Goal: Task Accomplishment & Management: Manage account settings

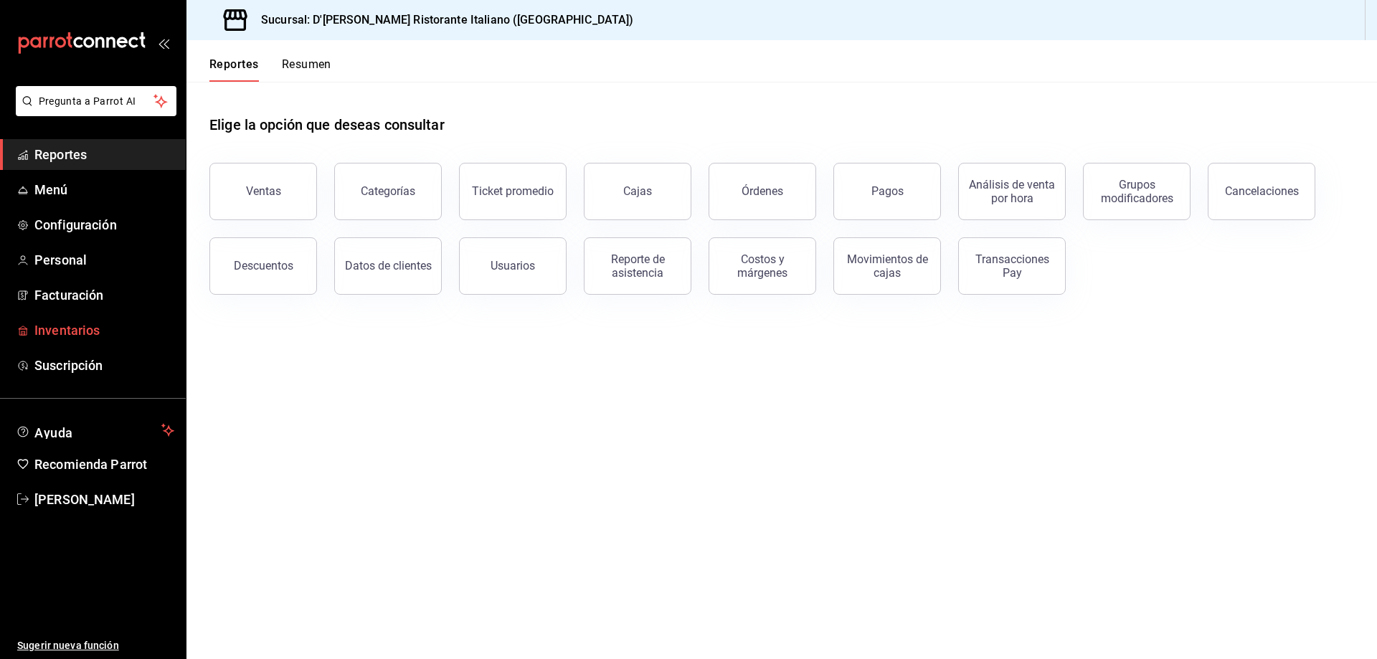
click at [83, 323] on span "Inventarios" at bounding box center [104, 330] width 140 height 19
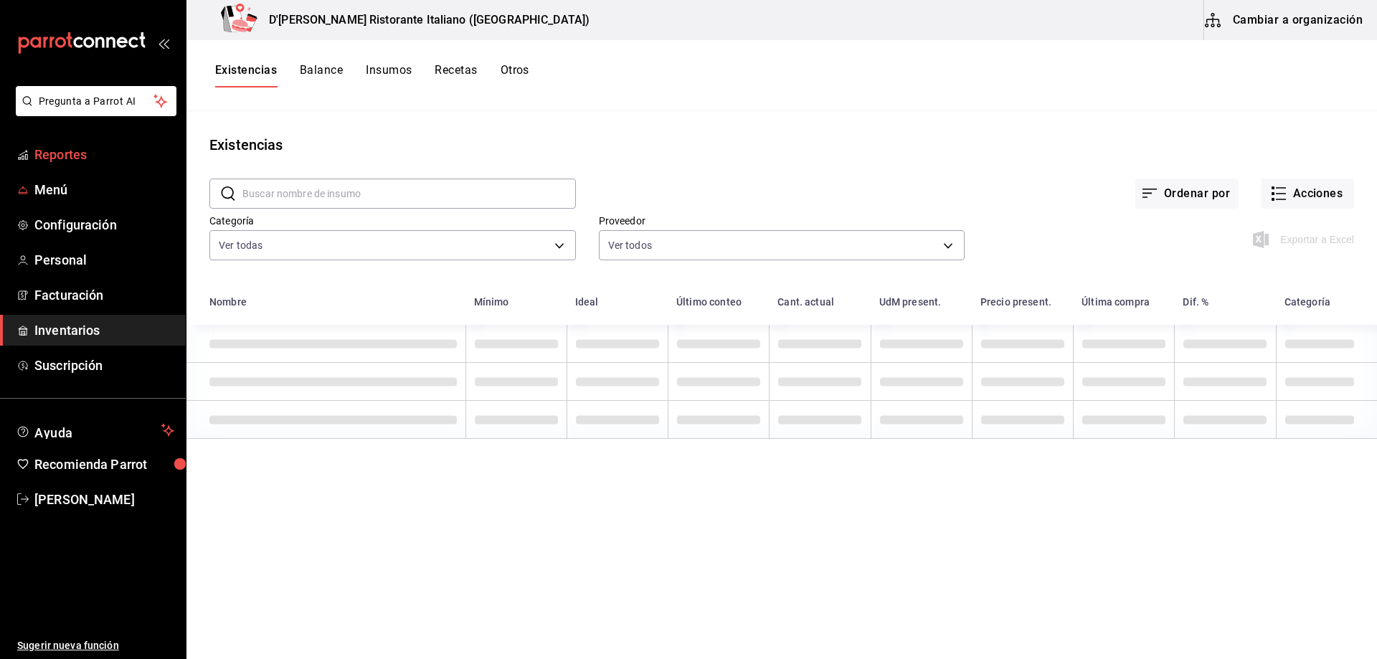
click at [70, 150] on span "Reportes" at bounding box center [104, 154] width 140 height 19
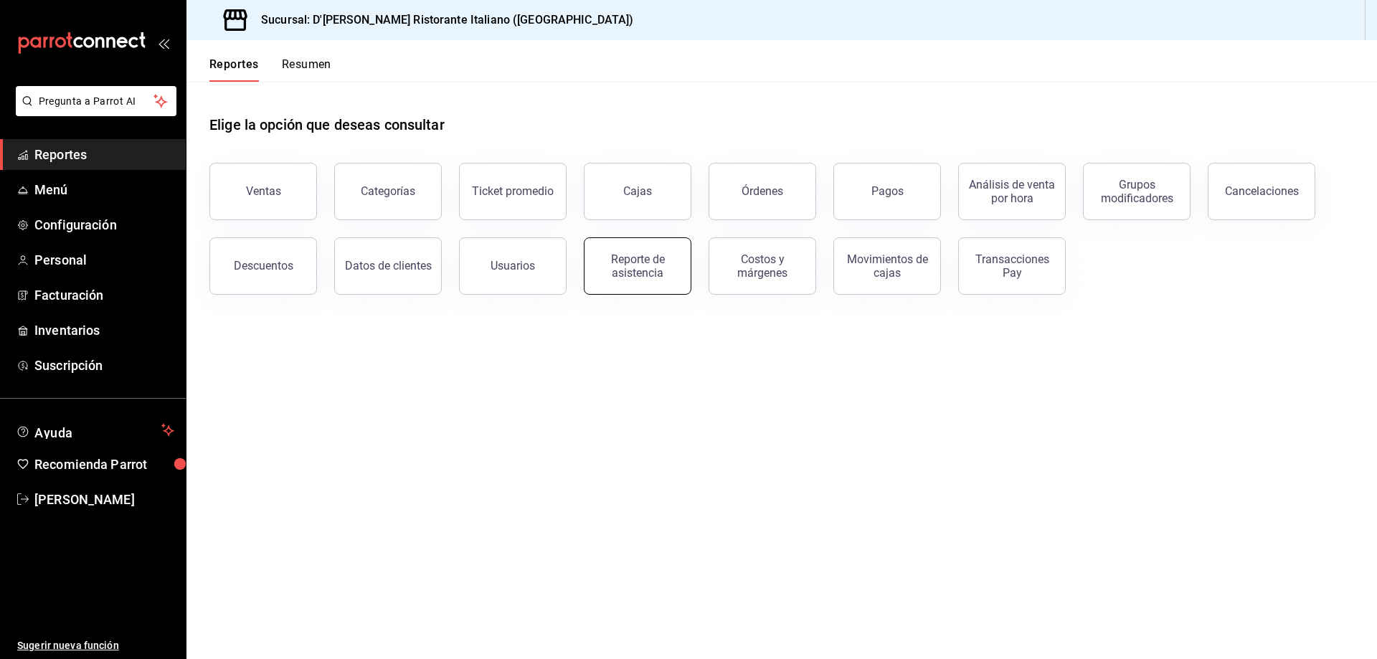
click at [650, 267] on div "Reporte de asistencia" at bounding box center [637, 265] width 89 height 27
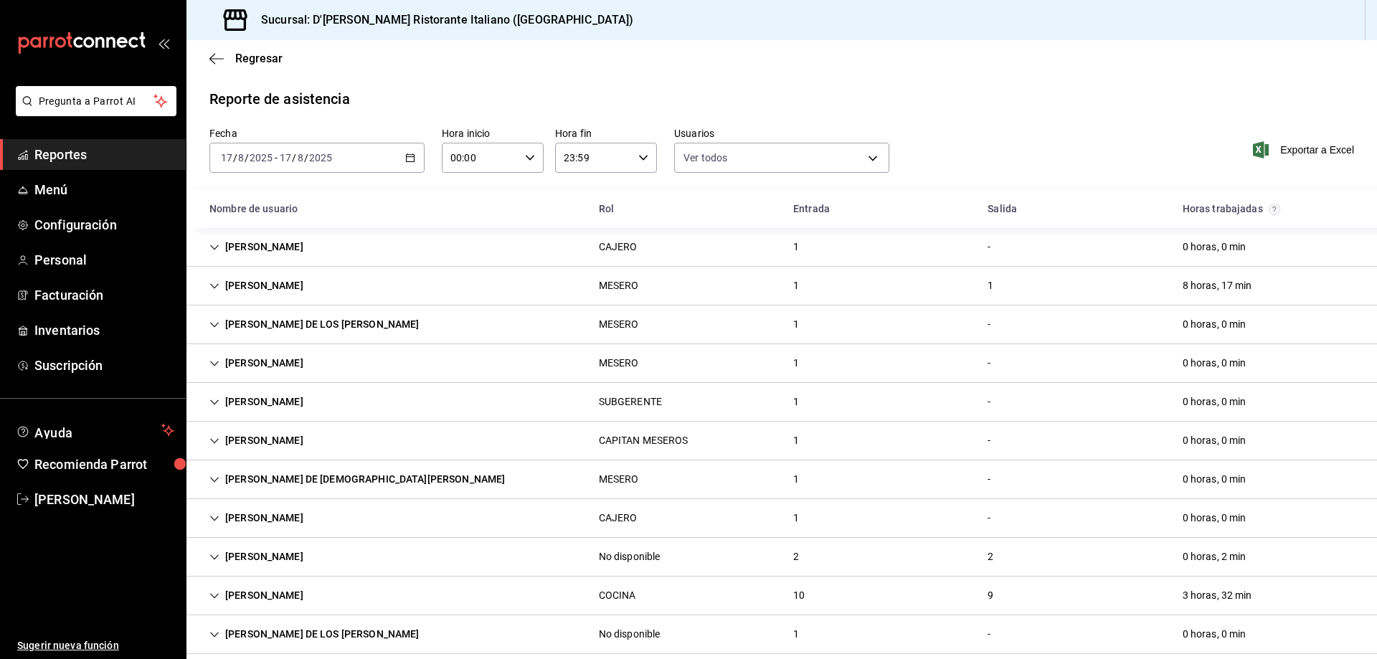
type input "fbaa1dcd-9b1b-42d3-8417-c392ee4ac69c,c847f7ff-4ec8-4711-b402-dbc889304ff0,82cd9…"
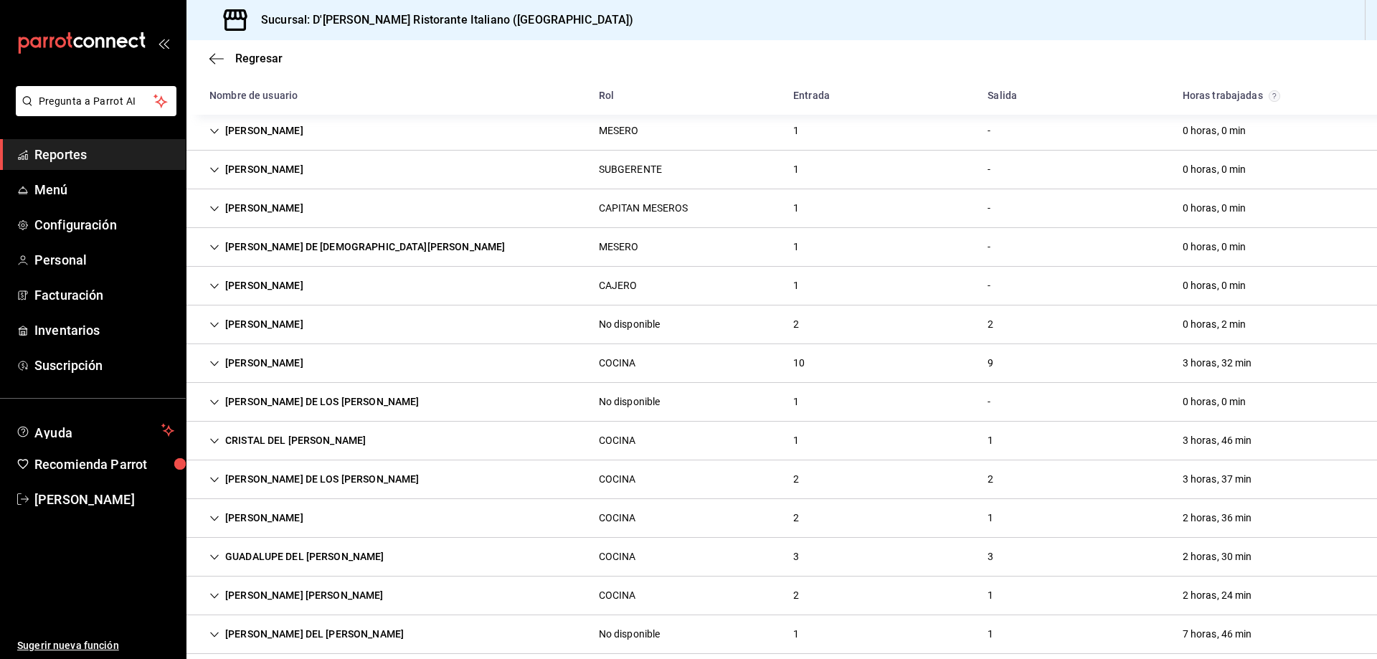
scroll to position [287, 0]
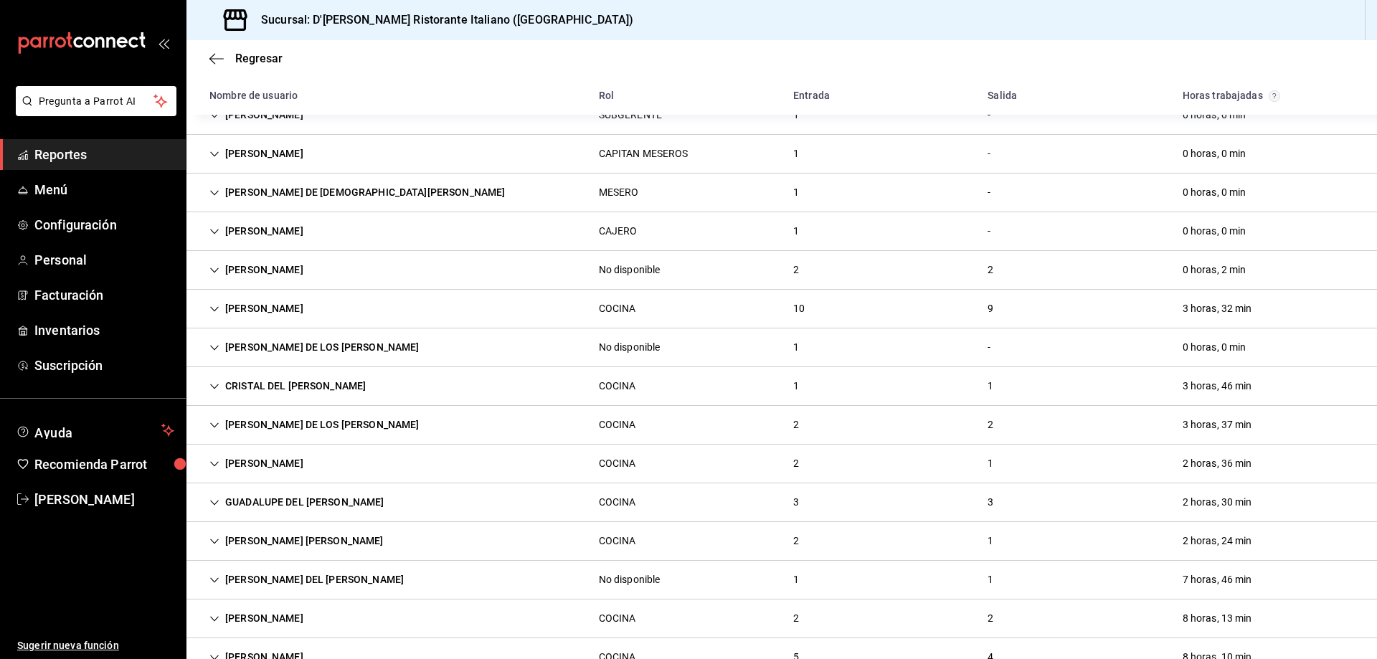
click at [361, 427] on div "[PERSON_NAME] DE LOS [PERSON_NAME]" at bounding box center [314, 425] width 232 height 27
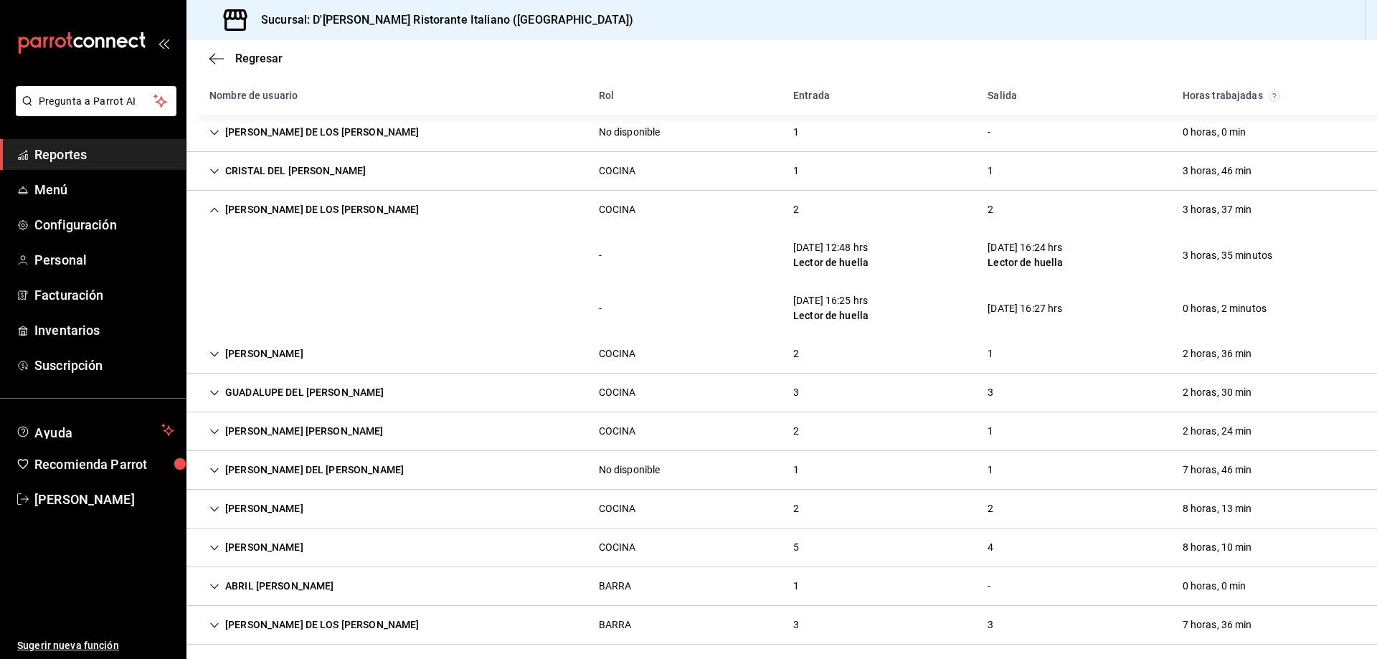
scroll to position [430, 0]
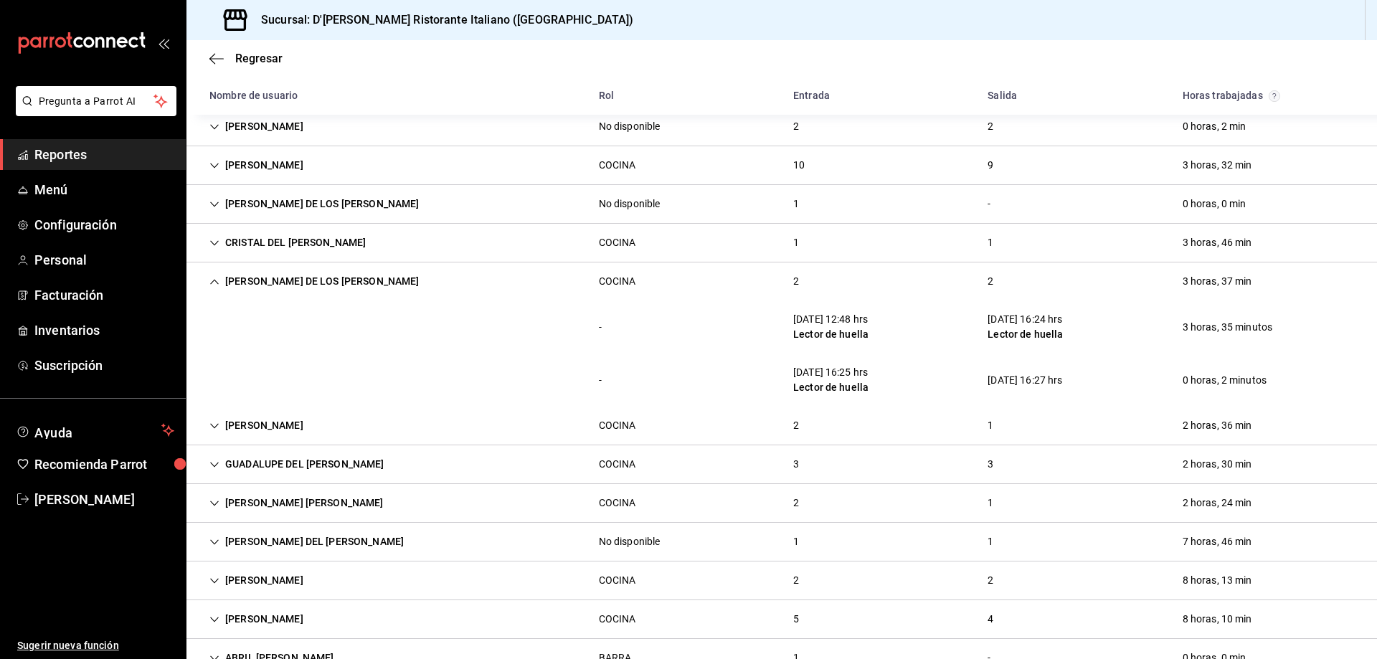
click at [212, 282] on icon "Cell" at bounding box center [214, 282] width 10 height 10
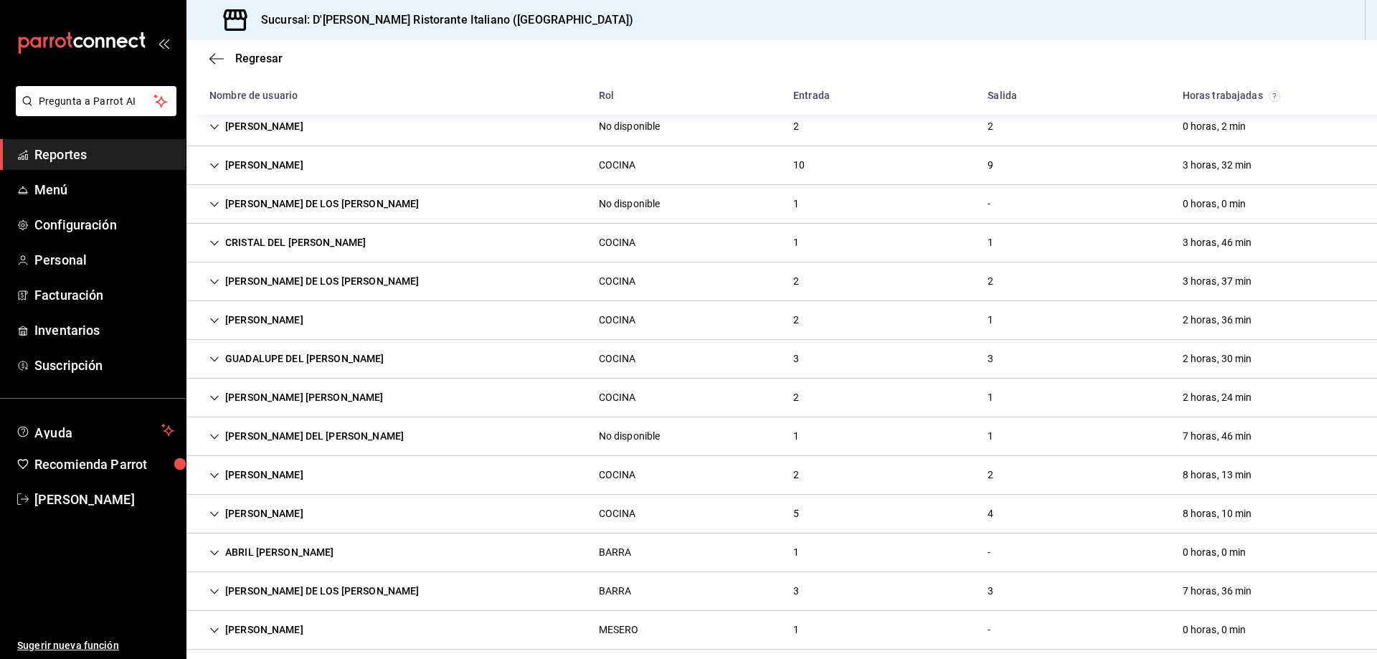
click at [244, 397] on div "[PERSON_NAME] [PERSON_NAME]" at bounding box center [296, 397] width 197 height 27
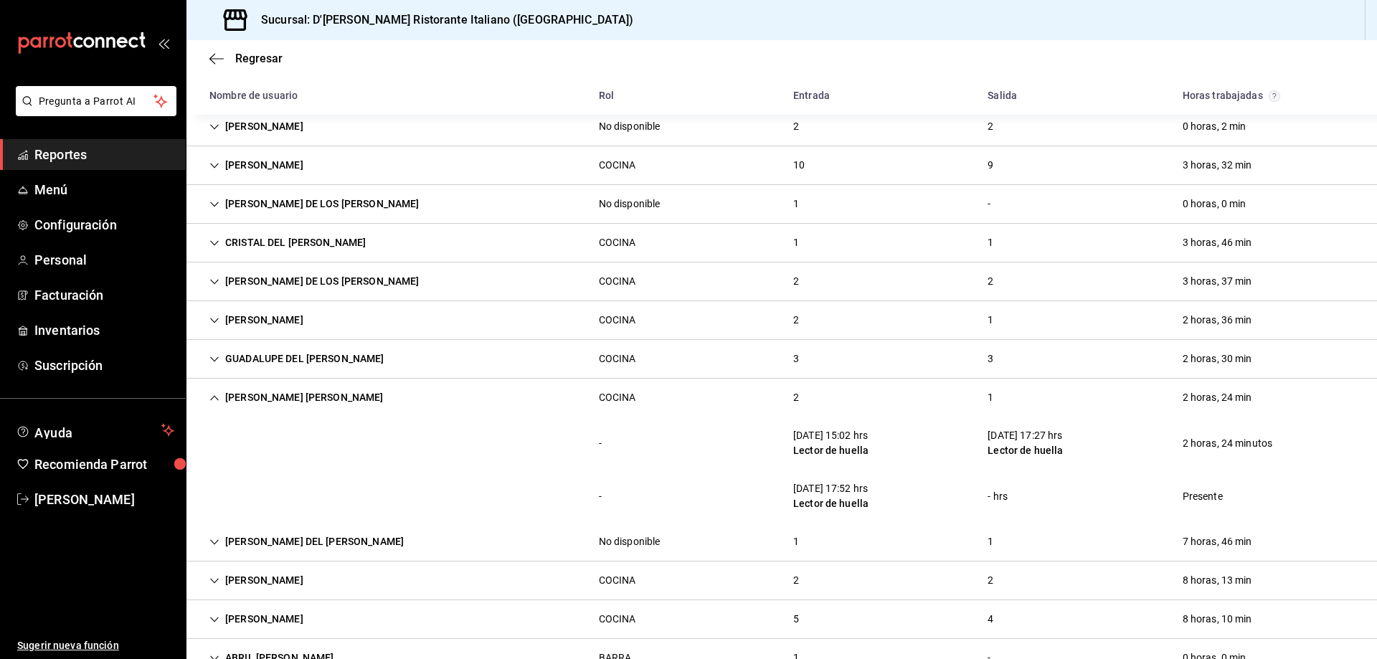
click at [217, 394] on icon "Cell" at bounding box center [214, 398] width 10 height 10
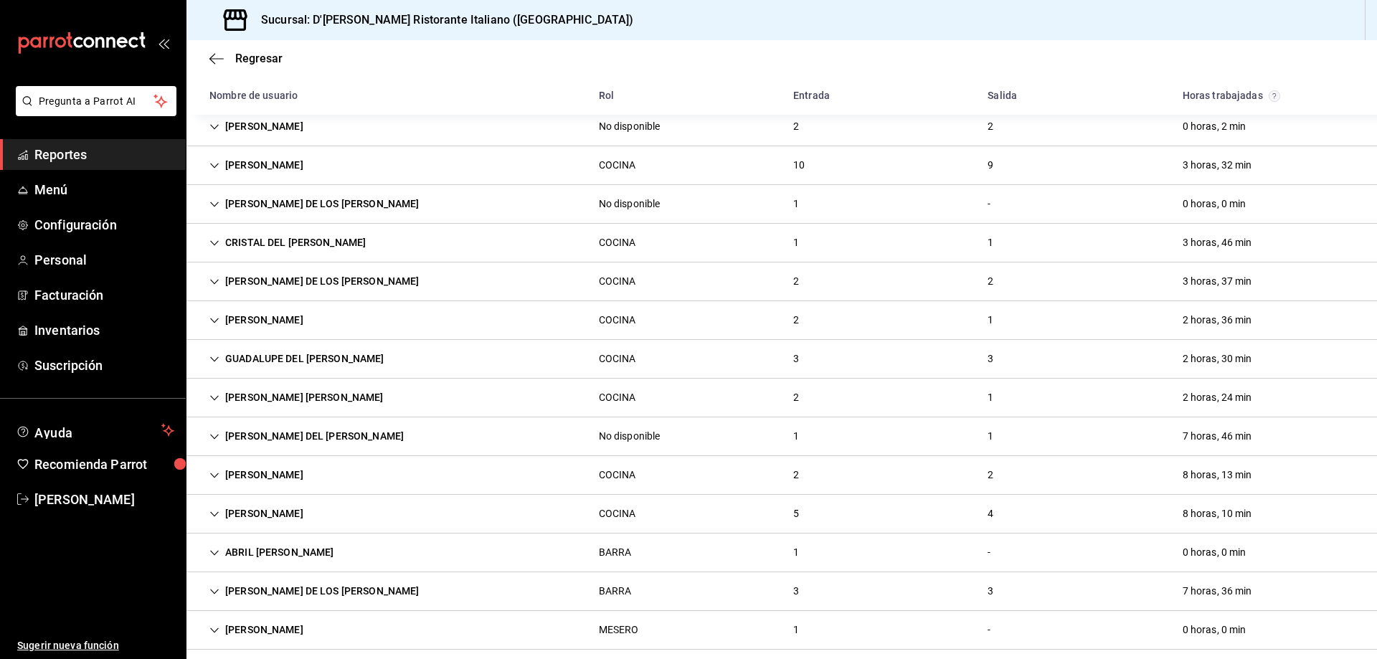
click at [214, 399] on icon "Cell" at bounding box center [214, 398] width 10 height 10
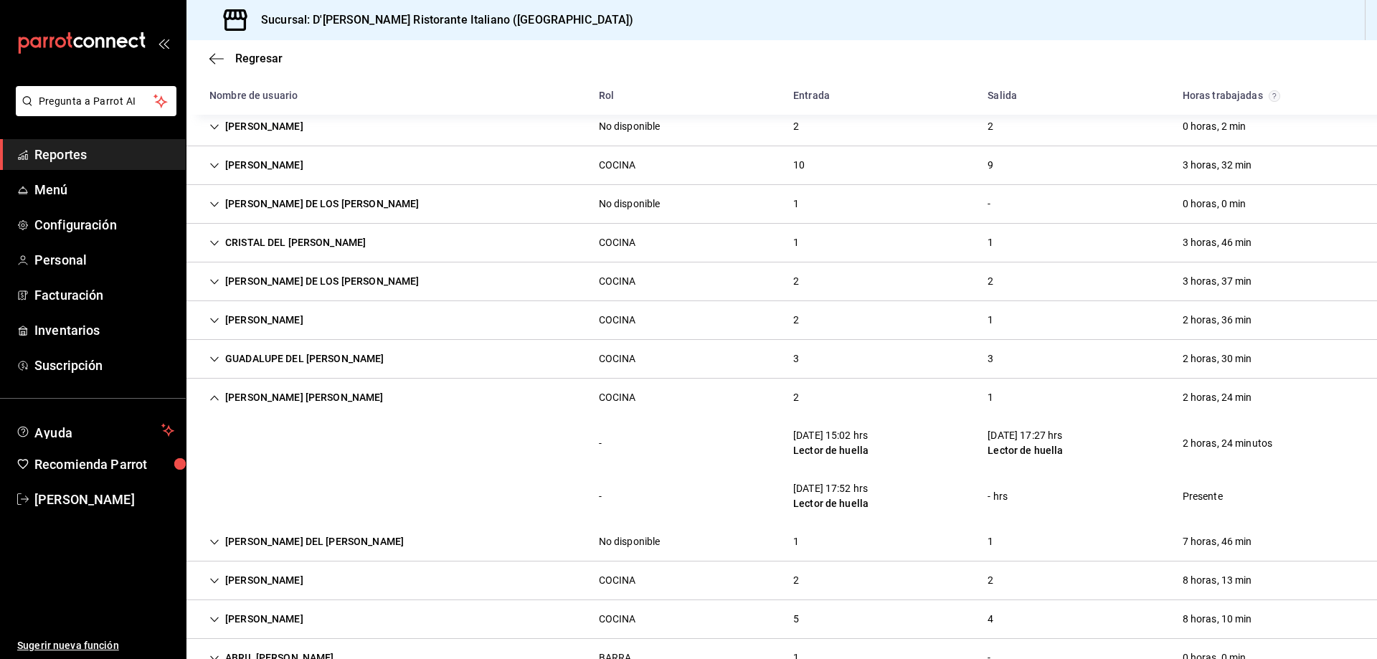
click at [212, 398] on icon "Cell" at bounding box center [214, 397] width 9 height 5
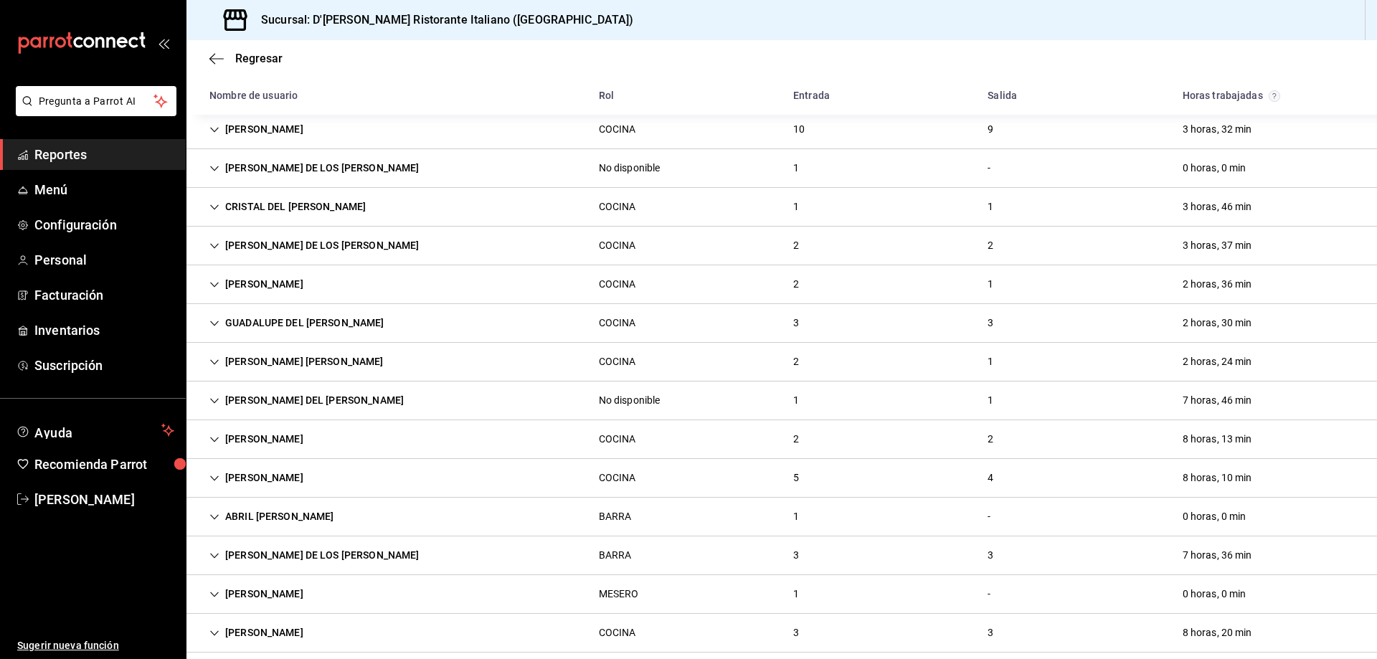
scroll to position [483, 0]
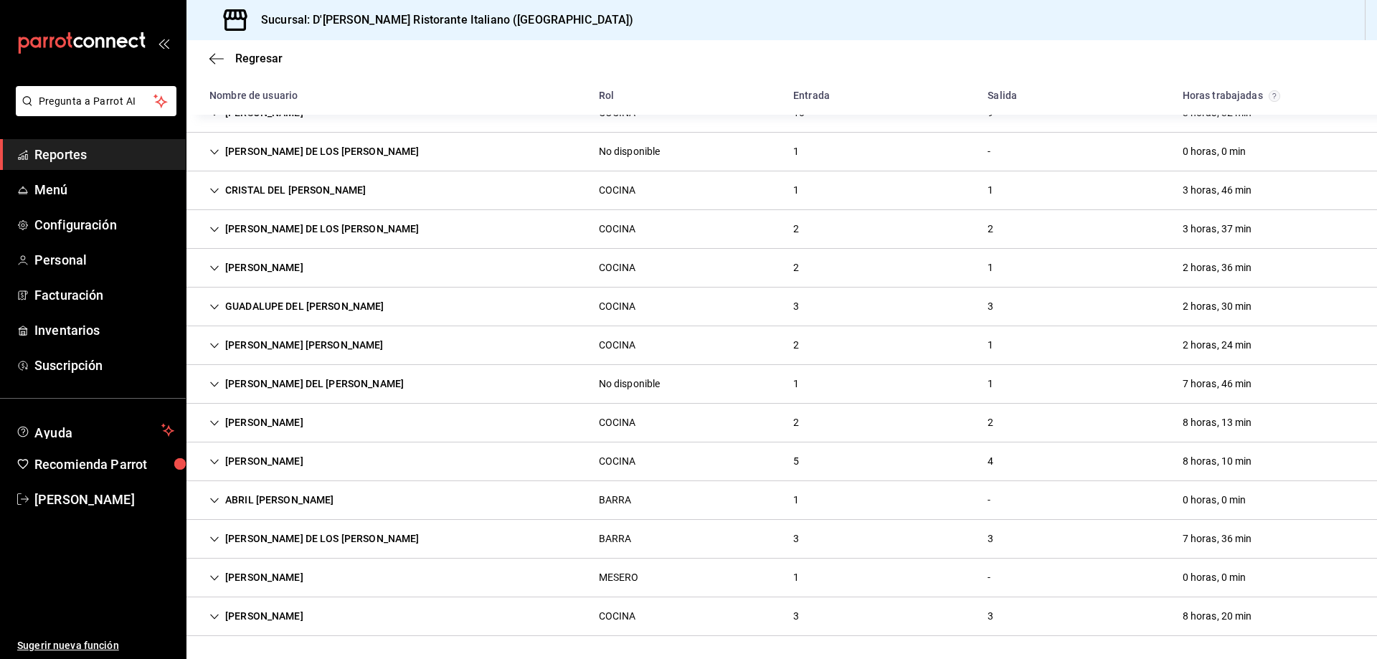
click at [212, 534] on icon "Cell" at bounding box center [214, 539] width 10 height 10
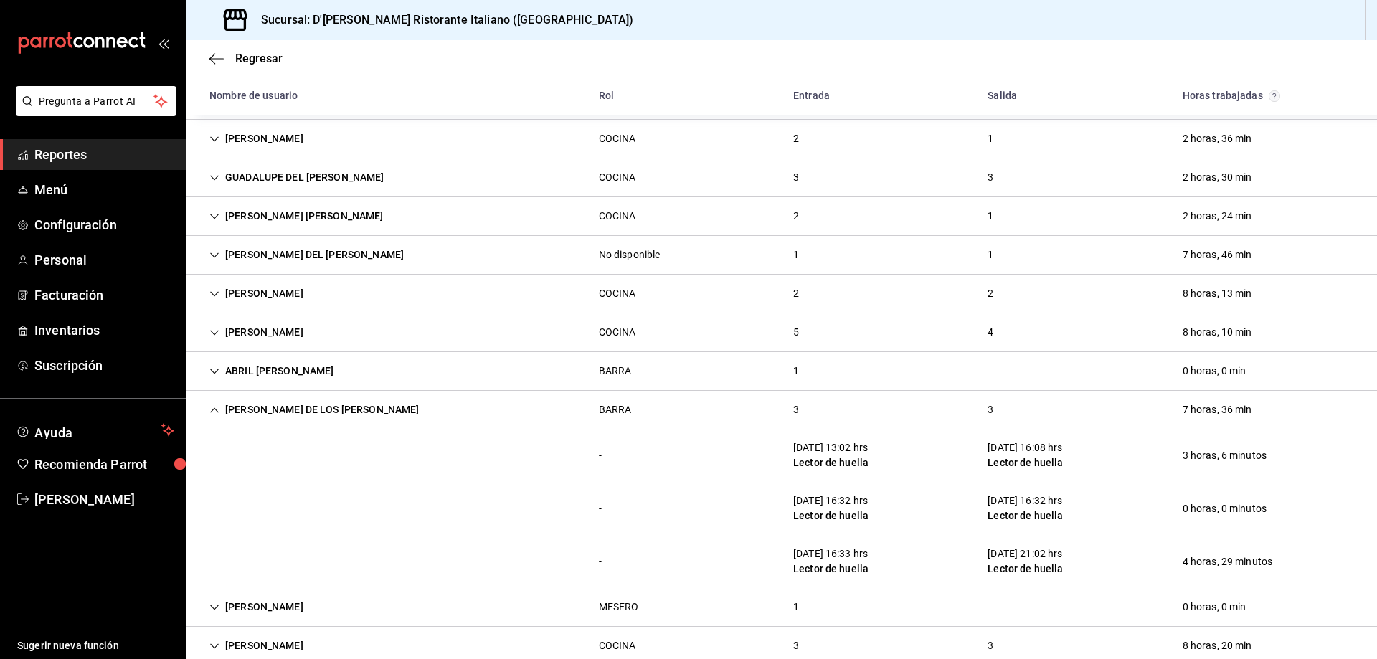
scroll to position [641, 0]
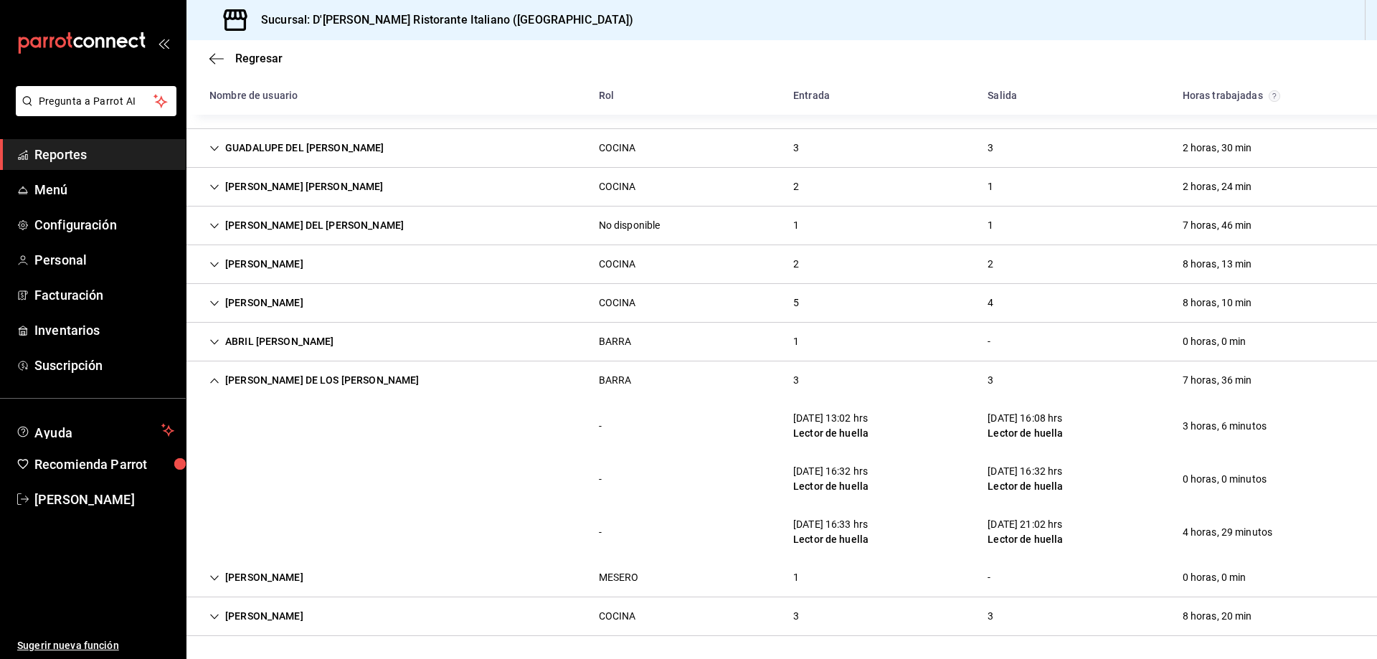
click at [214, 376] on icon "Cell" at bounding box center [214, 381] width 10 height 10
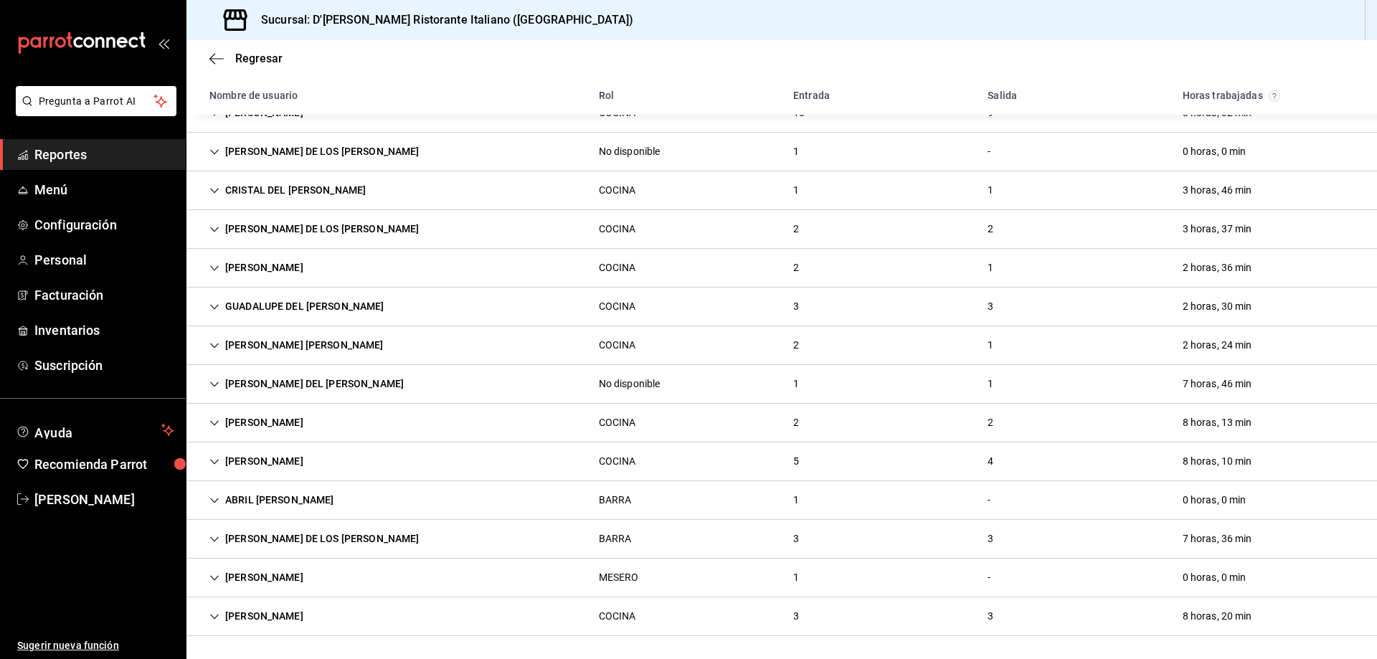
scroll to position [483, 0]
click at [214, 617] on icon "Cell" at bounding box center [214, 617] width 10 height 10
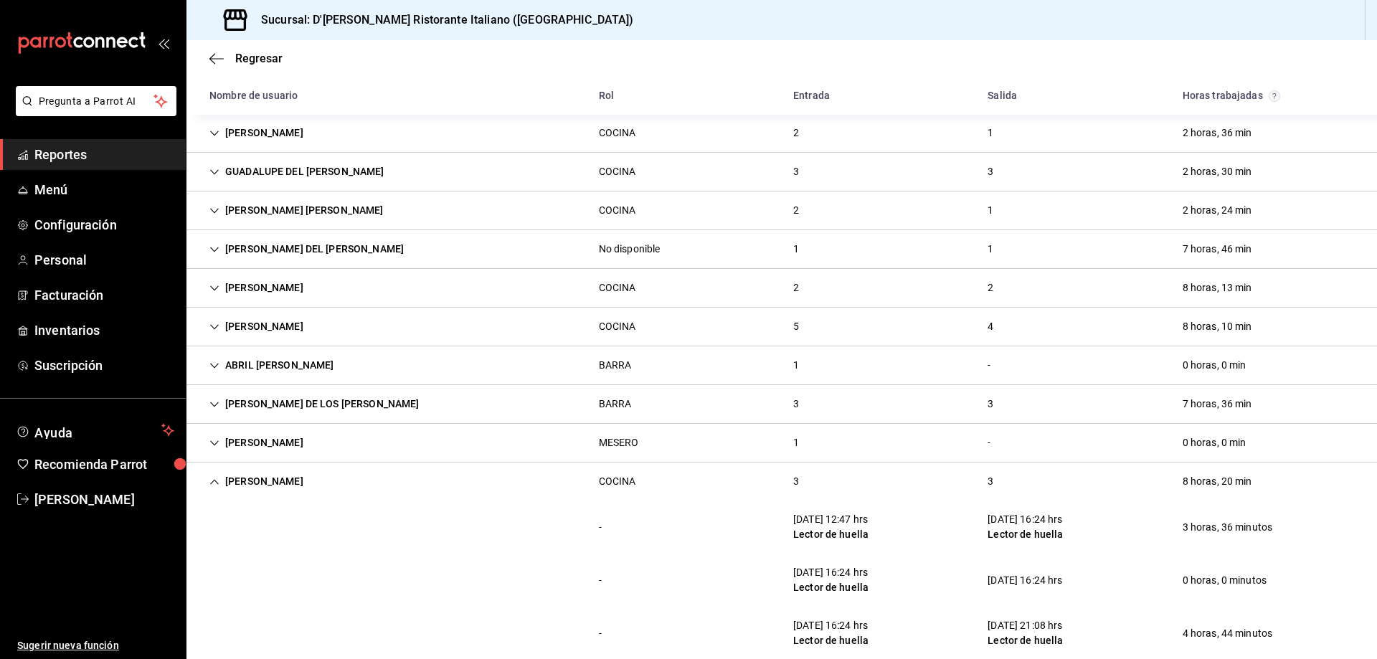
scroll to position [641, 0]
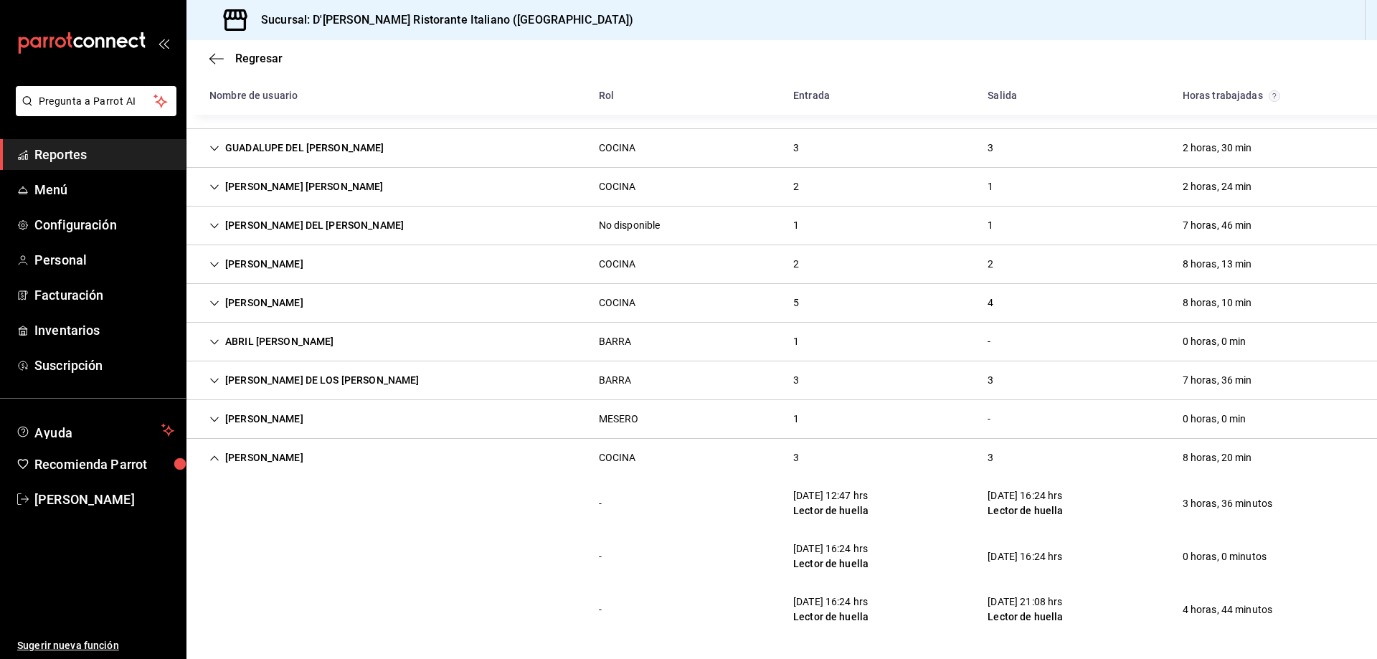
click at [214, 457] on icon "Cell" at bounding box center [214, 457] width 9 height 5
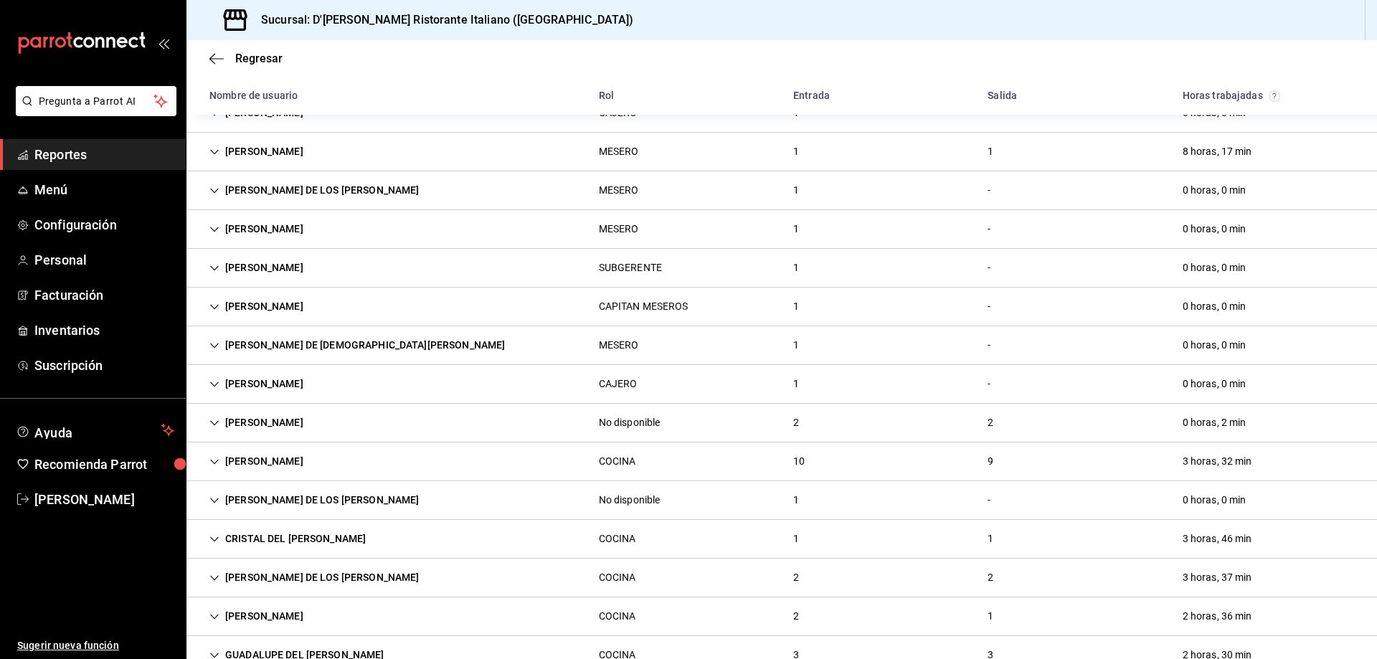
scroll to position [124, 0]
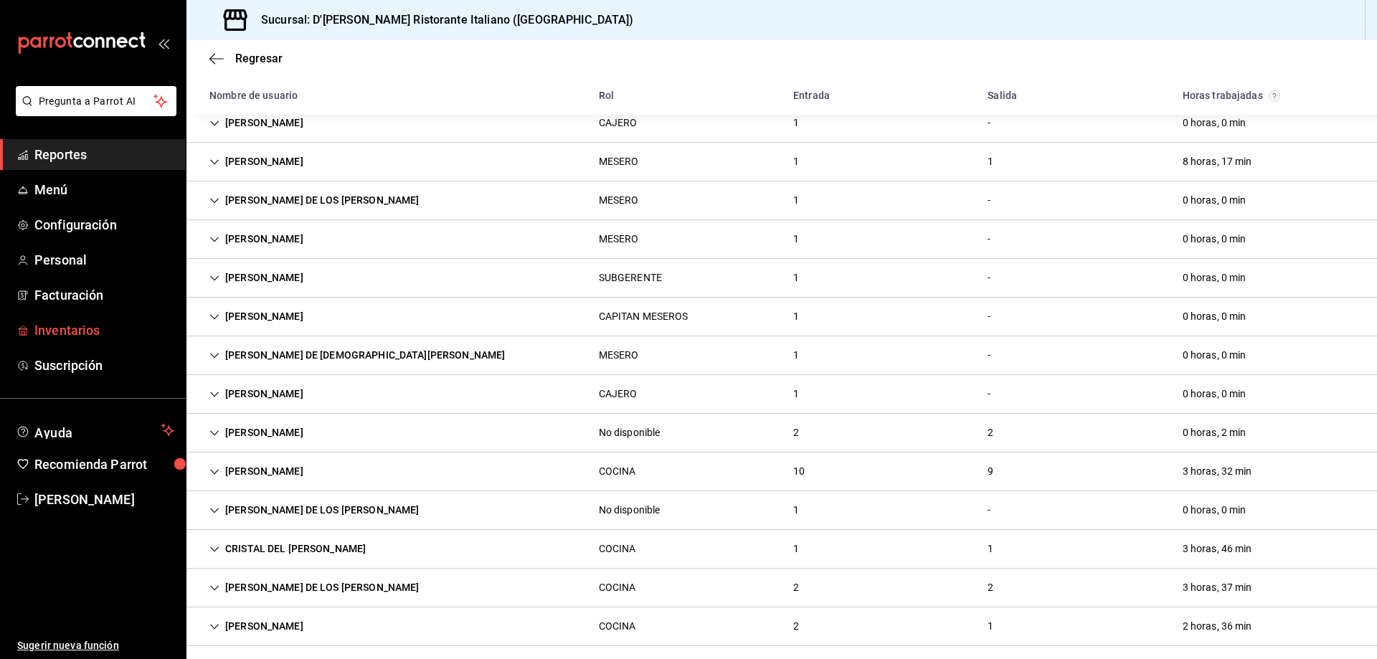
click at [95, 334] on span "Inventarios" at bounding box center [104, 330] width 140 height 19
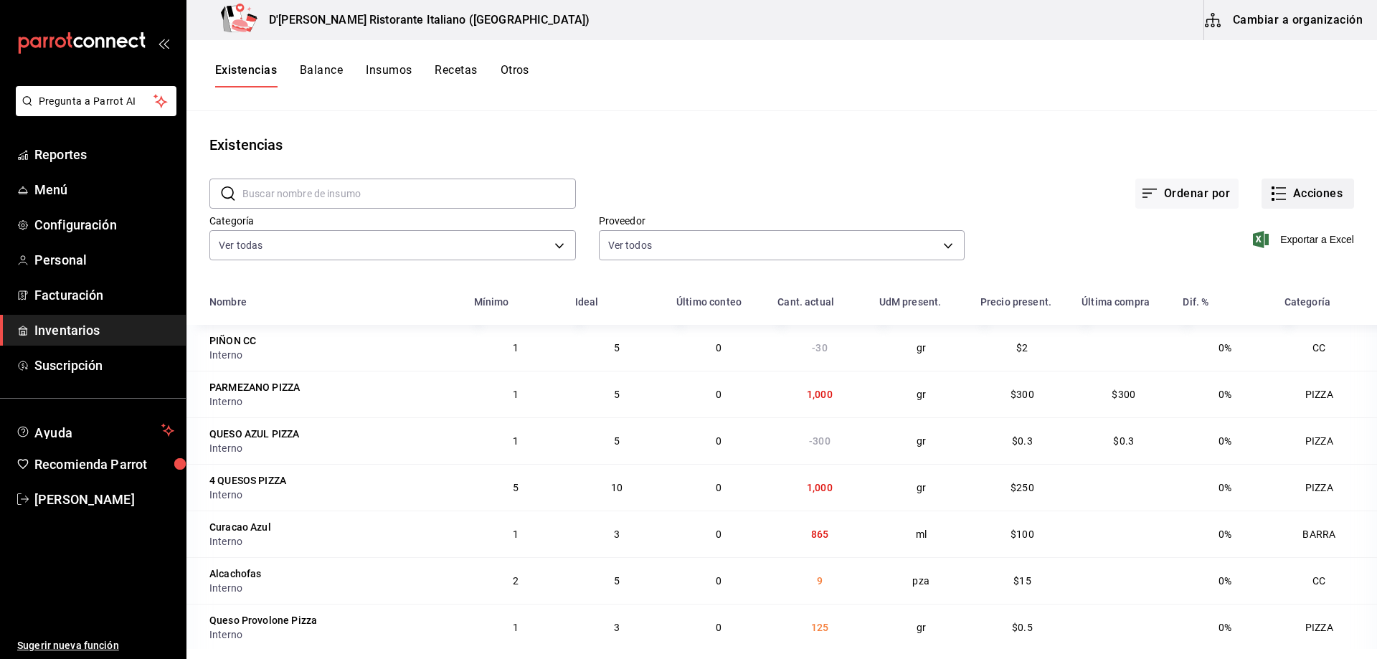
click at [1270, 193] on icon "button" at bounding box center [1278, 193] width 17 height 17
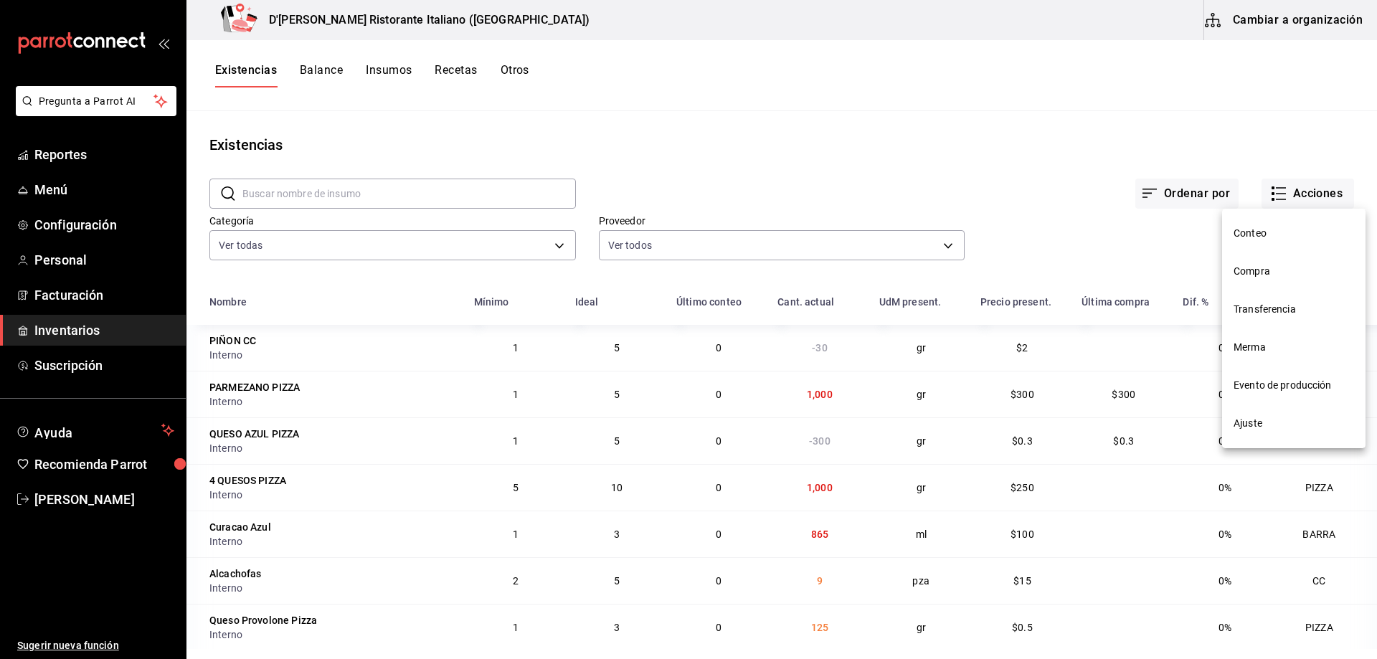
click at [1237, 430] on span "Ajuste" at bounding box center [1293, 423] width 120 height 15
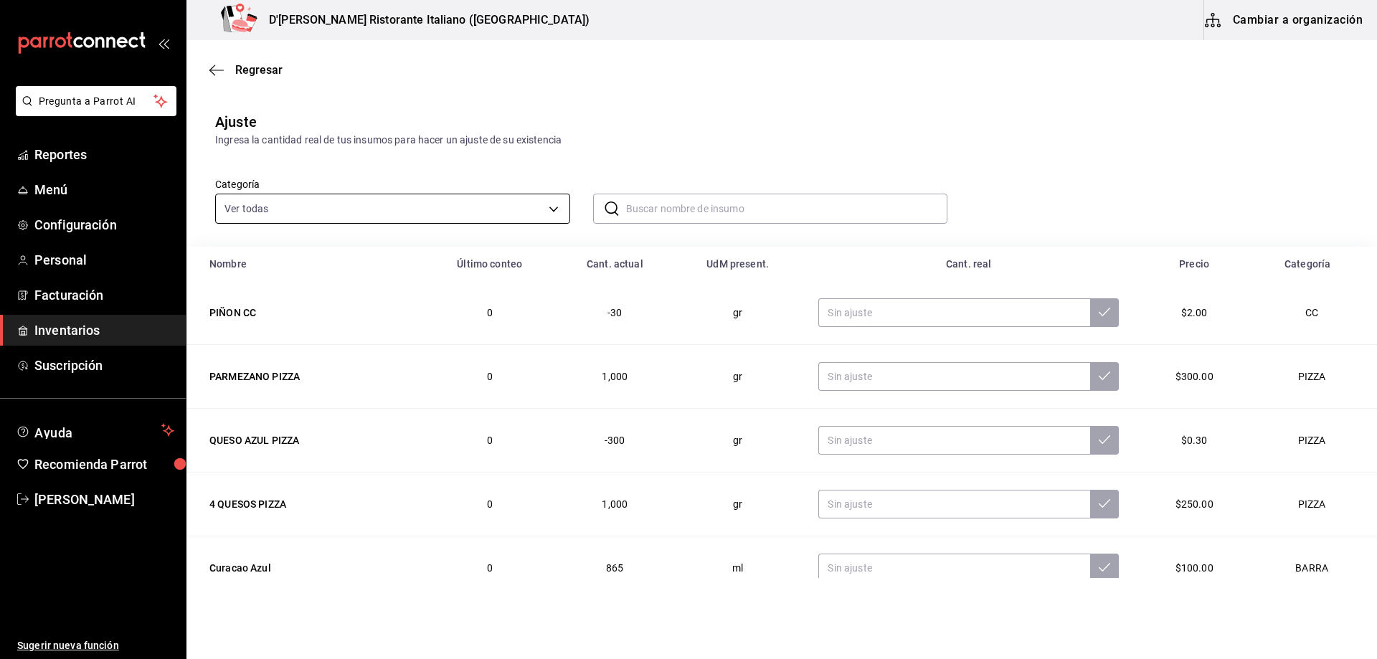
click at [546, 207] on body "Pregunta a Parrot AI Reportes Menú Configuración Personal Facturación Inventari…" at bounding box center [688, 289] width 1377 height 578
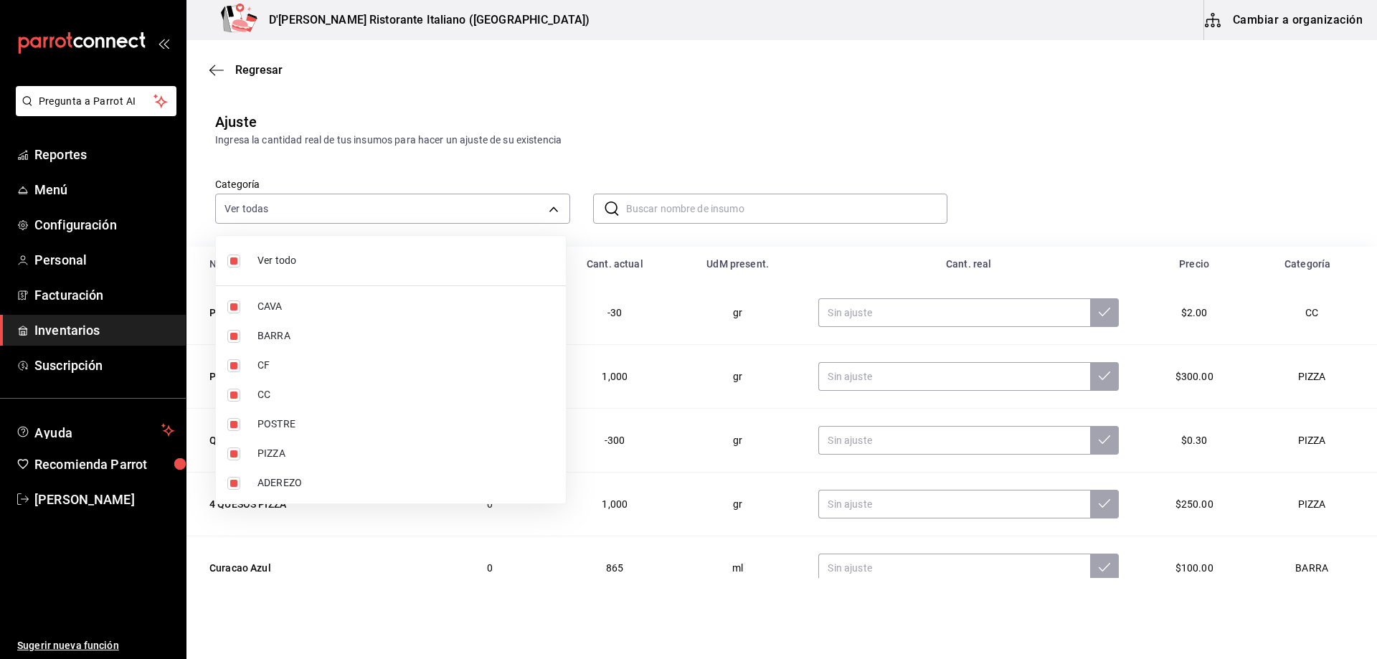
click at [261, 257] on span "Ver todo" at bounding box center [405, 260] width 297 height 15
checkbox input "false"
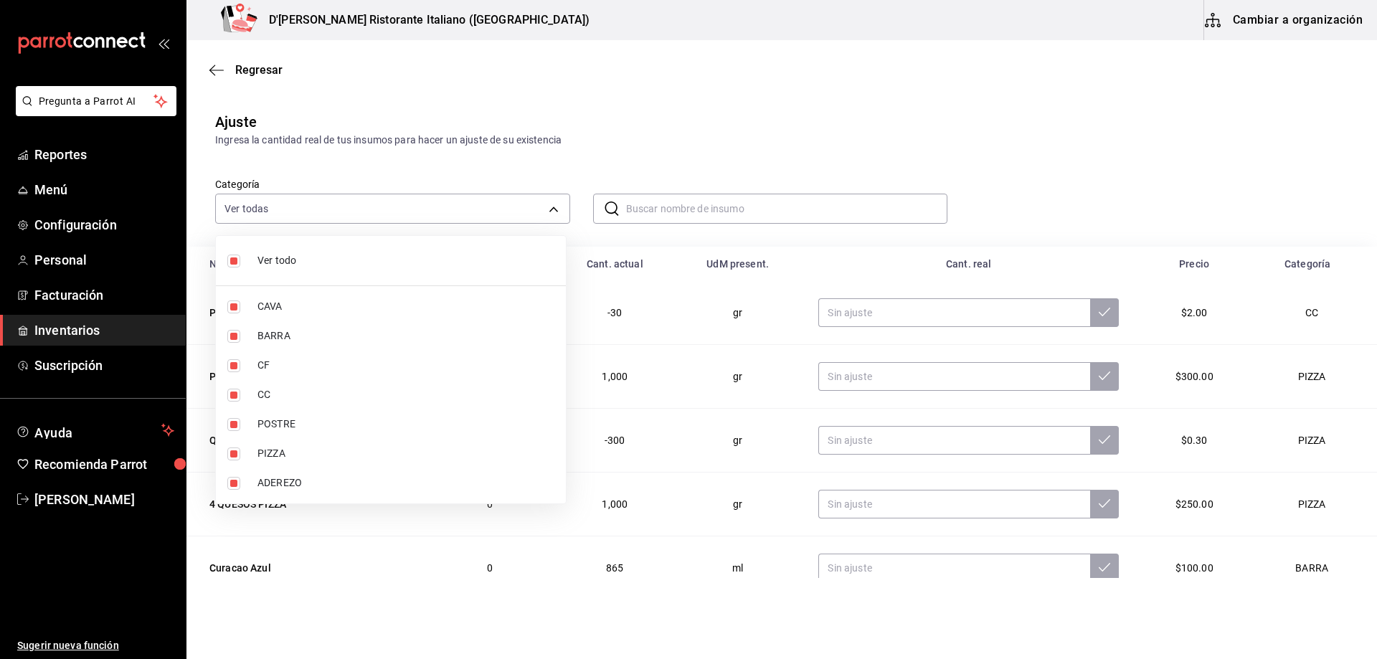
checkbox input "false"
click at [236, 361] on input "checkbox" at bounding box center [233, 365] width 13 height 13
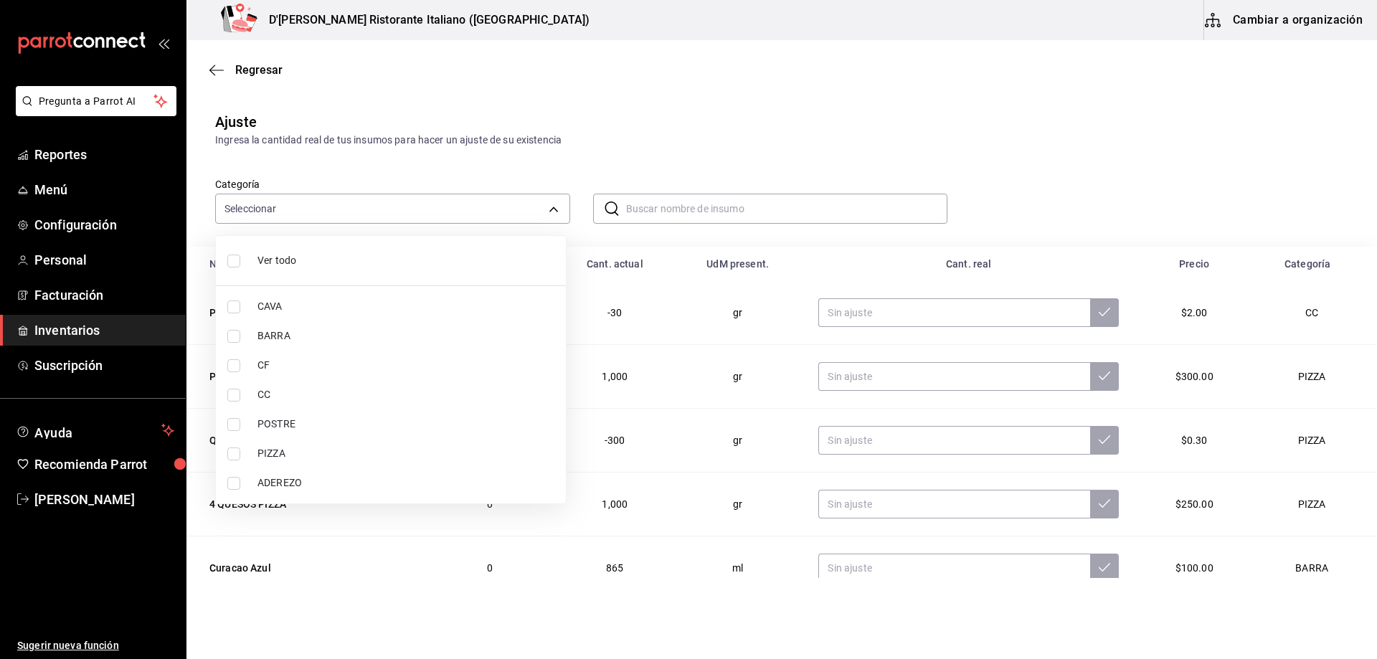
checkbox input "true"
type input "b0413e6d-fa95-40d7-8d0c-02c0330396d2"
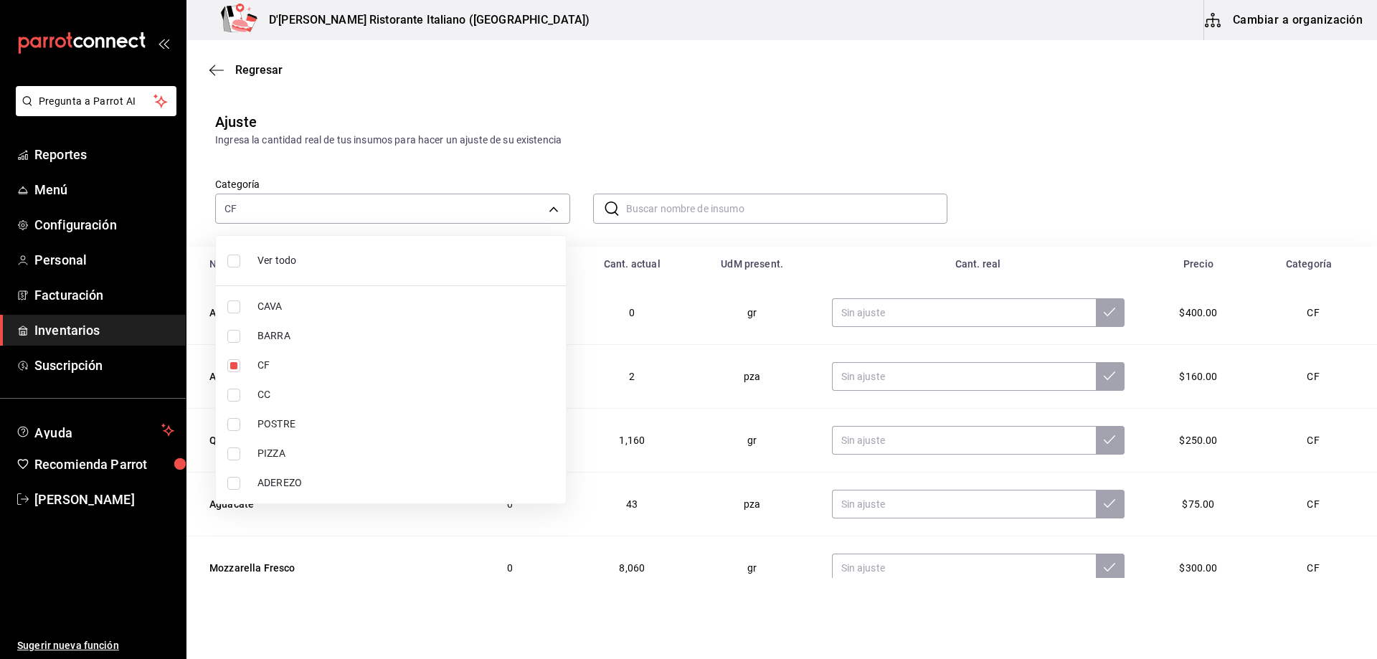
click at [1068, 120] on div at bounding box center [688, 329] width 1377 height 659
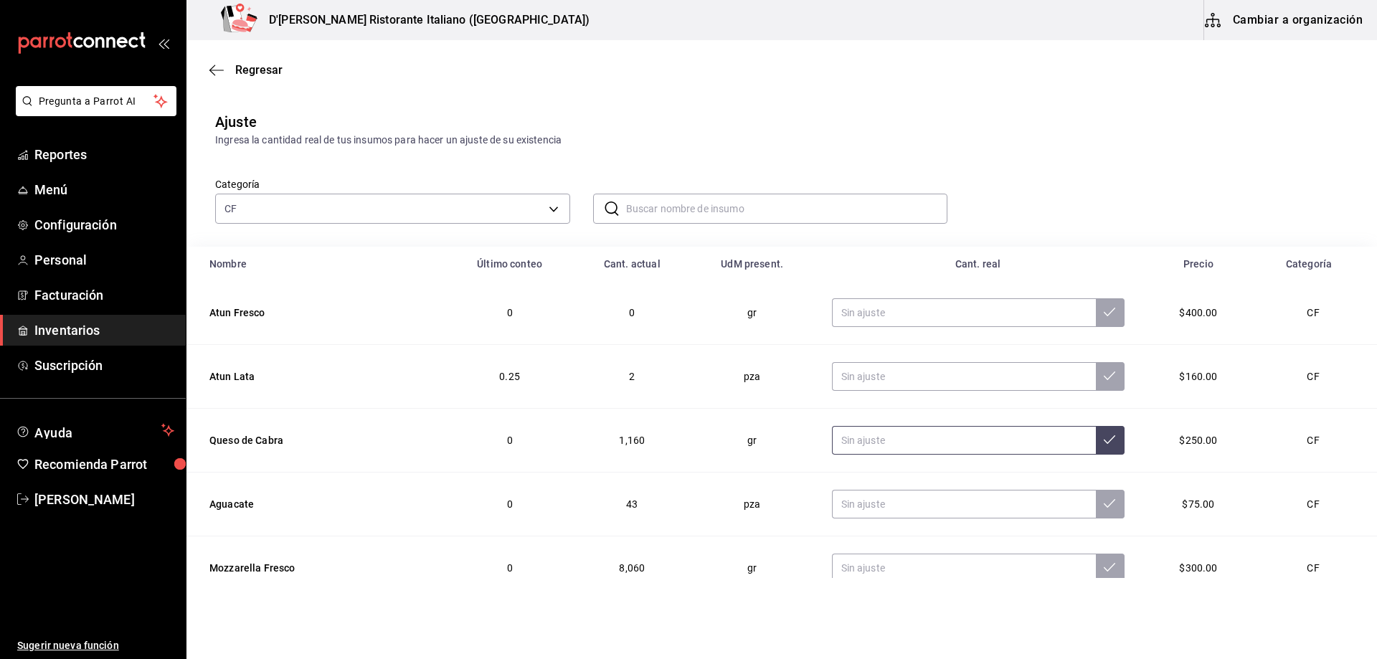
click at [863, 440] on input "text" at bounding box center [964, 440] width 264 height 29
type input "1500.00"
click at [1104, 442] on icon at bounding box center [1109, 439] width 11 height 11
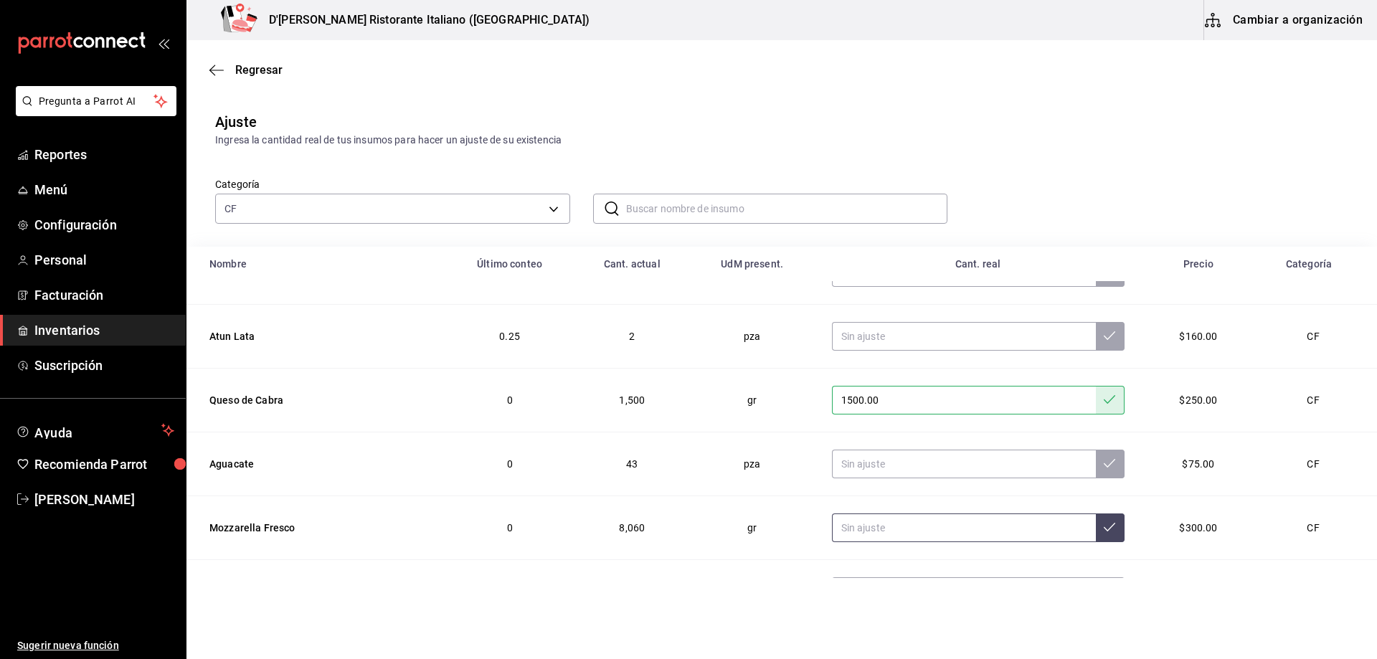
scroll to position [72, 0]
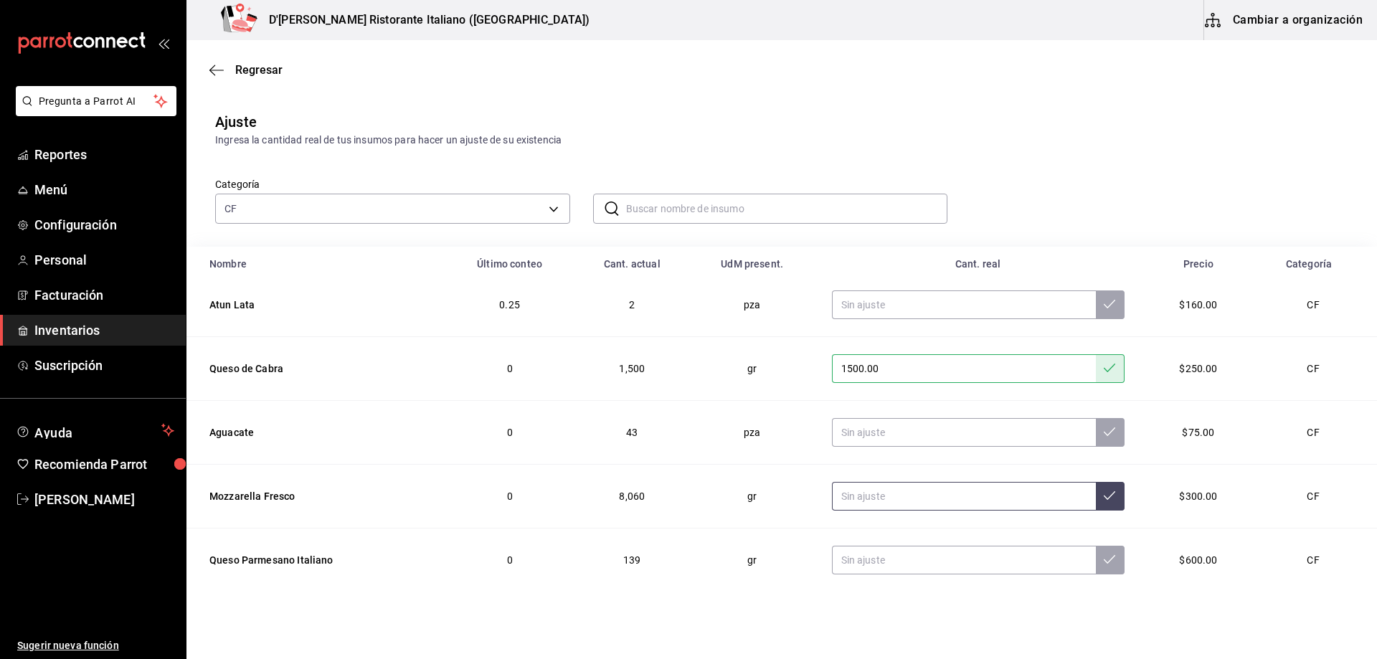
click at [892, 502] on input "text" at bounding box center [964, 496] width 264 height 29
type input "1125.00"
click at [1099, 496] on button at bounding box center [1110, 496] width 29 height 29
click at [968, 556] on input "text" at bounding box center [964, 560] width 264 height 29
type input "5000.00"
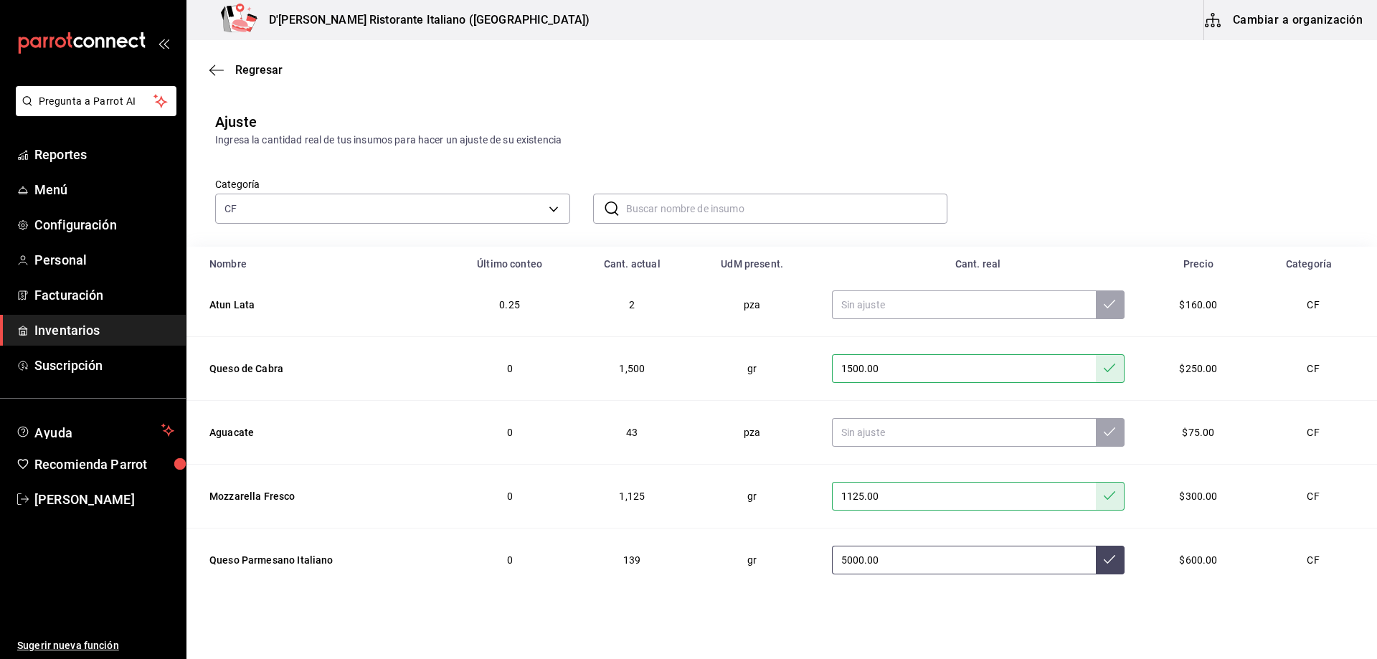
click at [1104, 560] on icon at bounding box center [1109, 559] width 11 height 11
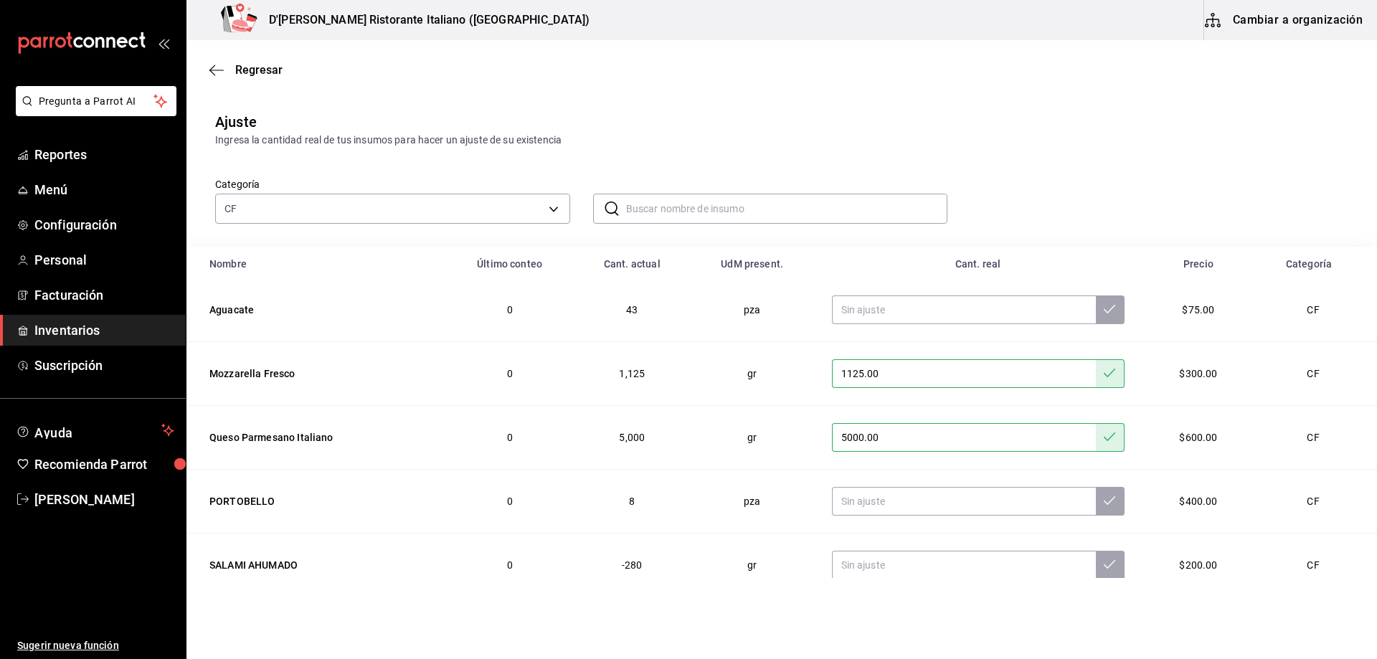
scroll to position [215, 0]
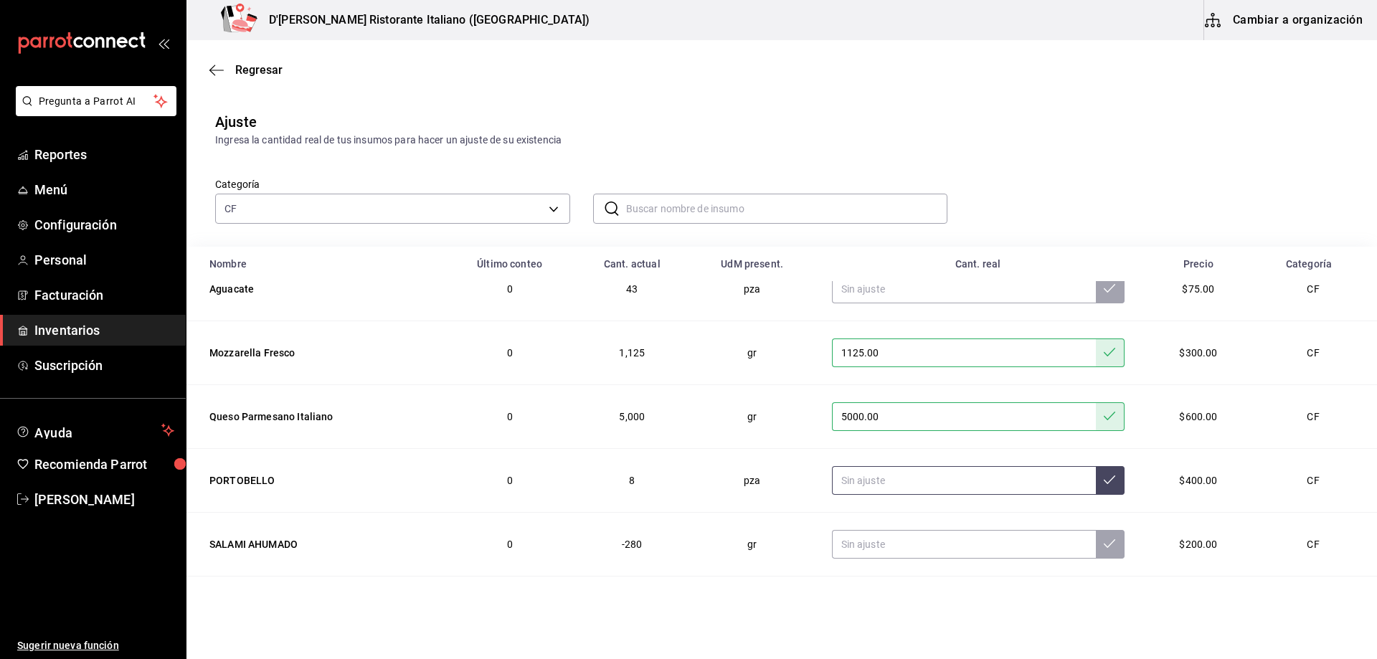
click at [904, 475] on input "text" at bounding box center [964, 480] width 264 height 29
type input "7.00"
click at [1099, 483] on button at bounding box center [1110, 480] width 29 height 29
click at [920, 541] on input "text" at bounding box center [964, 544] width 264 height 29
type input "780.00"
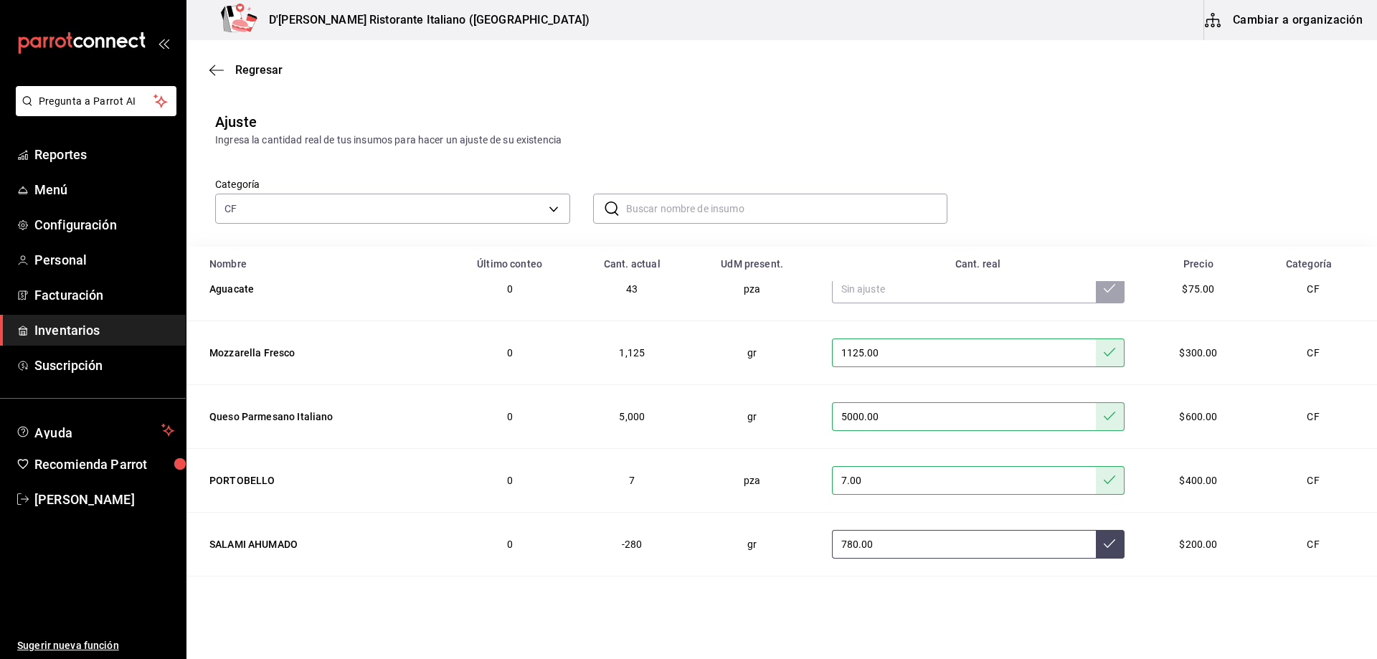
click at [1104, 545] on icon at bounding box center [1109, 543] width 11 height 11
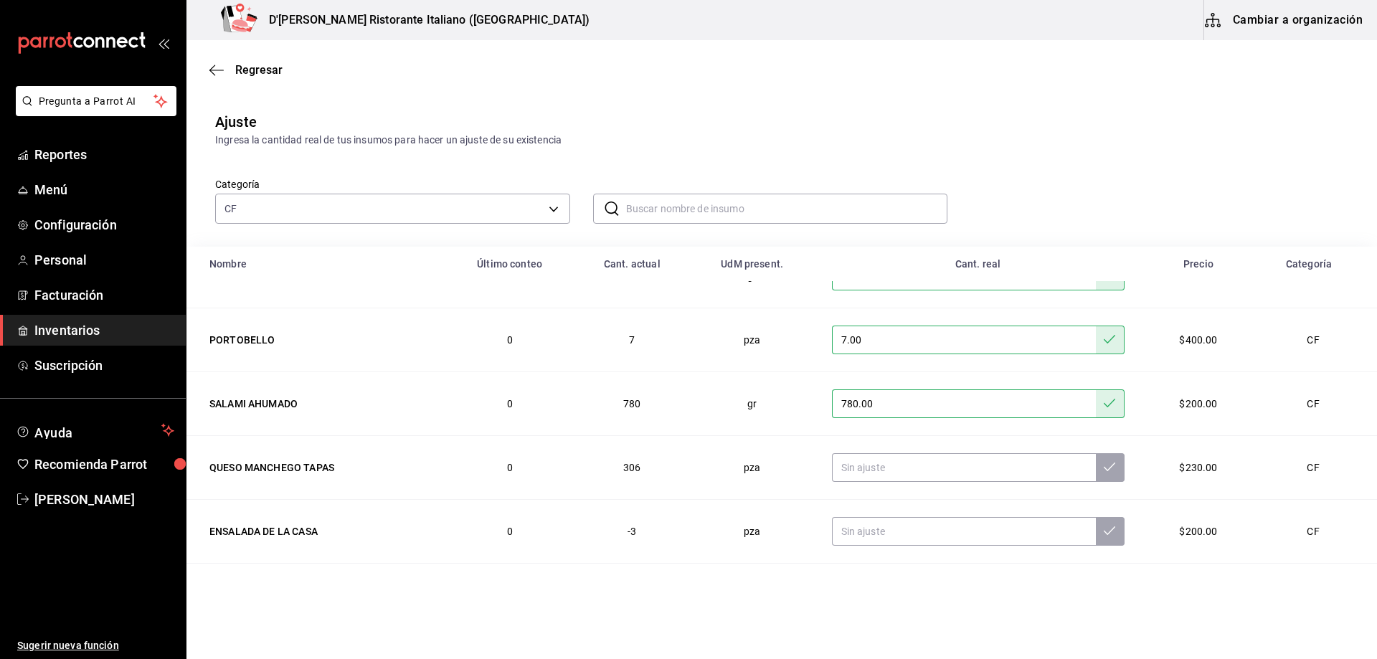
scroll to position [359, 0]
click at [924, 465] on input "text" at bounding box center [964, 464] width 264 height 29
type input "291.00"
click at [1104, 465] on icon at bounding box center [1109, 463] width 11 height 11
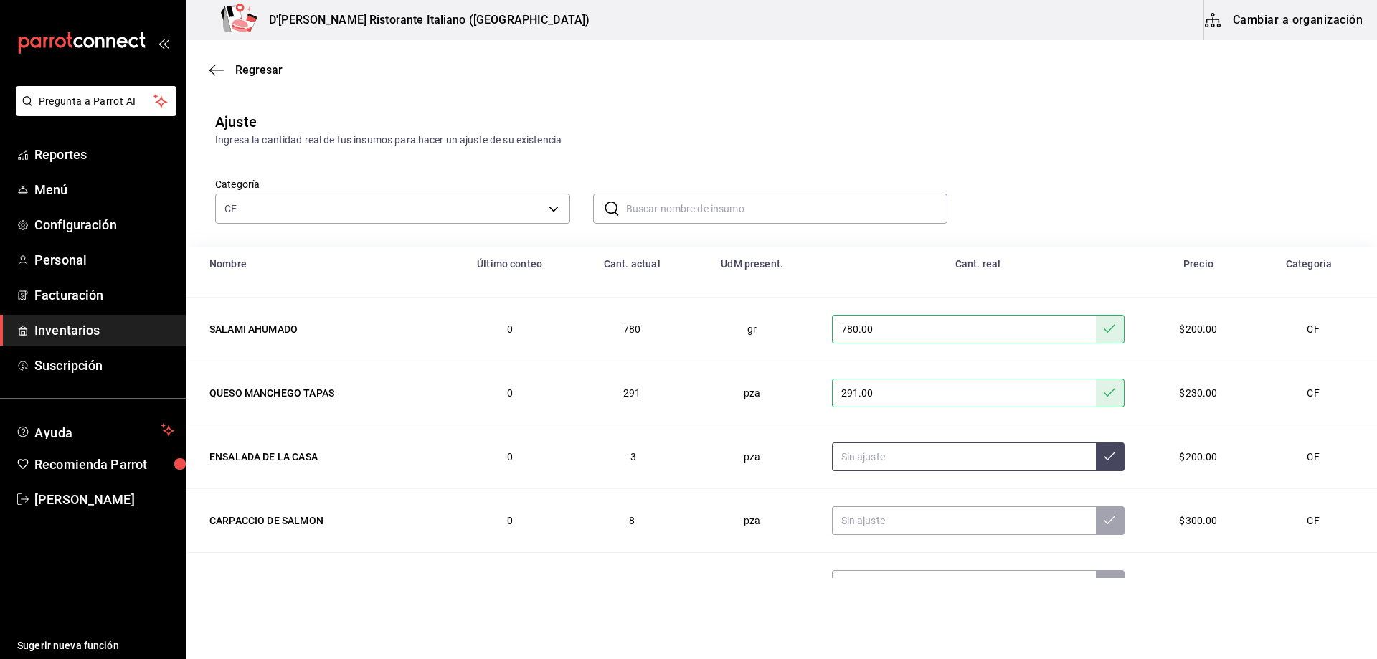
click at [880, 461] on input "text" at bounding box center [964, 456] width 264 height 29
type input "6.00"
click at [1104, 457] on icon at bounding box center [1109, 455] width 11 height 11
click at [906, 518] on input "text" at bounding box center [964, 520] width 264 height 29
type input "6.00"
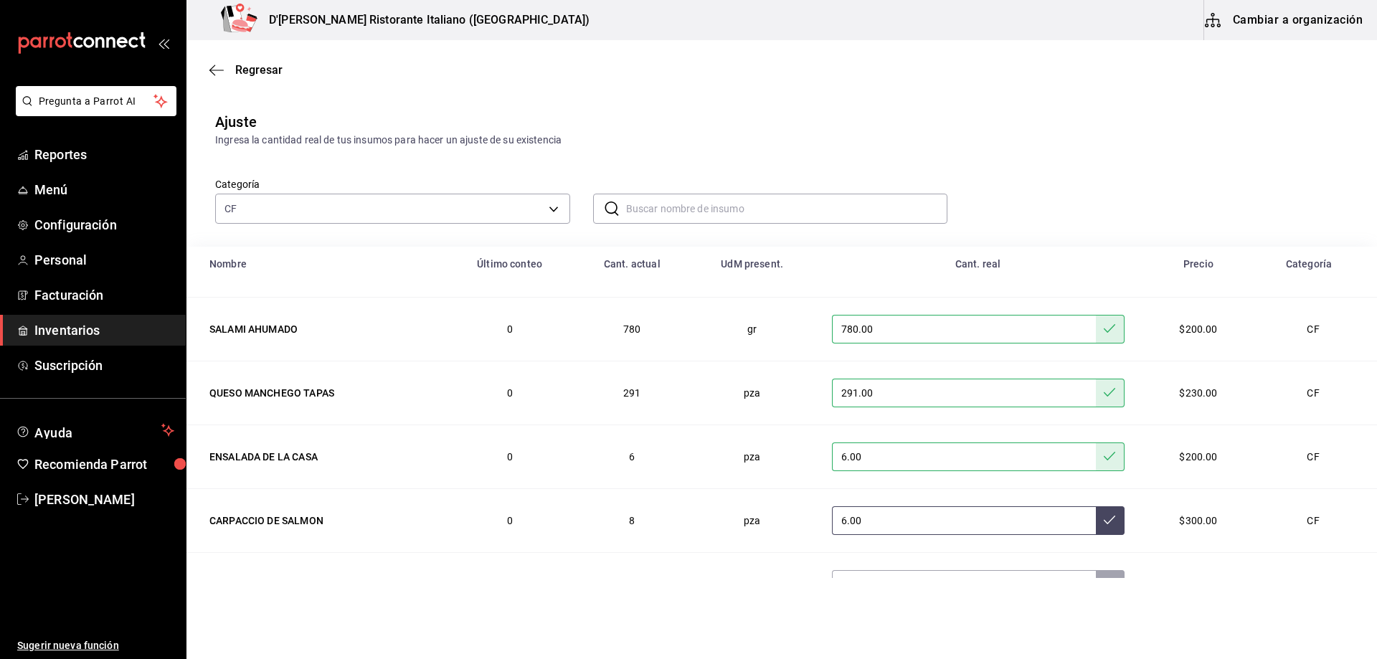
click at [1104, 519] on icon at bounding box center [1109, 519] width 11 height 11
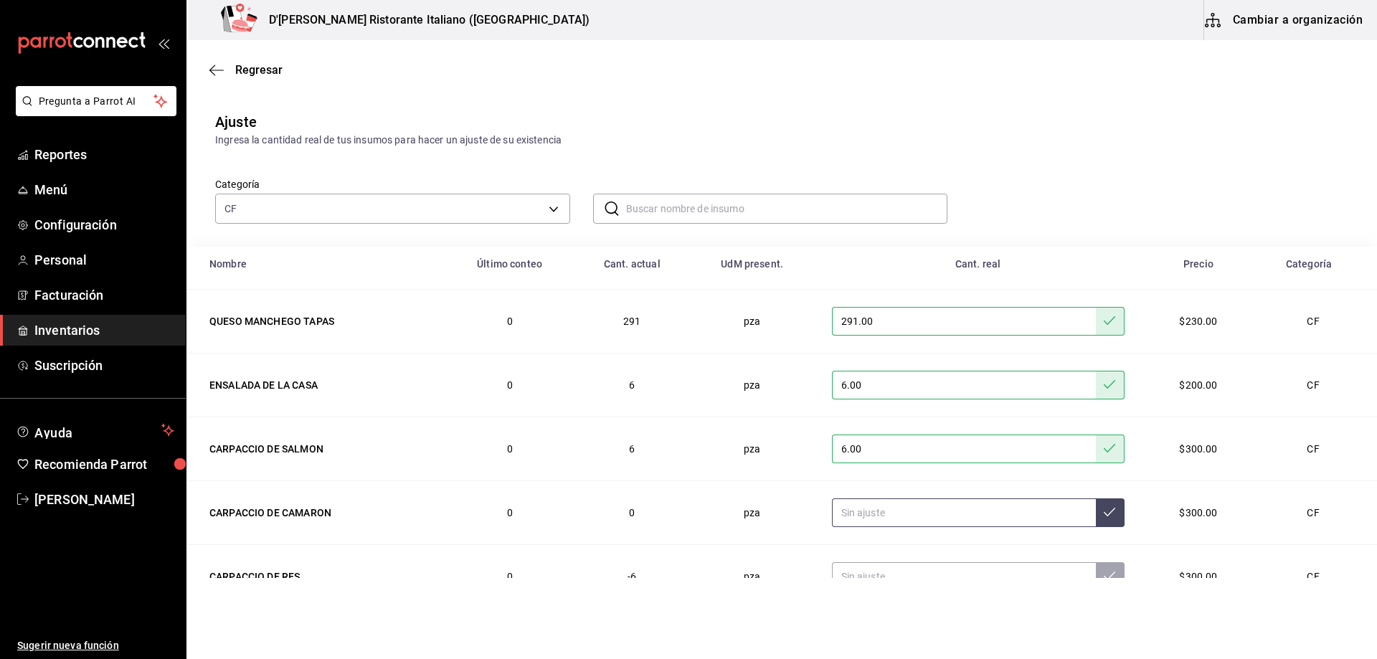
click at [866, 516] on input "text" at bounding box center [964, 512] width 264 height 29
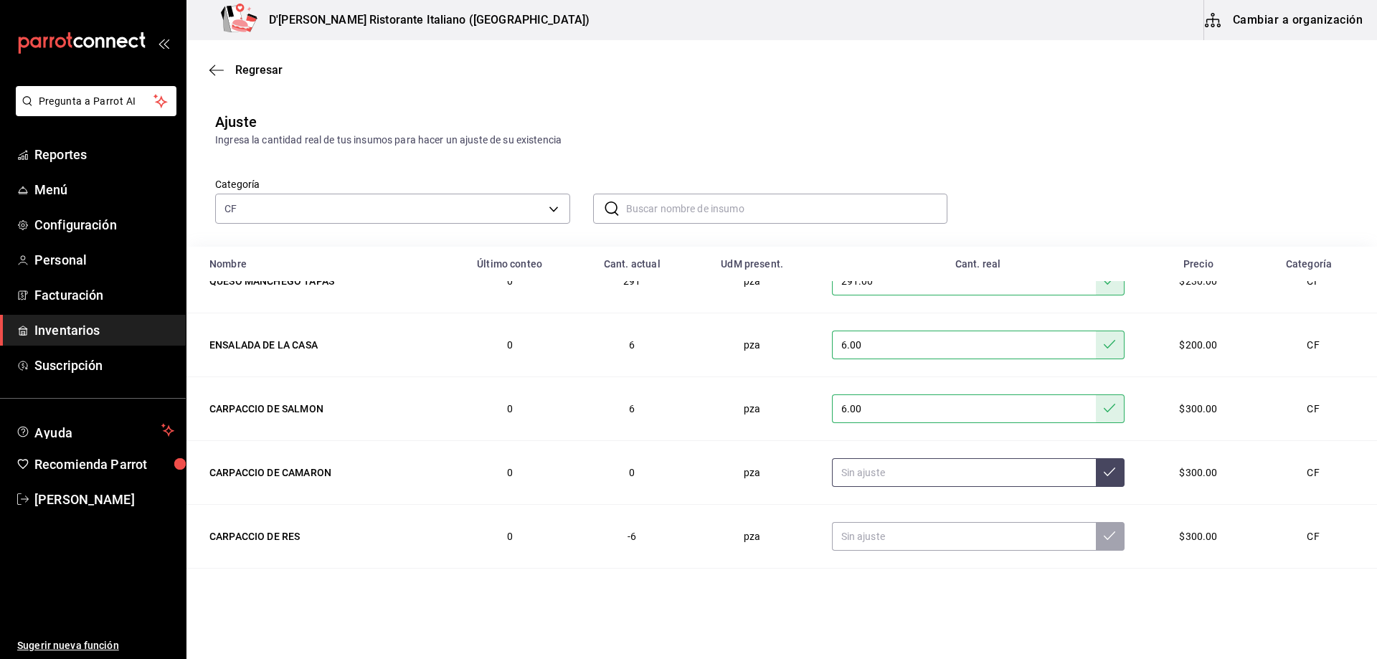
scroll to position [574, 0]
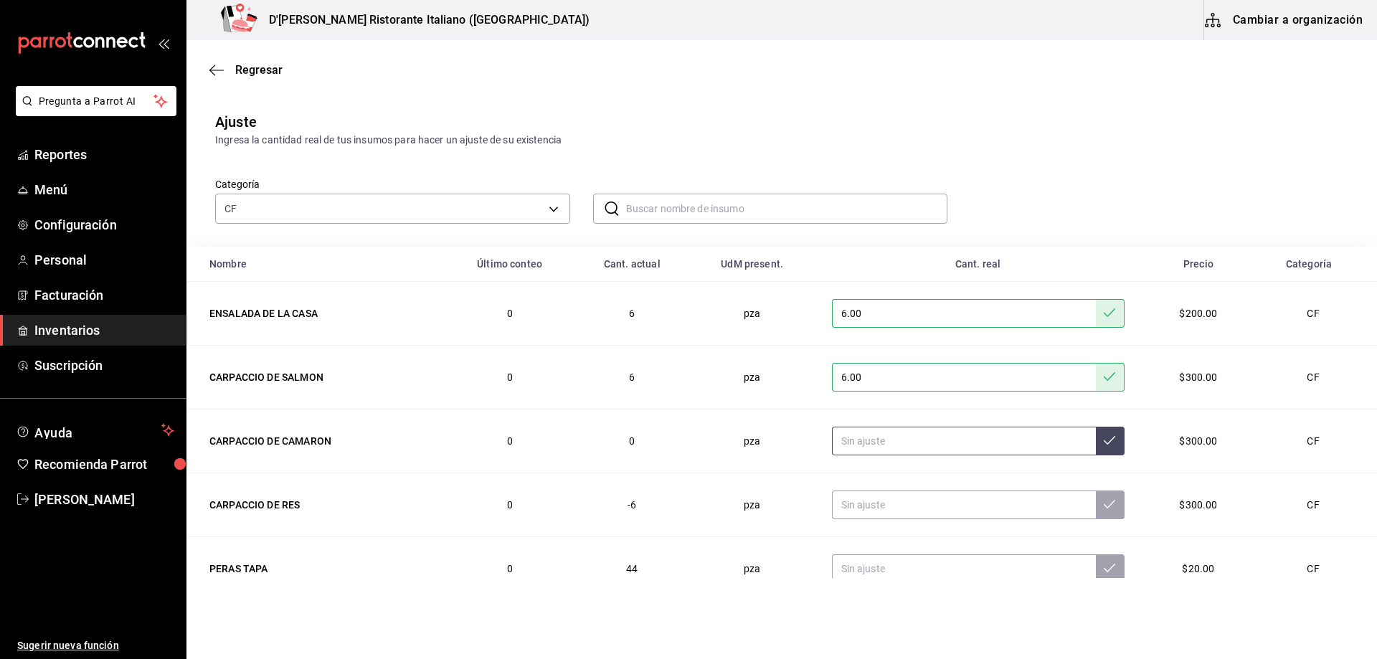
type input "4.00"
click at [895, 508] on input "text" at bounding box center [964, 505] width 264 height 29
type input "4.00"
click at [1104, 499] on icon at bounding box center [1109, 503] width 11 height 11
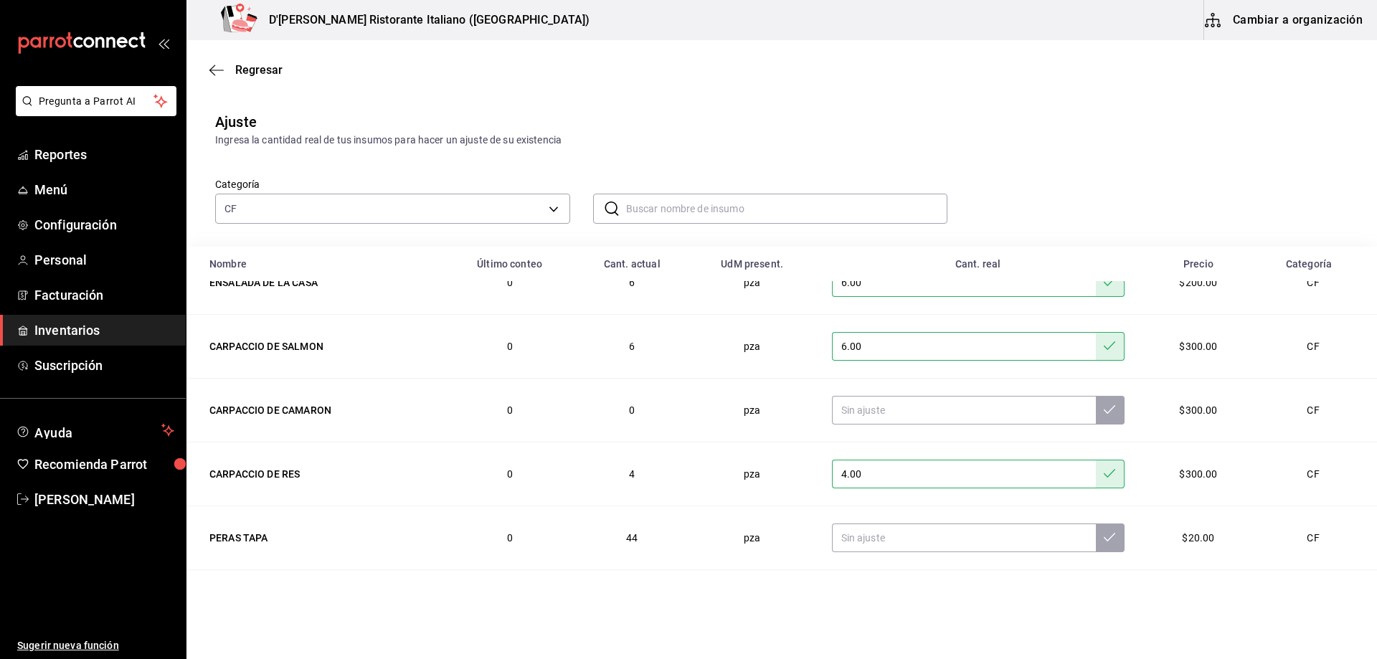
scroll to position [620, 0]
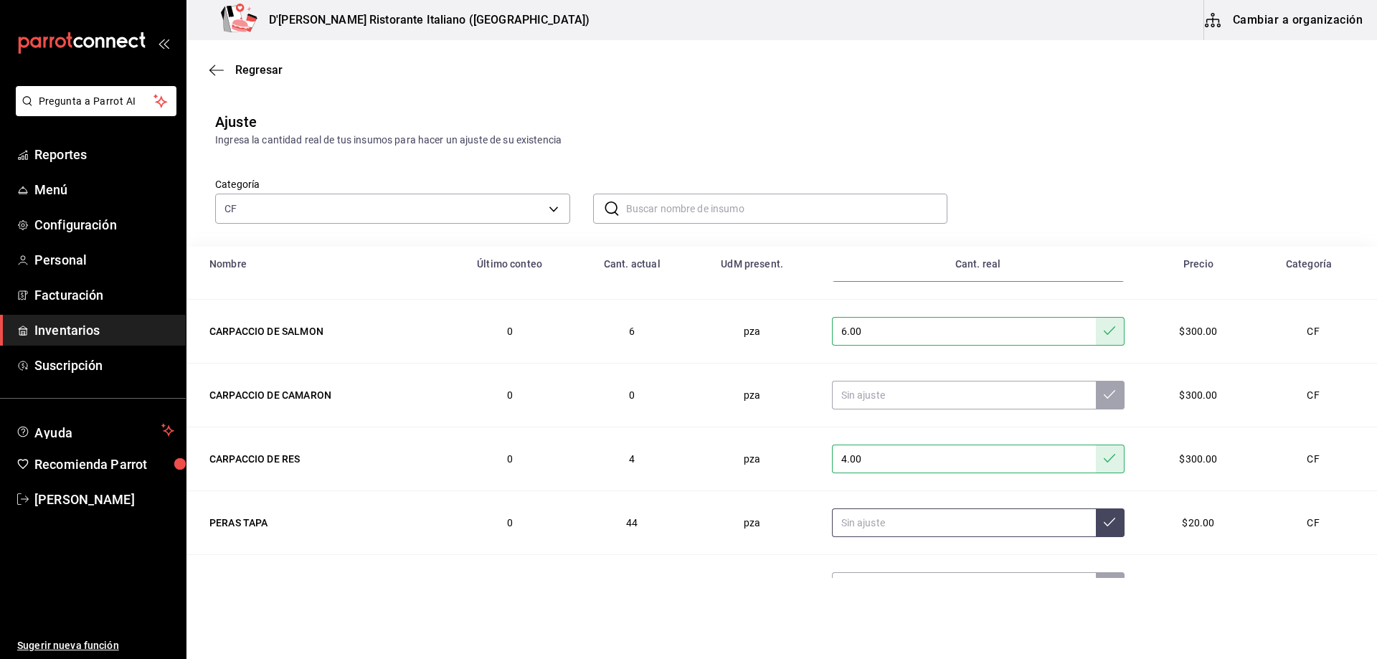
click at [885, 524] on input "text" at bounding box center [964, 522] width 264 height 29
type input "20.00"
click at [1096, 528] on button at bounding box center [1110, 522] width 29 height 29
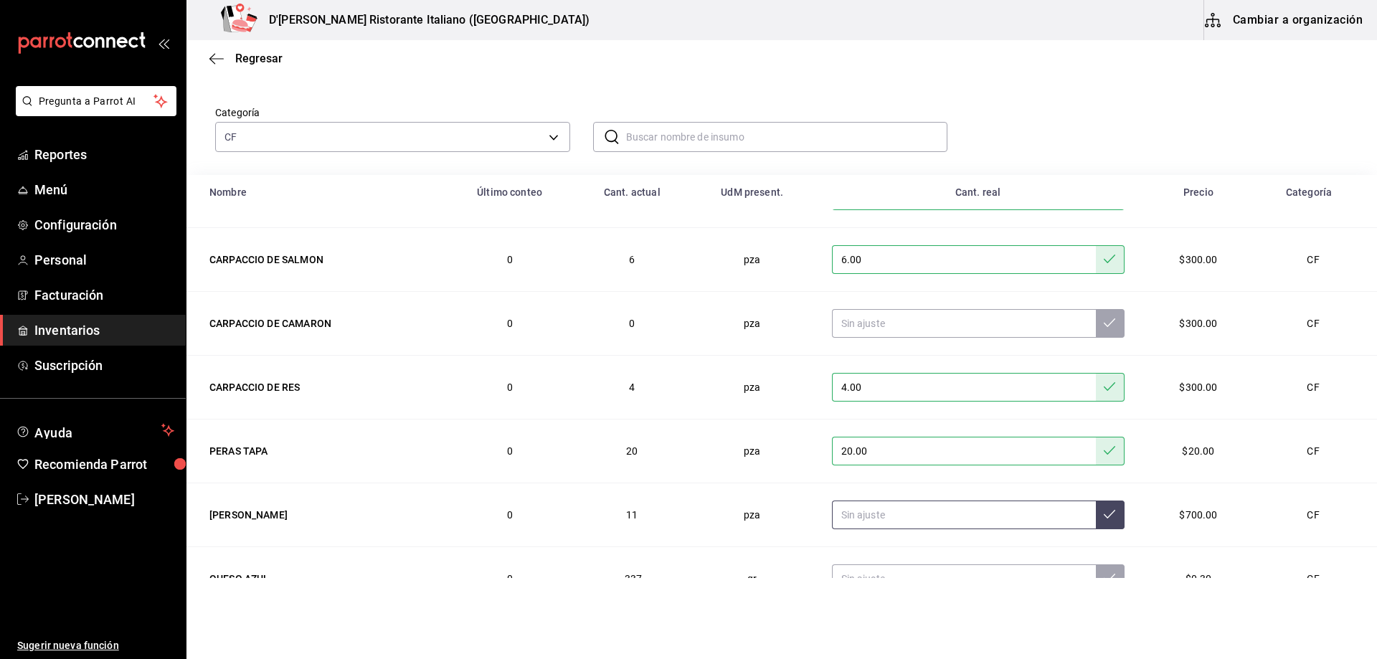
click at [894, 516] on input "text" at bounding box center [964, 515] width 264 height 29
type input "2.00"
click at [1104, 513] on icon at bounding box center [1109, 513] width 11 height 11
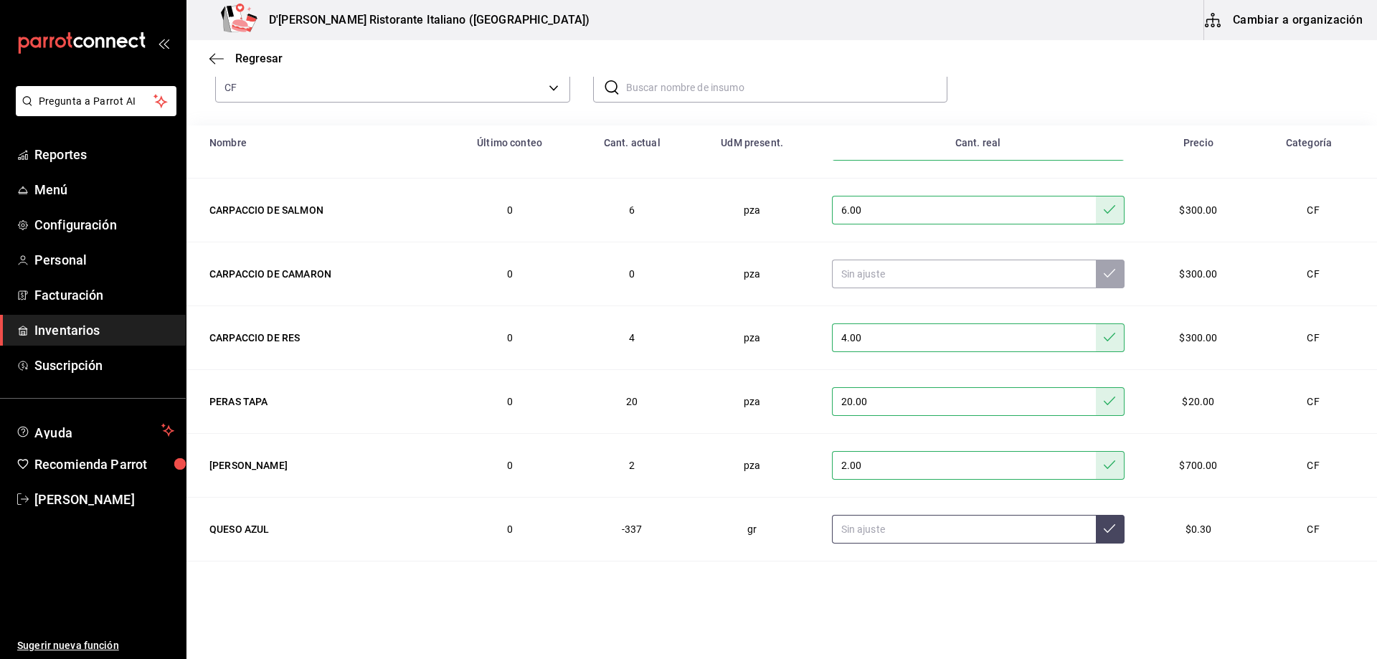
scroll to position [143, 0]
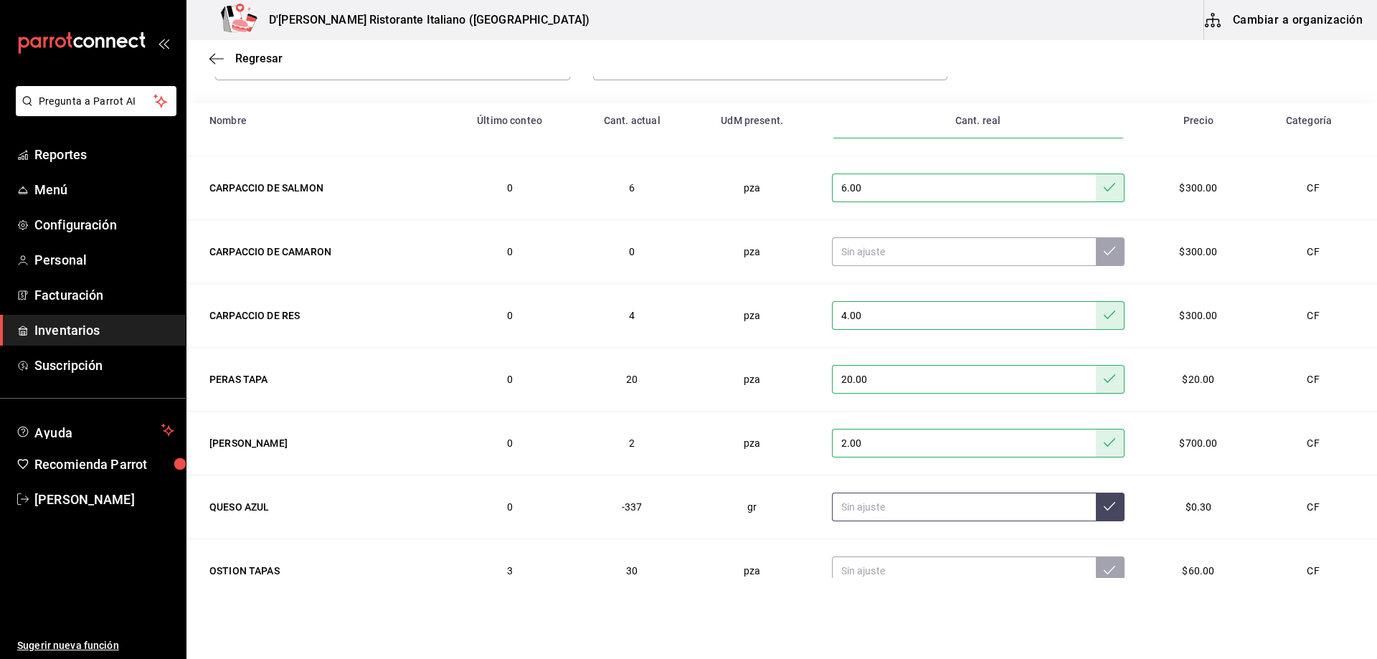
click at [1010, 501] on input "text" at bounding box center [964, 507] width 264 height 29
type input "200.00"
click at [1104, 509] on icon at bounding box center [1109, 506] width 11 height 11
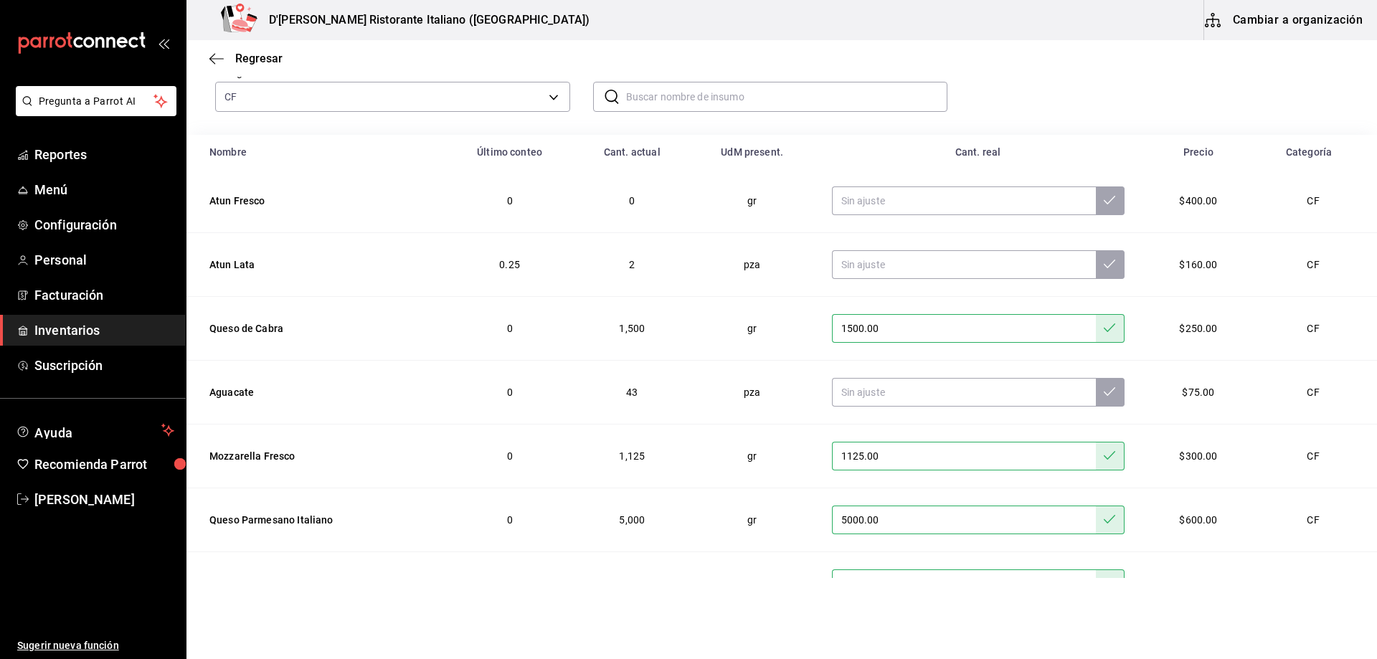
scroll to position [0, 0]
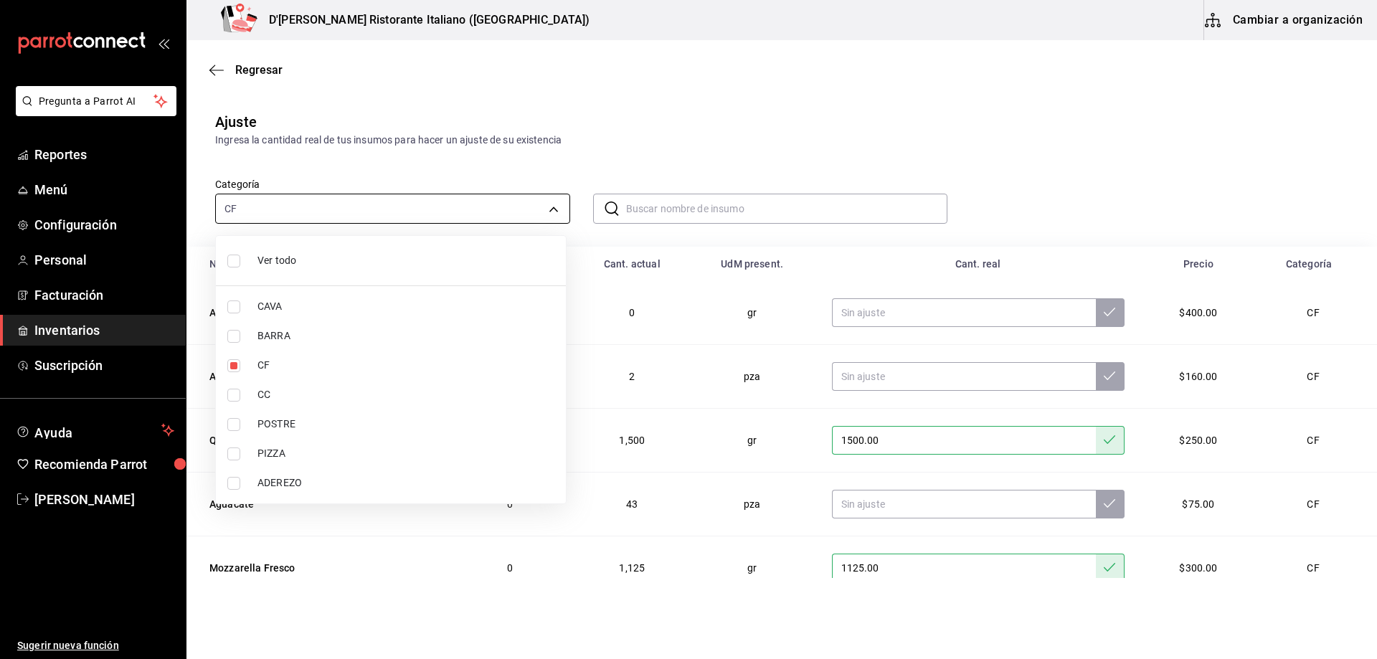
click at [551, 206] on body "Pregunta a Parrot AI Reportes Menú Configuración Personal Facturación Inventari…" at bounding box center [688, 289] width 1377 height 578
click at [230, 453] on input "checkbox" at bounding box center [233, 453] width 13 height 13
checkbox input "true"
type input "b0413e6d-fa95-40d7-8d0c-02c0330396d2,94b4094f-85cc-45a5-afaf-e104d76acdc2"
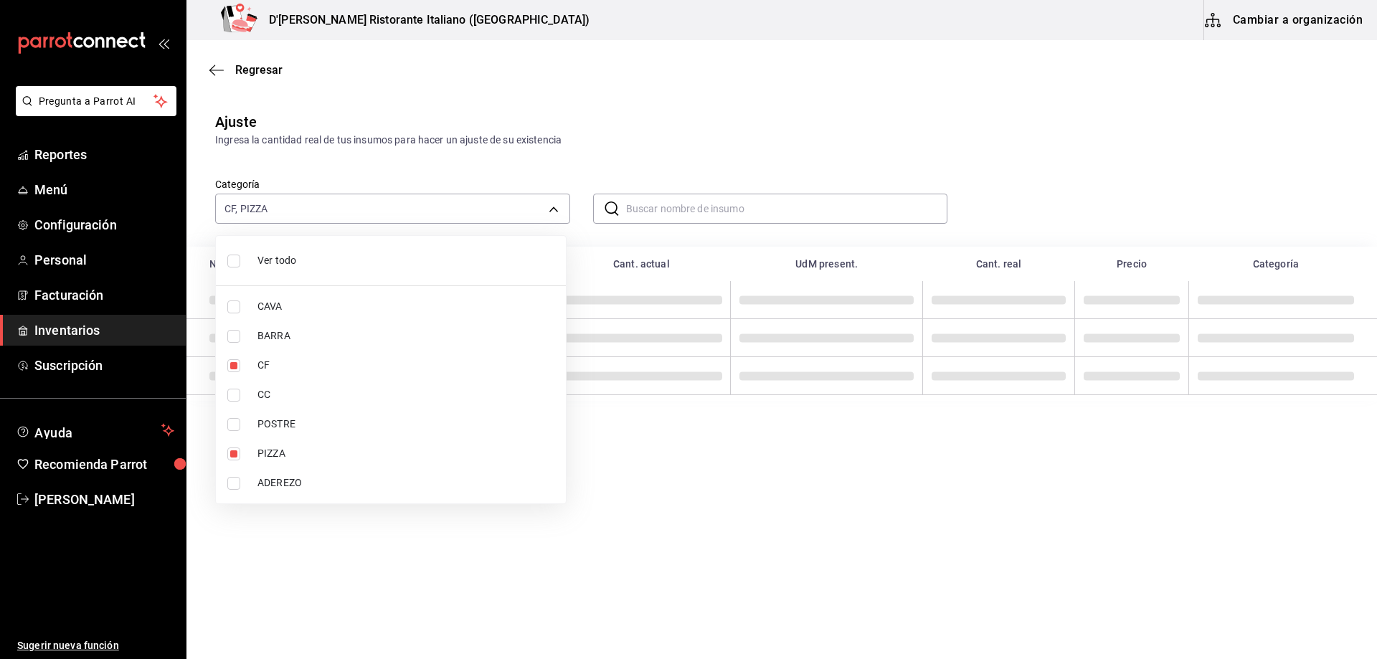
click at [239, 366] on input "checkbox" at bounding box center [233, 365] width 13 height 13
checkbox input "false"
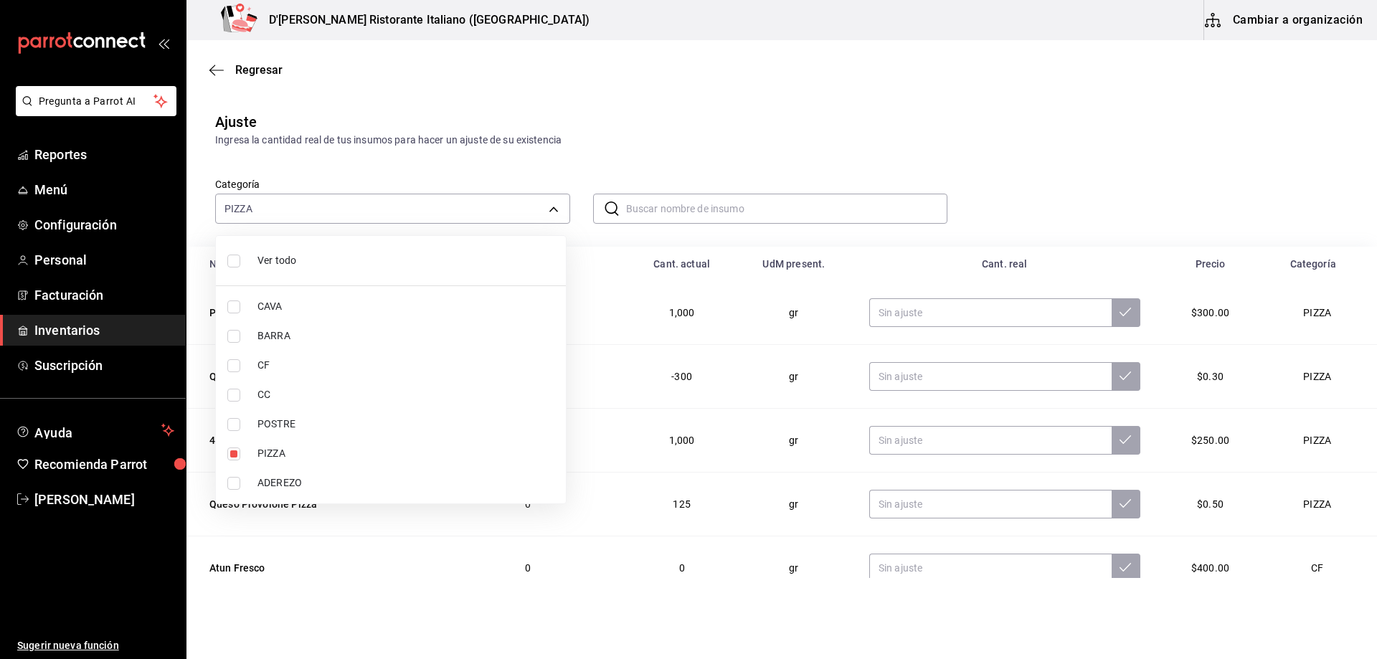
type input "94b4094f-85cc-45a5-afaf-e104d76acdc2"
click at [649, 97] on div at bounding box center [688, 329] width 1377 height 659
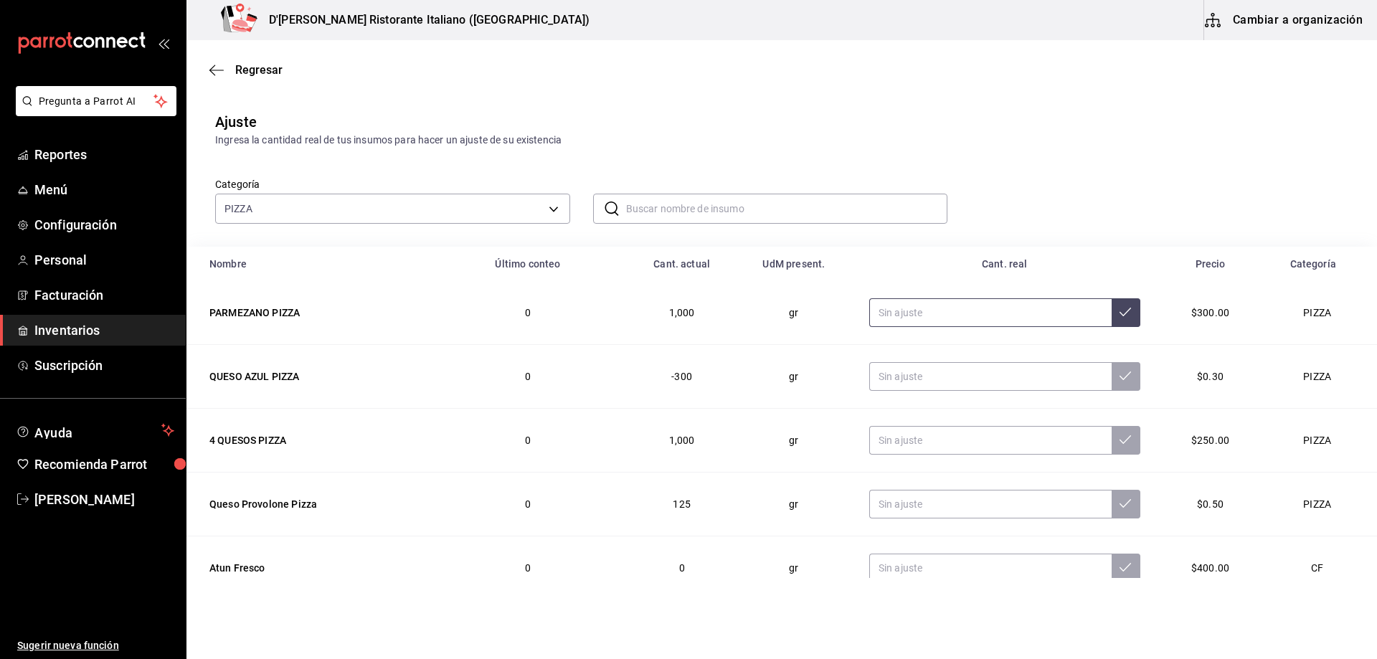
click at [908, 316] on input "text" at bounding box center [990, 312] width 242 height 29
type input "1497.00"
click at [1119, 309] on icon at bounding box center [1124, 311] width 11 height 11
click at [939, 371] on input "text" at bounding box center [990, 376] width 242 height 29
type input "87.00"
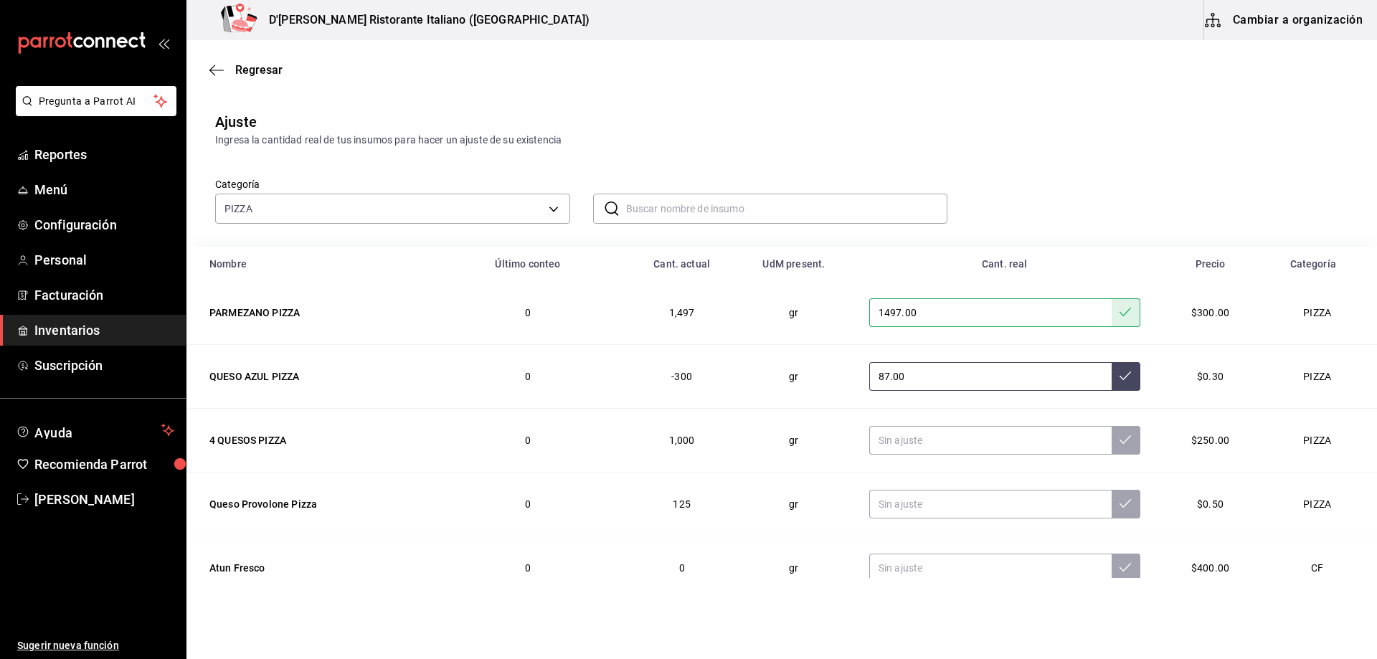
click at [1112, 386] on button at bounding box center [1126, 376] width 29 height 29
click at [924, 442] on input "text" at bounding box center [990, 440] width 242 height 29
type input "1475.00"
click at [1119, 444] on icon at bounding box center [1124, 439] width 11 height 11
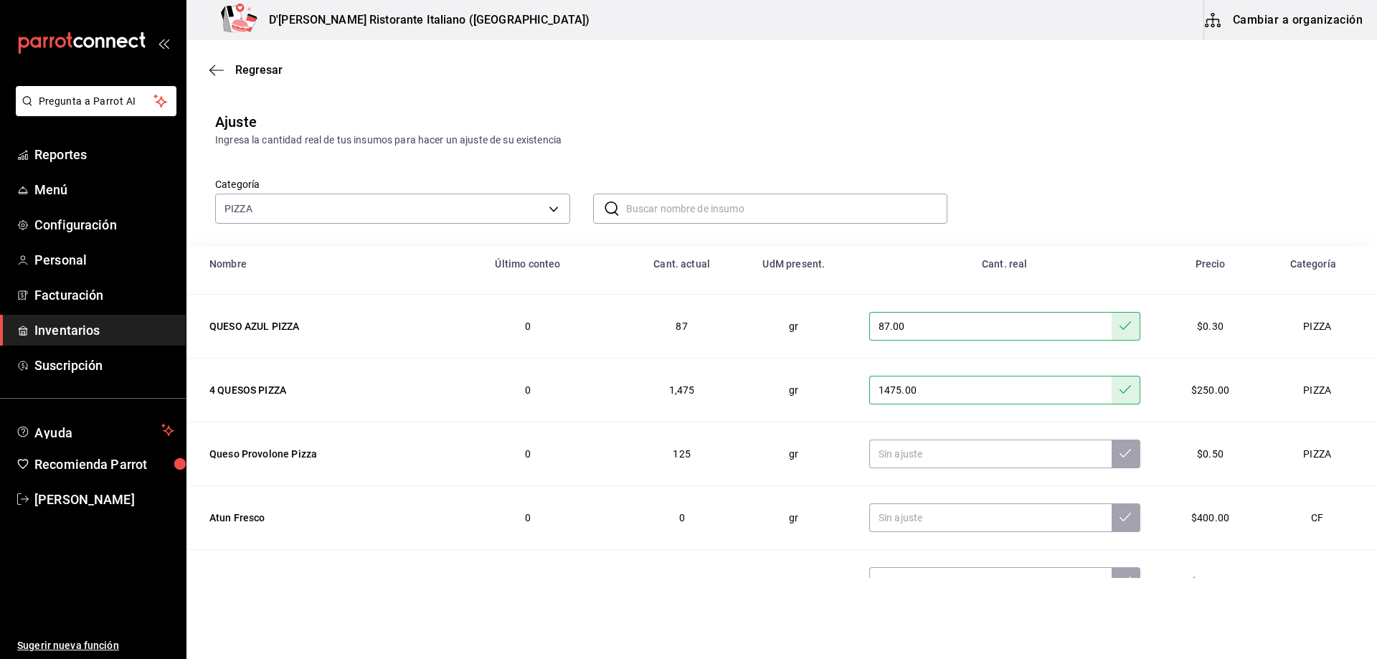
scroll to position [72, 0]
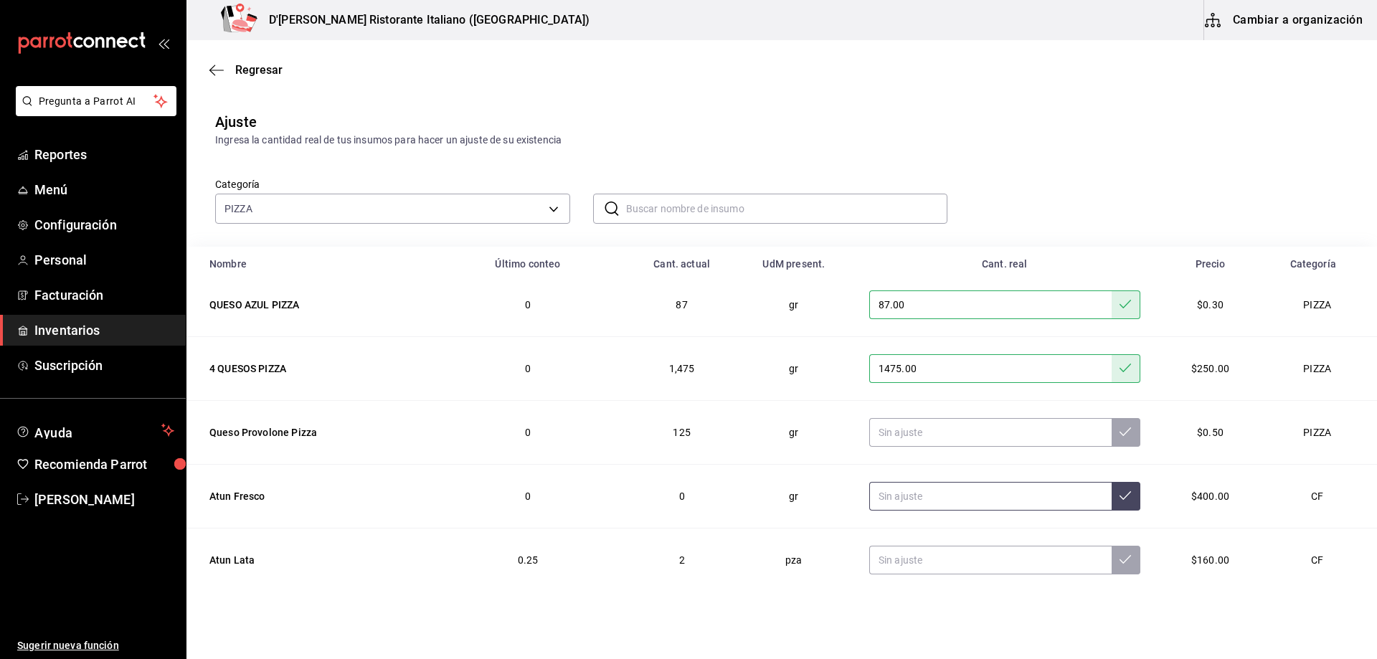
click at [891, 498] on input "text" at bounding box center [990, 496] width 242 height 29
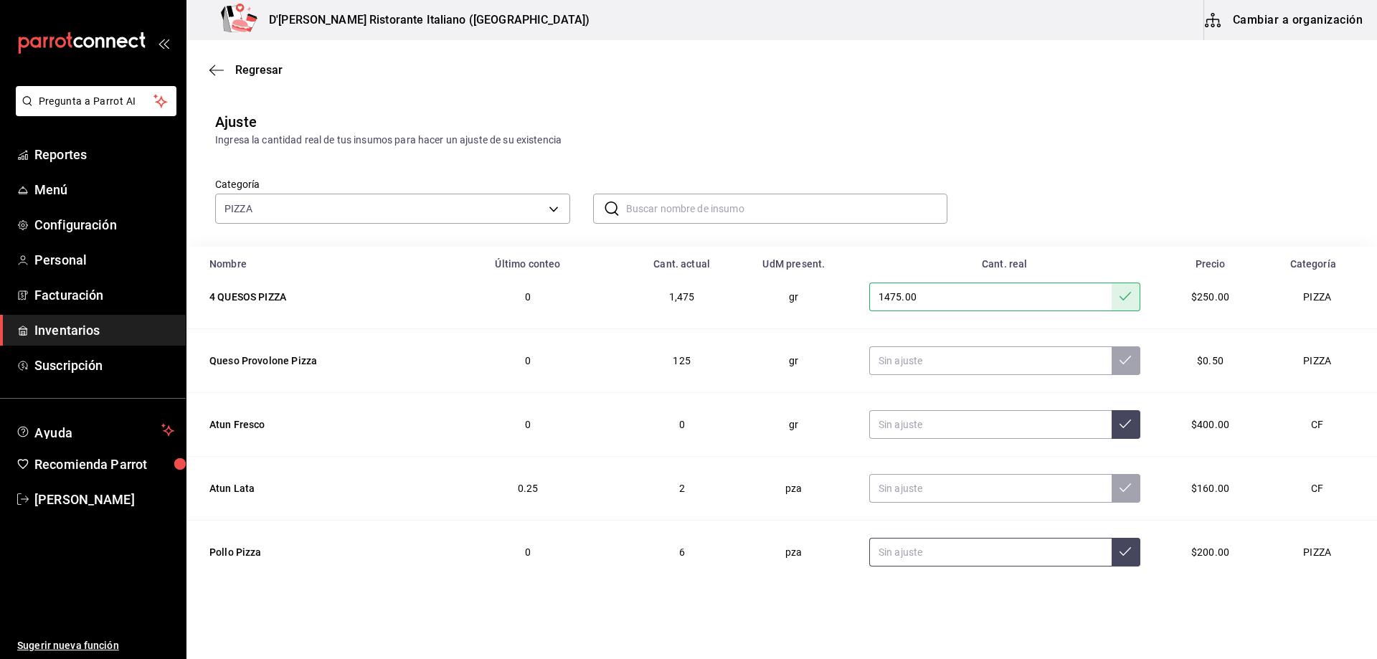
click at [892, 554] on input "text" at bounding box center [990, 552] width 242 height 29
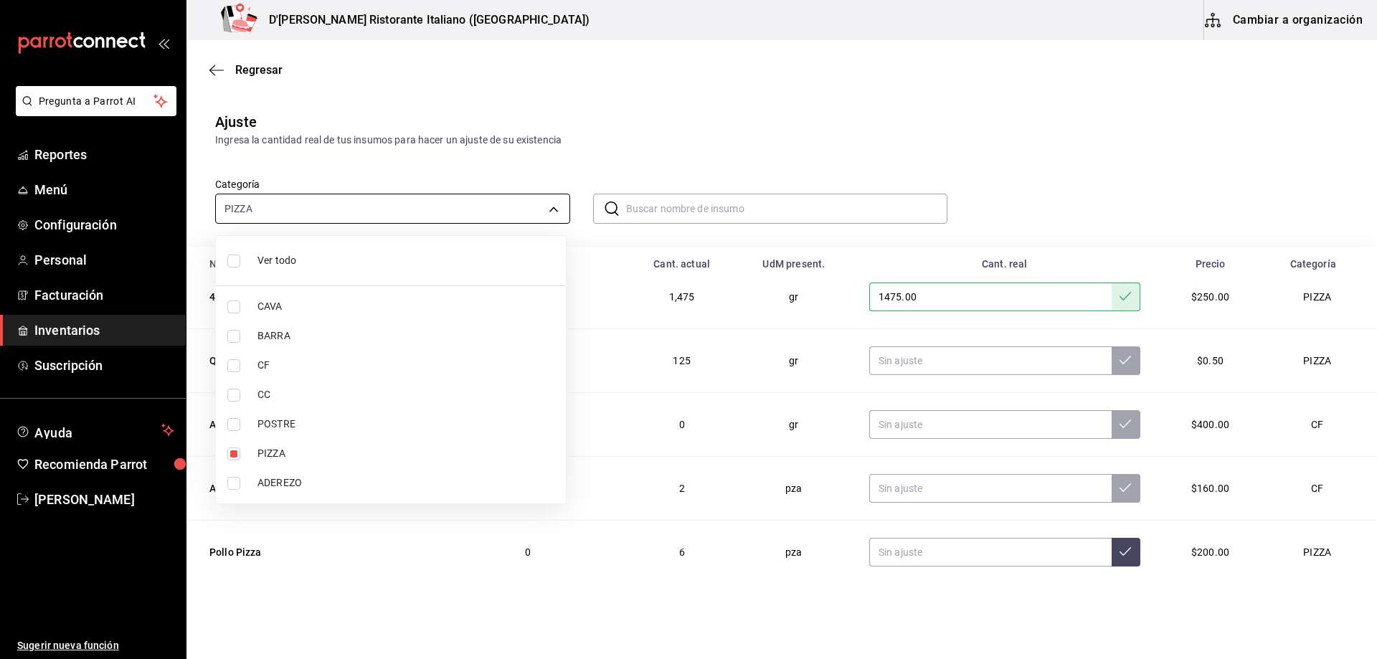
click at [553, 211] on body "Pregunta a Parrot AI Reportes Menú Configuración Personal Facturación Inventari…" at bounding box center [688, 289] width 1377 height 578
click at [517, 174] on div at bounding box center [688, 329] width 1377 height 659
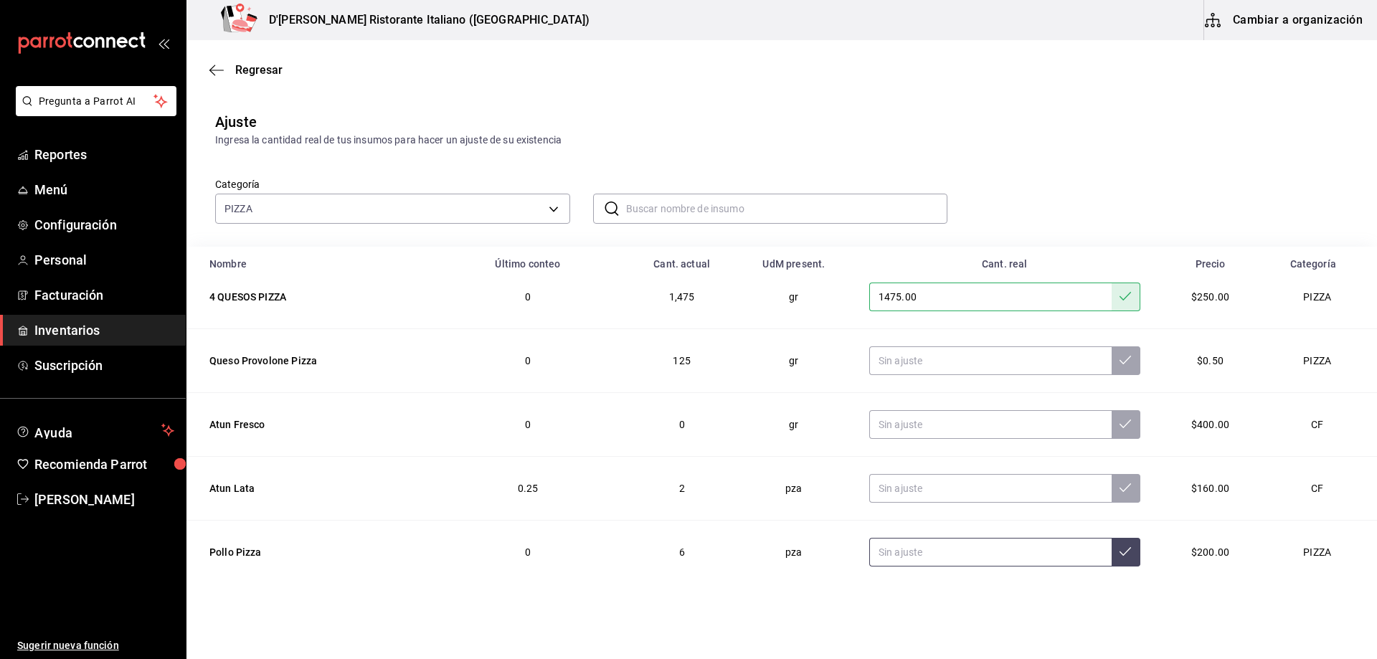
click at [924, 559] on input "text" at bounding box center [990, 552] width 242 height 29
type input "5.00"
click at [1119, 553] on icon at bounding box center [1124, 551] width 11 height 11
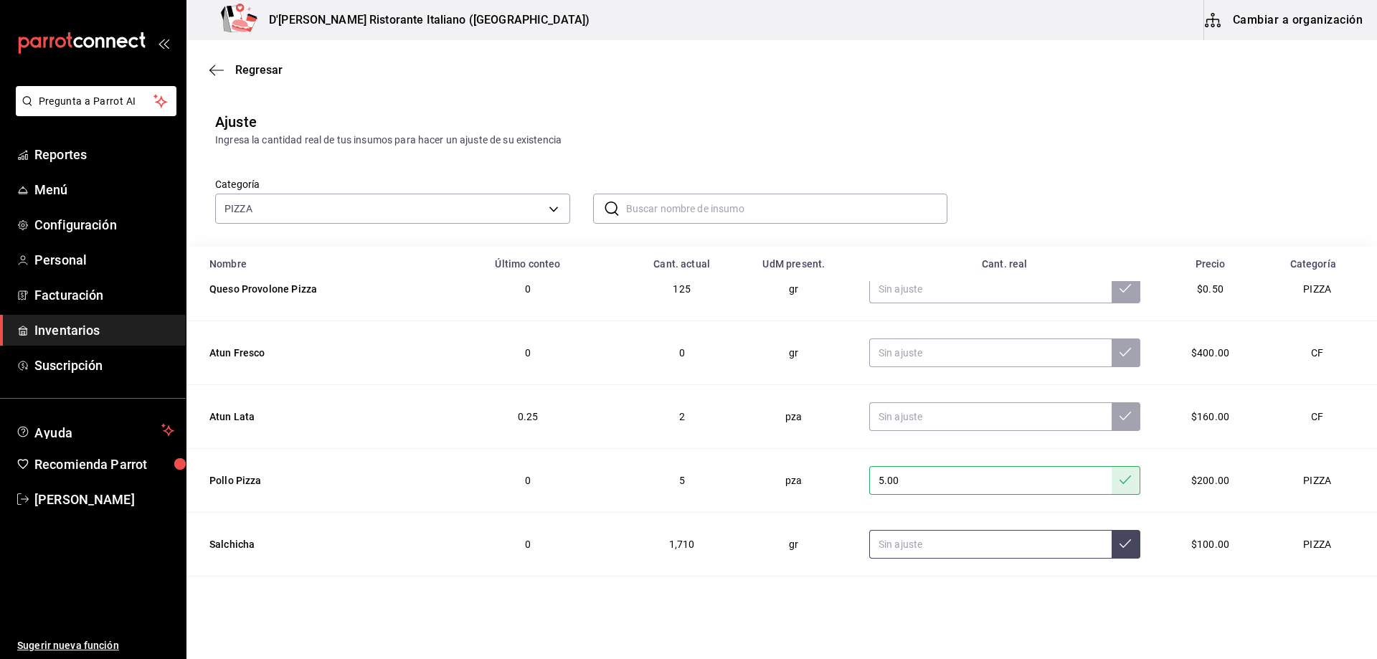
click at [1051, 544] on input "text" at bounding box center [990, 544] width 242 height 29
type input "1900.00"
click at [1119, 547] on icon at bounding box center [1124, 543] width 11 height 11
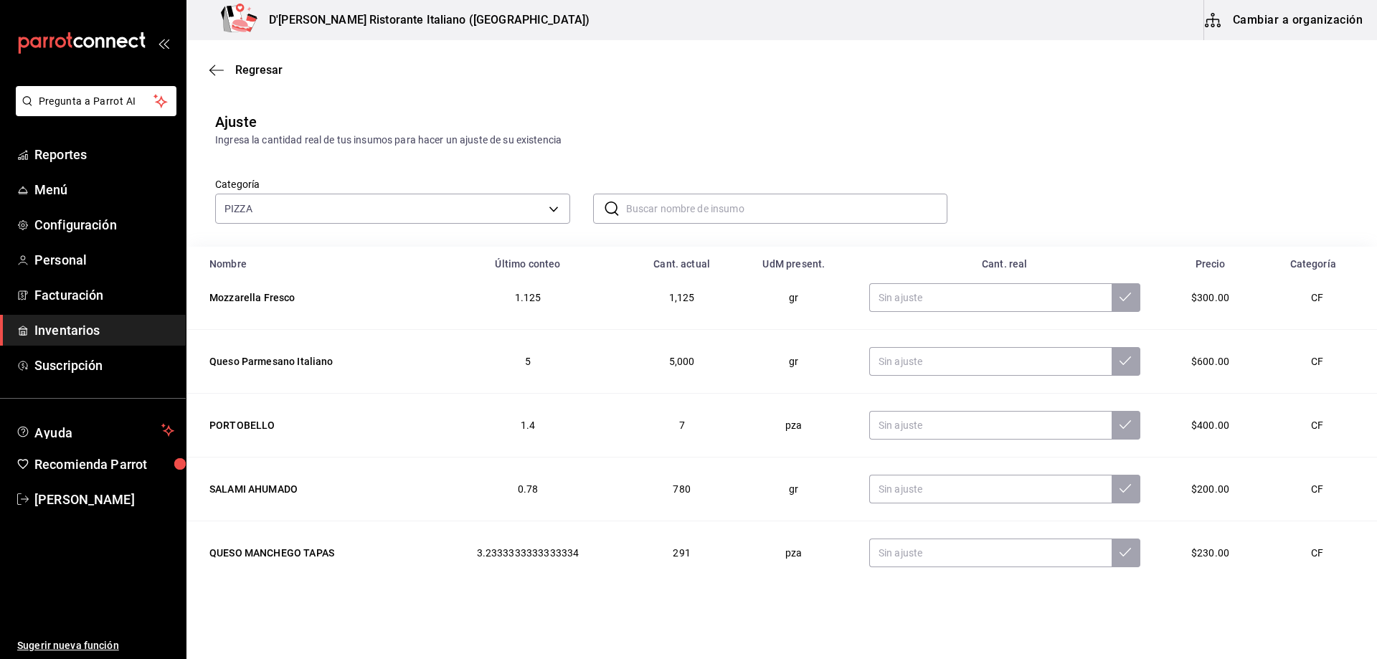
scroll to position [789, 0]
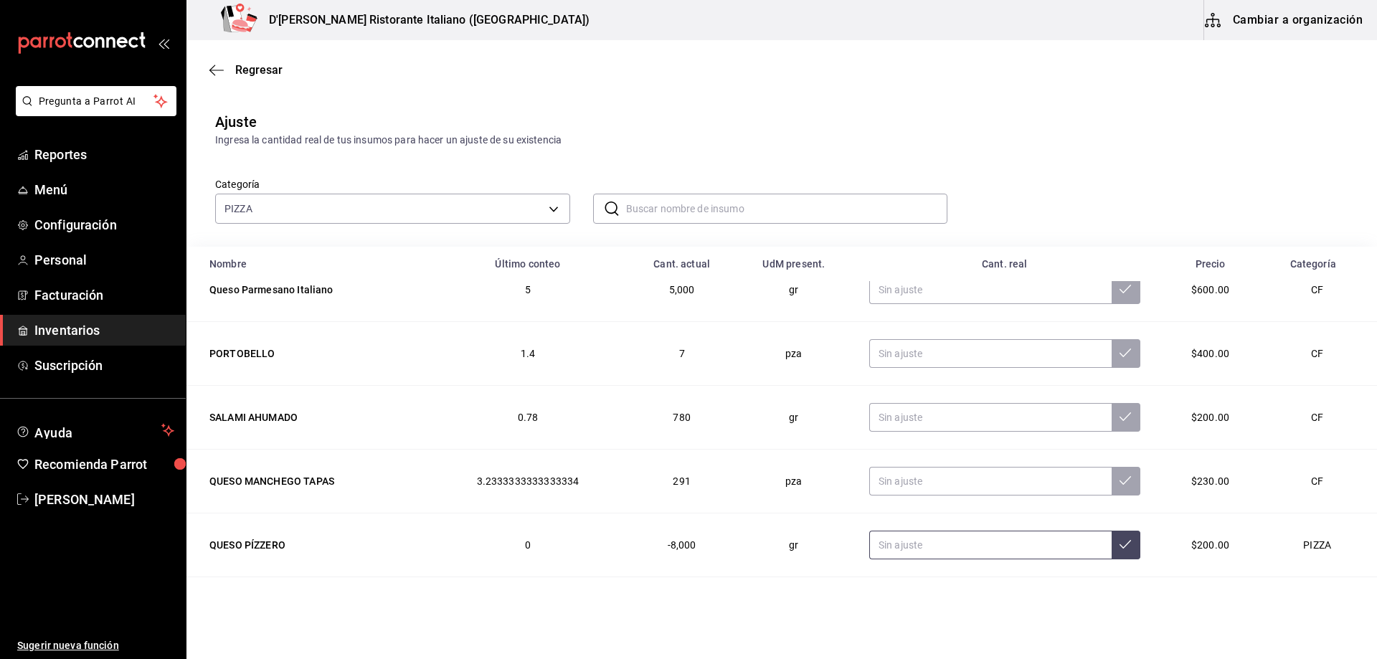
click at [891, 546] on input "text" at bounding box center [990, 545] width 242 height 29
type input "12000.00"
click at [1112, 544] on button at bounding box center [1126, 545] width 29 height 29
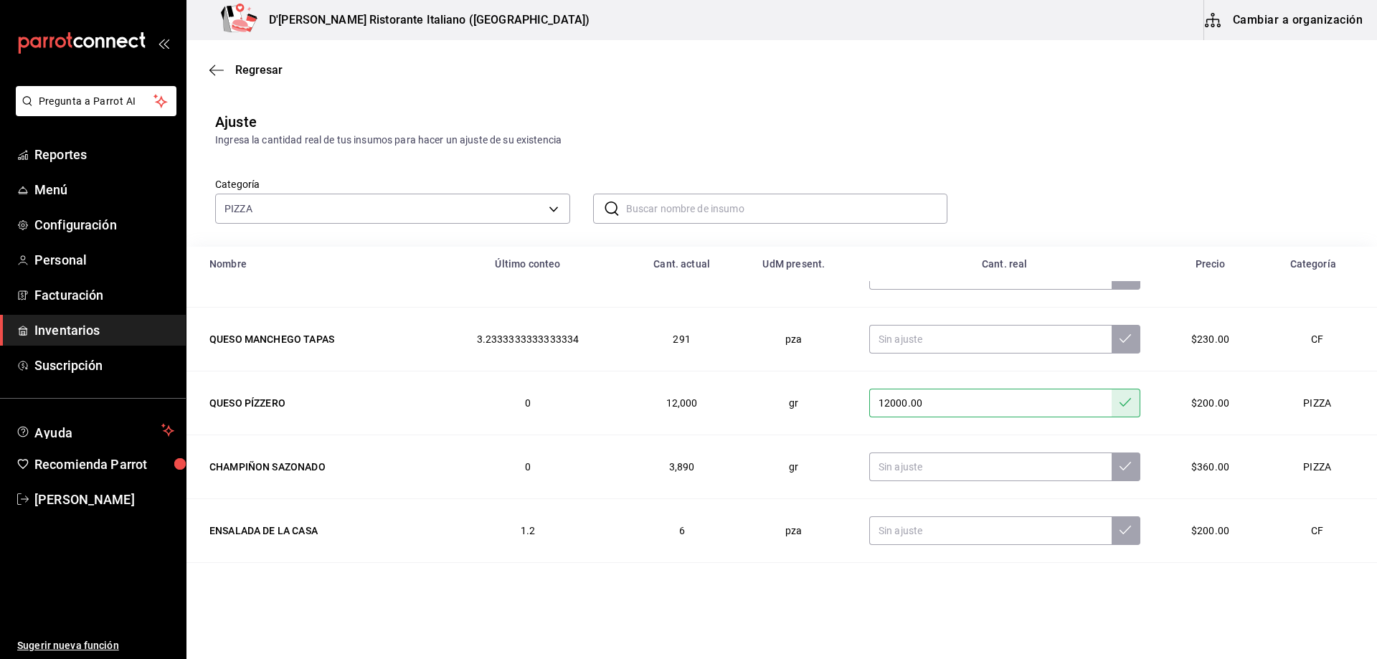
scroll to position [932, 0]
click at [918, 470] on input "text" at bounding box center [990, 465] width 242 height 29
click at [1042, 283] on input "text" at bounding box center [990, 274] width 242 height 29
click at [943, 463] on input "16000.00" at bounding box center [990, 465] width 242 height 29
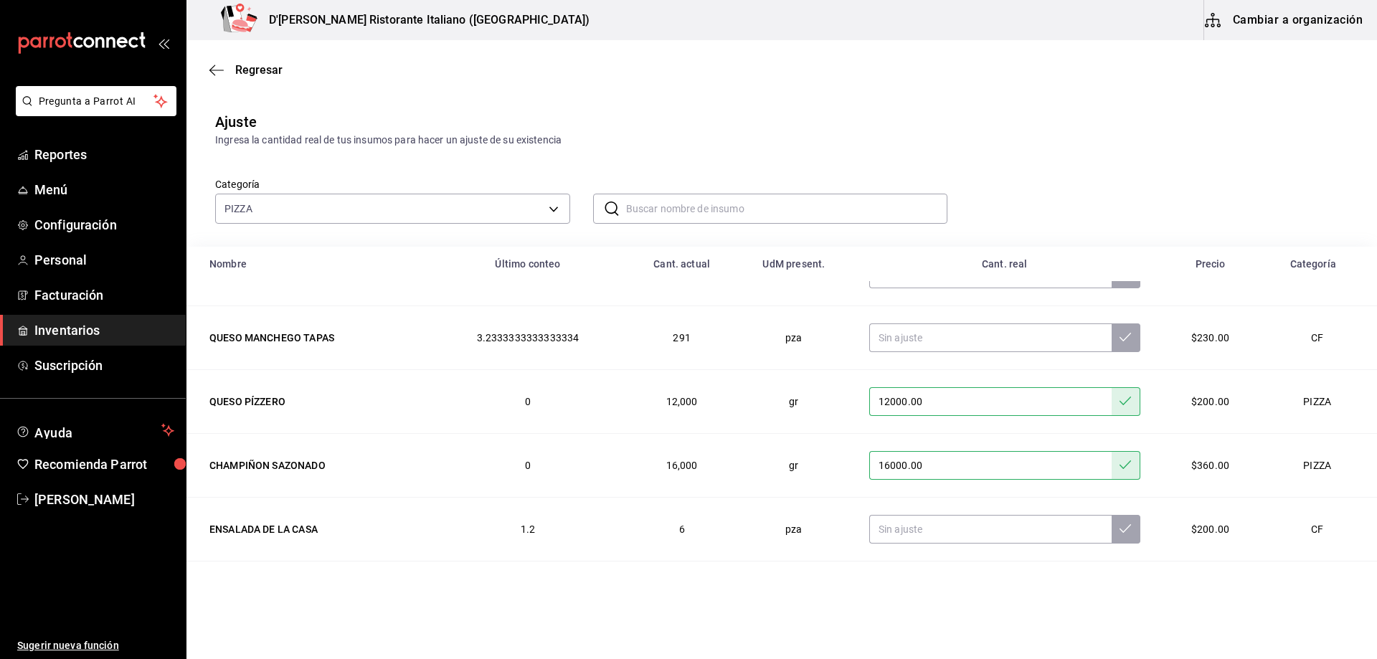
click at [943, 463] on input "16000.00" at bounding box center [990, 465] width 242 height 29
type input "1600.00"
click at [1119, 469] on icon at bounding box center [1124, 464] width 11 height 11
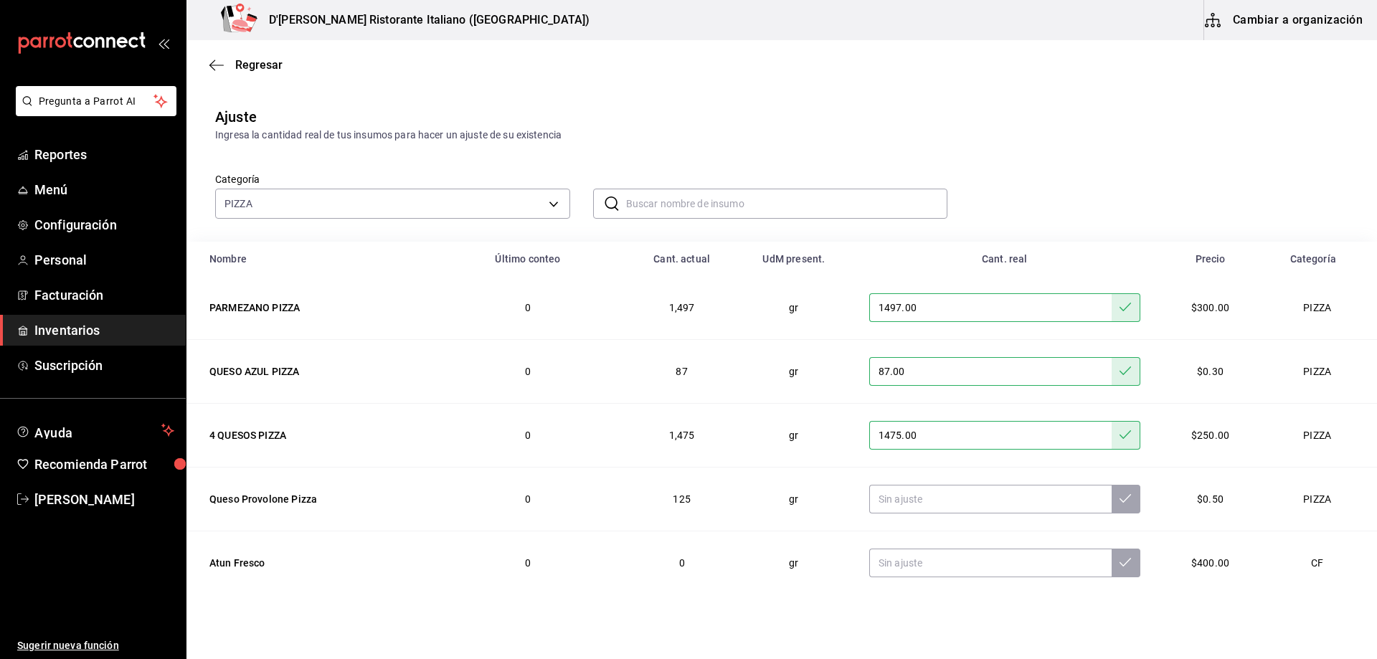
scroll to position [0, 0]
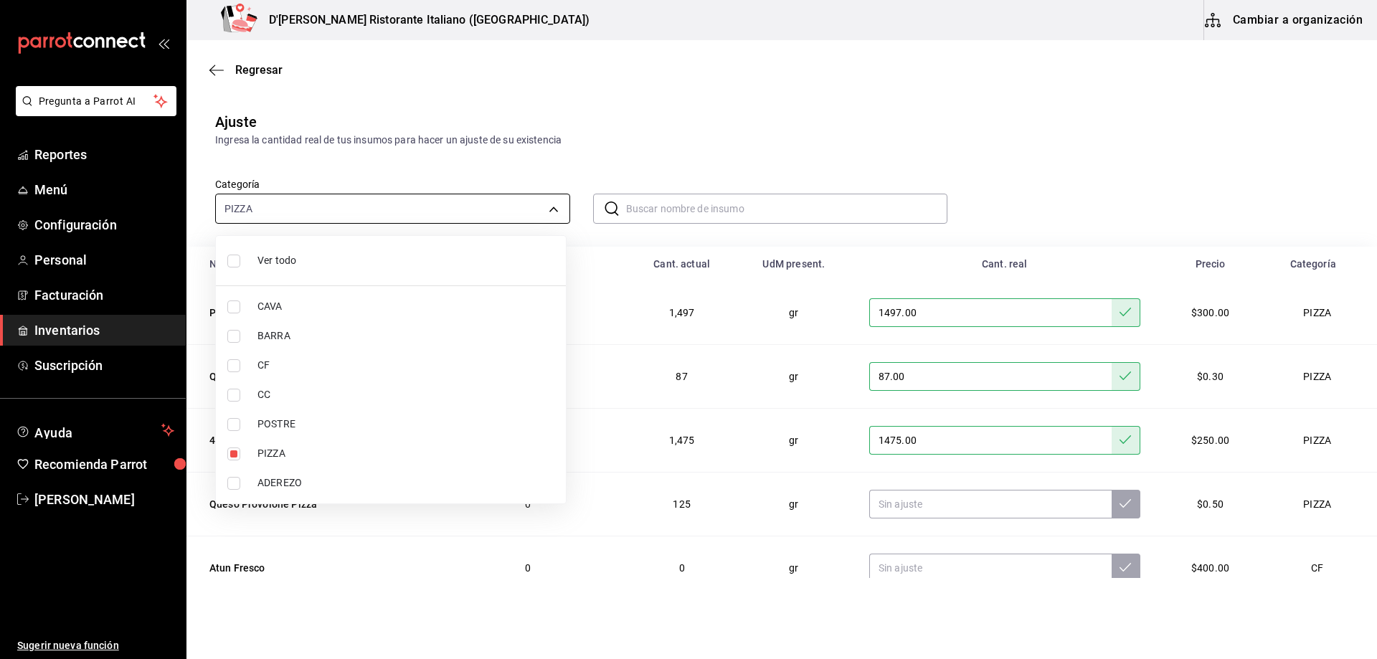
click at [546, 208] on body "Pregunta a Parrot AI Reportes Menú Configuración Personal Facturación Inventari…" at bounding box center [688, 289] width 1377 height 578
click at [296, 259] on span "Ver todo" at bounding box center [405, 260] width 297 height 15
type input "a767d614-044e-4282-96a7-b6725af30640,e73509e5-2594-4467-97f6-0b1d389f9514,b0413…"
checkbox input "true"
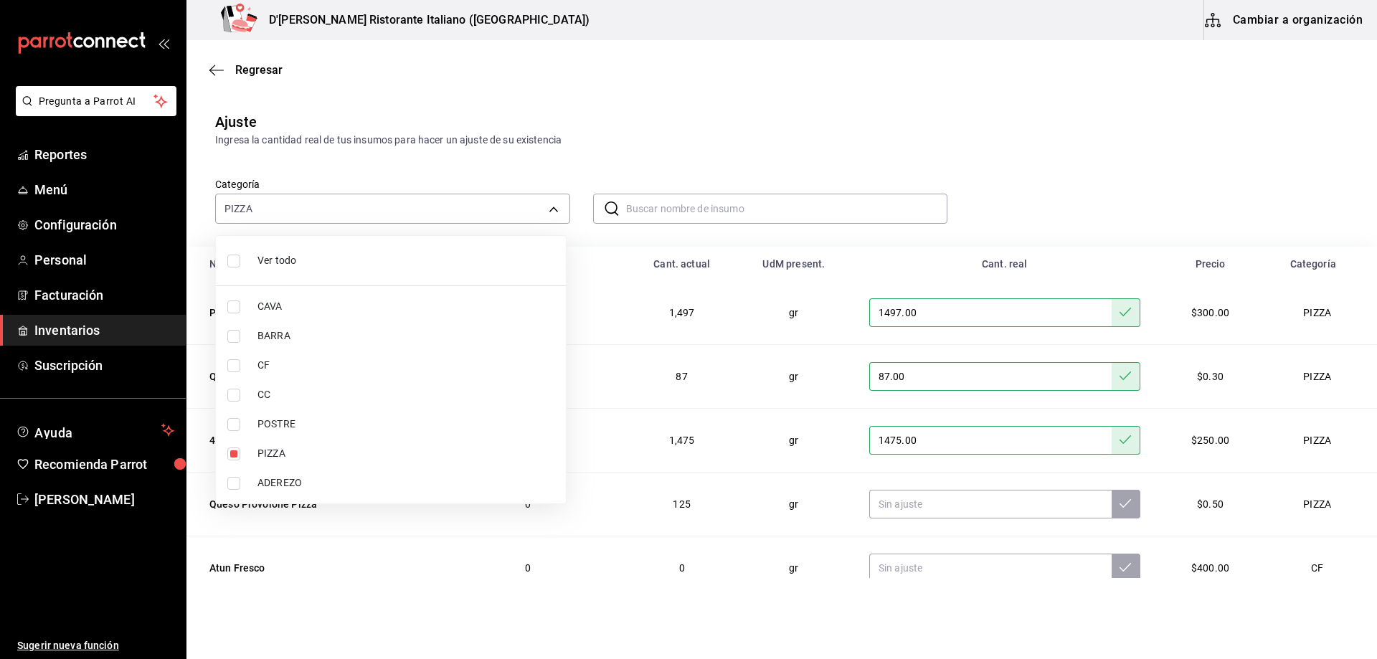
checkbox input "true"
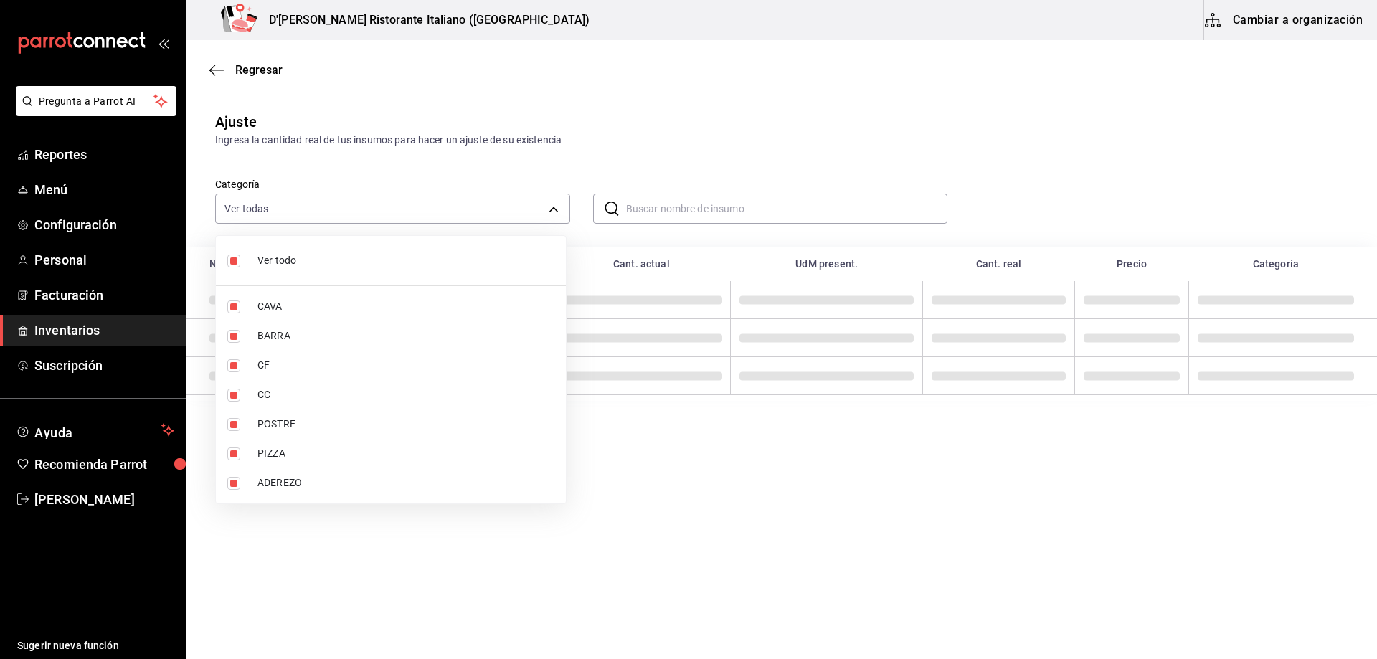
click at [648, 206] on div at bounding box center [688, 329] width 1377 height 659
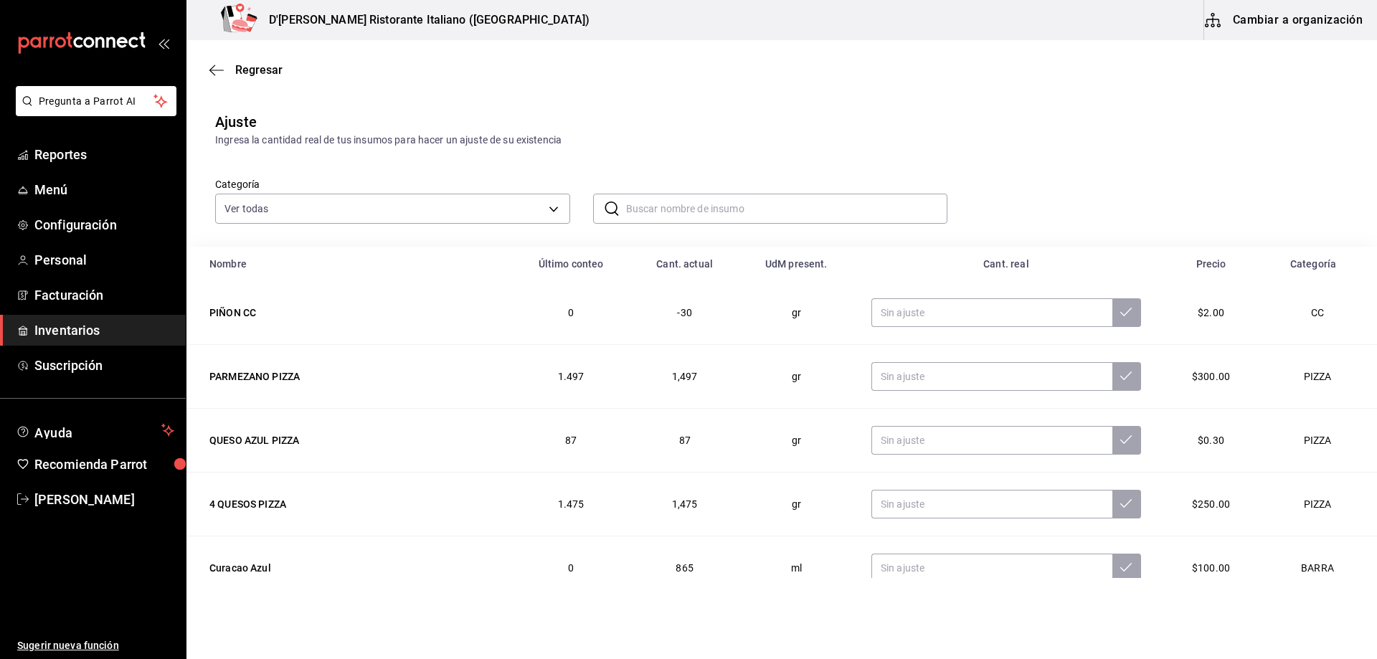
click at [648, 206] on input "text" at bounding box center [787, 208] width 322 height 29
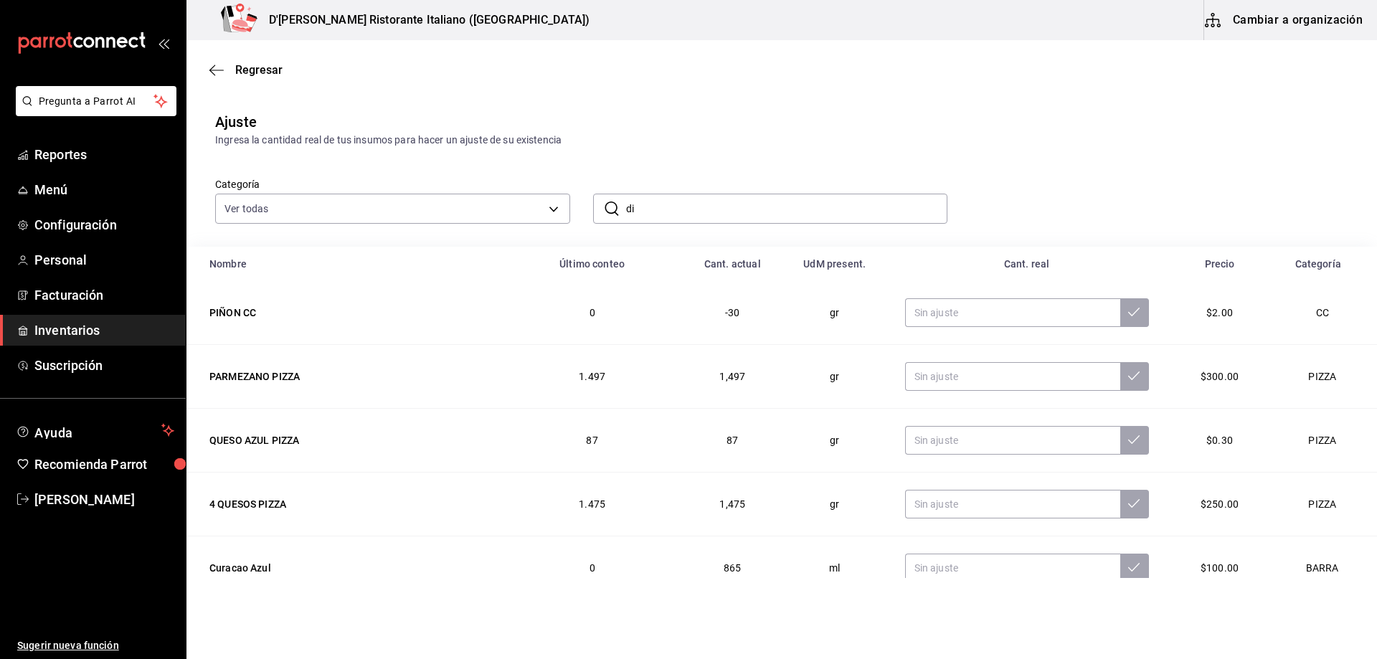
type input "d"
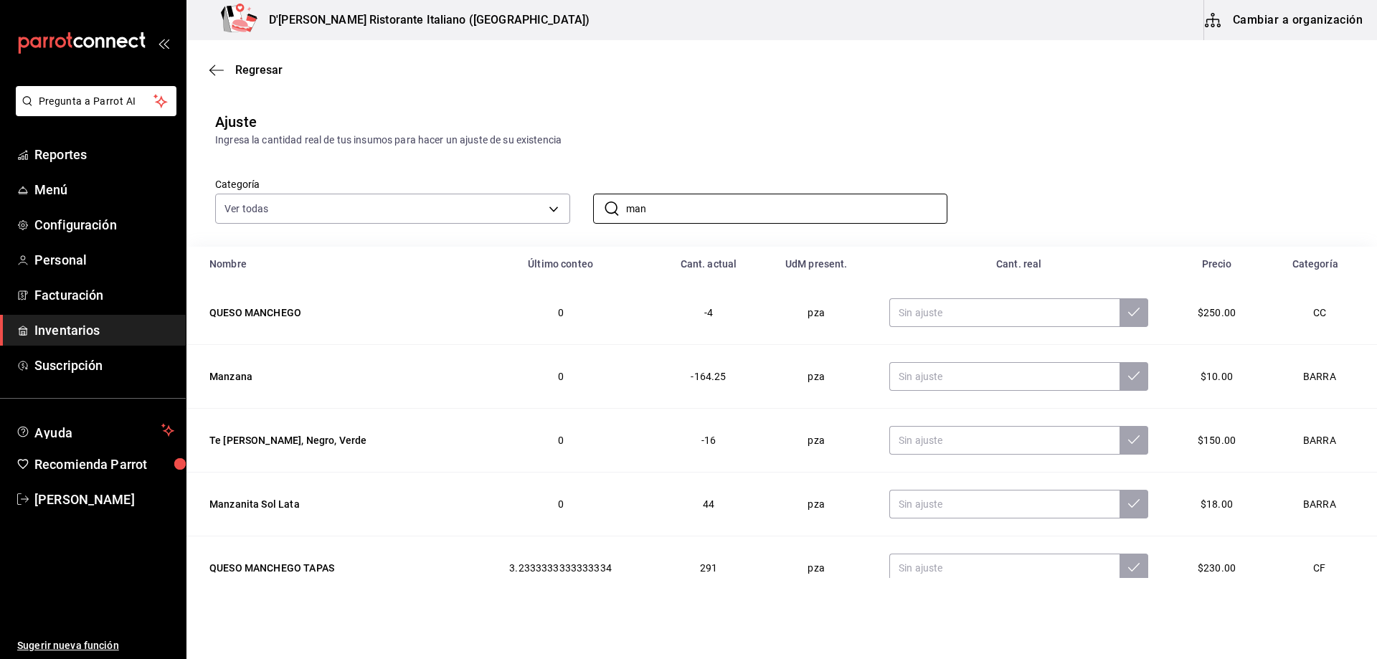
type input "[PERSON_NAME]"
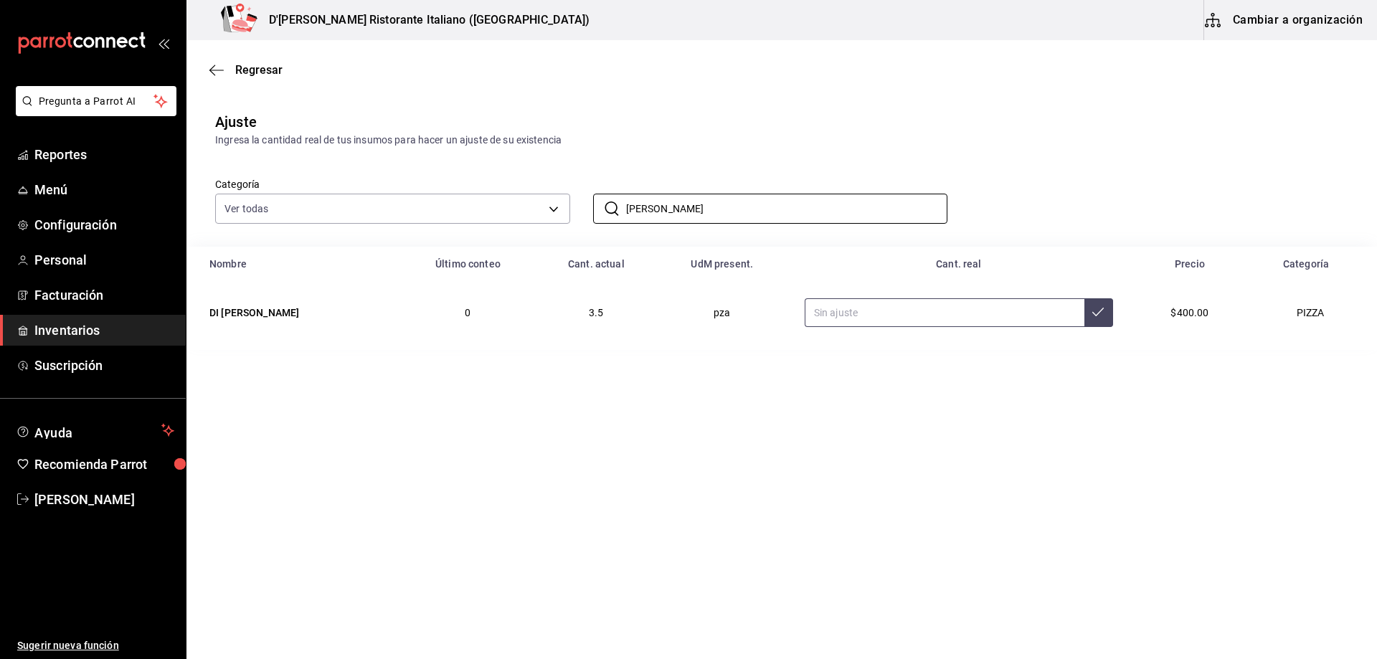
click at [806, 313] on input "text" at bounding box center [945, 312] width 280 height 29
click at [954, 311] on input "4.00" at bounding box center [945, 312] width 280 height 29
type input "3.00"
click at [1092, 316] on icon at bounding box center [1097, 311] width 11 height 11
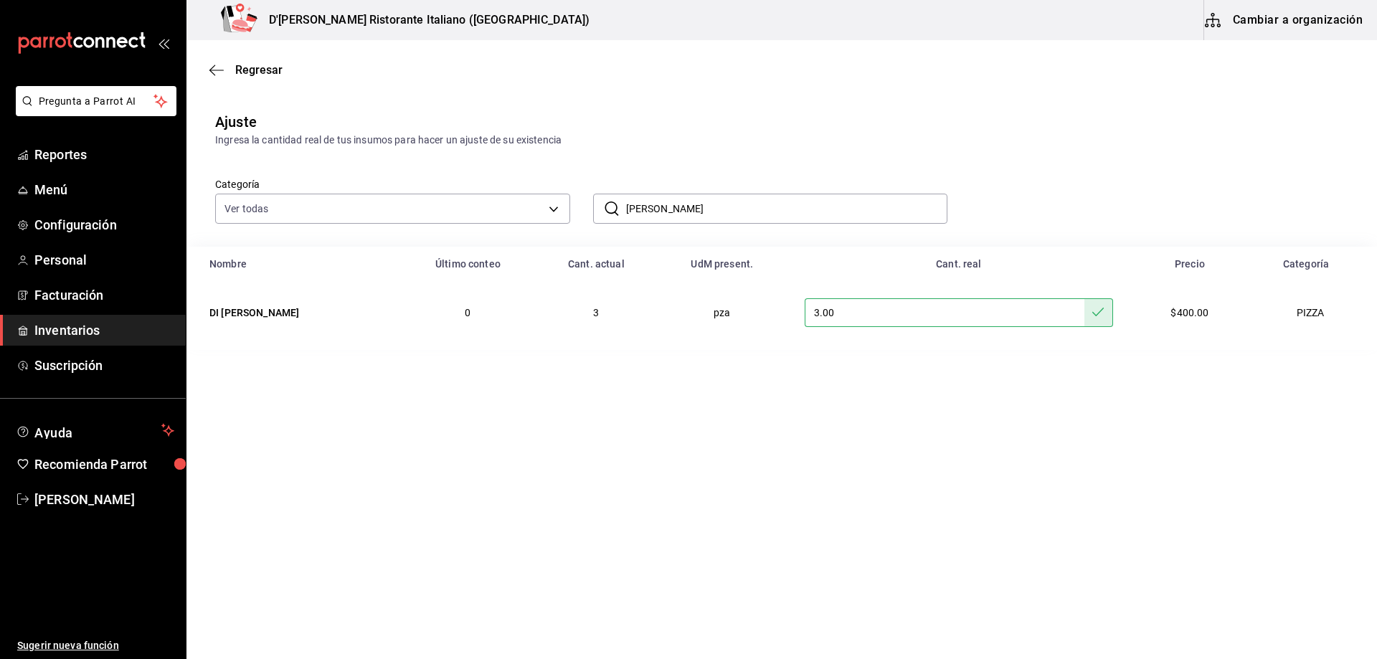
click at [682, 212] on input "[PERSON_NAME]" at bounding box center [787, 208] width 322 height 29
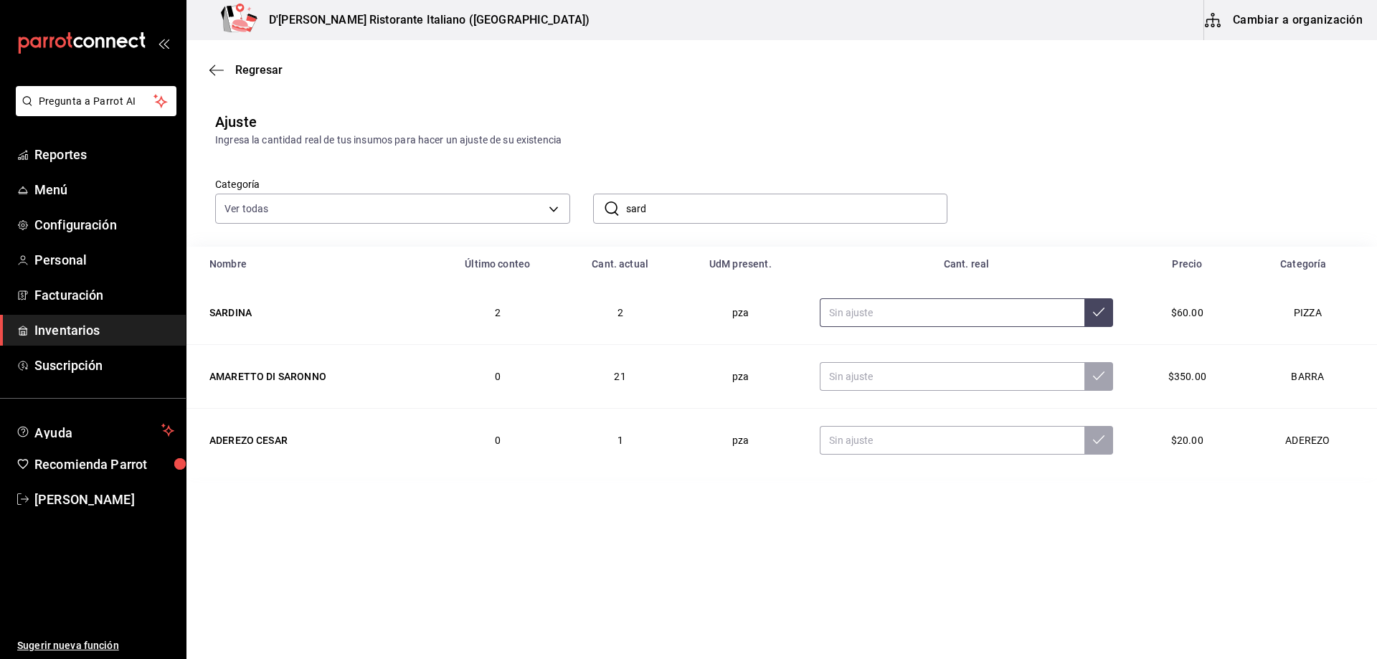
click at [867, 313] on input "text" at bounding box center [952, 312] width 265 height 29
click at [770, 213] on input "sard" at bounding box center [787, 208] width 322 height 29
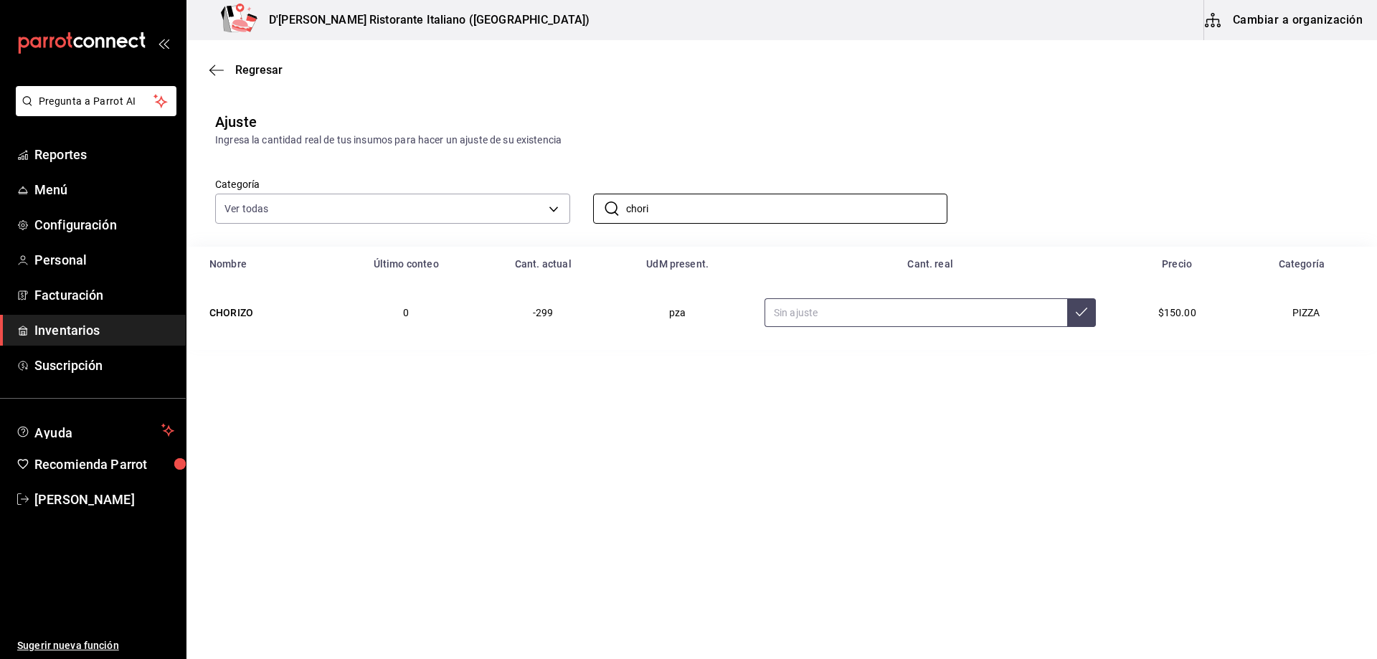
type input "chori"
click at [797, 306] on input "text" at bounding box center [915, 312] width 303 height 29
type input "5.00"
click at [1071, 313] on button at bounding box center [1081, 312] width 29 height 29
click at [736, 202] on input "chori" at bounding box center [787, 208] width 322 height 29
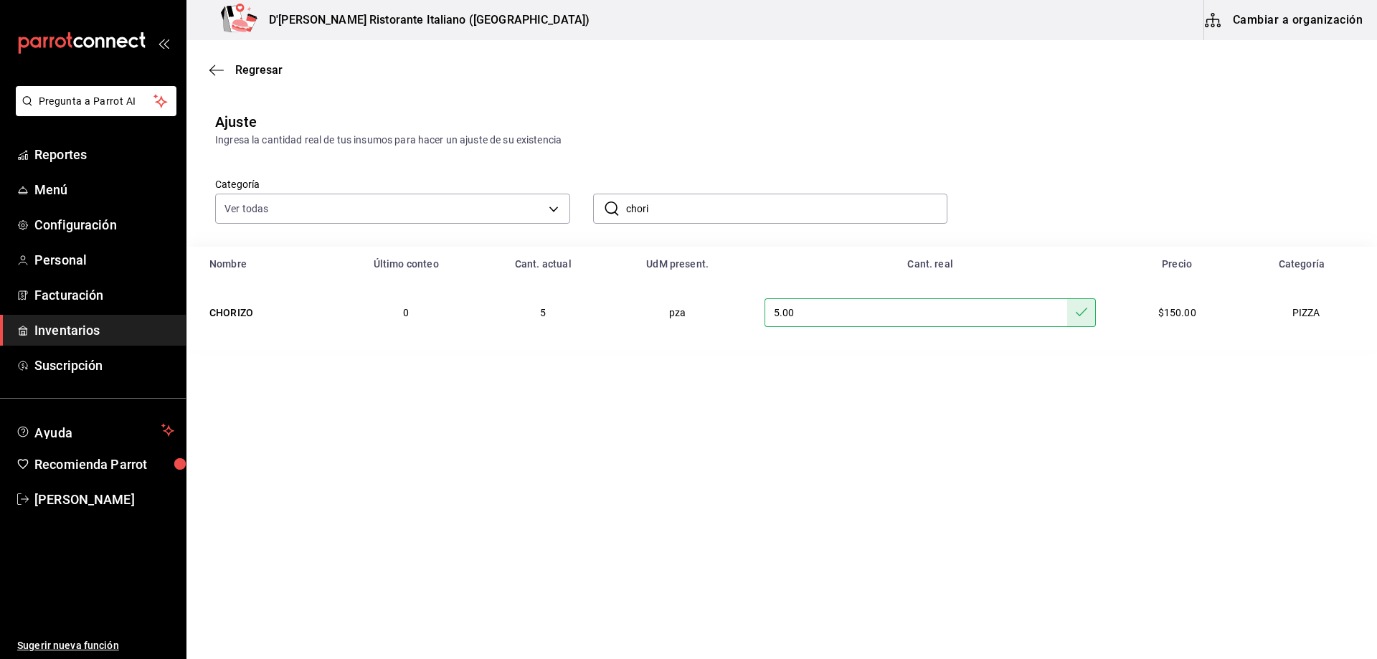
click at [736, 202] on input "chori" at bounding box center [787, 208] width 322 height 29
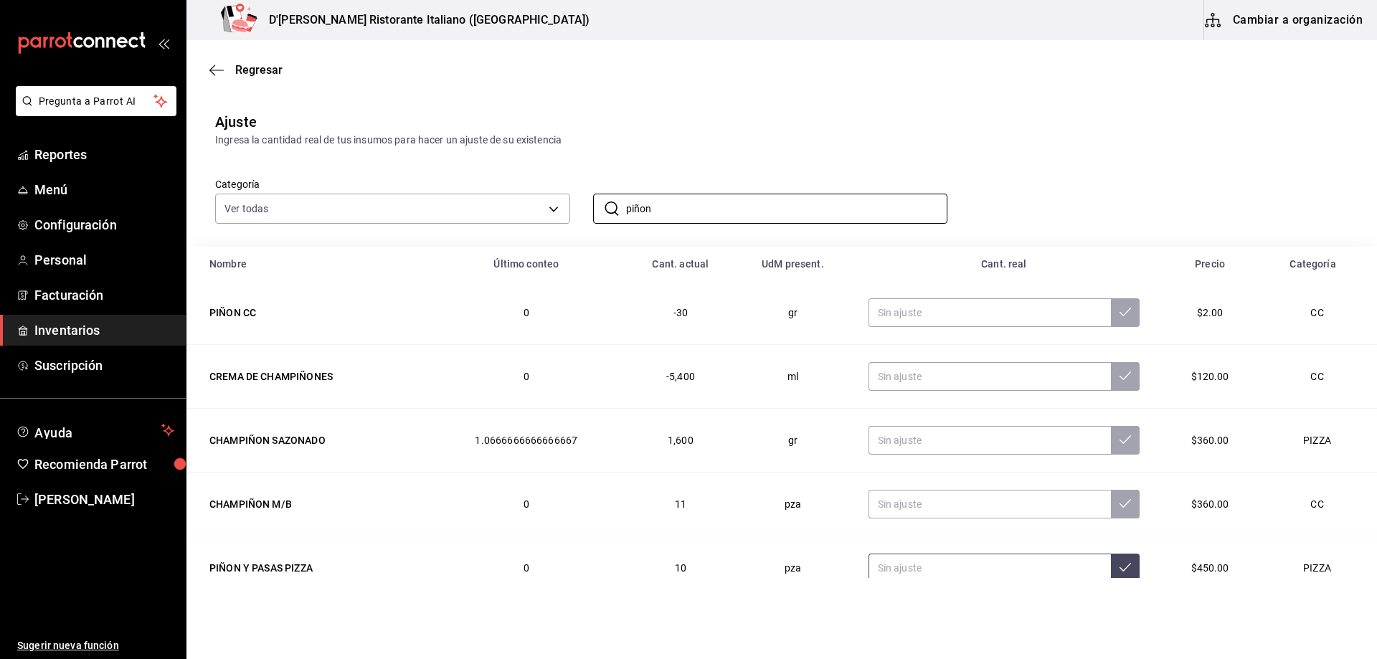
type input "piñon"
click at [889, 567] on input "text" at bounding box center [989, 568] width 242 height 29
type input "14.00"
click at [1119, 564] on icon at bounding box center [1124, 566] width 11 height 11
click at [668, 216] on input "piñon" at bounding box center [787, 208] width 322 height 29
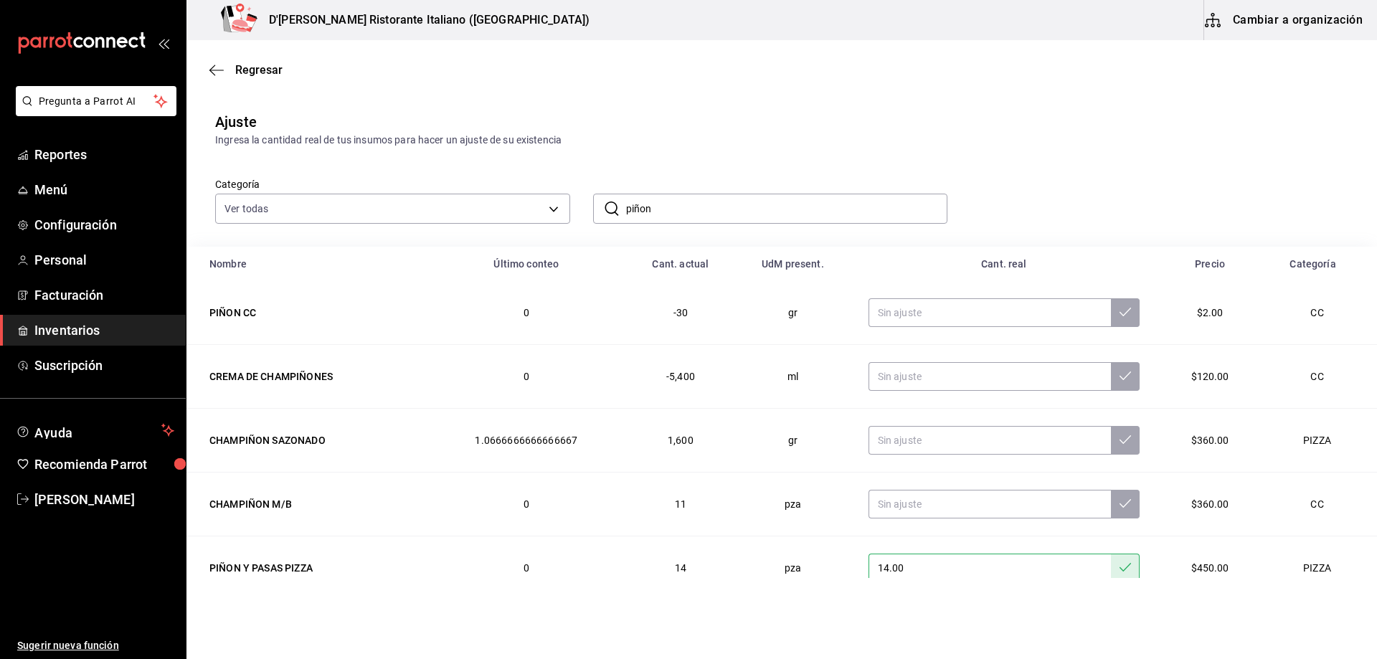
click at [668, 216] on input "piñon" at bounding box center [787, 208] width 322 height 29
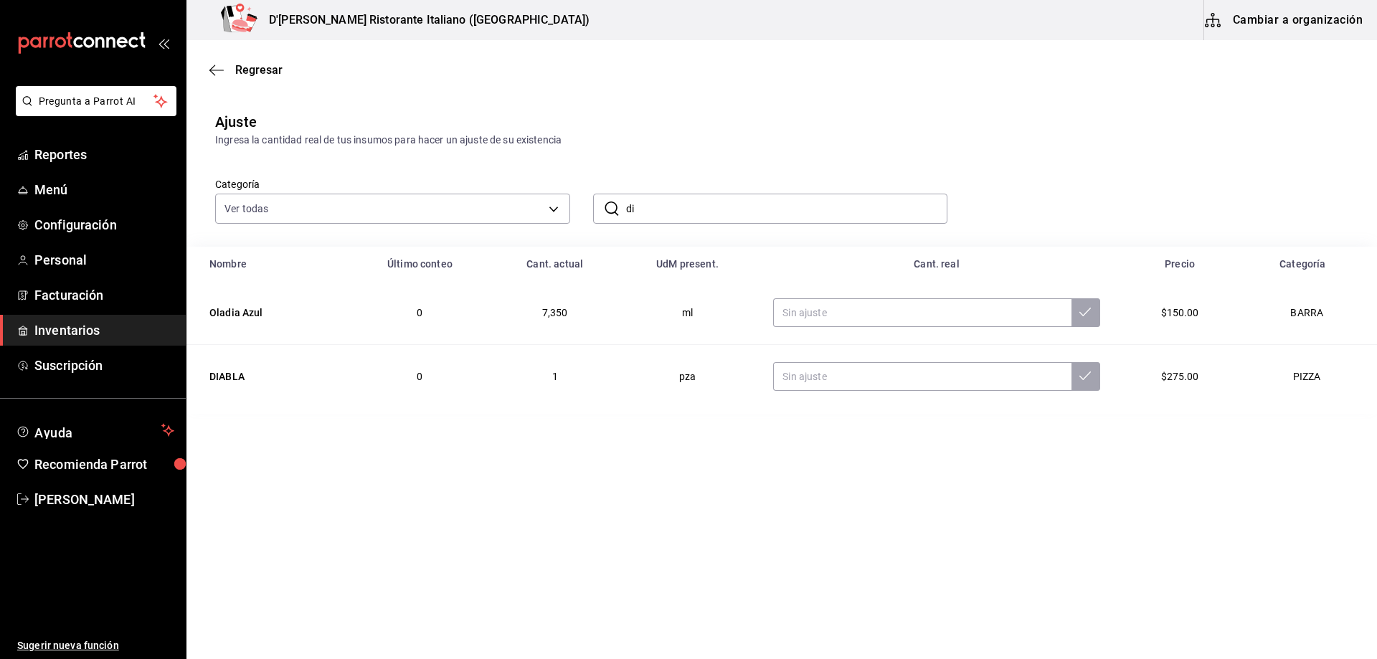
type input "d"
type input "pepe"
click at [835, 310] on input "text" at bounding box center [919, 312] width 300 height 29
type input "1300.00"
click at [1078, 311] on icon at bounding box center [1083, 311] width 11 height 11
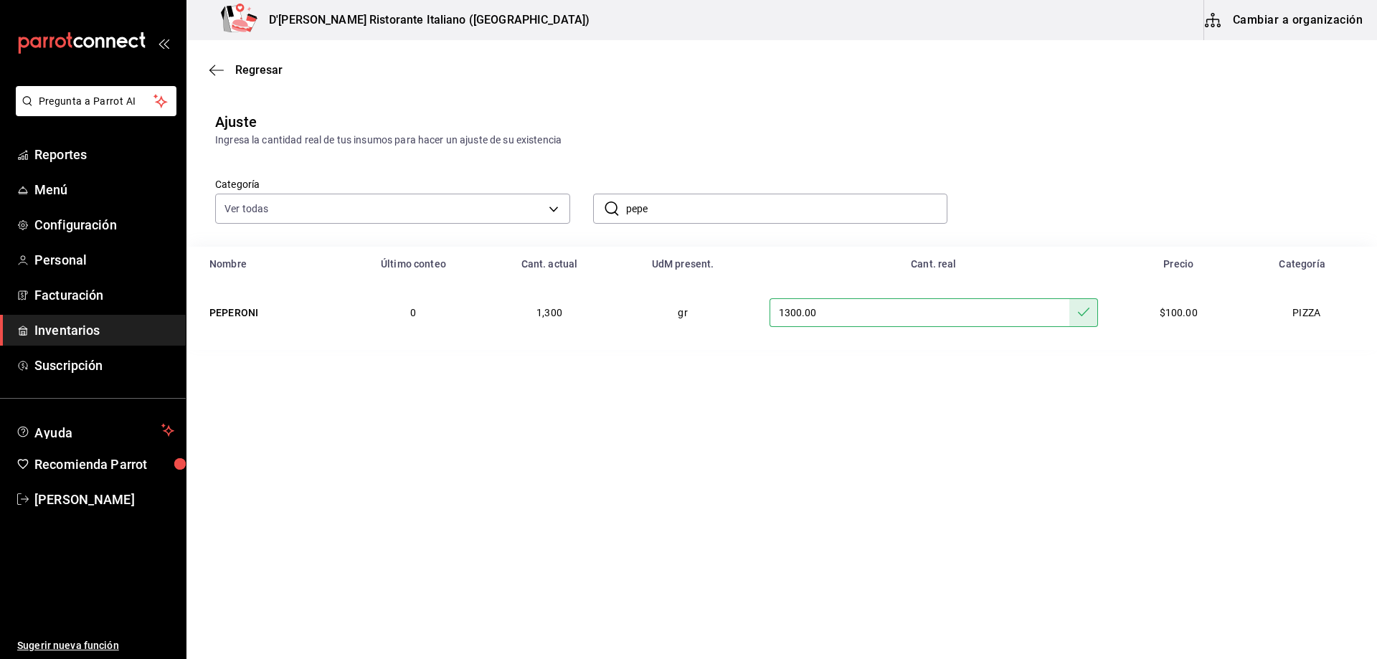
click at [868, 212] on input "pepe" at bounding box center [787, 208] width 322 height 29
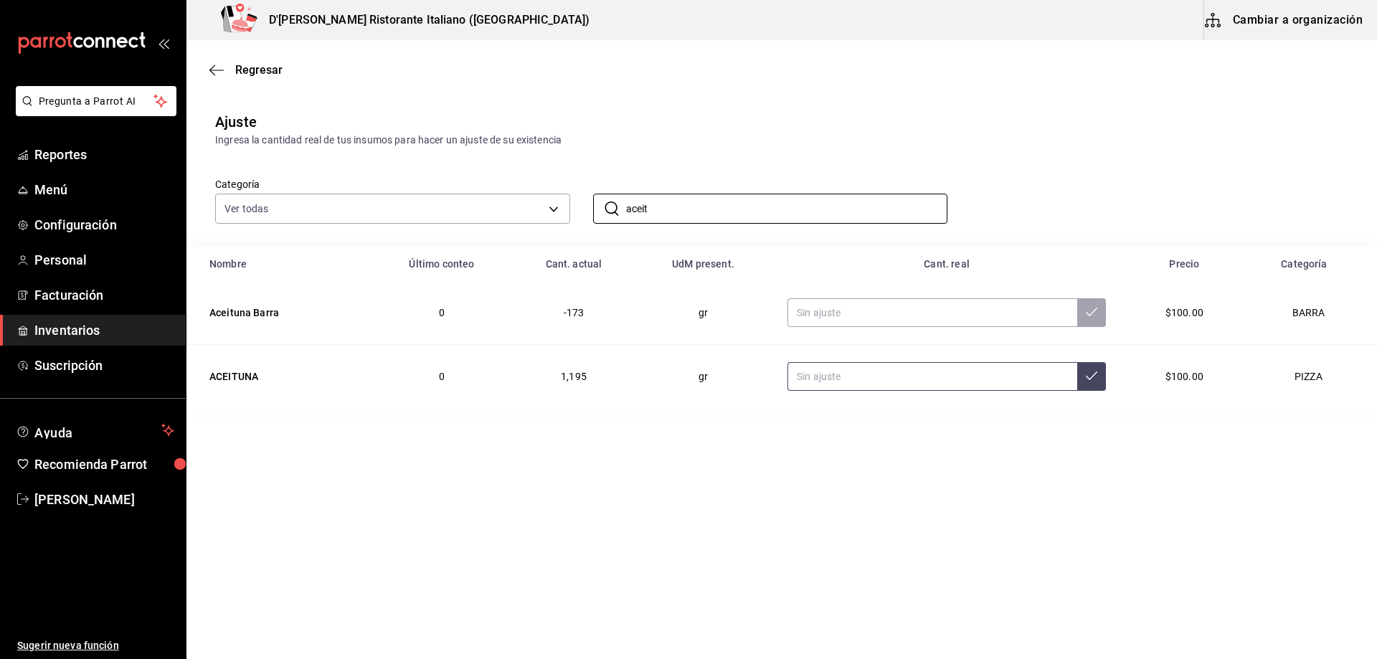
type input "aceit"
click at [848, 382] on input "text" at bounding box center [932, 376] width 290 height 29
type input "166.00"
click at [1086, 382] on icon at bounding box center [1091, 375] width 11 height 11
click at [888, 209] on input "aceit" at bounding box center [787, 208] width 322 height 29
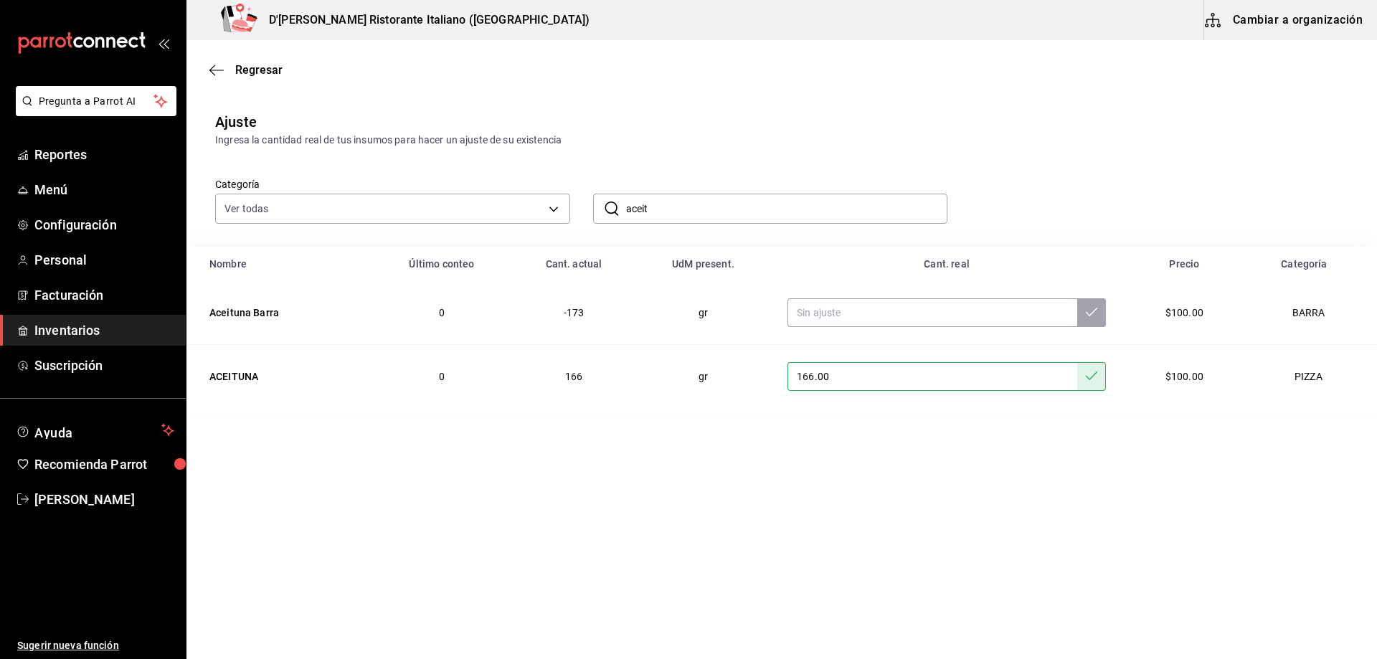
click at [888, 209] on input "aceit" at bounding box center [787, 208] width 322 height 29
type input "salami"
click at [862, 378] on input "text" at bounding box center [943, 376] width 280 height 29
type input "800.00"
click at [1101, 379] on button at bounding box center [1098, 376] width 29 height 29
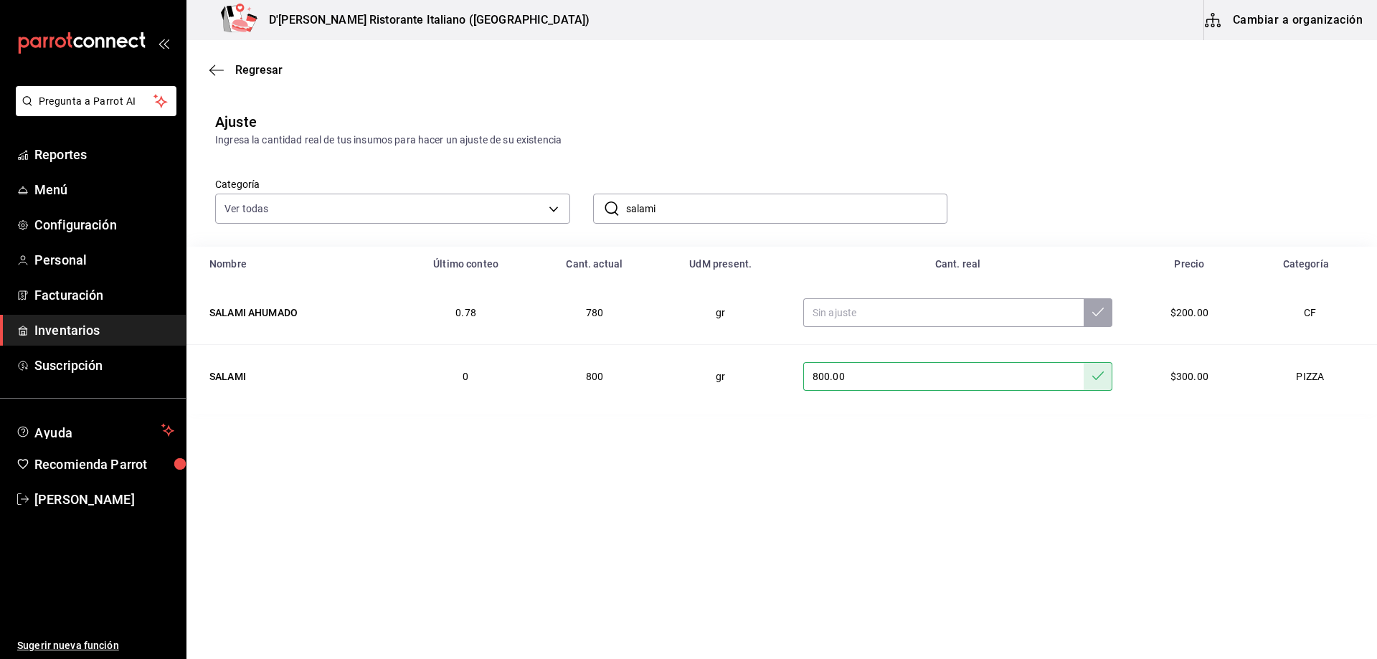
click at [800, 214] on input "salami" at bounding box center [787, 208] width 322 height 29
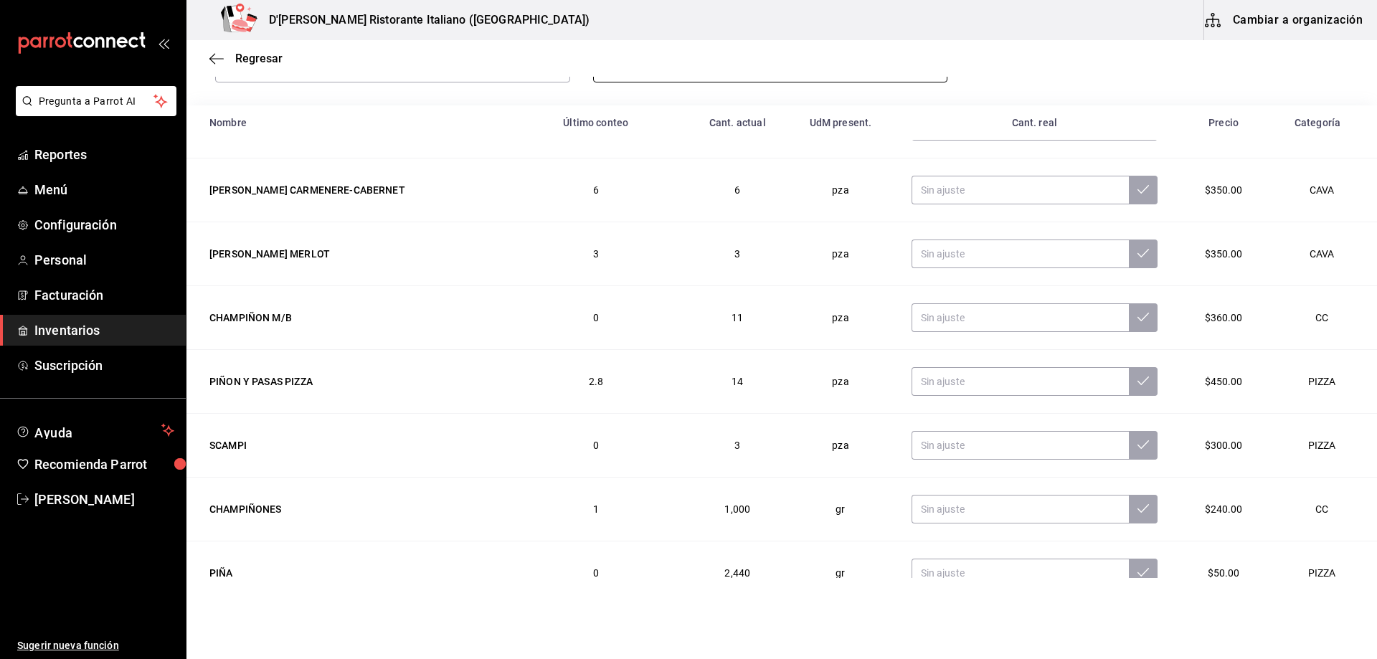
scroll to position [143, 0]
type input "piña"
click at [927, 564] on input "text" at bounding box center [1020, 570] width 218 height 29
type input "1085.00"
click at [1137, 569] on icon at bounding box center [1142, 569] width 11 height 11
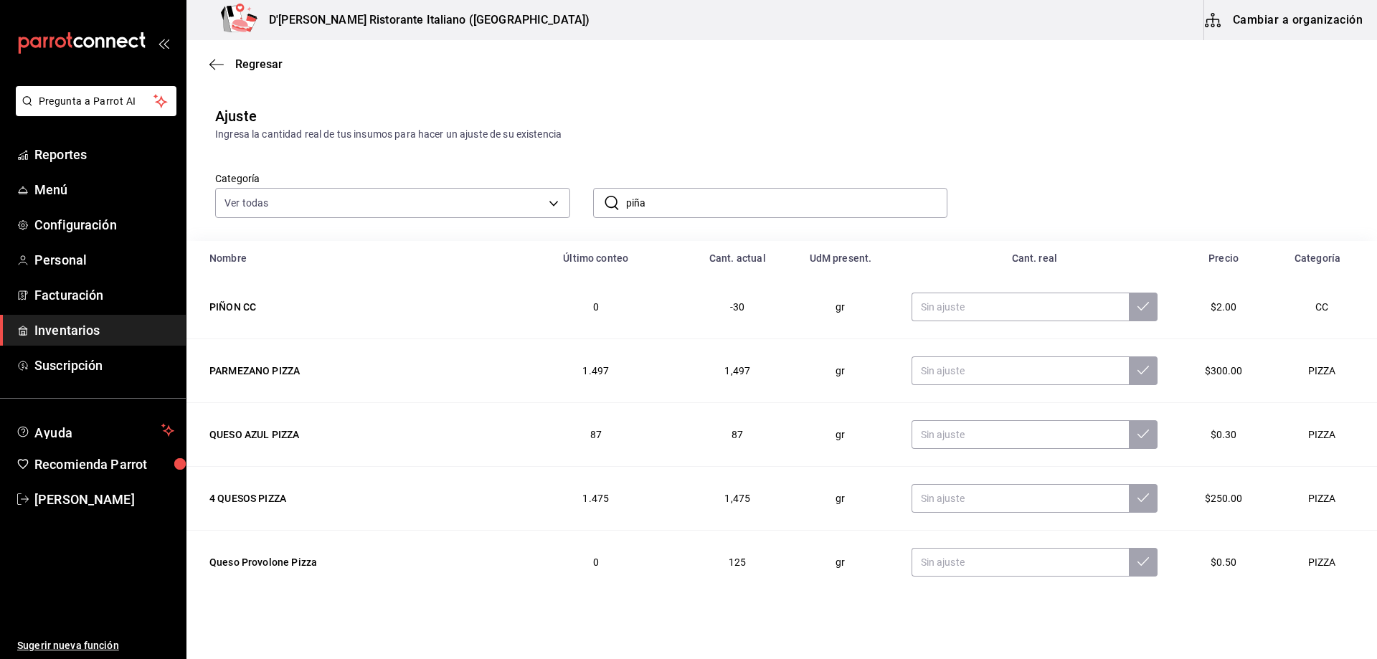
scroll to position [0, 0]
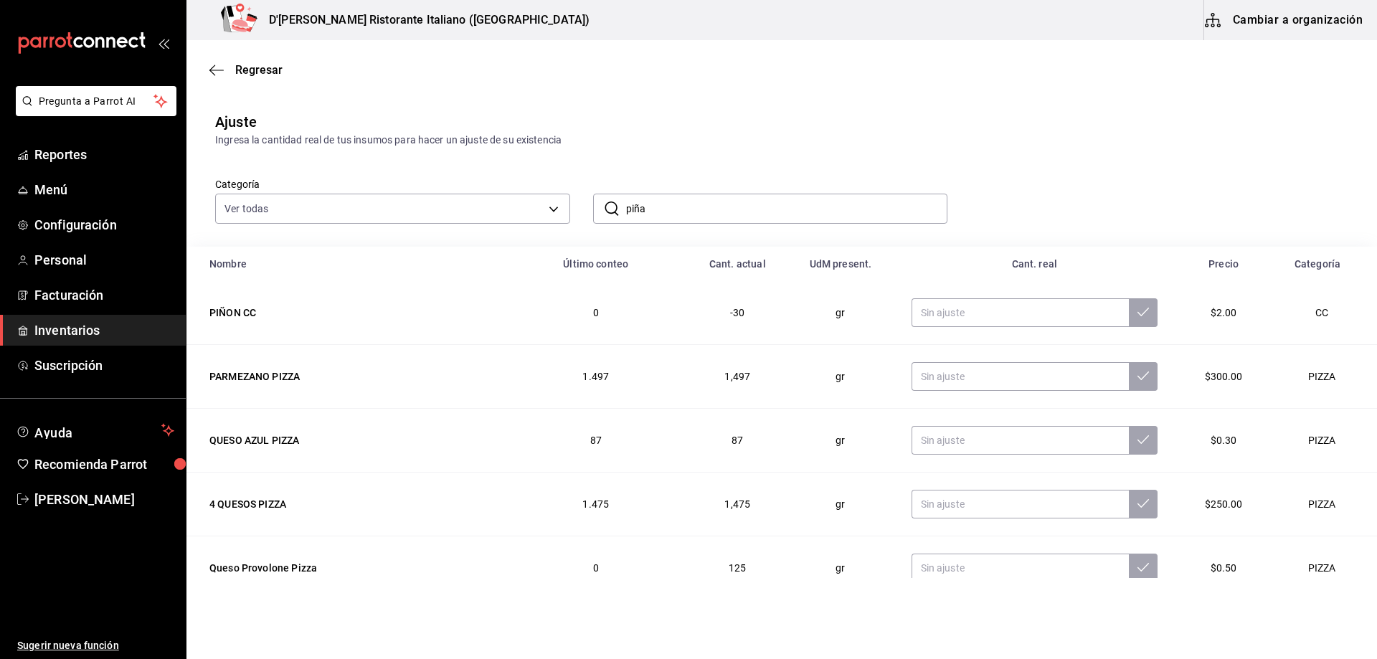
click at [719, 207] on input "piña" at bounding box center [787, 208] width 322 height 29
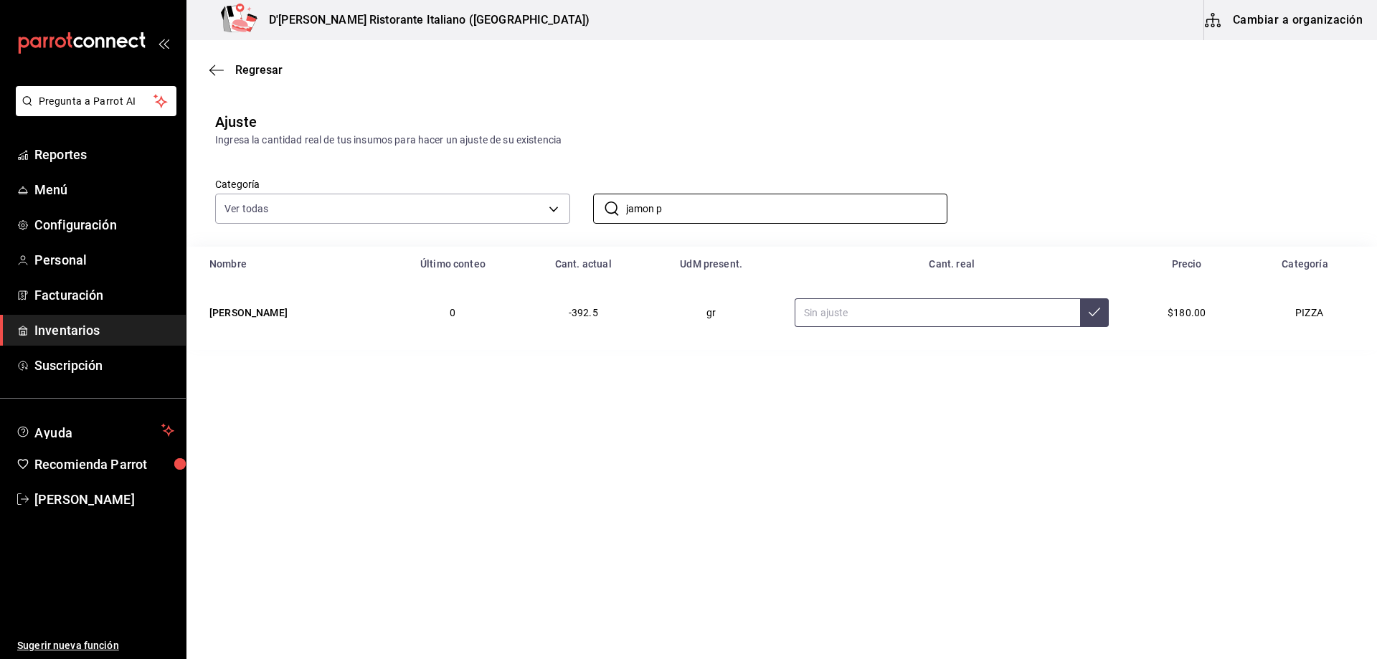
type input "jamon p"
click at [835, 311] on input "text" at bounding box center [937, 312] width 285 height 29
type input "3600.00"
click at [1089, 316] on icon at bounding box center [1094, 311] width 11 height 11
click at [693, 215] on input "jamon p" at bounding box center [787, 208] width 322 height 29
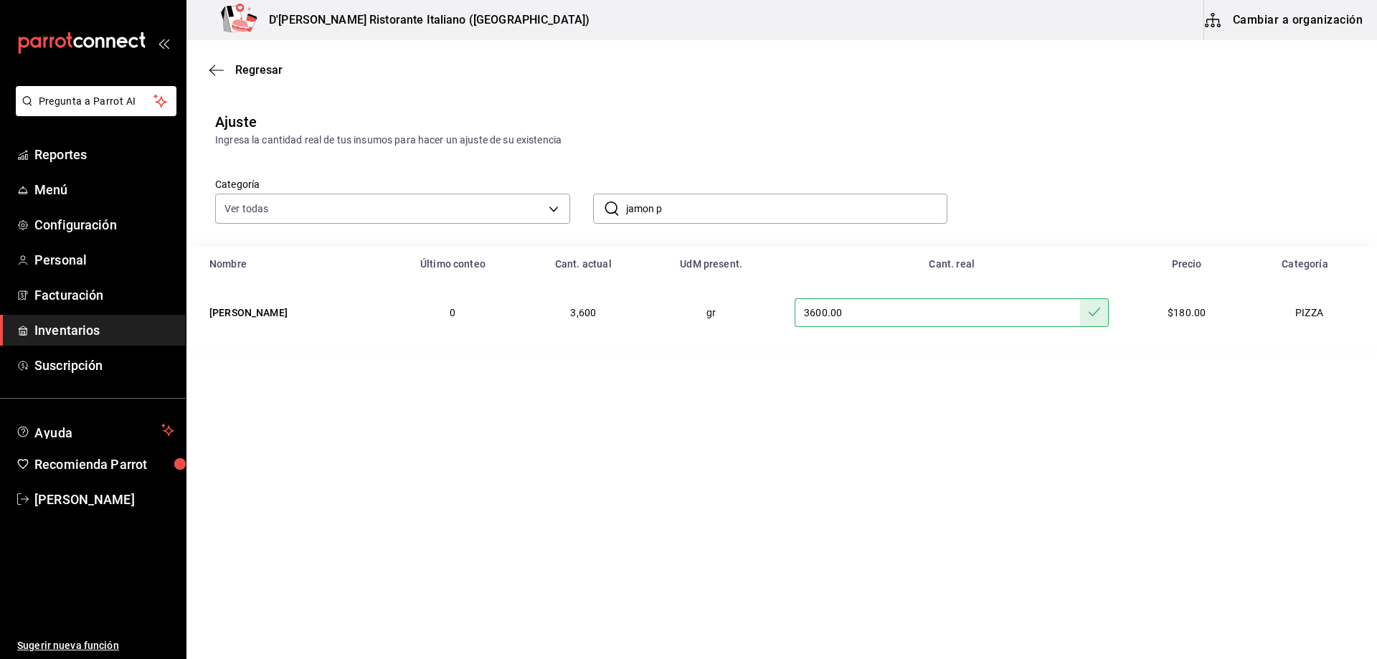
click at [693, 215] on input "jamon p" at bounding box center [787, 208] width 322 height 29
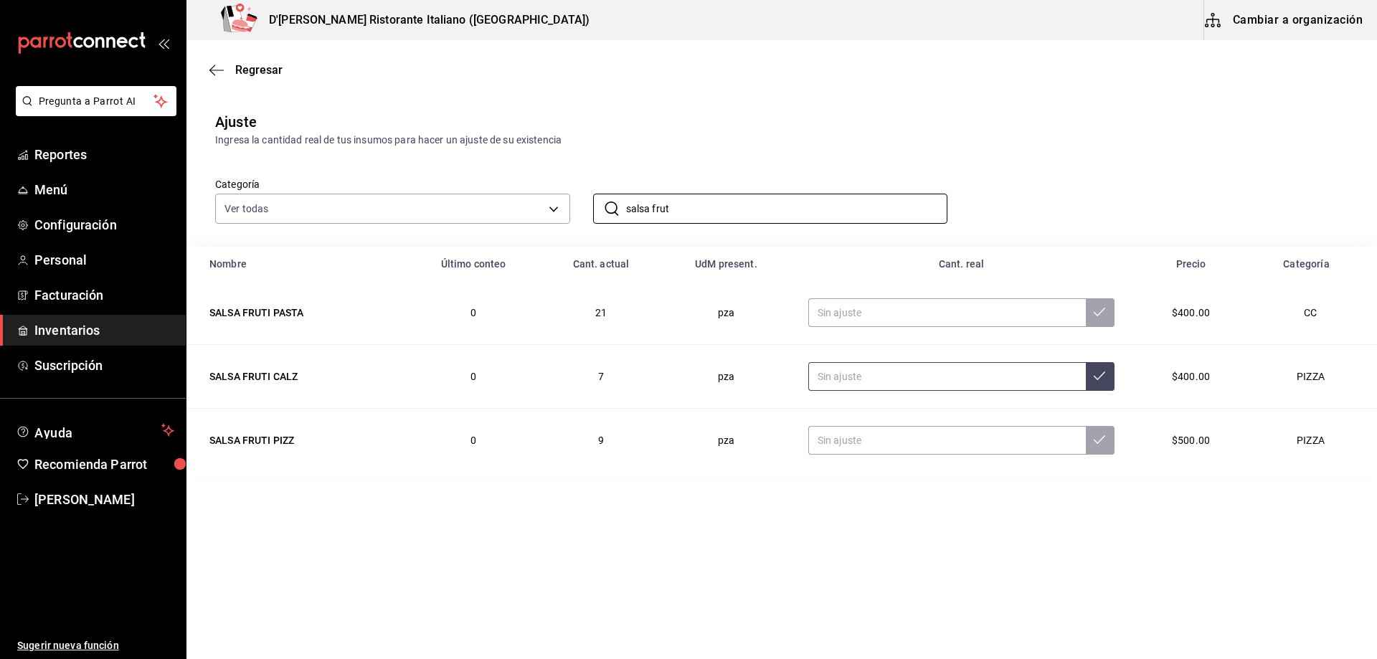
type input "salsa frut"
click at [866, 377] on input "text" at bounding box center [947, 376] width 278 height 29
type input "5.00"
click at [1097, 386] on button at bounding box center [1100, 376] width 29 height 29
click at [913, 440] on input "text" at bounding box center [947, 440] width 278 height 29
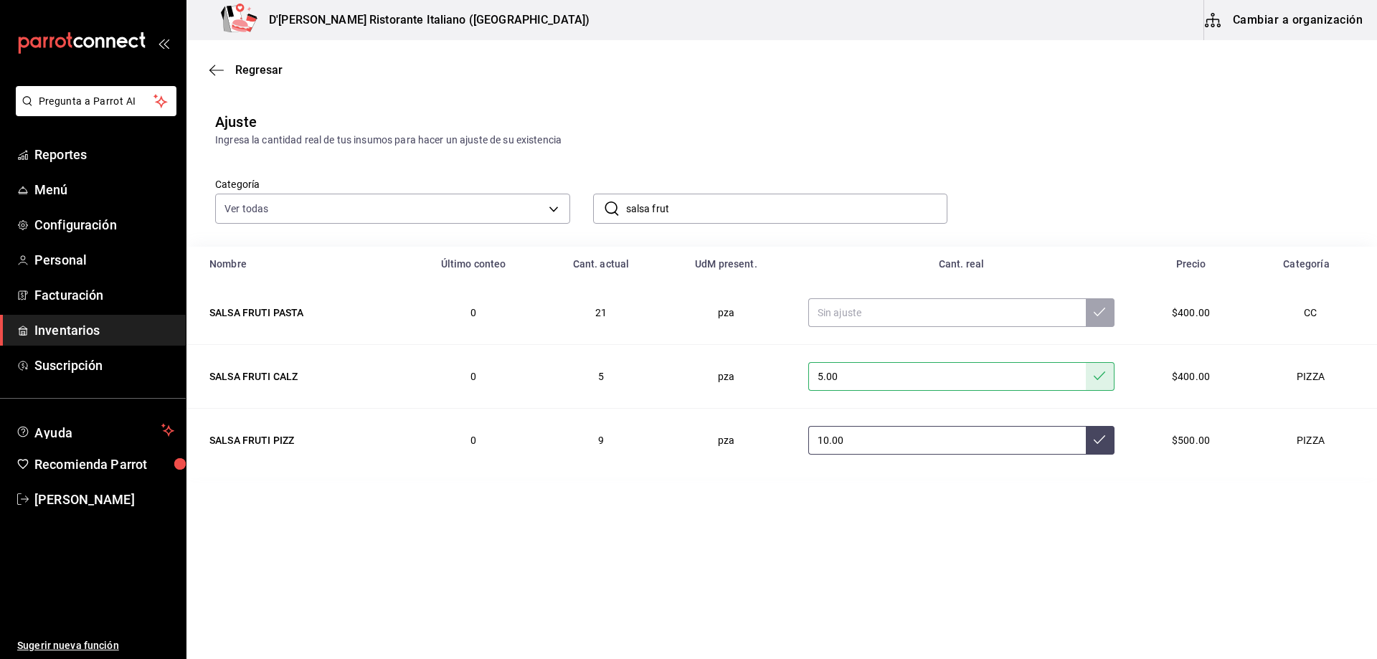
type input "10.00"
click at [1097, 447] on button at bounding box center [1100, 440] width 29 height 29
click at [769, 205] on input "salsa frut" at bounding box center [787, 208] width 322 height 29
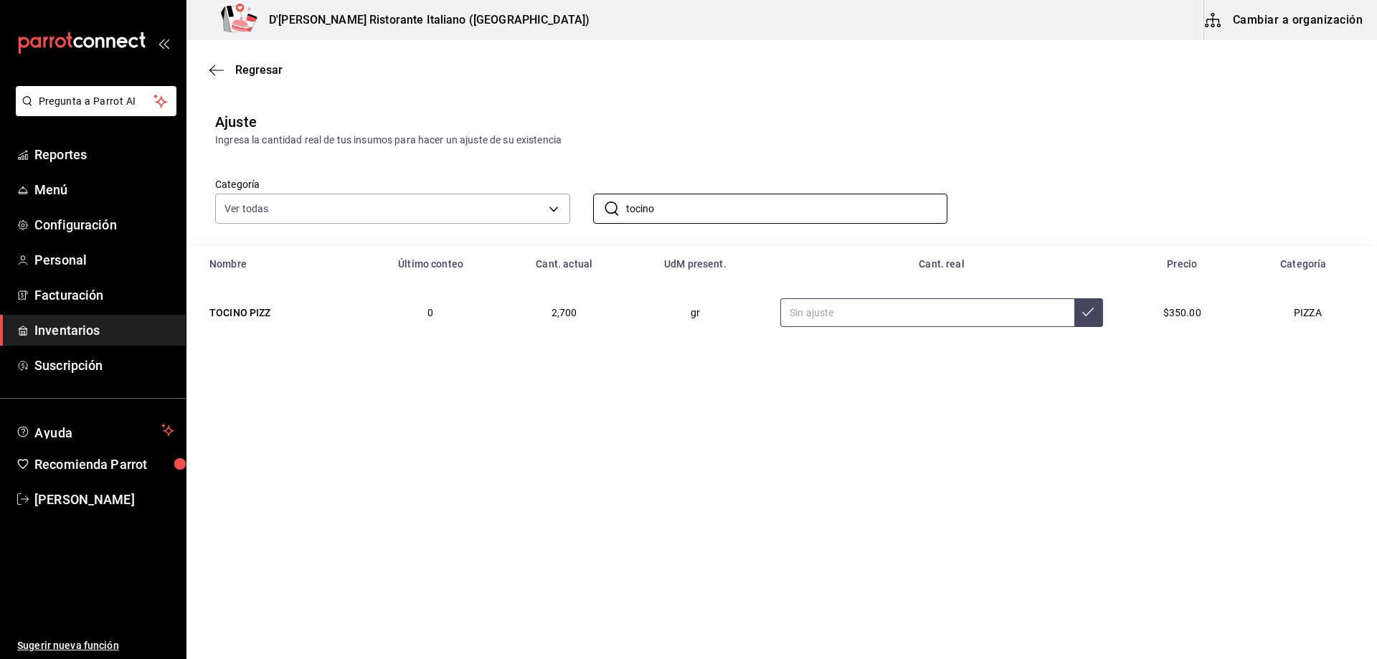
type input "tocino"
click at [834, 315] on input "text" at bounding box center [927, 312] width 294 height 29
type input "2100.00"
click at [1082, 318] on button at bounding box center [1088, 312] width 29 height 29
click at [673, 206] on input "tocino" at bounding box center [787, 208] width 322 height 29
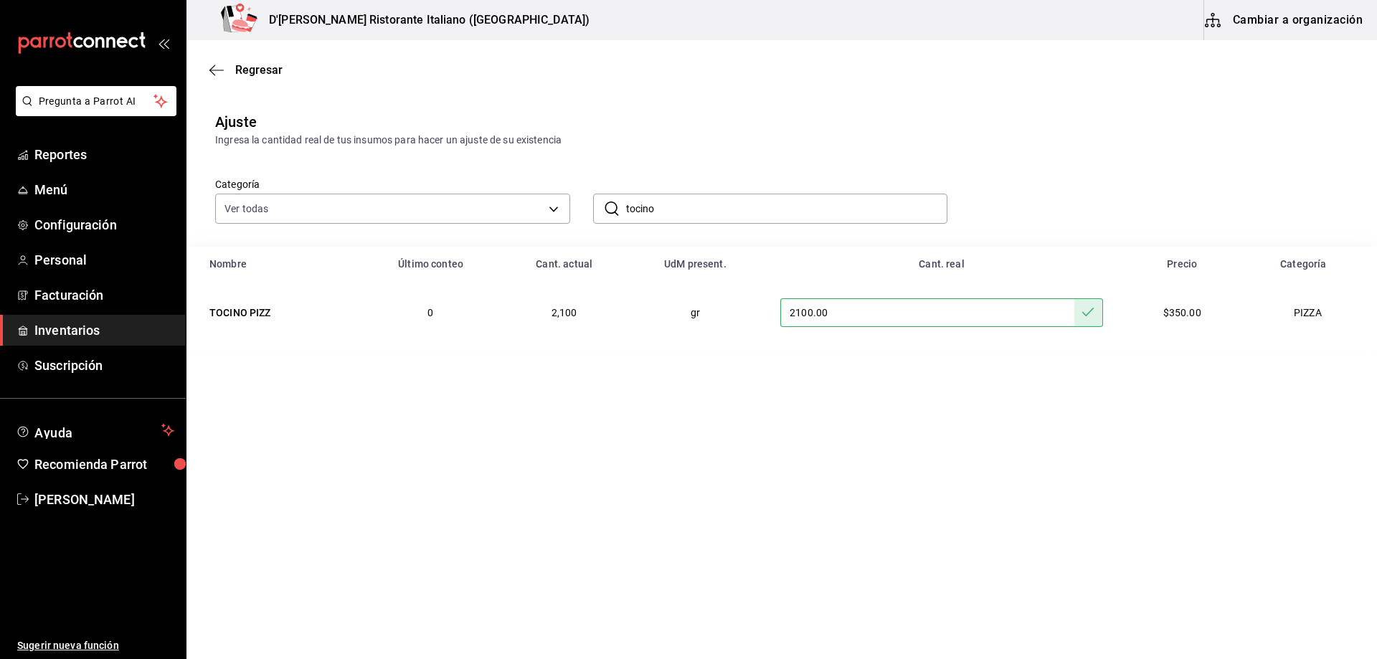
click at [673, 206] on input "tocino" at bounding box center [787, 208] width 322 height 29
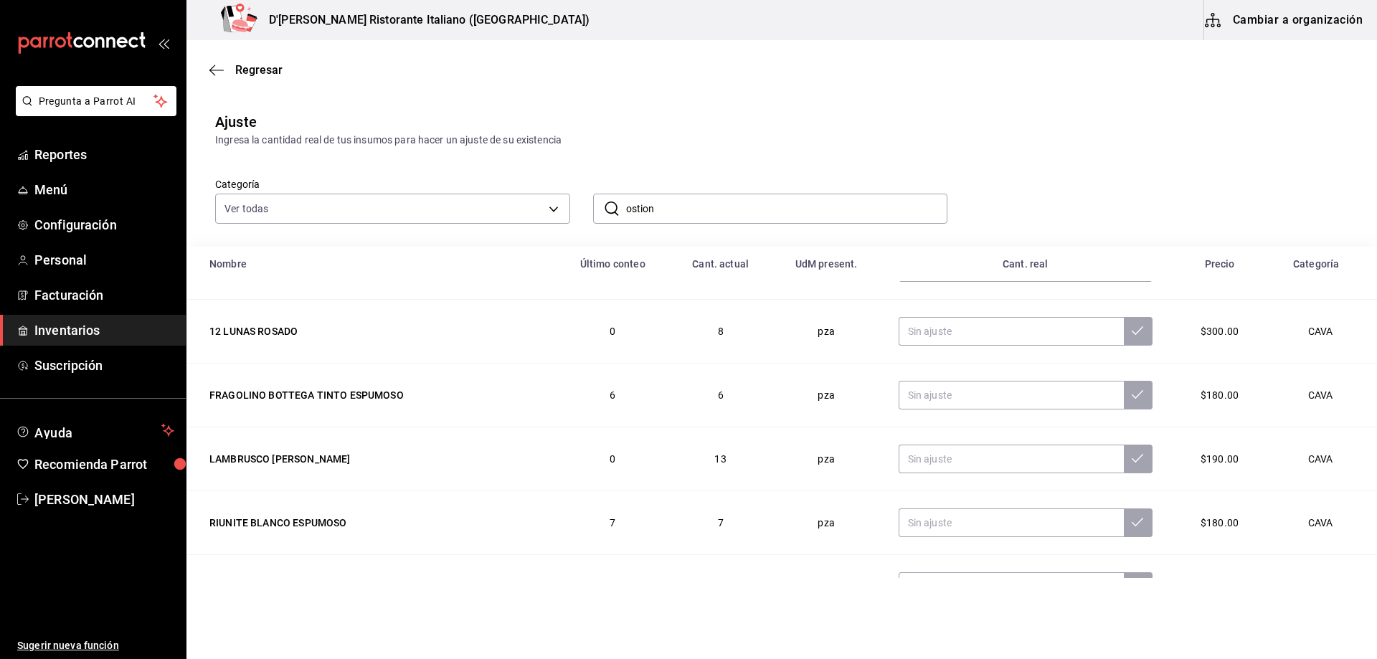
click at [701, 205] on input "ostion" at bounding box center [787, 208] width 322 height 29
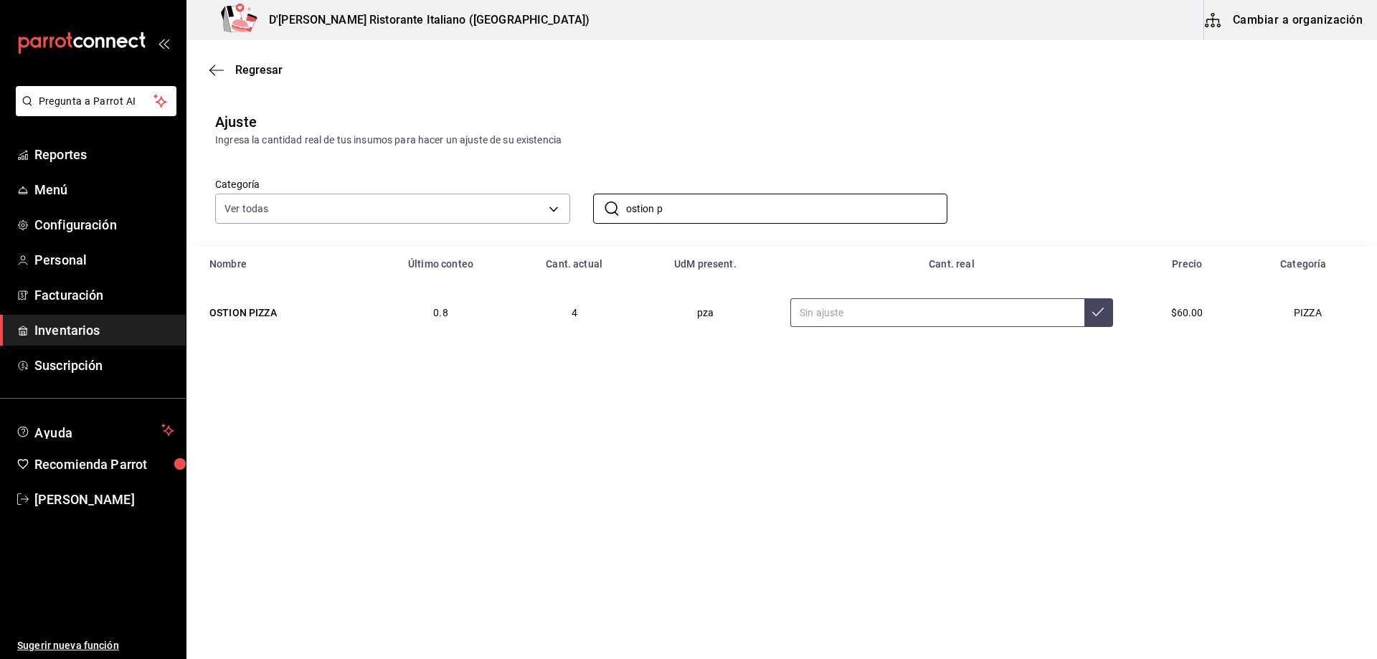
click at [860, 313] on input "text" at bounding box center [937, 312] width 294 height 29
click at [699, 210] on input "ostion p" at bounding box center [787, 208] width 322 height 29
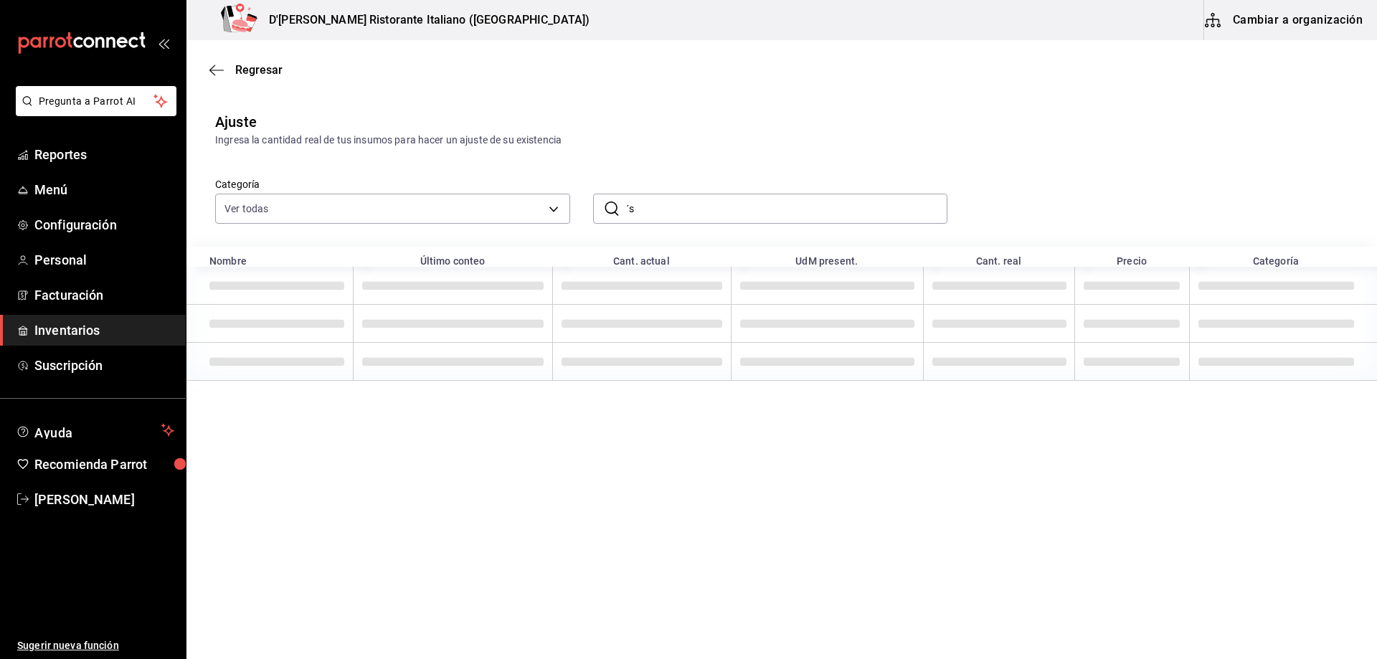
type input "´"
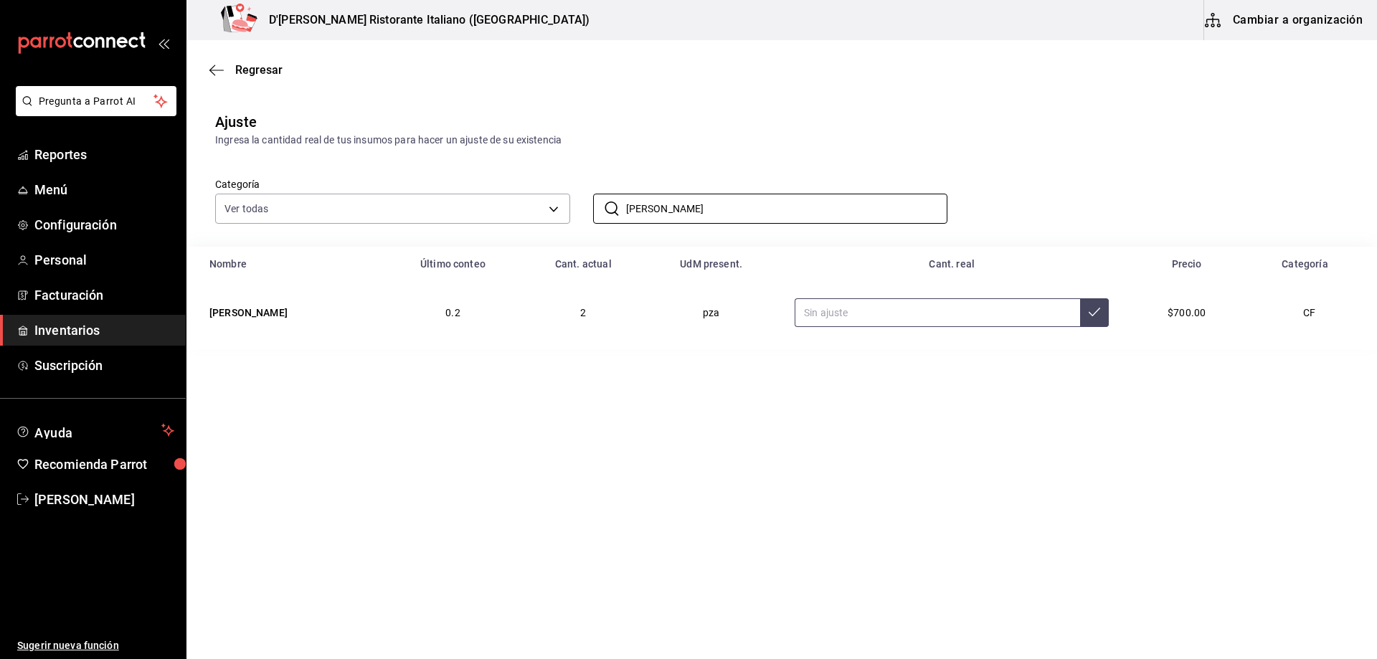
type input "[PERSON_NAME]"
click at [863, 311] on input "text" at bounding box center [937, 312] width 285 height 29
type input "15.00"
click at [1096, 314] on icon at bounding box center [1094, 311] width 11 height 11
click at [742, 208] on input "[PERSON_NAME]" at bounding box center [787, 208] width 322 height 29
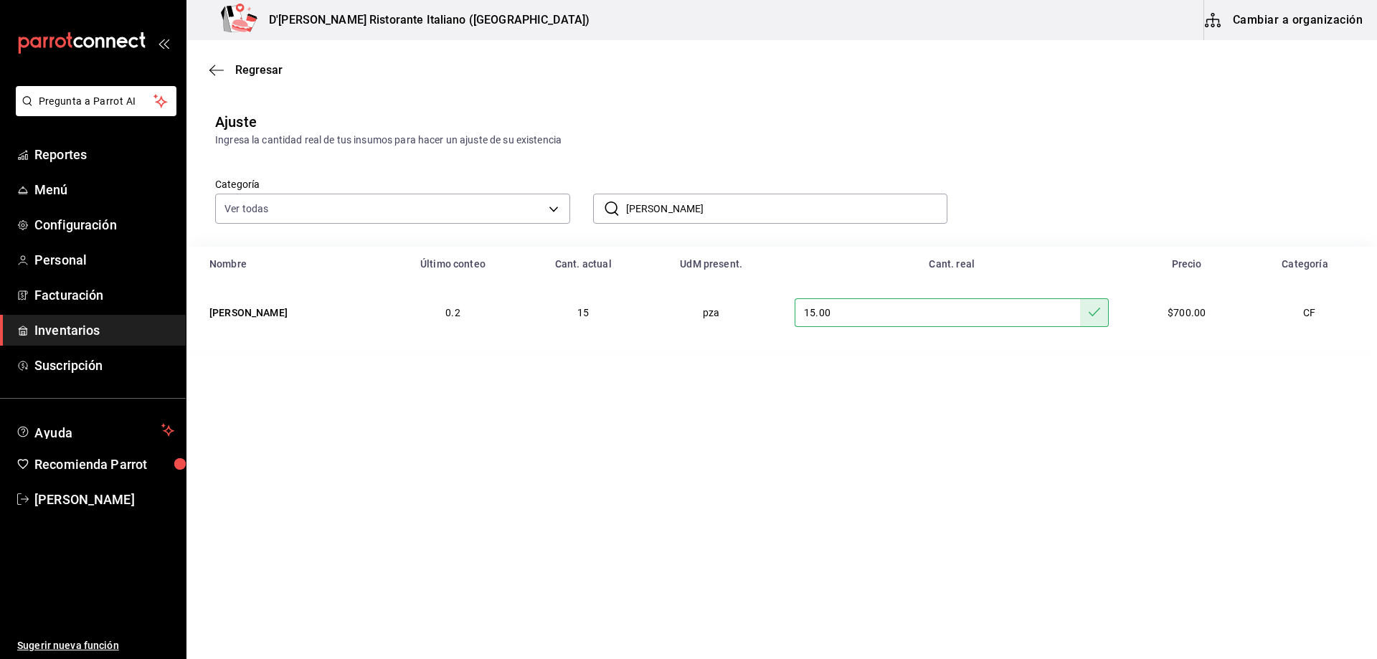
click at [742, 208] on input "[PERSON_NAME]" at bounding box center [787, 208] width 322 height 29
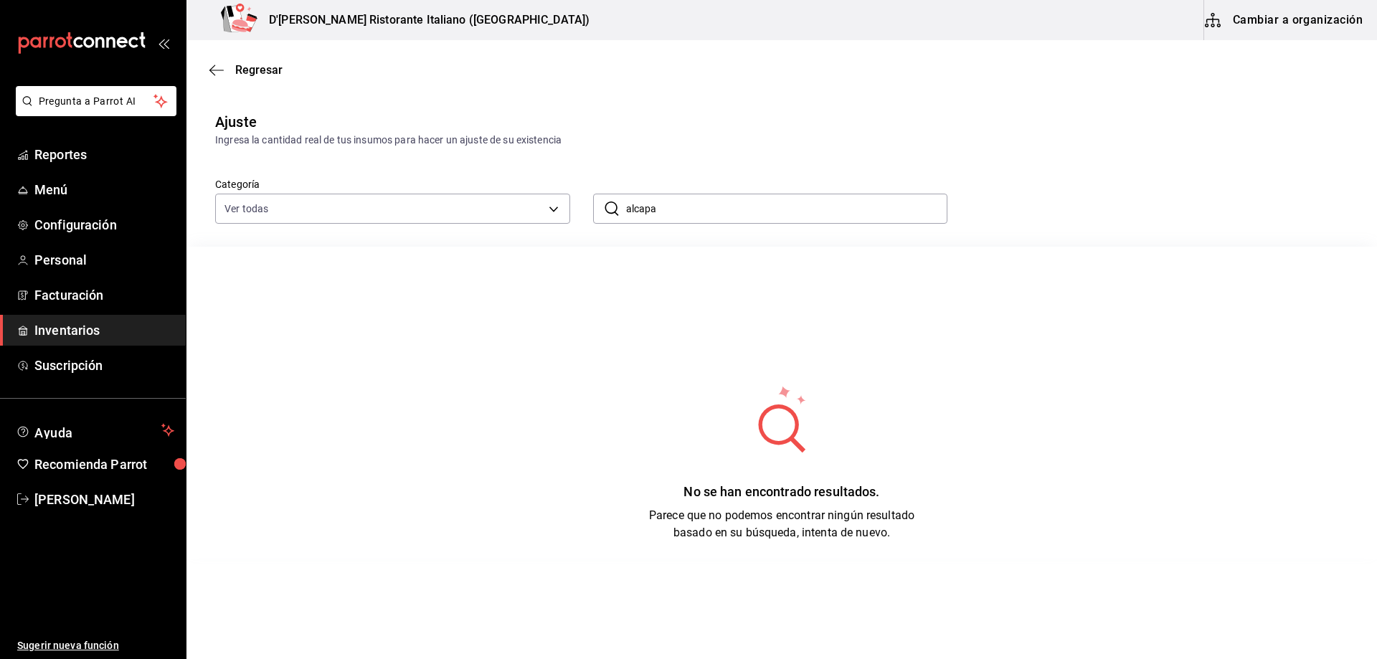
click at [671, 205] on input "alcapa" at bounding box center [787, 208] width 322 height 29
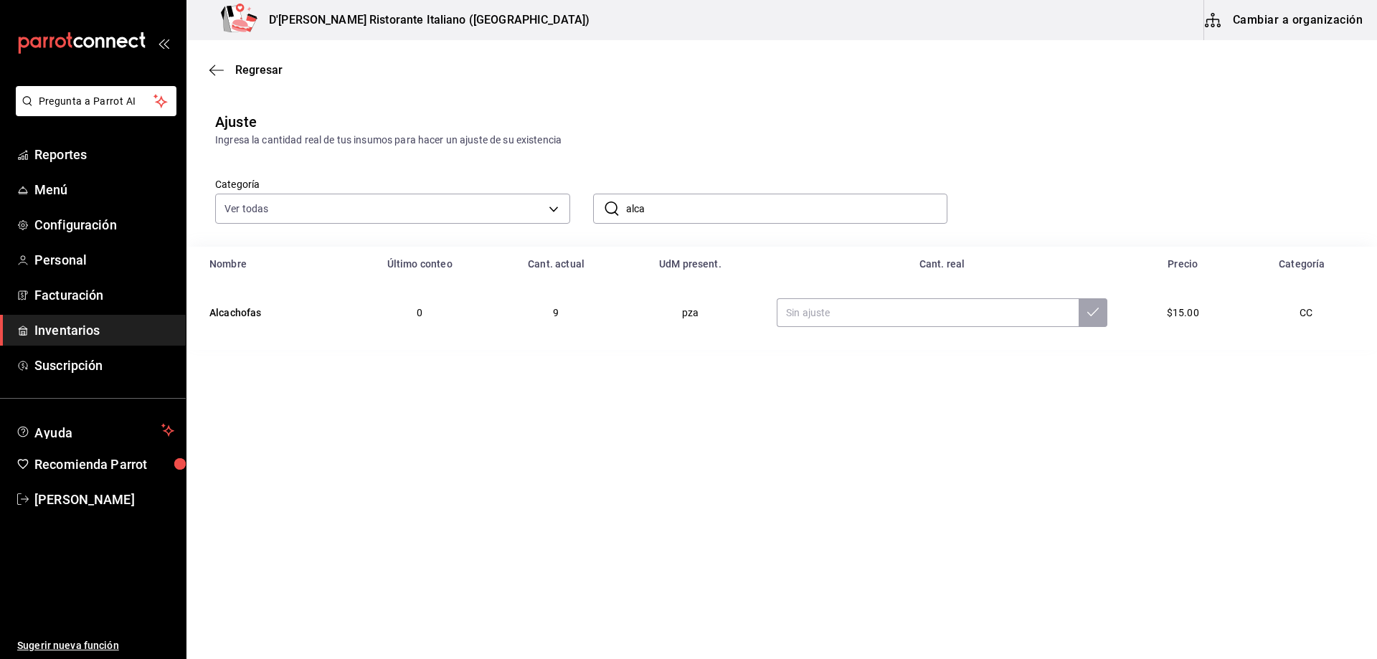
click at [693, 202] on input "alca" at bounding box center [787, 208] width 322 height 29
type input "alca"
click at [557, 202] on body "Pregunta a Parrot AI Reportes Menú Configuración Personal Facturación Inventari…" at bounding box center [688, 289] width 1377 height 578
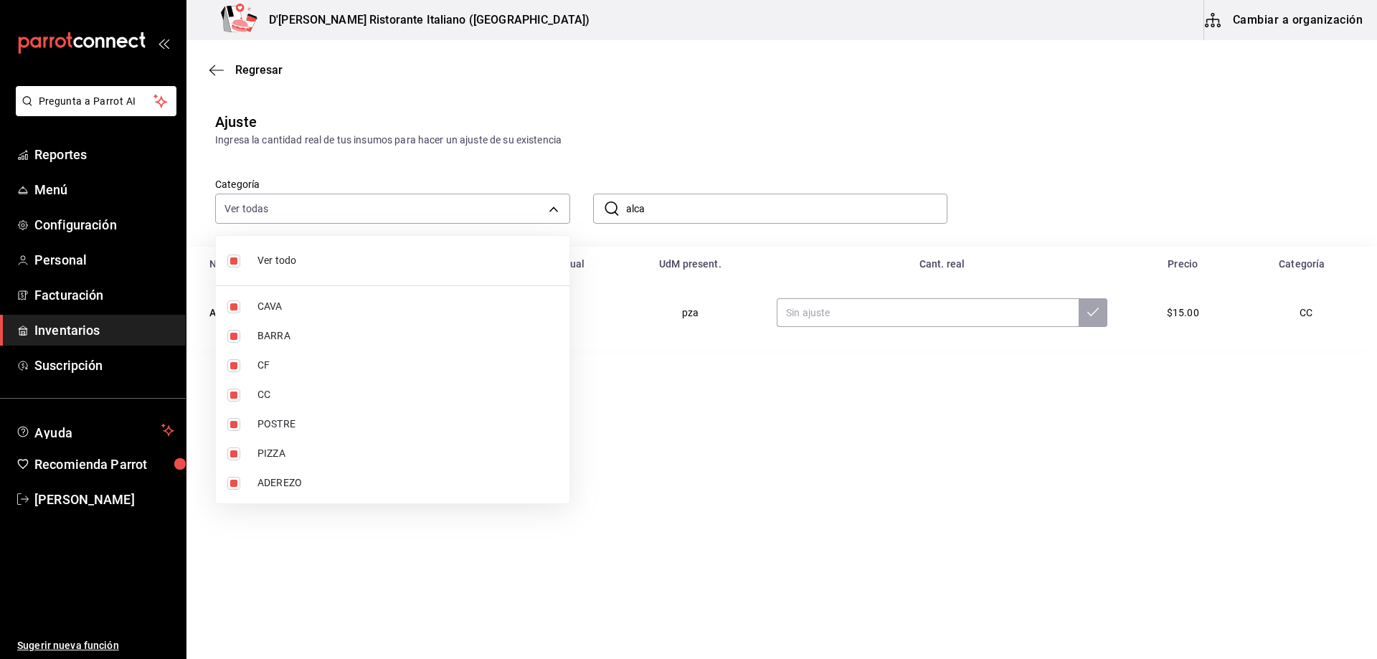
click at [279, 271] on li "Ver todo" at bounding box center [393, 261] width 354 height 38
checkbox input "false"
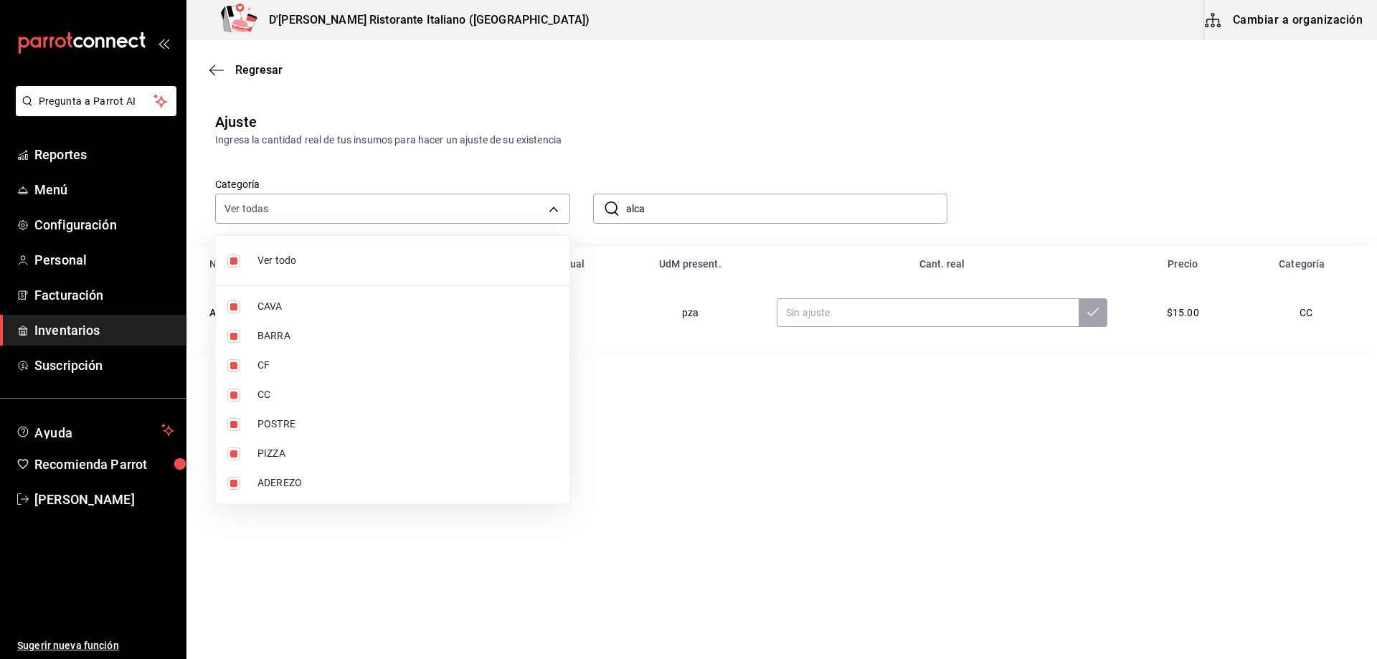
checkbox input "false"
click at [246, 394] on li "CC" at bounding box center [393, 394] width 354 height 29
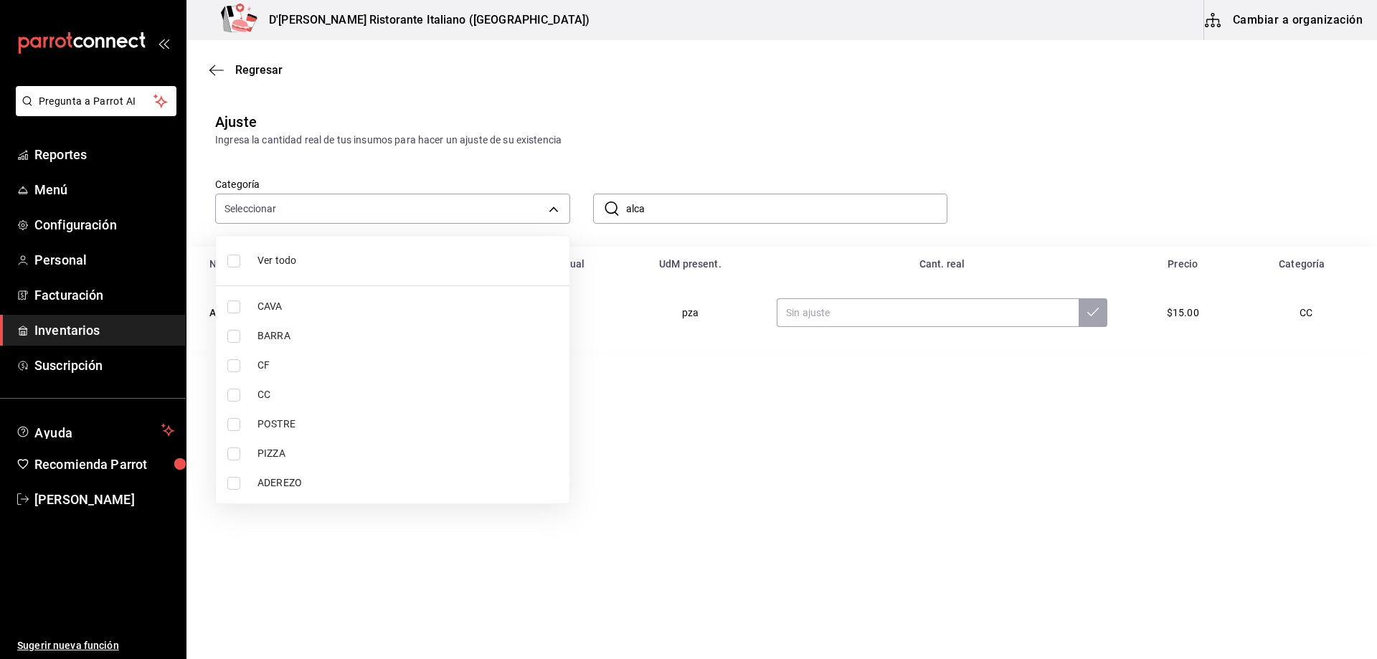
type input "59c67123-cf5c-4485-8680-f35075957686"
checkbox input "true"
click at [769, 103] on div at bounding box center [688, 329] width 1377 height 659
click at [684, 208] on input "alca" at bounding box center [787, 208] width 322 height 29
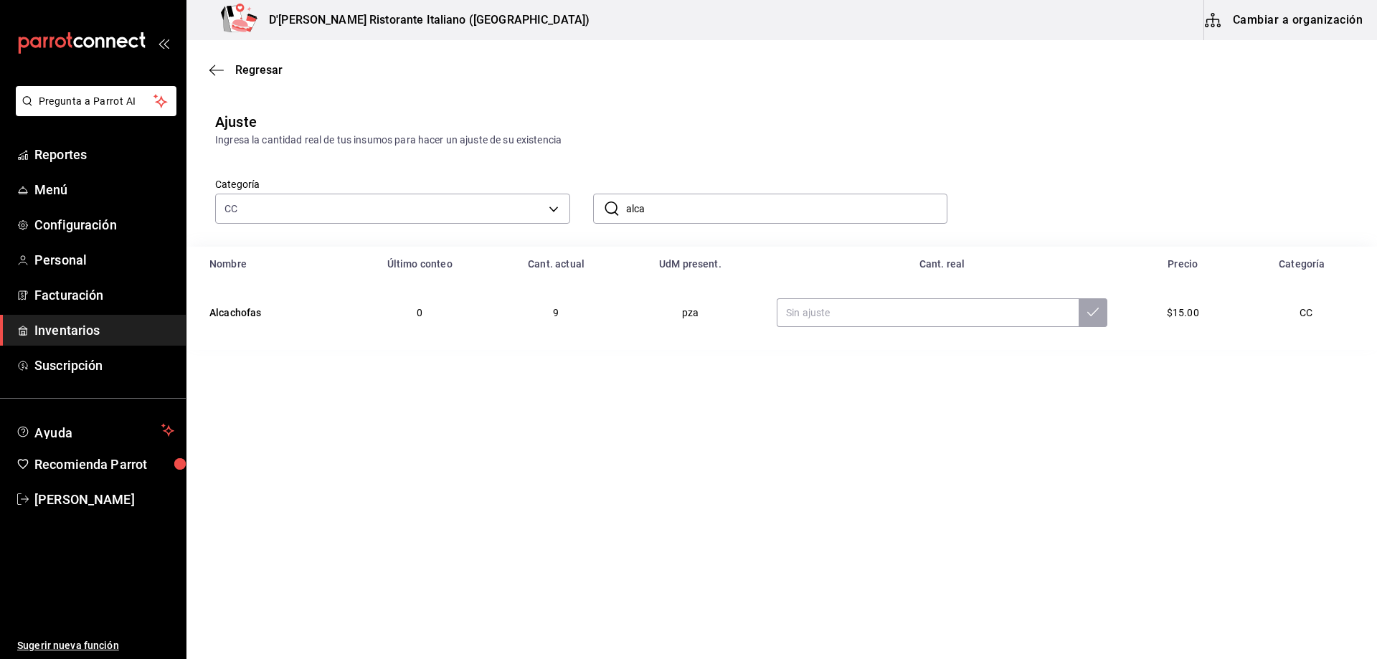
click at [684, 208] on input "alca" at bounding box center [787, 208] width 322 height 29
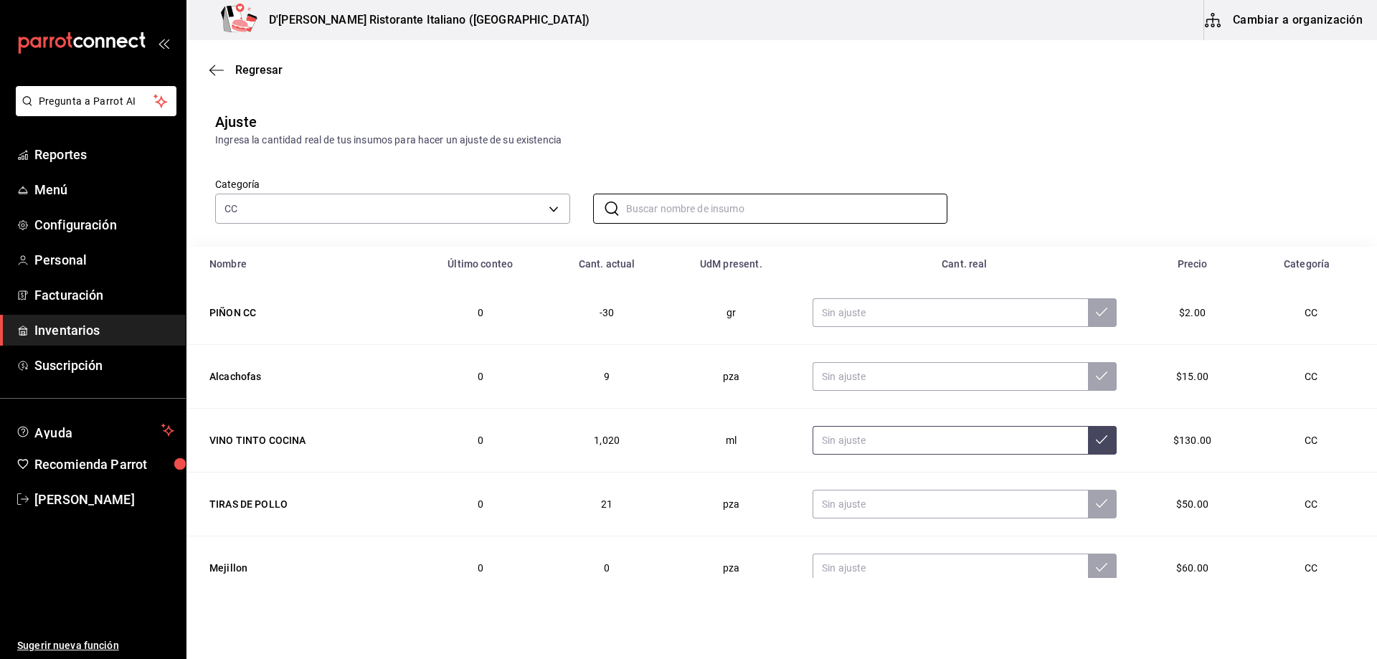
click at [859, 439] on input "text" at bounding box center [949, 440] width 275 height 29
type input "2800.00"
click at [1096, 442] on icon at bounding box center [1101, 439] width 11 height 9
click at [873, 503] on input "text" at bounding box center [949, 504] width 275 height 29
type input "14.00"
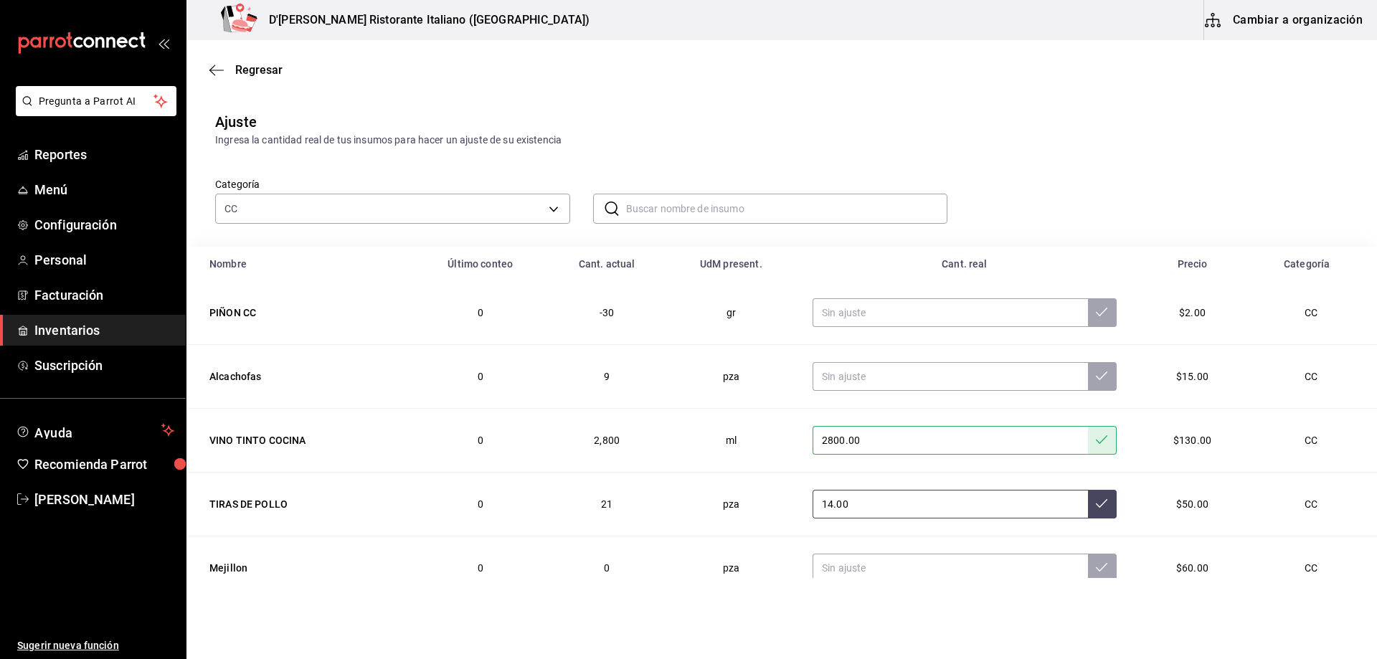
click at [1096, 508] on icon at bounding box center [1101, 503] width 11 height 11
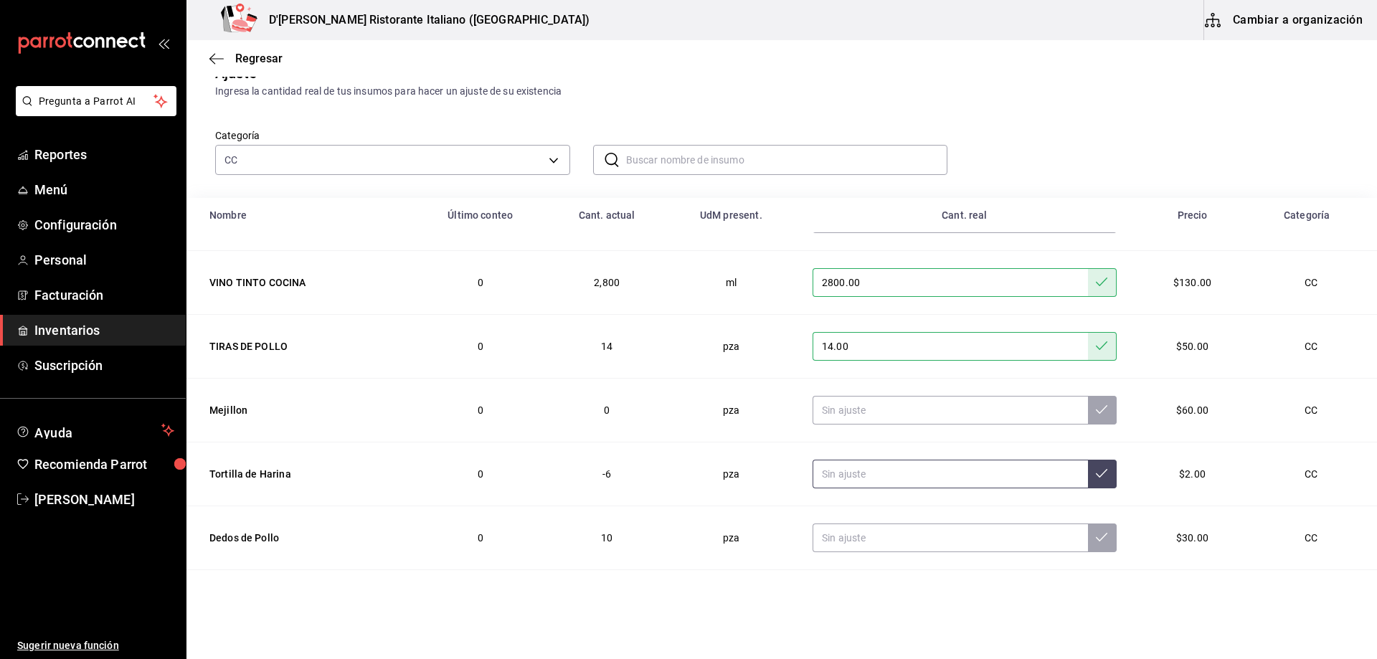
scroll to position [72, 0]
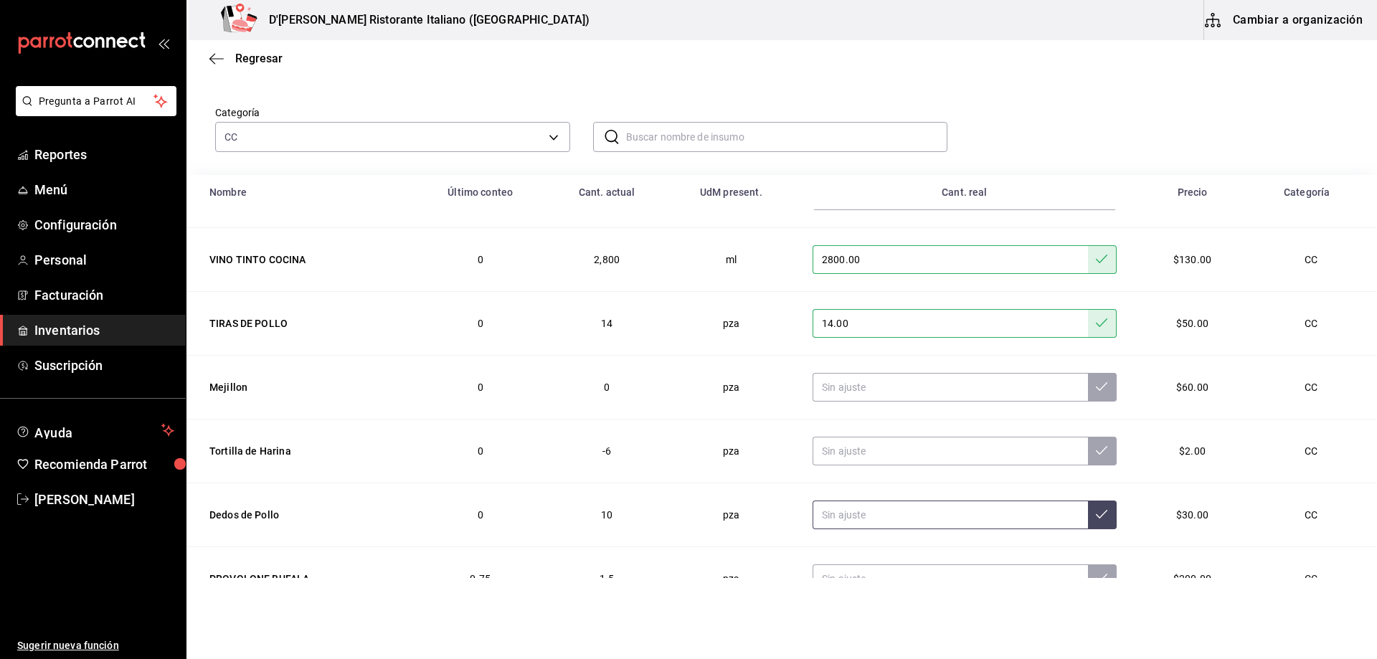
click at [860, 518] on input "text" at bounding box center [949, 515] width 275 height 29
type input "13.00"
click at [1096, 516] on icon at bounding box center [1101, 513] width 11 height 11
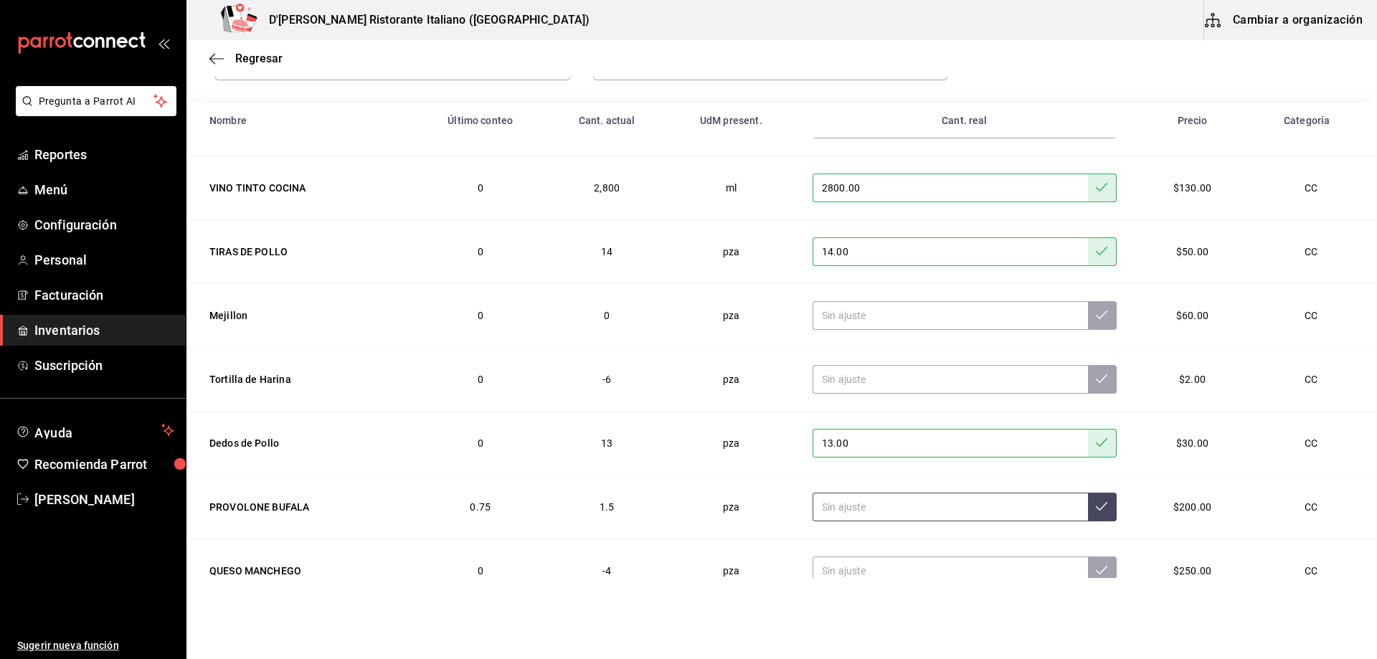
click at [848, 511] on input "text" at bounding box center [949, 507] width 275 height 29
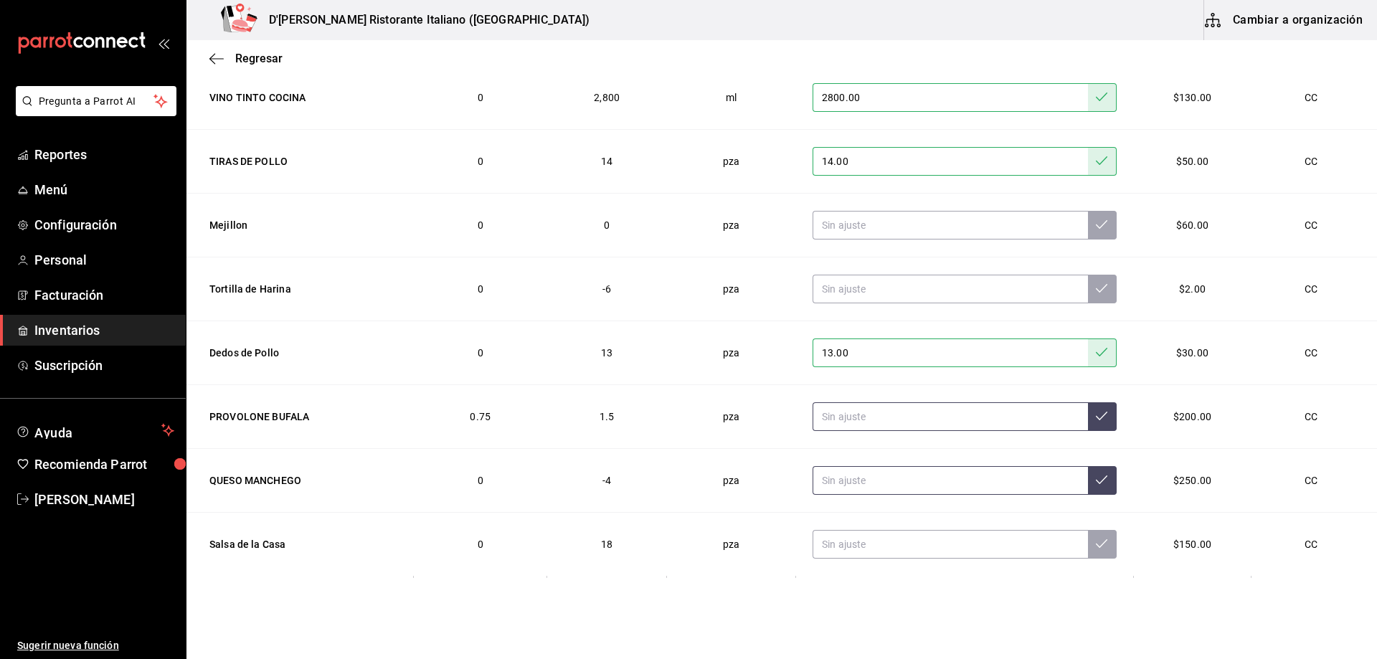
scroll to position [237, 0]
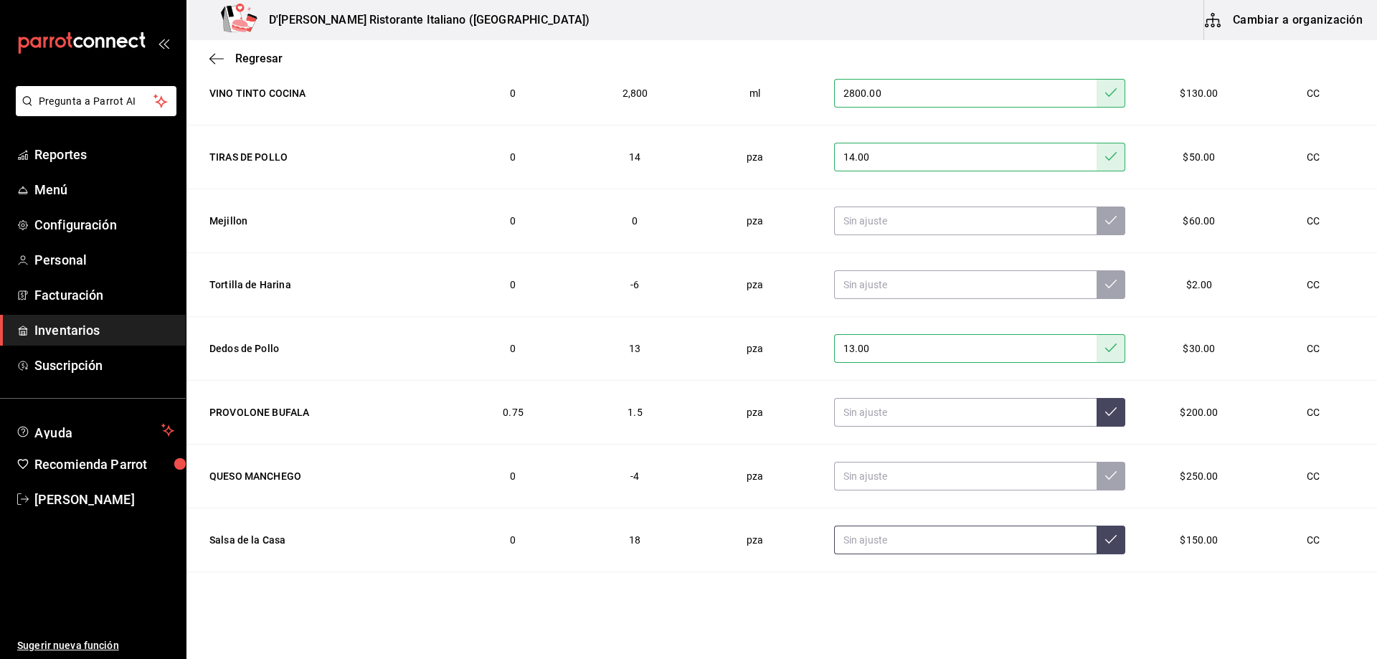
click at [848, 539] on input "text" at bounding box center [965, 540] width 262 height 29
type input "17.00"
click at [1105, 542] on icon at bounding box center [1110, 539] width 11 height 11
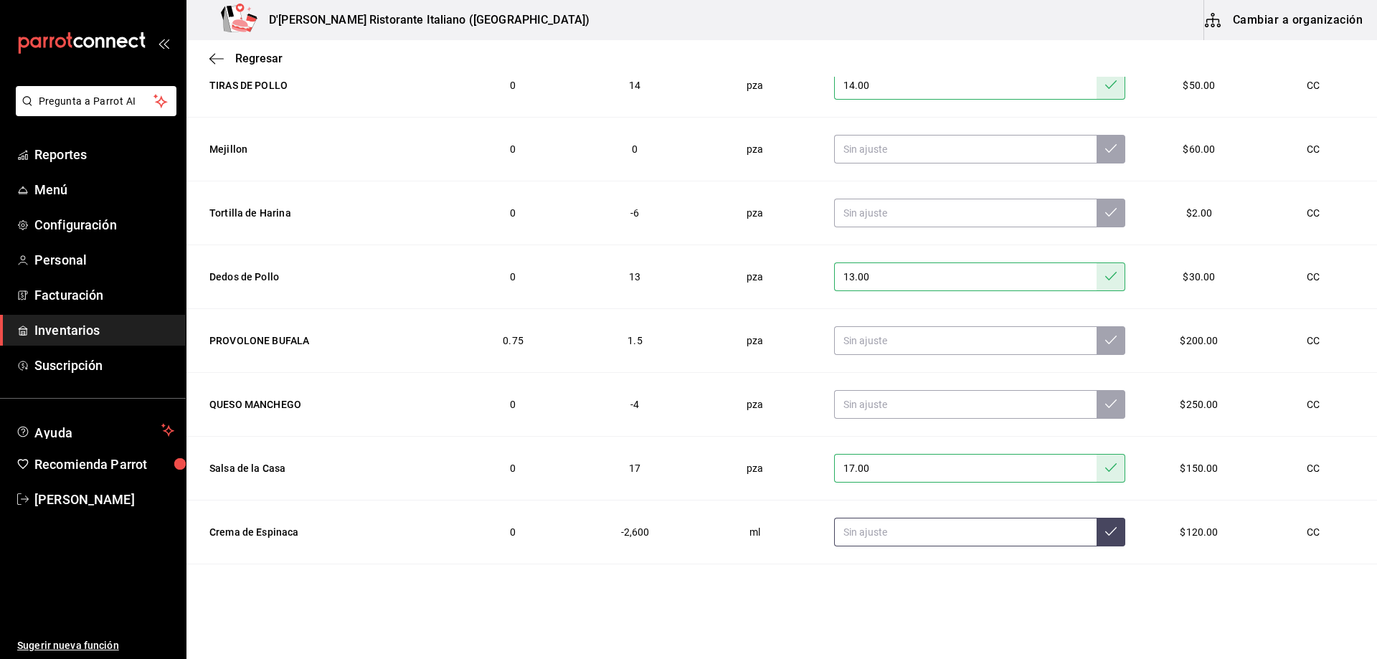
click at [956, 539] on input "text" at bounding box center [965, 532] width 262 height 29
type input "1000.00"
click at [1105, 527] on icon at bounding box center [1110, 531] width 11 height 11
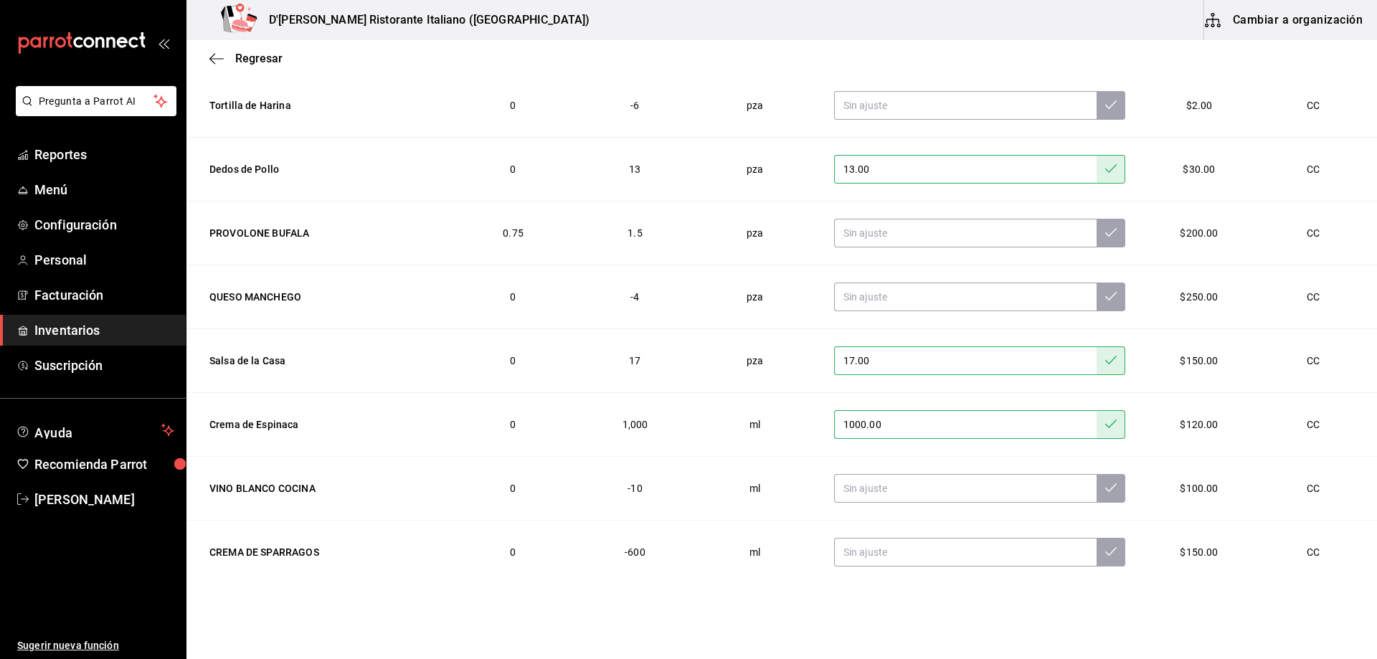
scroll to position [325, 0]
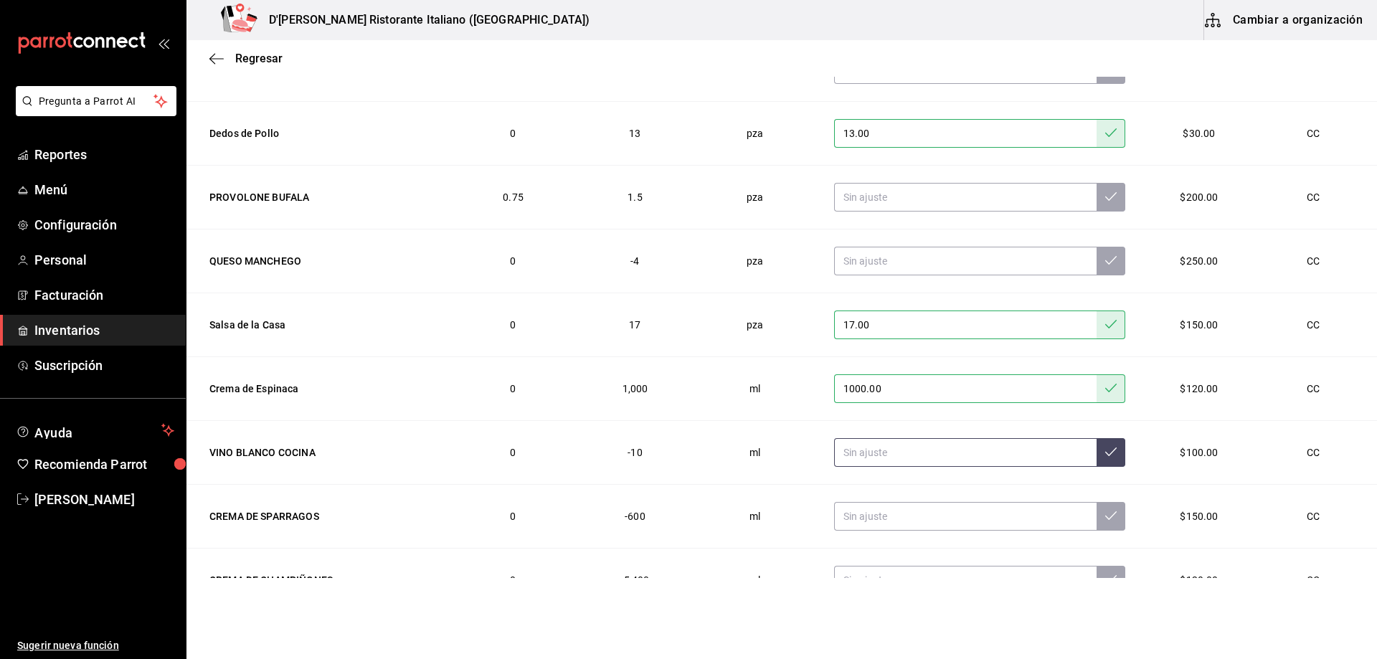
click at [927, 457] on input "text" at bounding box center [965, 452] width 262 height 29
type input "2200.00"
click at [1105, 454] on icon at bounding box center [1110, 451] width 11 height 11
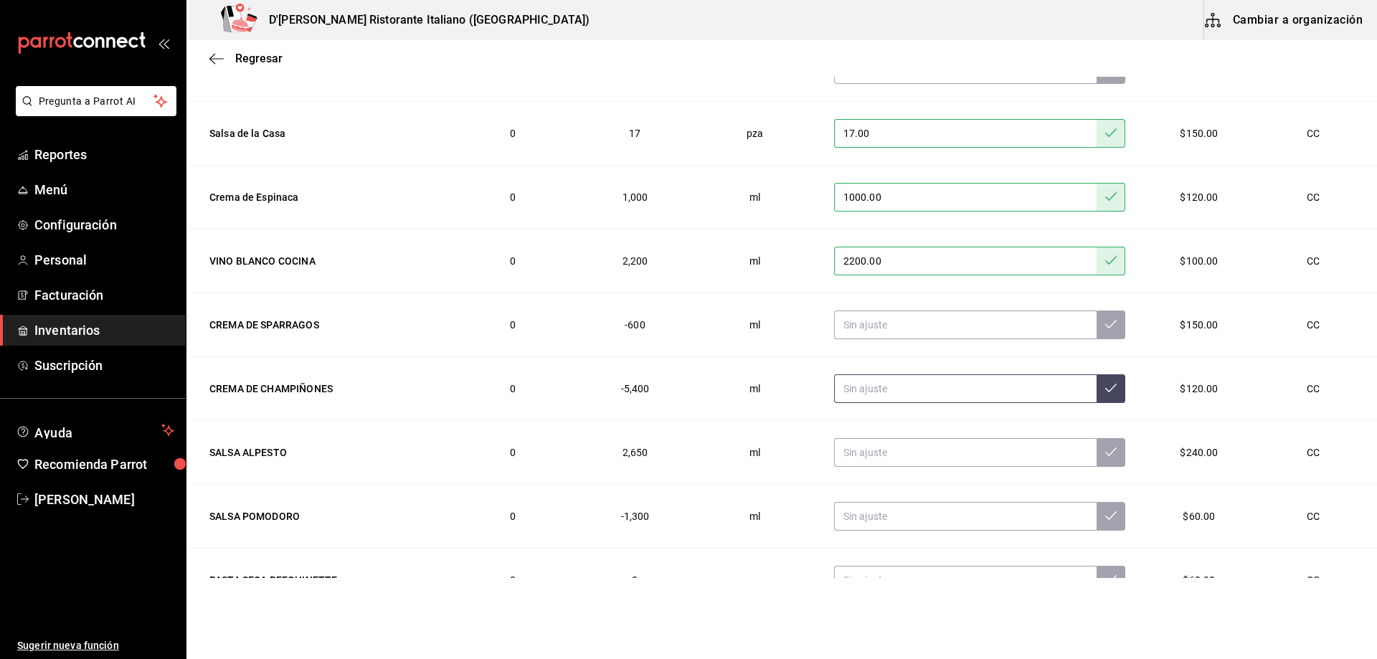
scroll to position [540, 0]
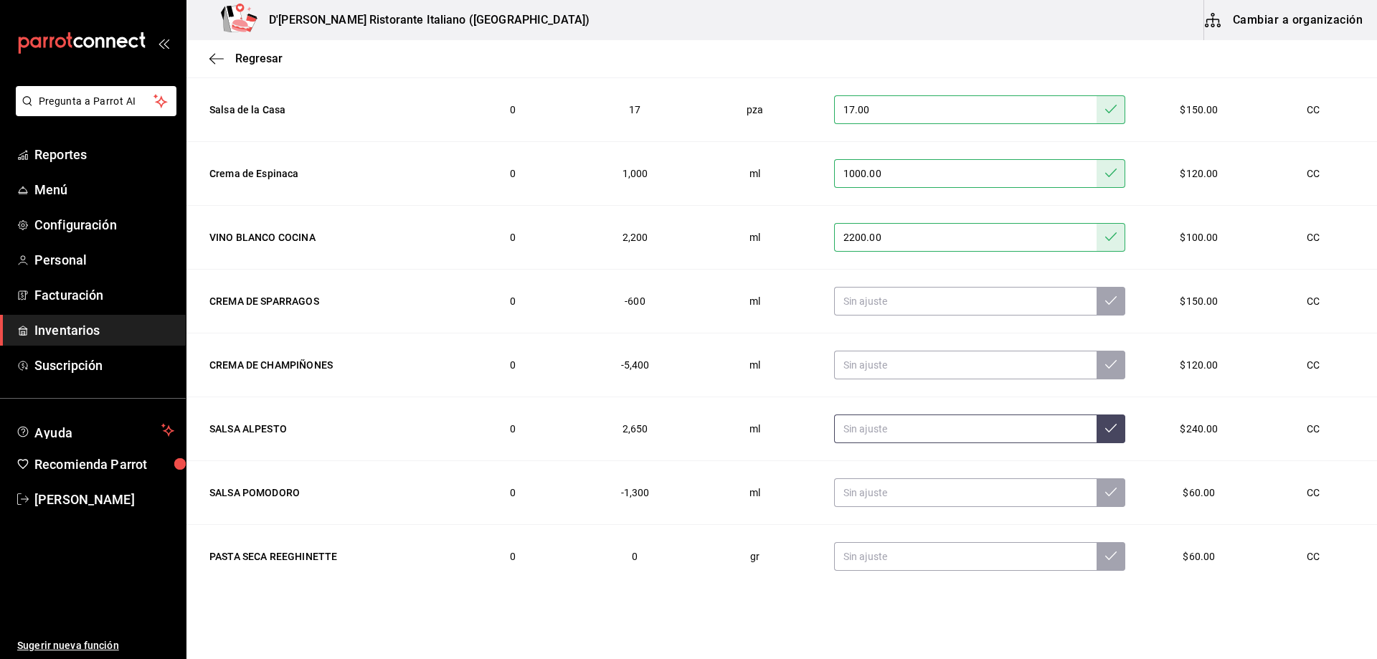
click at [854, 435] on input "text" at bounding box center [965, 428] width 262 height 29
type input "3000.00"
click at [1105, 427] on icon at bounding box center [1110, 427] width 11 height 11
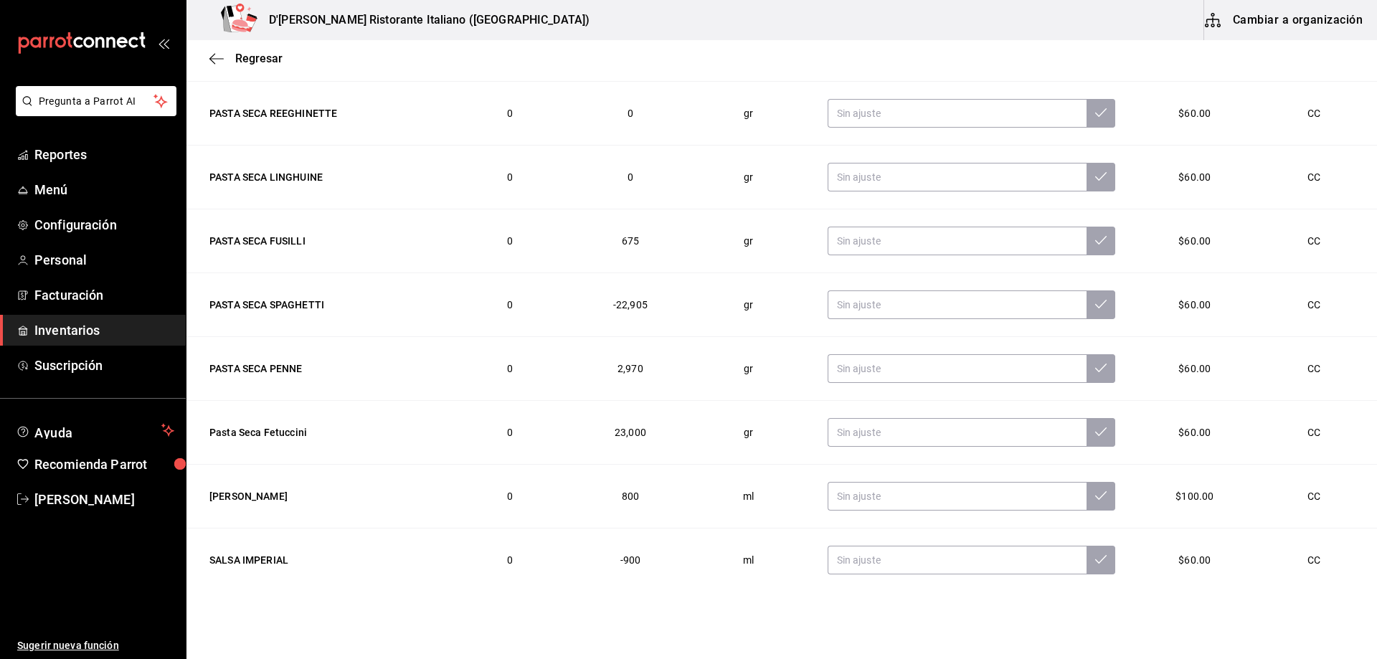
scroll to position [1005, 0]
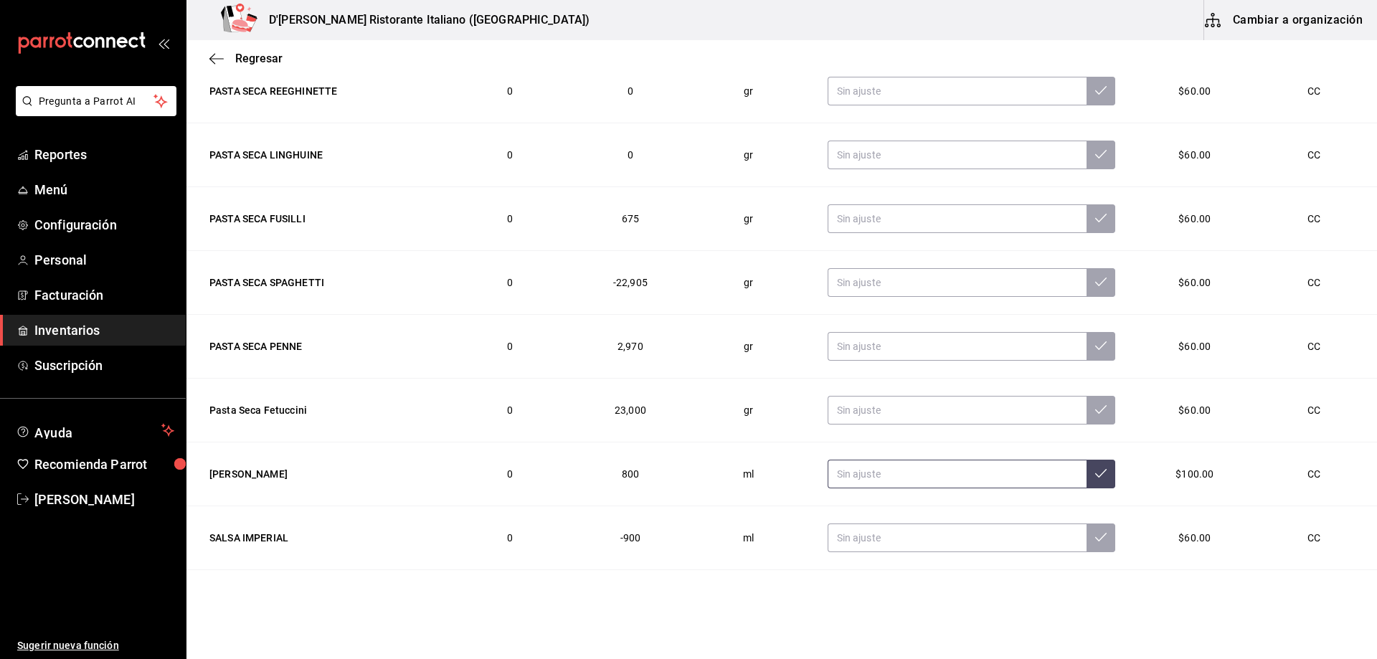
click at [863, 474] on input "text" at bounding box center [958, 474] width 260 height 29
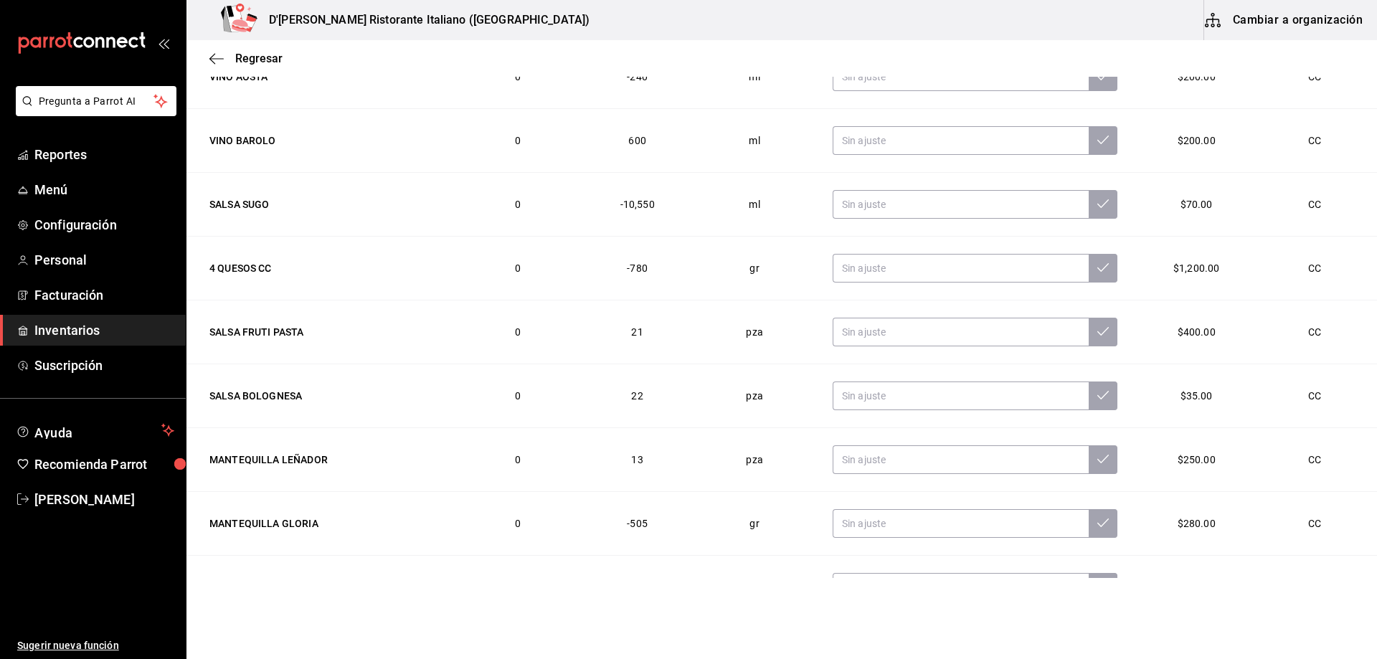
scroll to position [1572, 0]
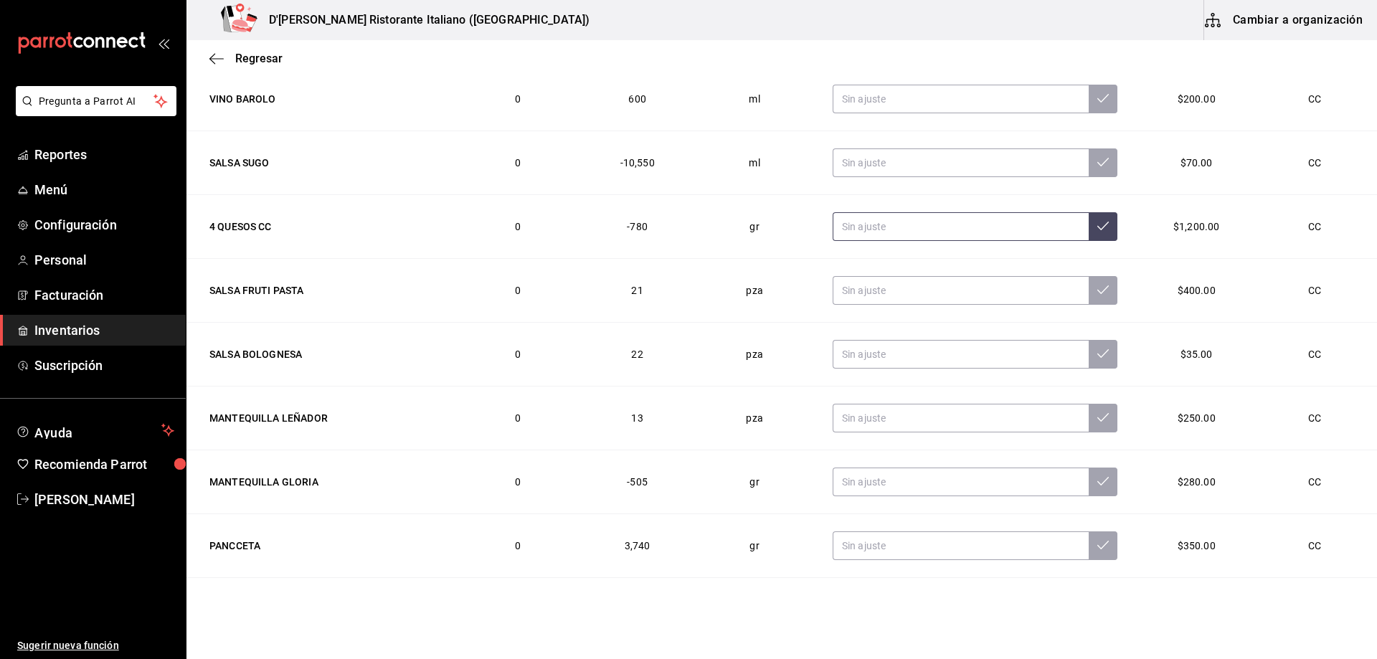
type input "7.00"
click at [855, 227] on input "text" at bounding box center [961, 226] width 256 height 29
type input "3612.00"
click at [1090, 229] on button at bounding box center [1103, 226] width 29 height 29
click at [848, 293] on input "text" at bounding box center [961, 290] width 256 height 29
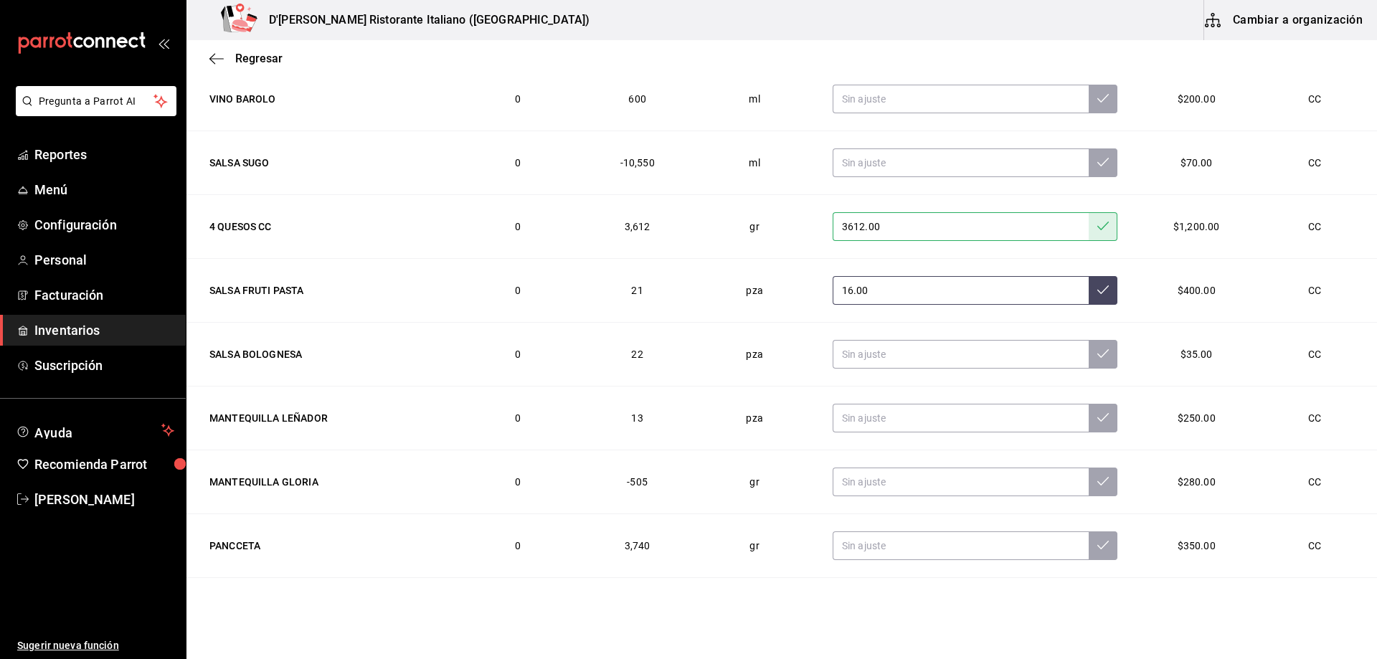
type input "16.00"
click at [1097, 292] on icon at bounding box center [1102, 289] width 11 height 11
click at [876, 349] on input "text" at bounding box center [961, 354] width 256 height 29
type input "14.00"
click at [1089, 360] on button at bounding box center [1103, 354] width 29 height 29
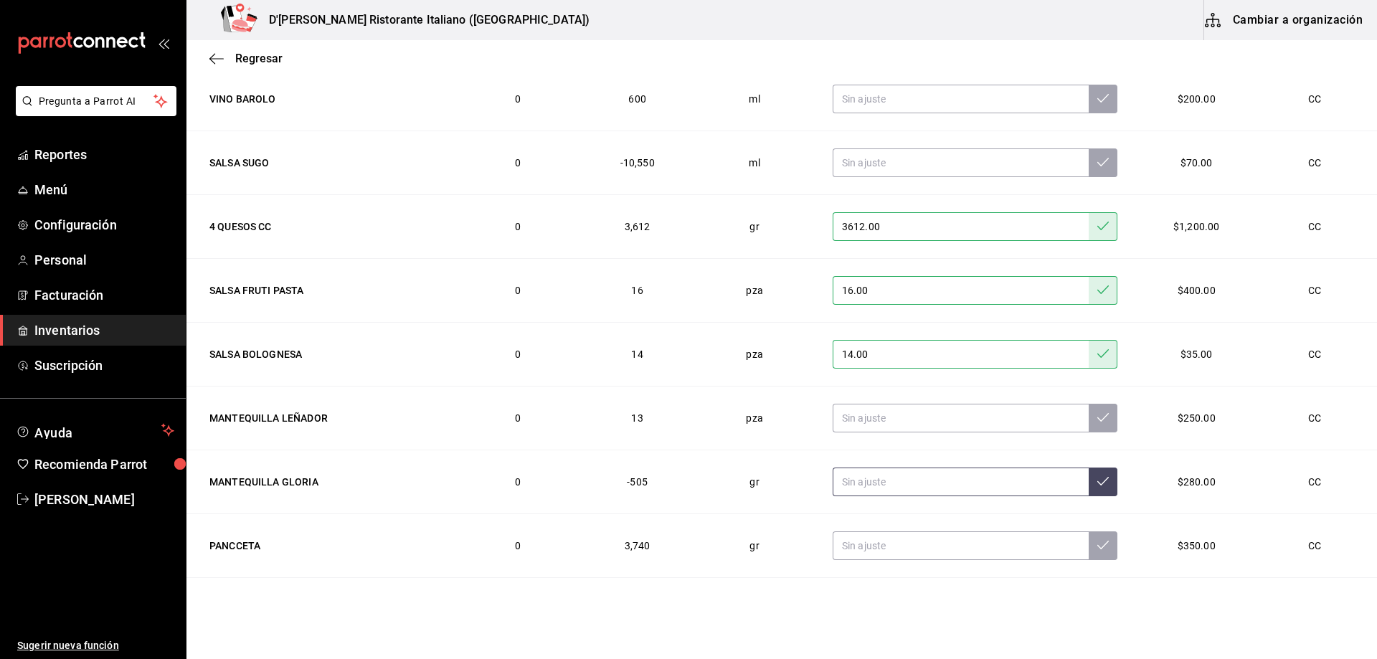
click at [866, 470] on input "text" at bounding box center [961, 482] width 256 height 29
type input "950.00"
click at [1097, 480] on icon at bounding box center [1102, 480] width 11 height 11
click at [942, 546] on input "text" at bounding box center [961, 545] width 256 height 29
type input "3500.00"
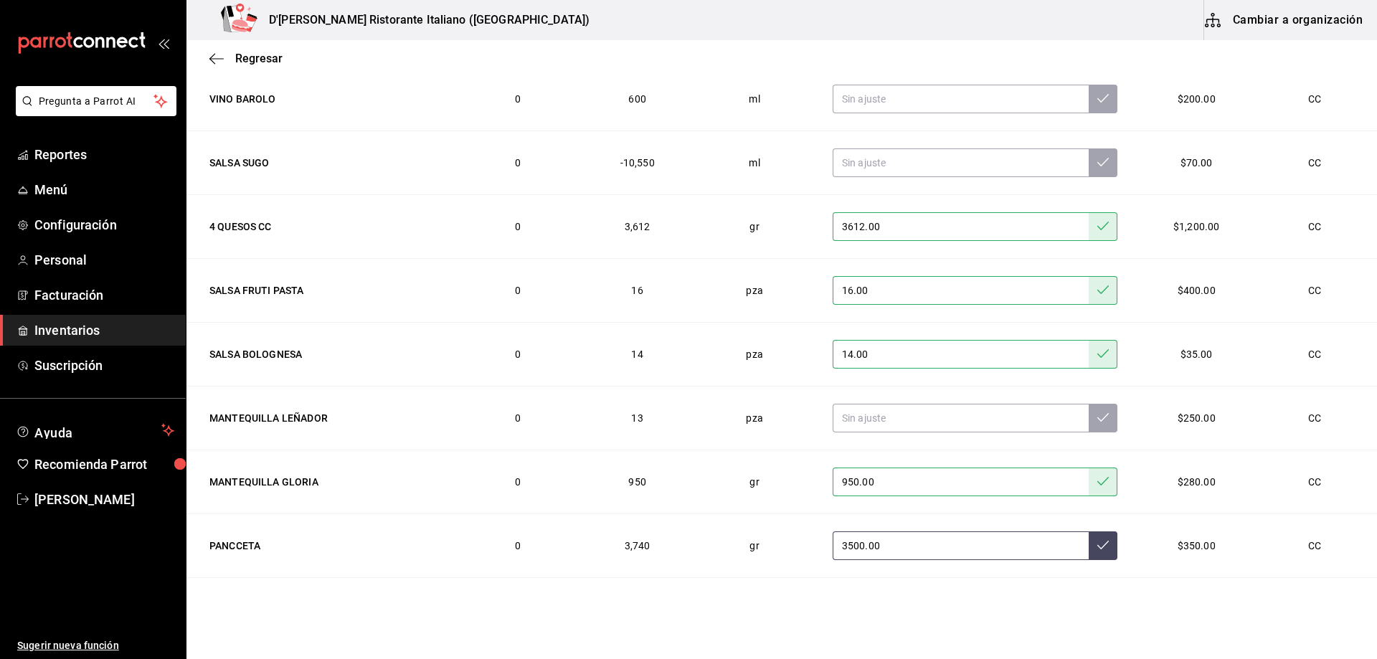
click at [1089, 552] on button at bounding box center [1103, 545] width 29 height 29
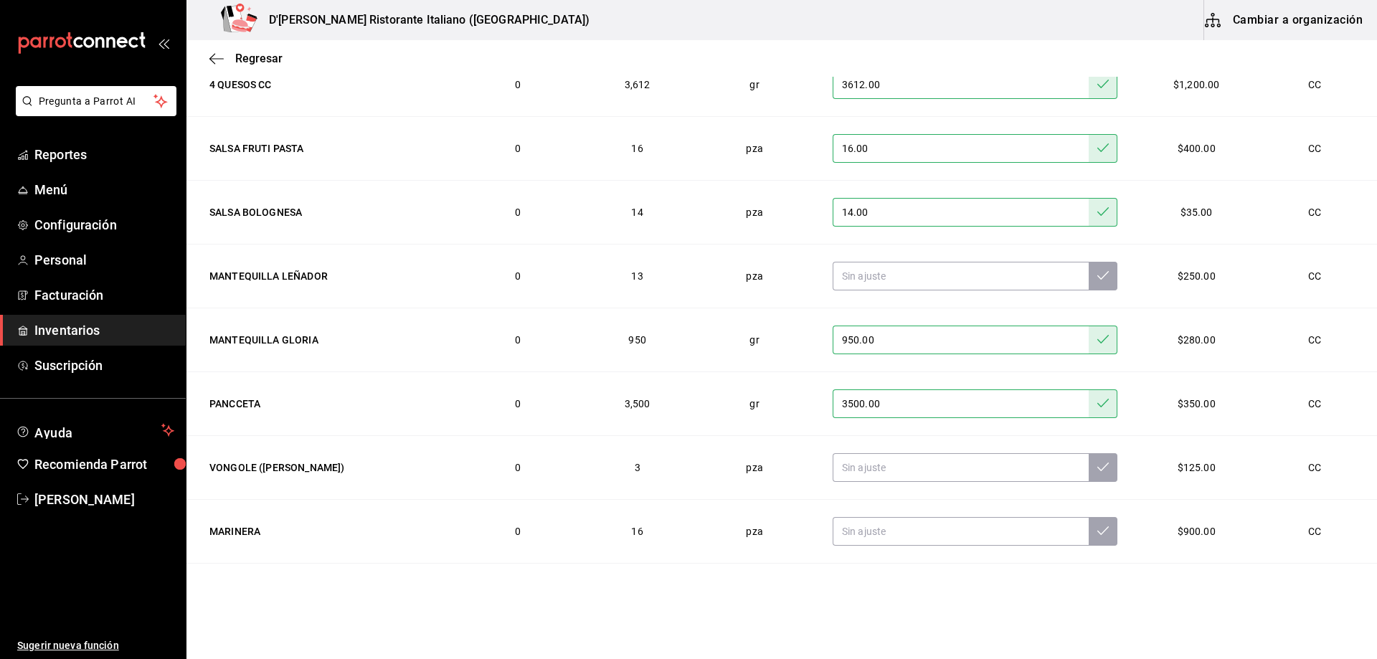
scroll to position [1715, 0]
click at [926, 534] on input "text" at bounding box center [961, 530] width 256 height 29
type input "3.00"
click at [1089, 531] on button at bounding box center [1103, 530] width 29 height 29
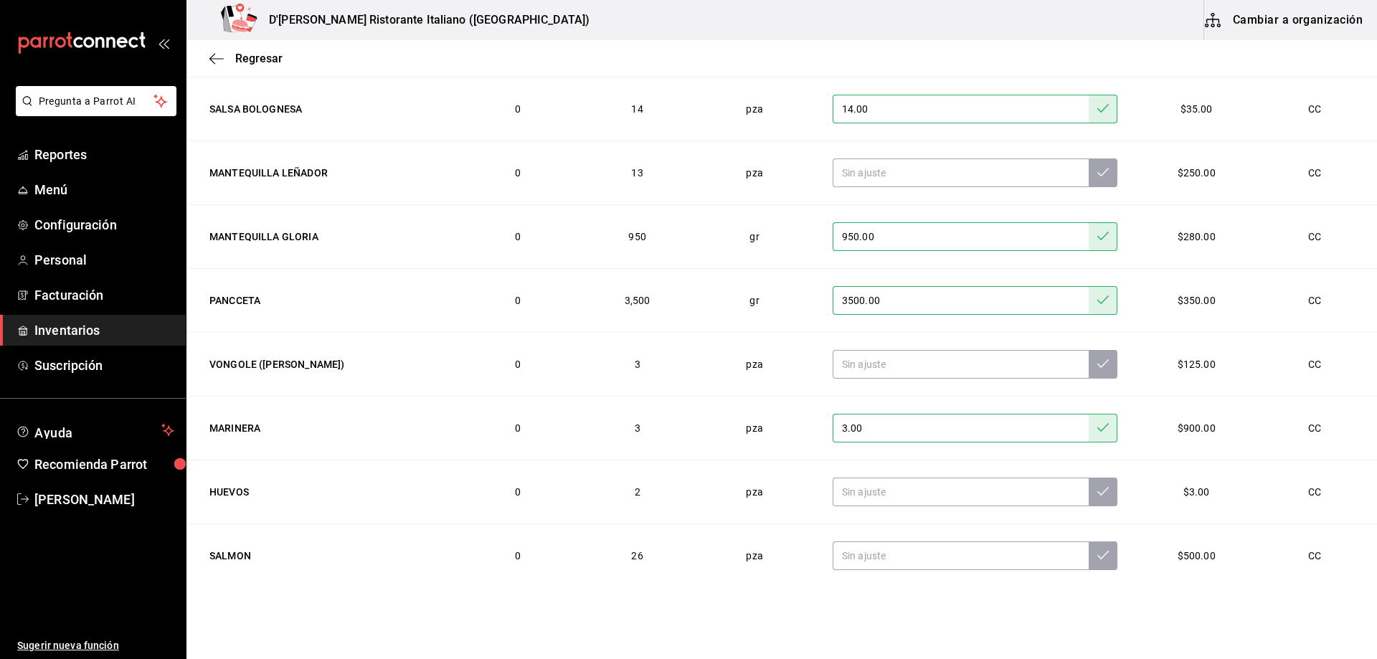
scroll to position [1859, 0]
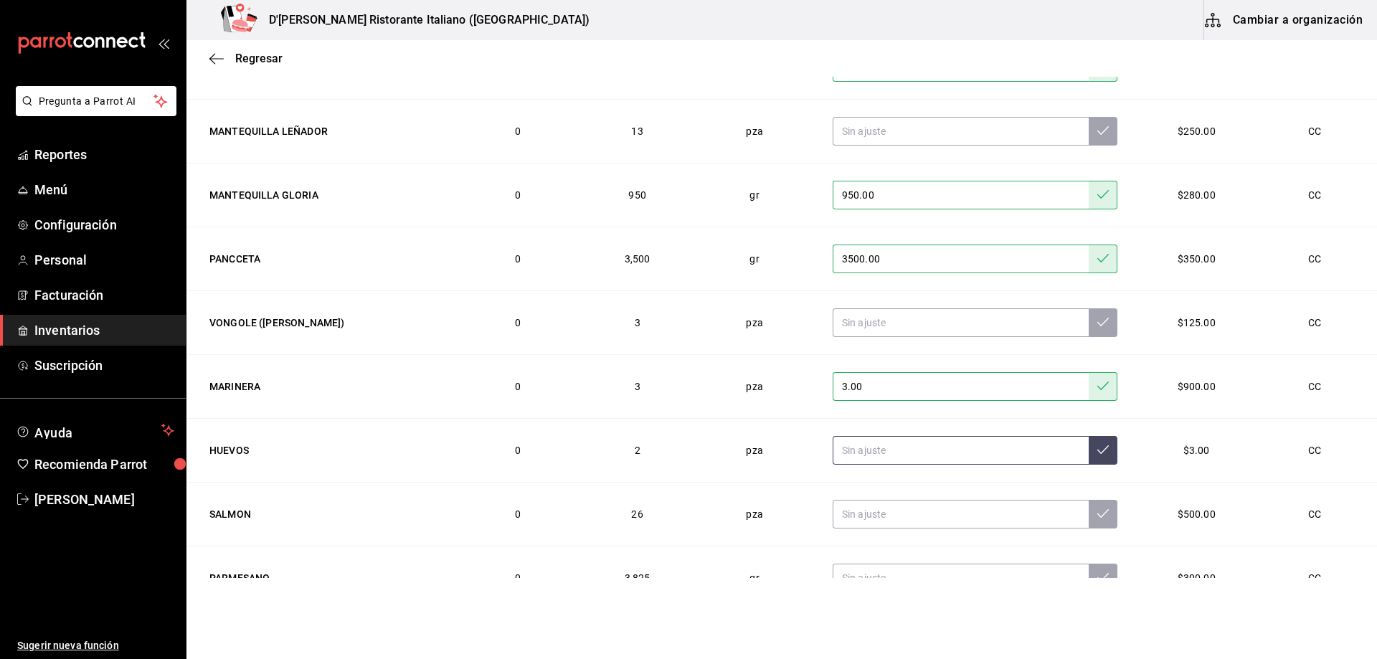
click at [962, 453] on input "text" at bounding box center [961, 450] width 256 height 29
click at [1097, 452] on icon at bounding box center [1102, 449] width 11 height 9
click at [877, 444] on input "25.00" at bounding box center [961, 450] width 256 height 29
type input "31.00"
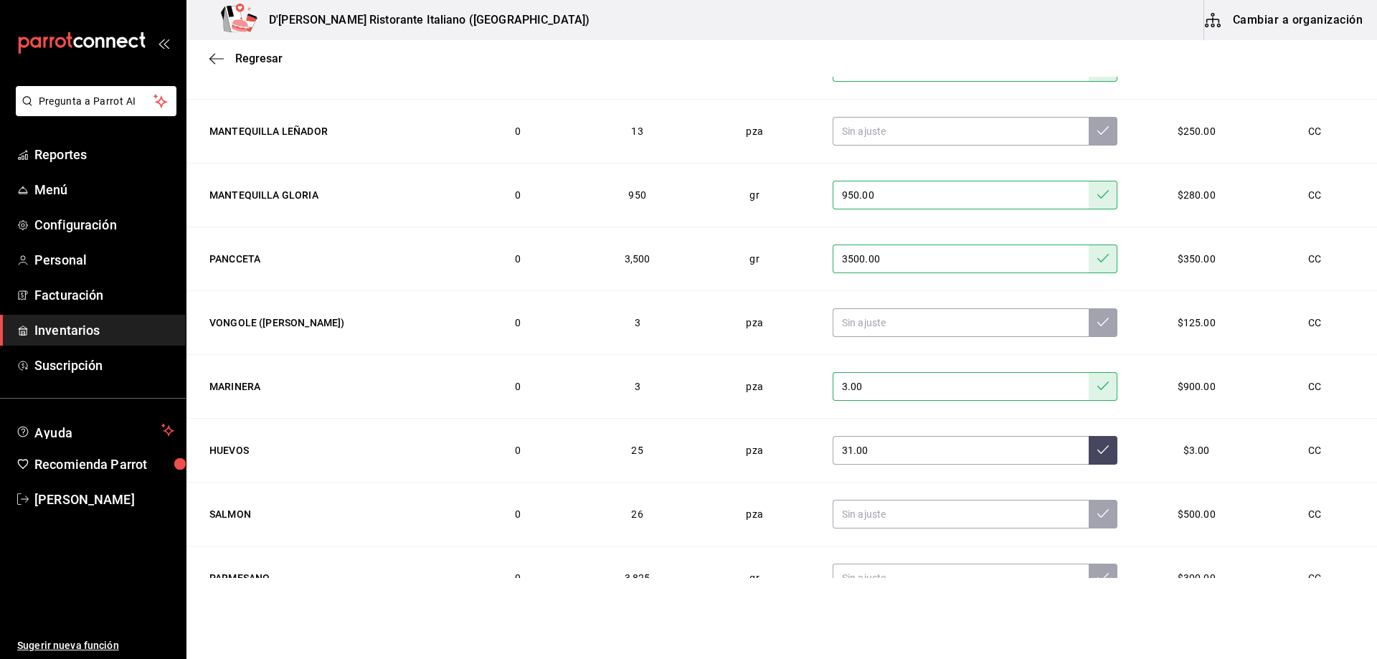
click at [1089, 461] on button at bounding box center [1103, 450] width 29 height 29
click at [860, 516] on input "text" at bounding box center [961, 514] width 256 height 29
type input "24.00"
click at [1097, 509] on icon at bounding box center [1102, 513] width 11 height 11
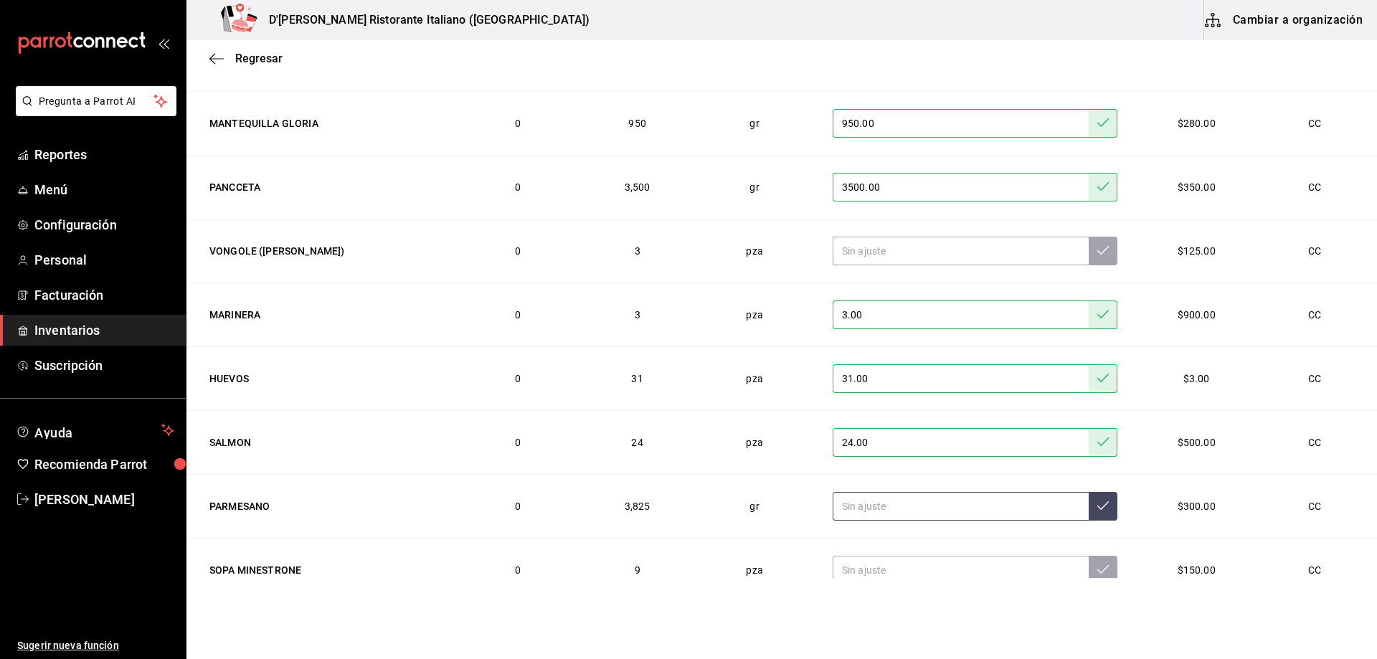
click at [892, 506] on input "text" at bounding box center [961, 506] width 256 height 29
type input "4500.00"
click at [1097, 503] on icon at bounding box center [1102, 505] width 11 height 11
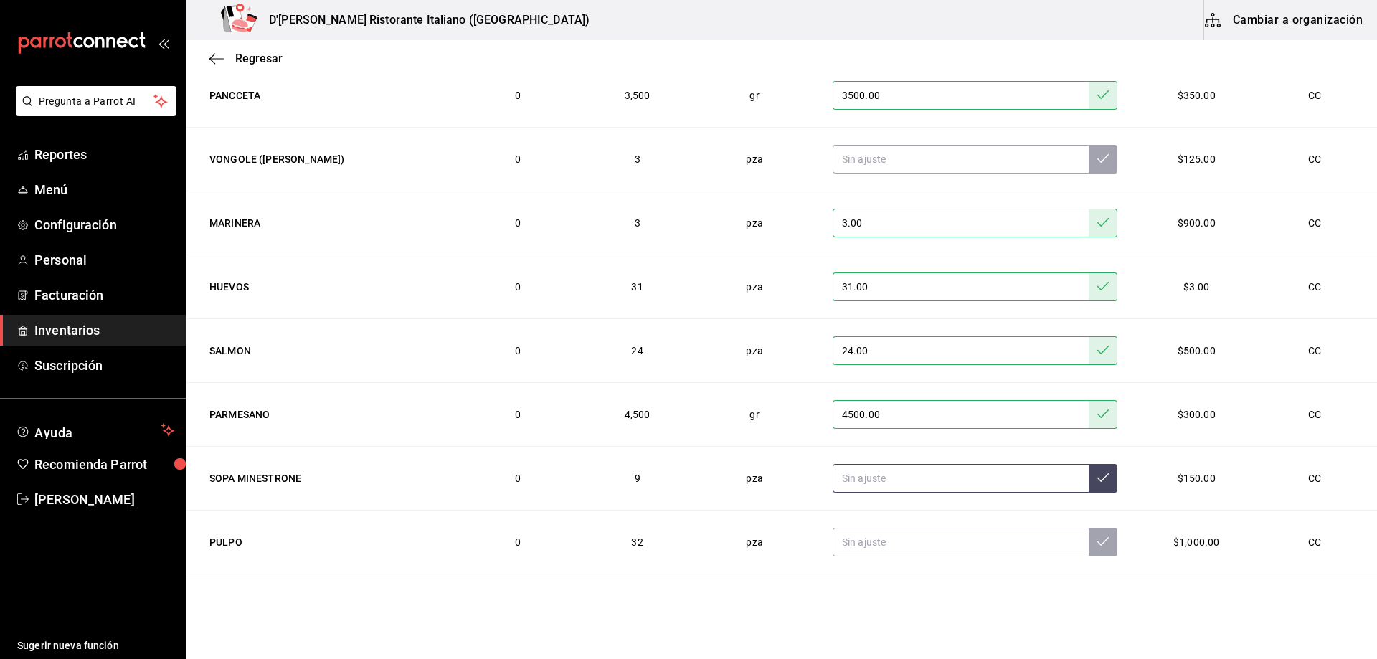
scroll to position [2024, 0]
click at [924, 479] on input "text" at bounding box center [961, 476] width 256 height 29
click at [914, 542] on input "text" at bounding box center [961, 540] width 256 height 29
type input "22.00"
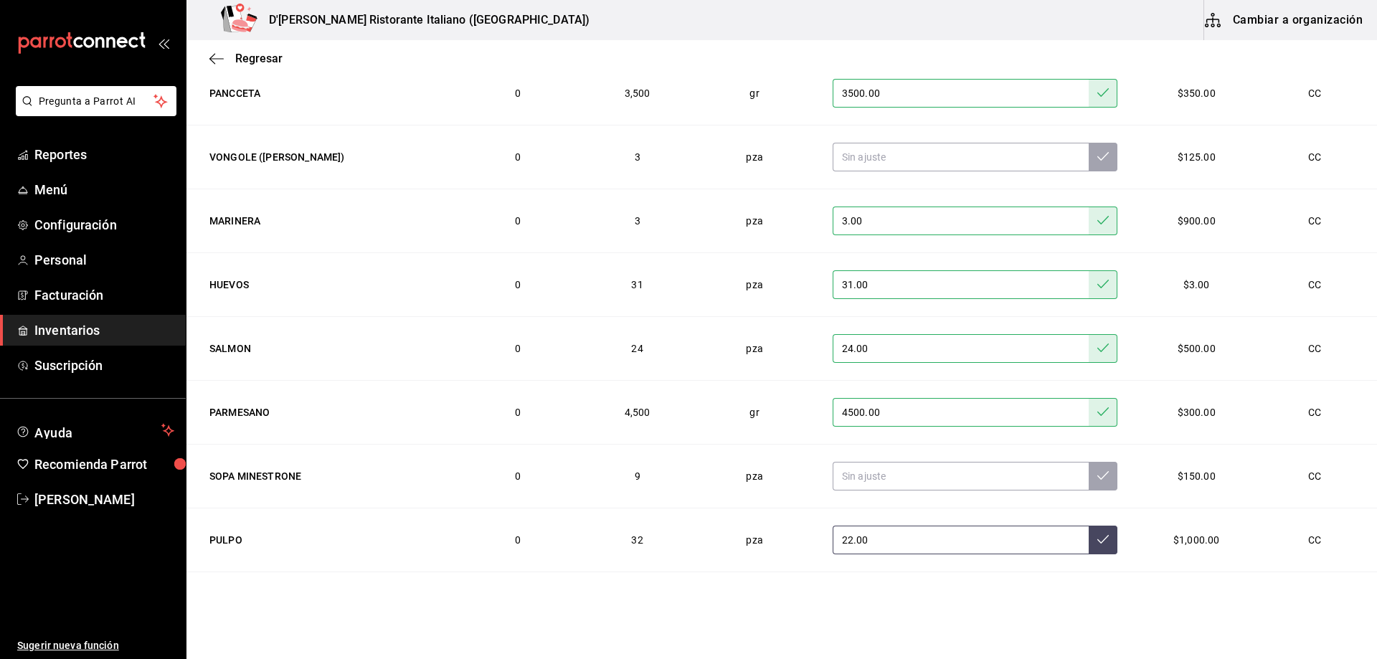
click at [1097, 544] on icon at bounding box center [1102, 539] width 11 height 11
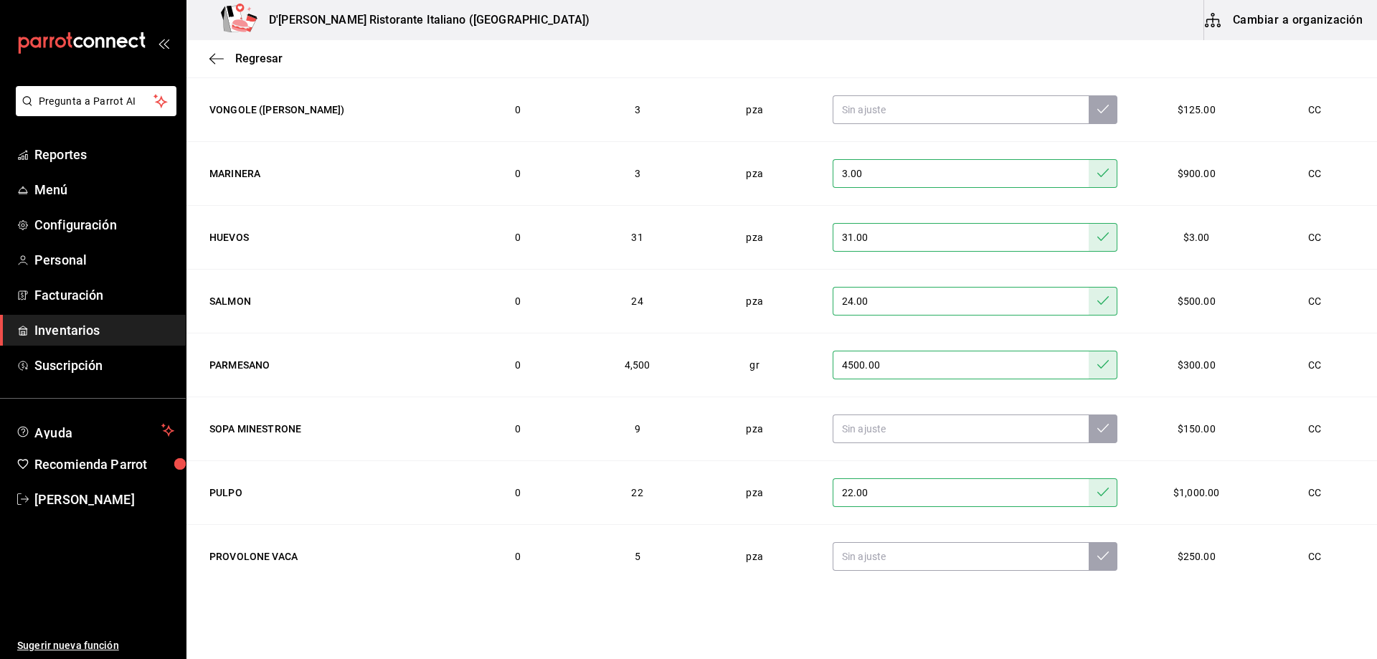
scroll to position [2096, 0]
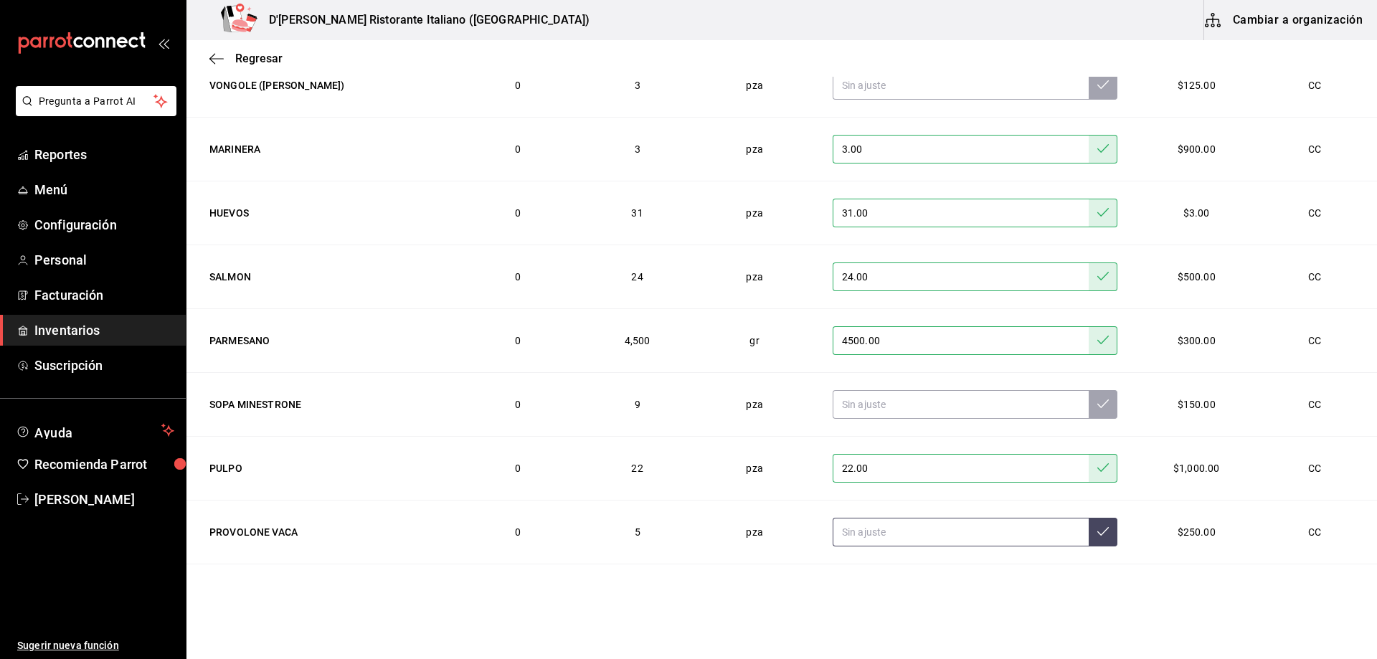
click at [908, 538] on input "text" at bounding box center [961, 532] width 256 height 29
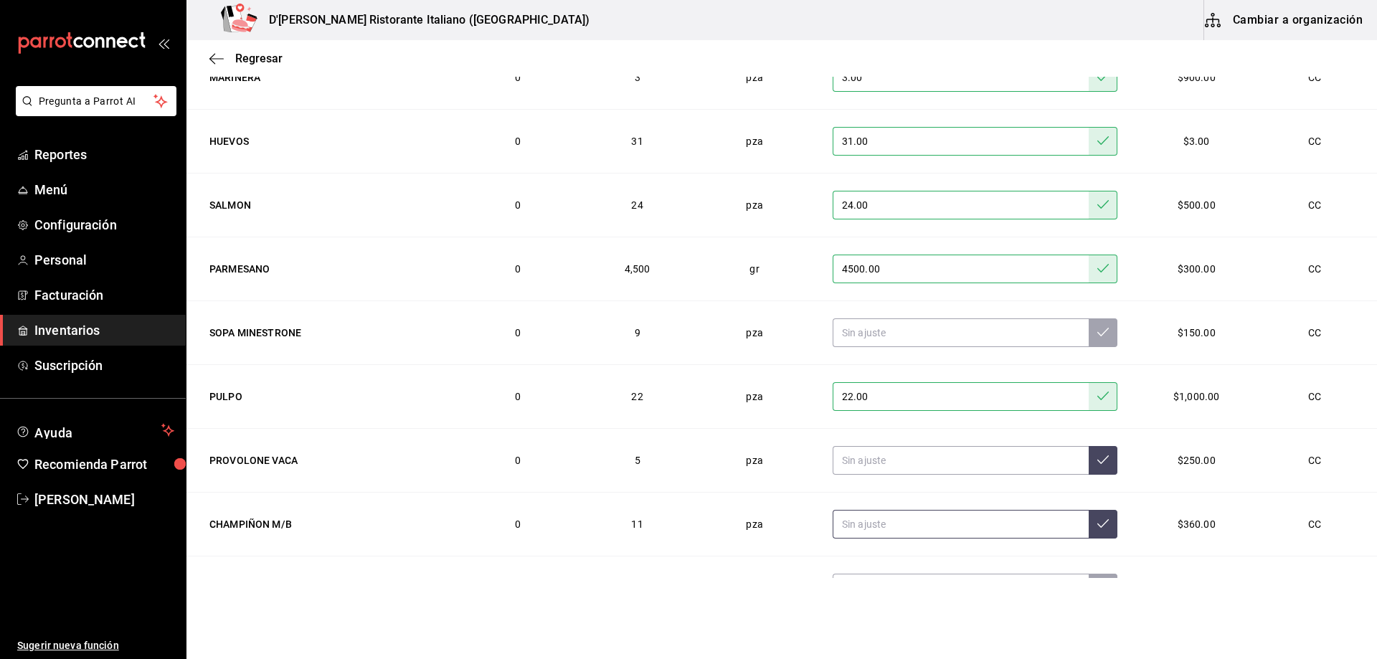
click at [887, 526] on input "text" at bounding box center [961, 524] width 256 height 29
click at [887, 526] on input "16.00" at bounding box center [961, 524] width 256 height 29
type input "10.00"
click at [1097, 529] on icon at bounding box center [1102, 523] width 11 height 11
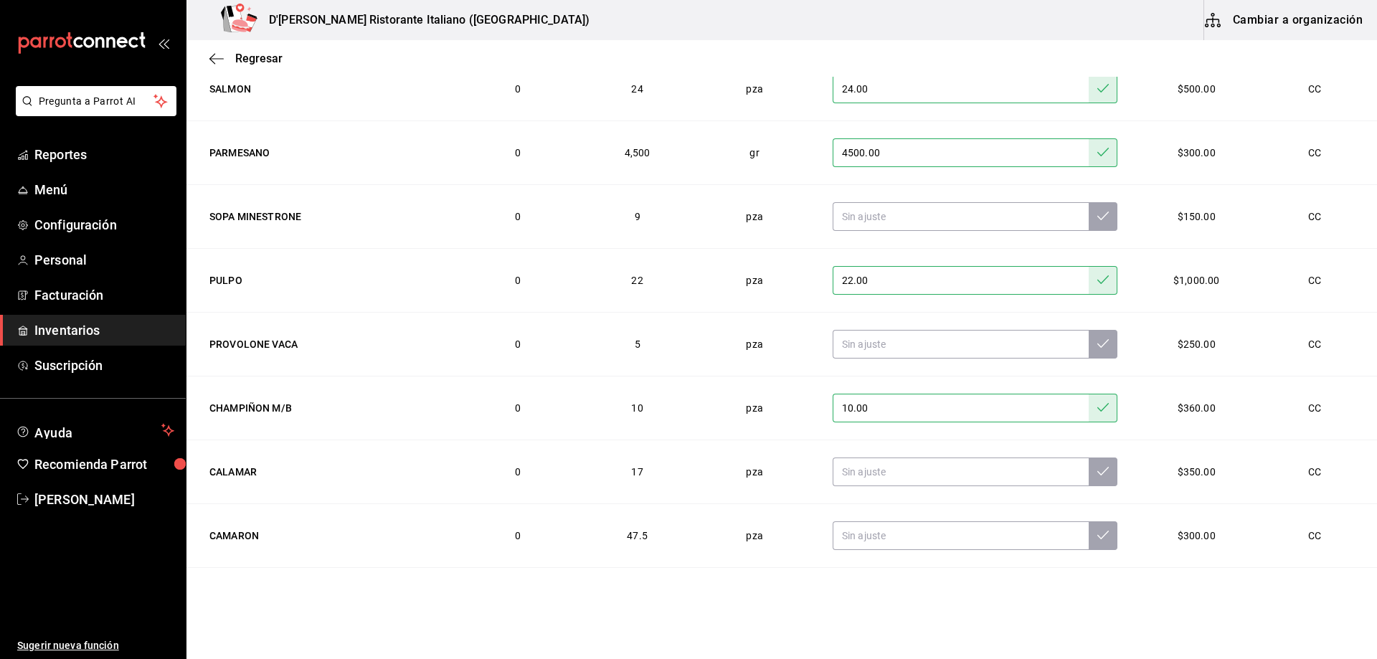
scroll to position [2311, 0]
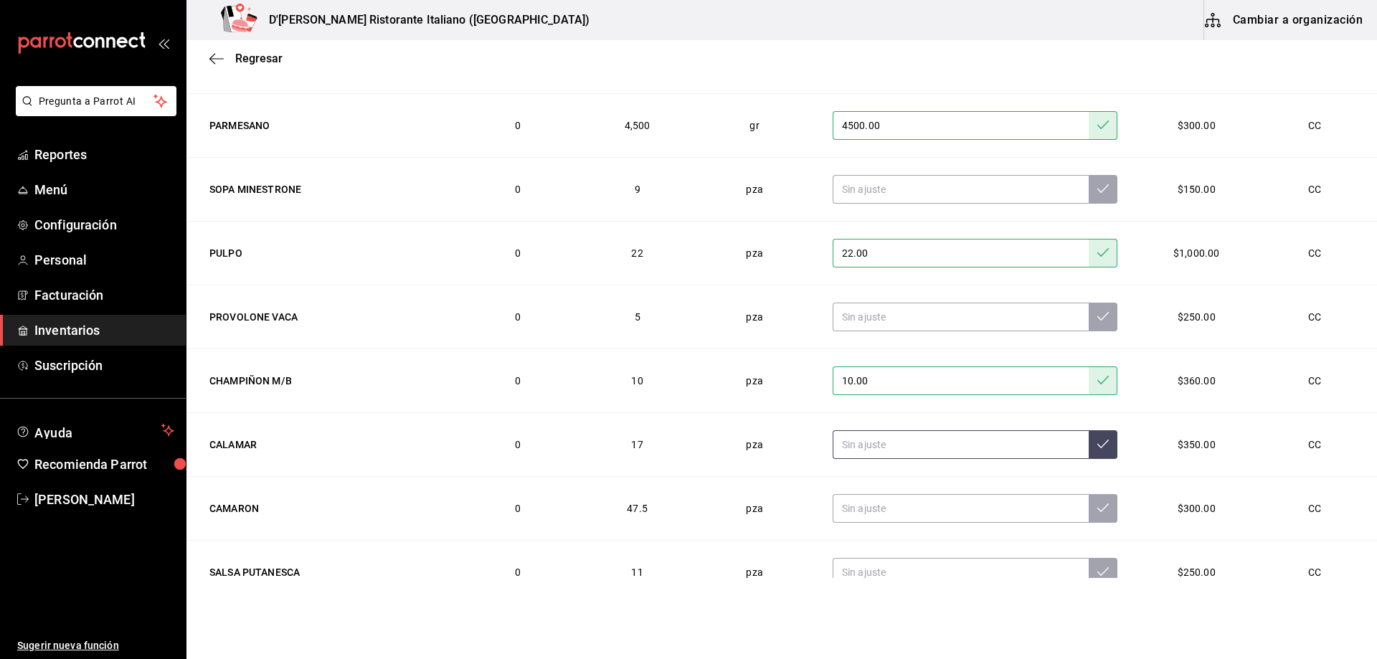
click at [869, 447] on input "text" at bounding box center [961, 444] width 256 height 29
type input "16.00"
click at [1089, 451] on button at bounding box center [1103, 444] width 29 height 29
click at [874, 508] on input "text" at bounding box center [961, 508] width 256 height 29
type input "29.00"
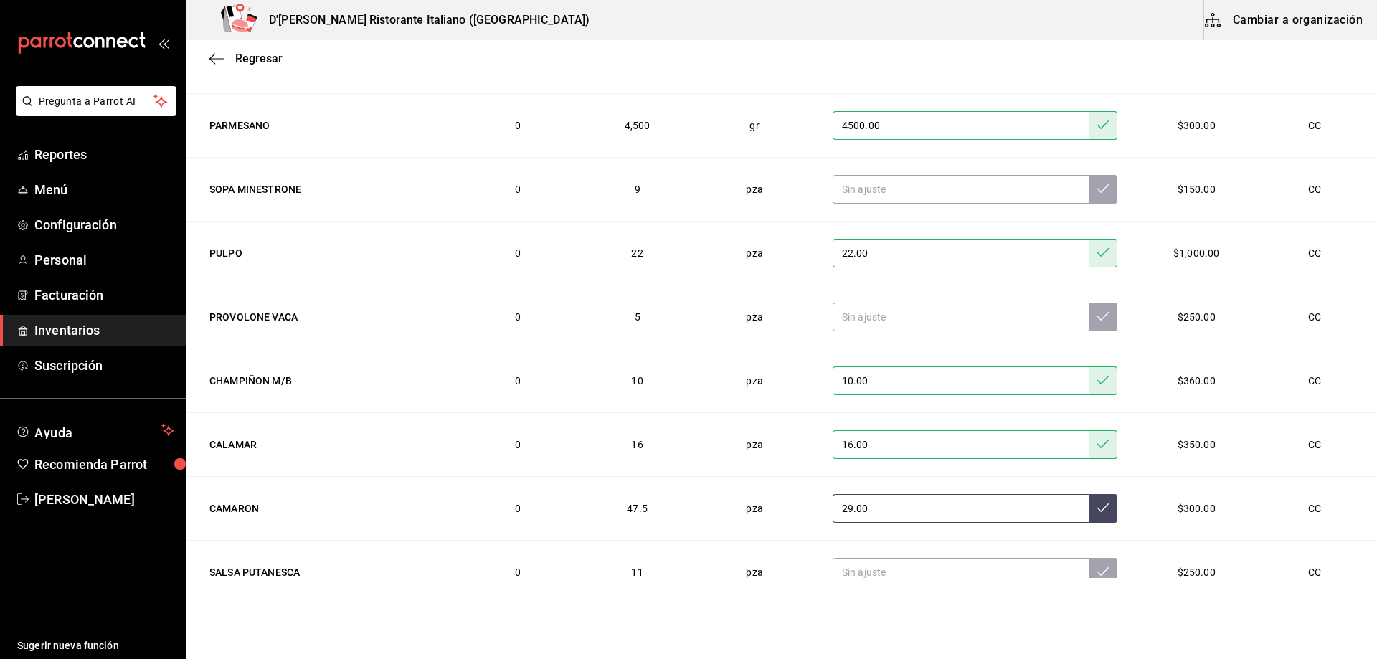
click at [1089, 506] on button at bounding box center [1103, 508] width 29 height 29
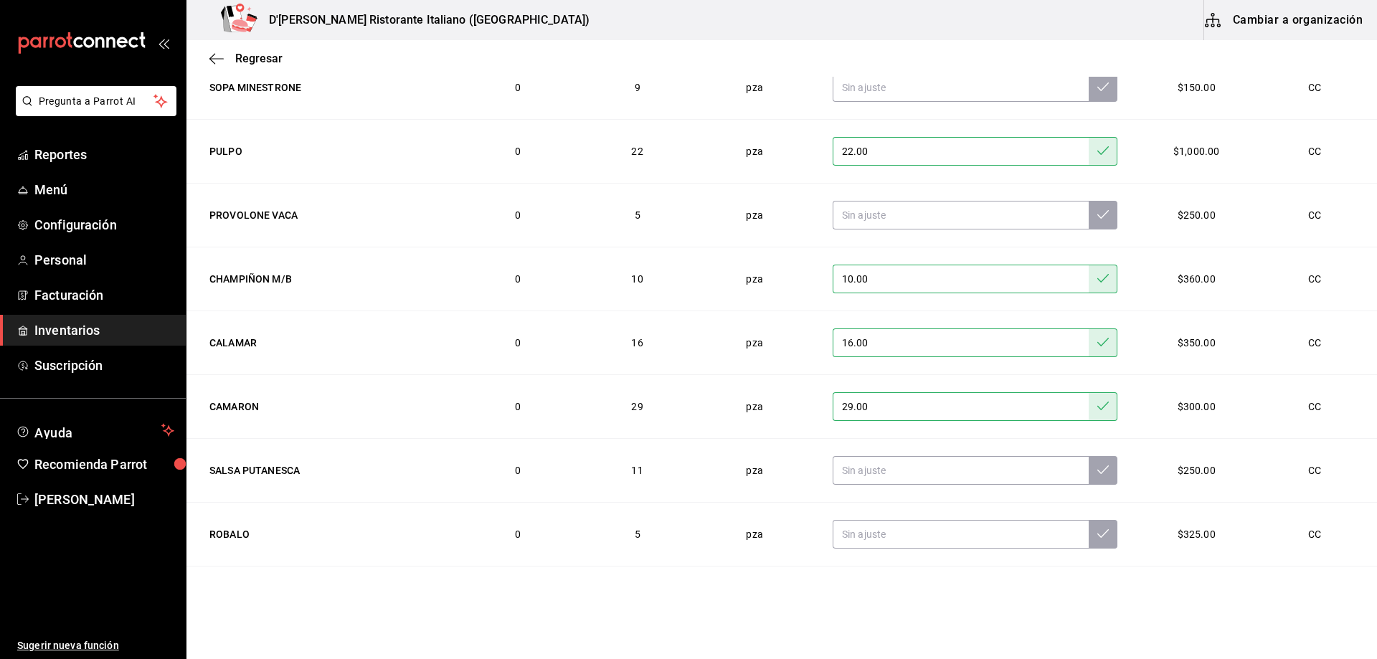
scroll to position [2455, 0]
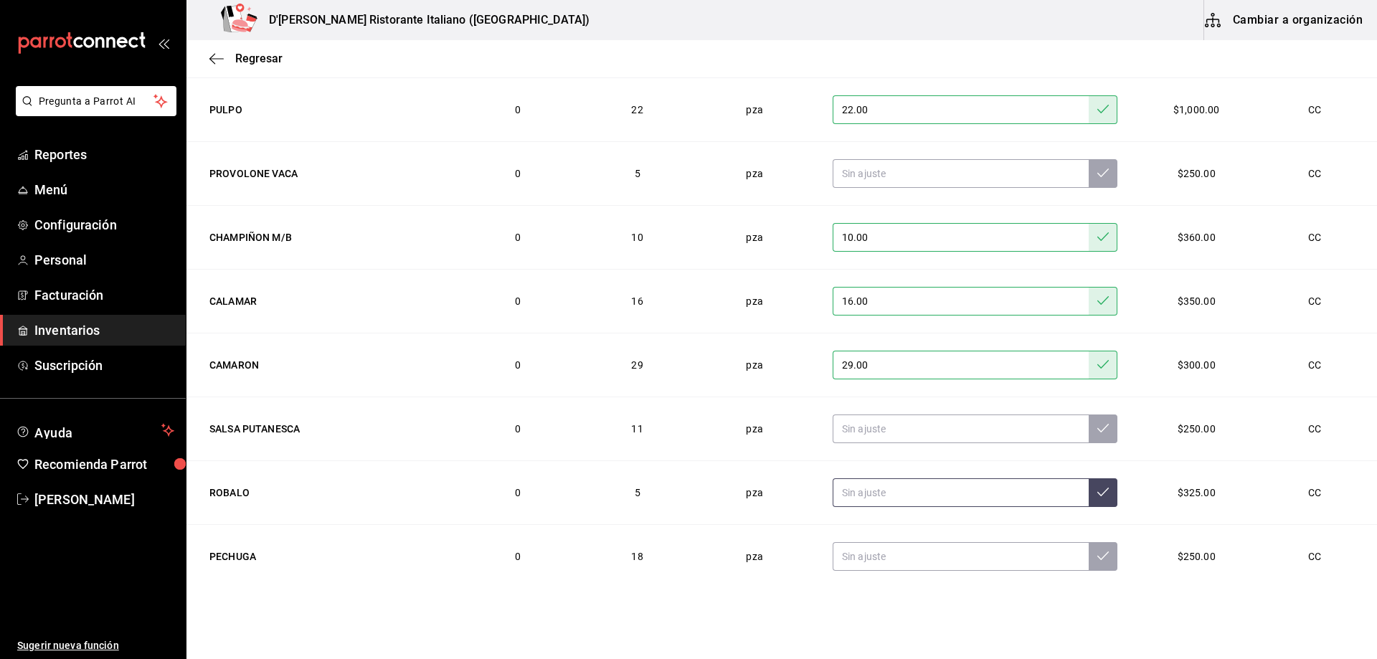
click at [957, 493] on input "text" at bounding box center [961, 492] width 256 height 29
click at [850, 486] on input "text" at bounding box center [961, 492] width 256 height 29
type input "3.00"
click at [1090, 493] on button at bounding box center [1103, 492] width 29 height 29
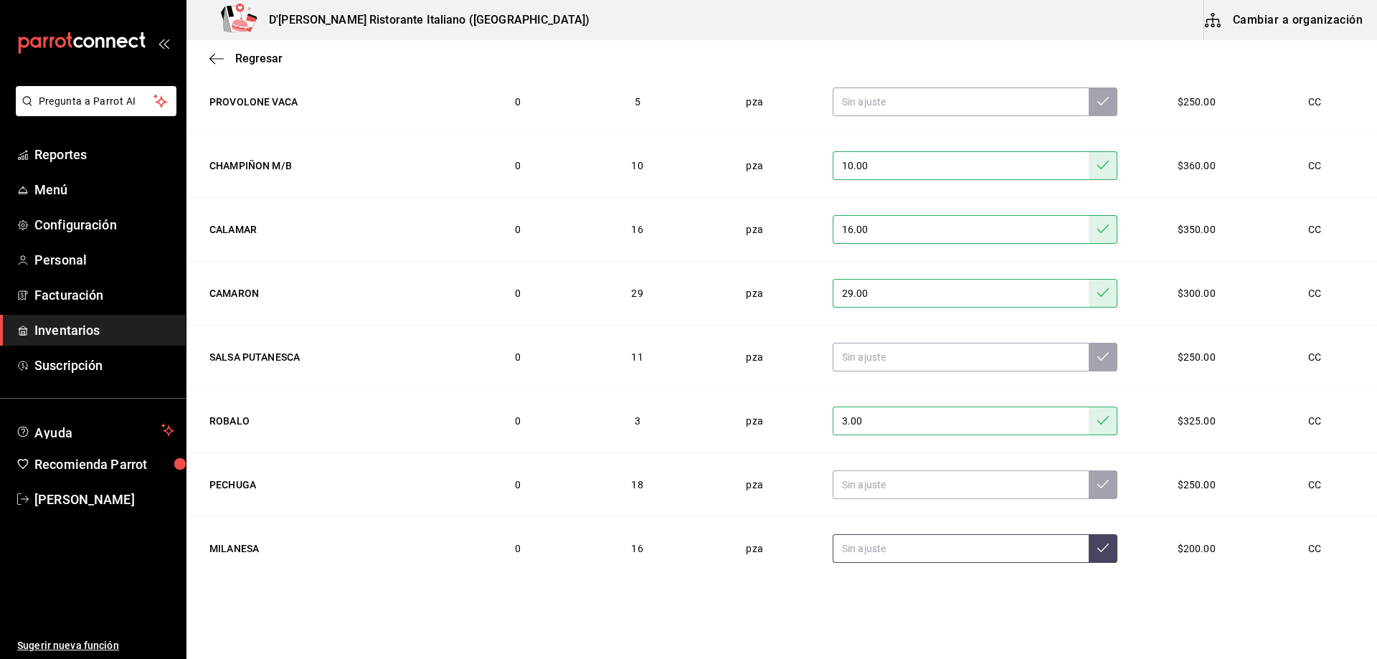
click at [862, 549] on input "text" at bounding box center [961, 548] width 256 height 29
type input "11.00"
click at [1097, 546] on icon at bounding box center [1102, 547] width 11 height 11
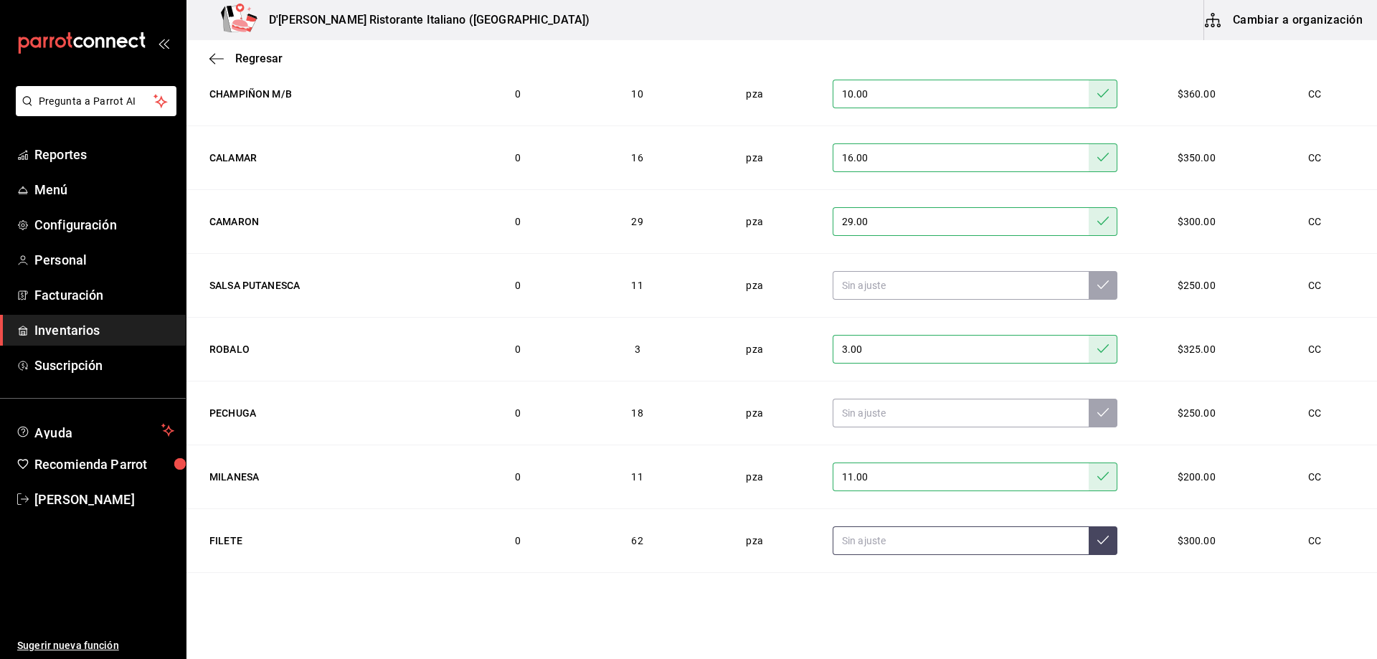
click at [860, 544] on input "text" at bounding box center [961, 540] width 256 height 29
type input "20.00"
click at [1097, 537] on icon at bounding box center [1102, 539] width 11 height 11
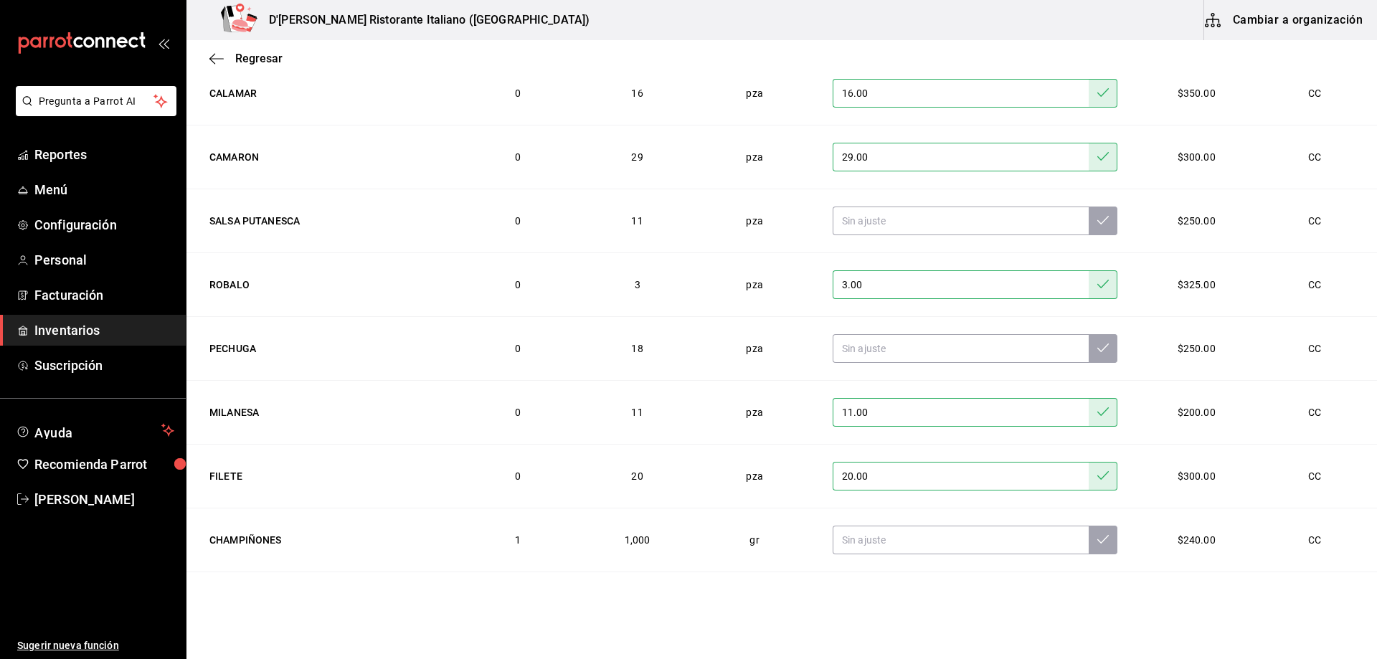
scroll to position [2734, 0]
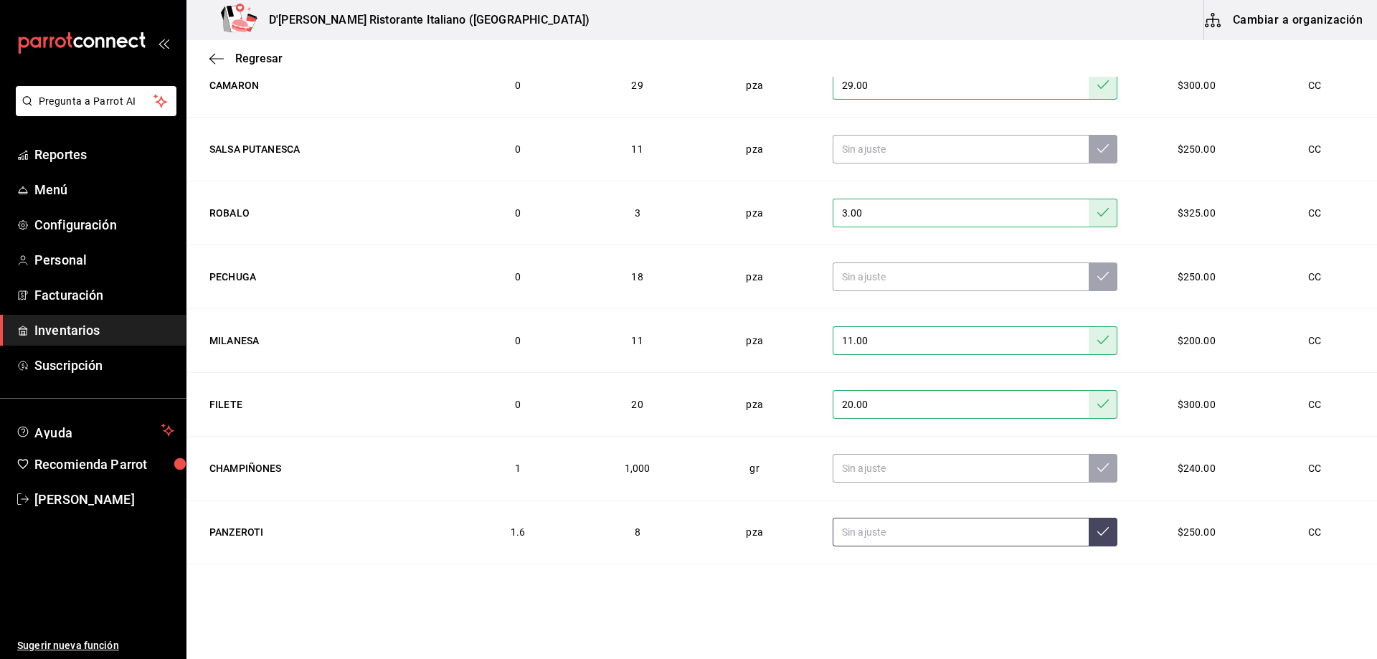
click at [987, 536] on input "text" at bounding box center [961, 532] width 256 height 29
type input "9.00"
click at [1089, 539] on button at bounding box center [1103, 532] width 29 height 29
click at [863, 211] on input "3.00" at bounding box center [961, 213] width 256 height 29
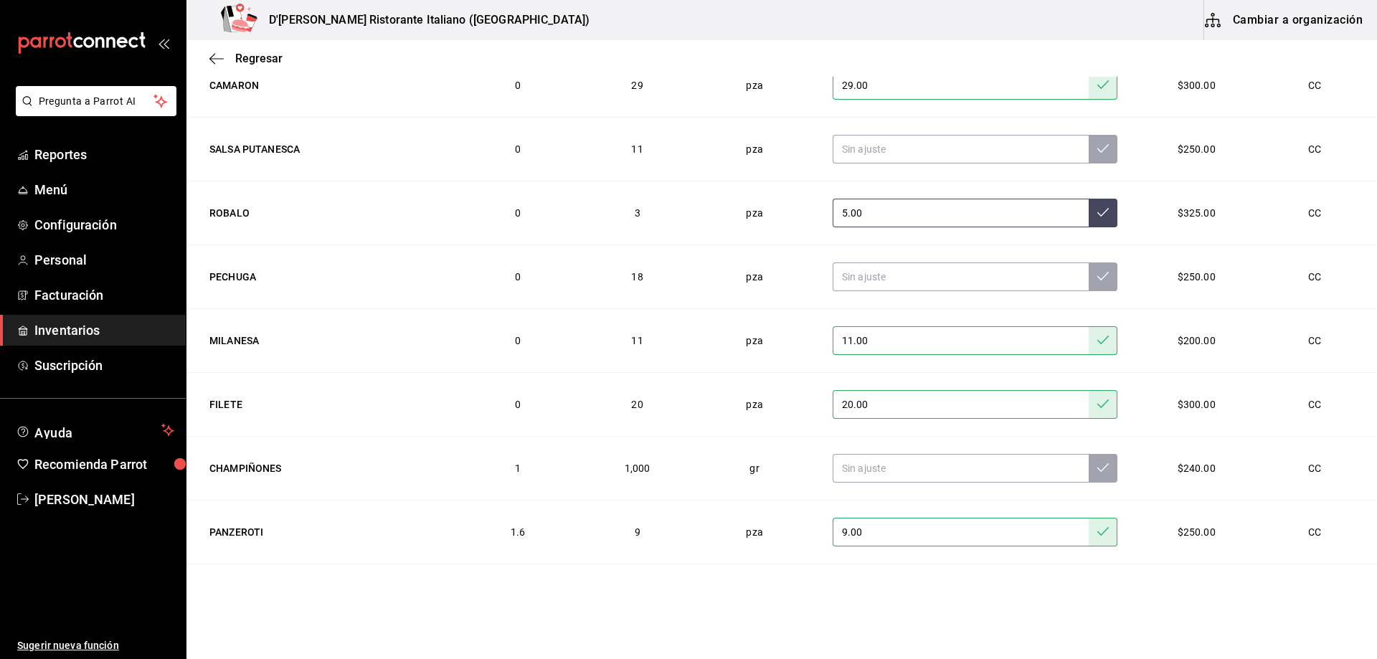
type input "5.00"
click at [1089, 203] on button at bounding box center [1103, 213] width 29 height 29
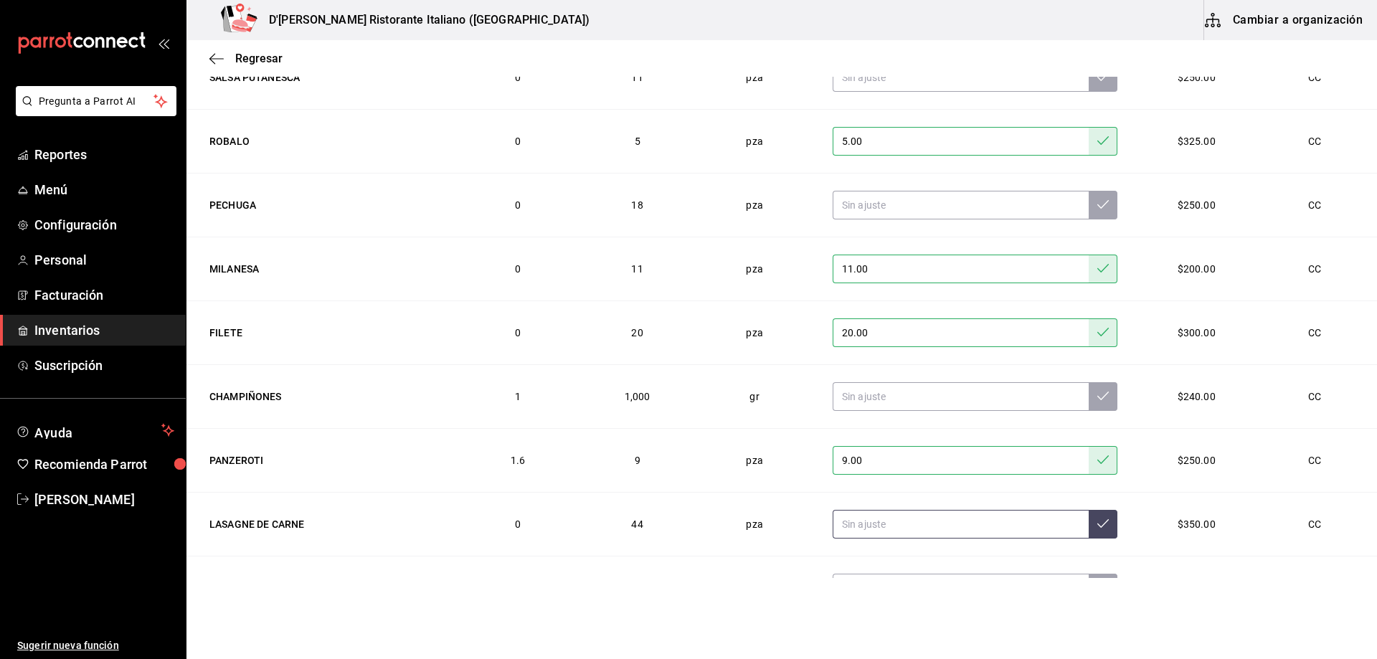
click at [897, 530] on input "text" at bounding box center [961, 524] width 256 height 29
type input "43.00"
click at [1089, 526] on button at bounding box center [1103, 524] width 29 height 29
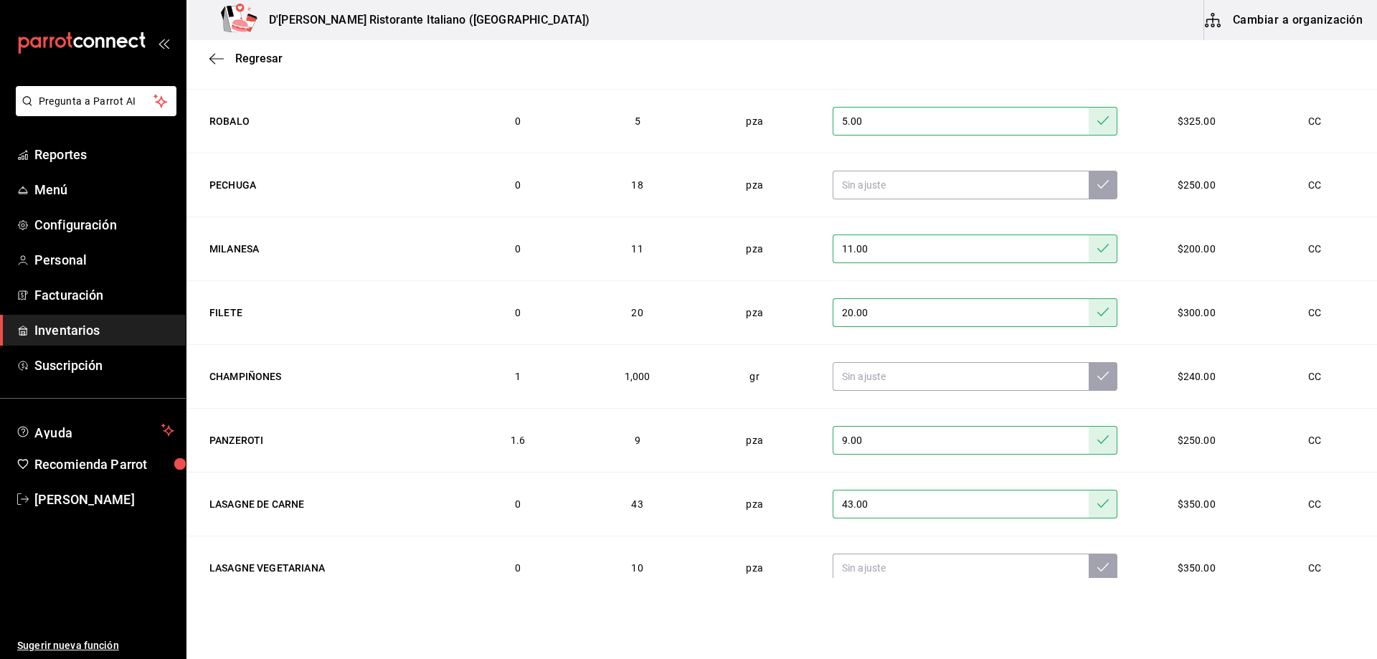
scroll to position [2878, 0]
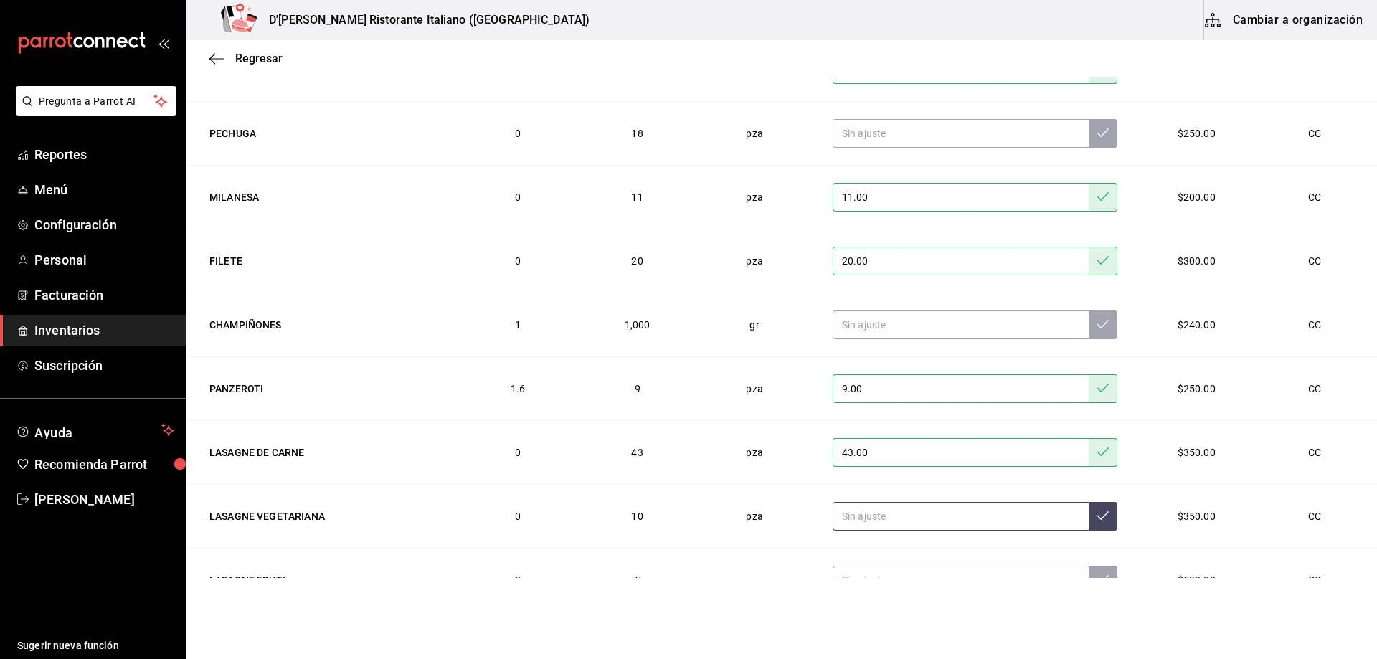
click at [876, 519] on input "text" at bounding box center [961, 516] width 256 height 29
type input "4.00"
type input "8.00"
click at [1097, 513] on icon at bounding box center [1102, 515] width 11 height 11
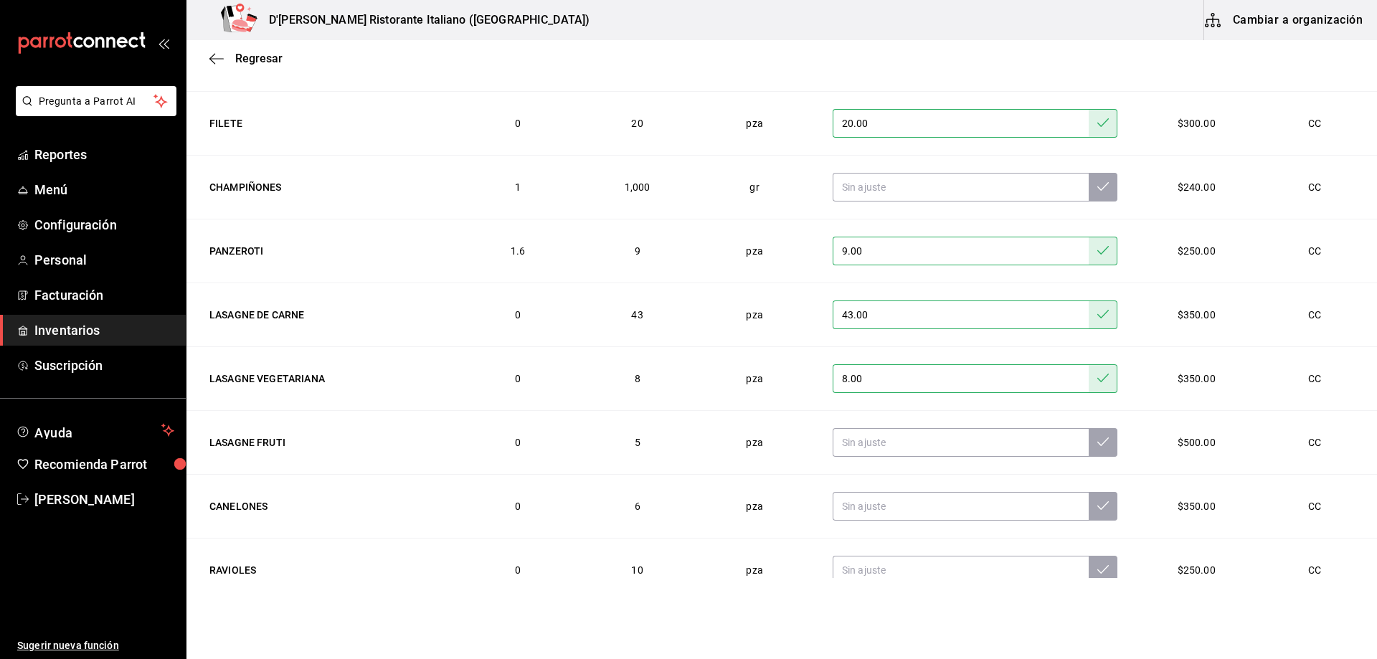
scroll to position [3021, 0]
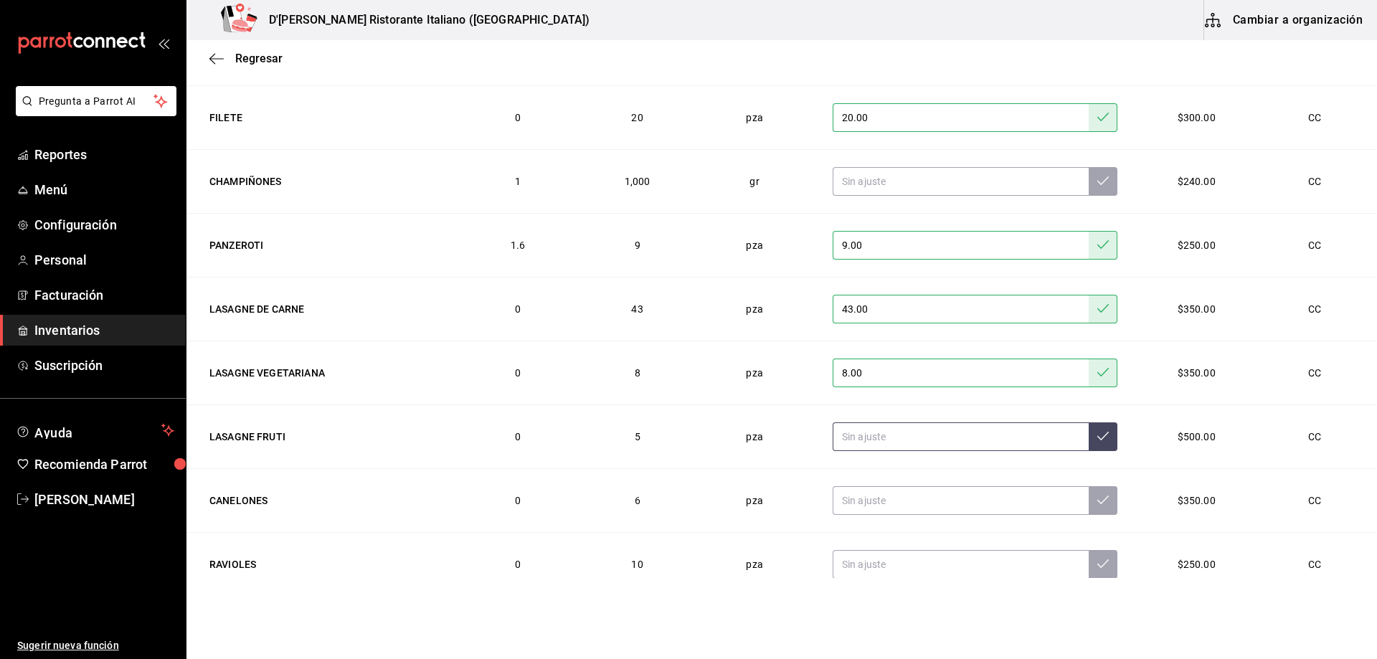
click at [928, 440] on input "text" at bounding box center [961, 436] width 256 height 29
type input "8.00"
click at [1097, 437] on icon at bounding box center [1102, 435] width 11 height 11
click at [914, 502] on input "text" at bounding box center [961, 500] width 256 height 29
click at [913, 559] on input "text" at bounding box center [961, 564] width 256 height 29
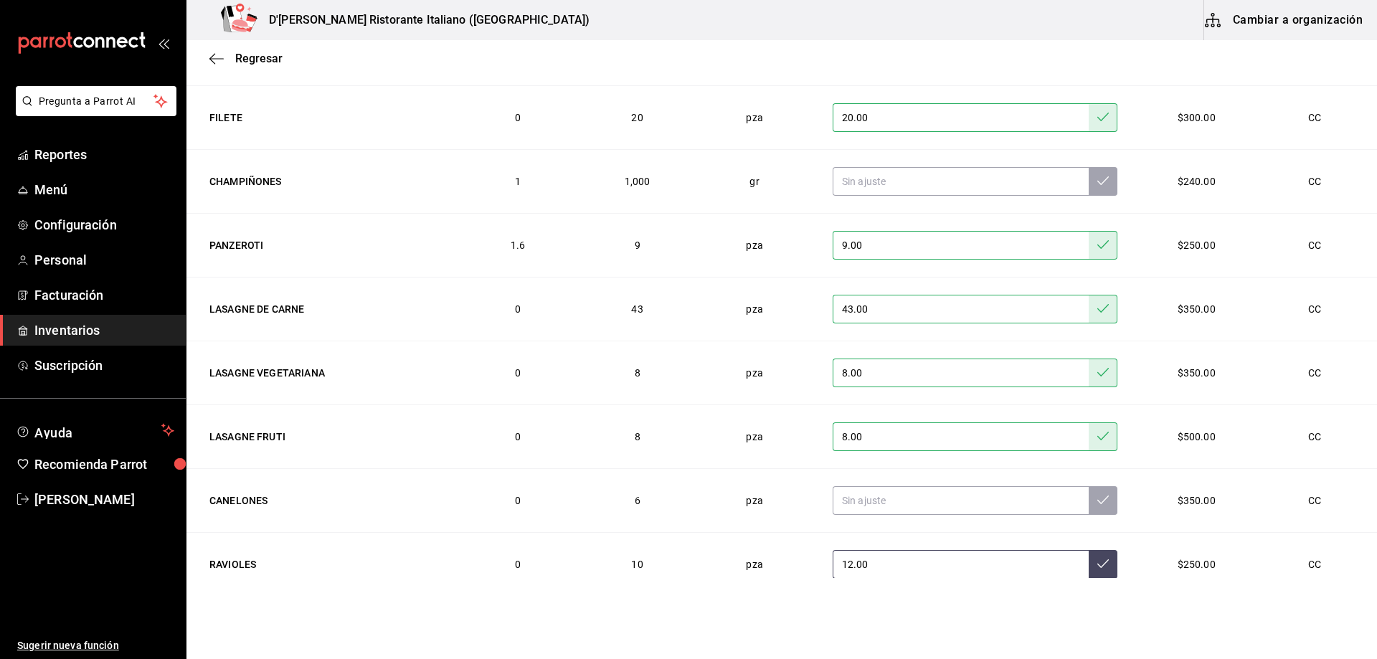
type input "12.00"
click at [1097, 567] on icon at bounding box center [1102, 563] width 11 height 11
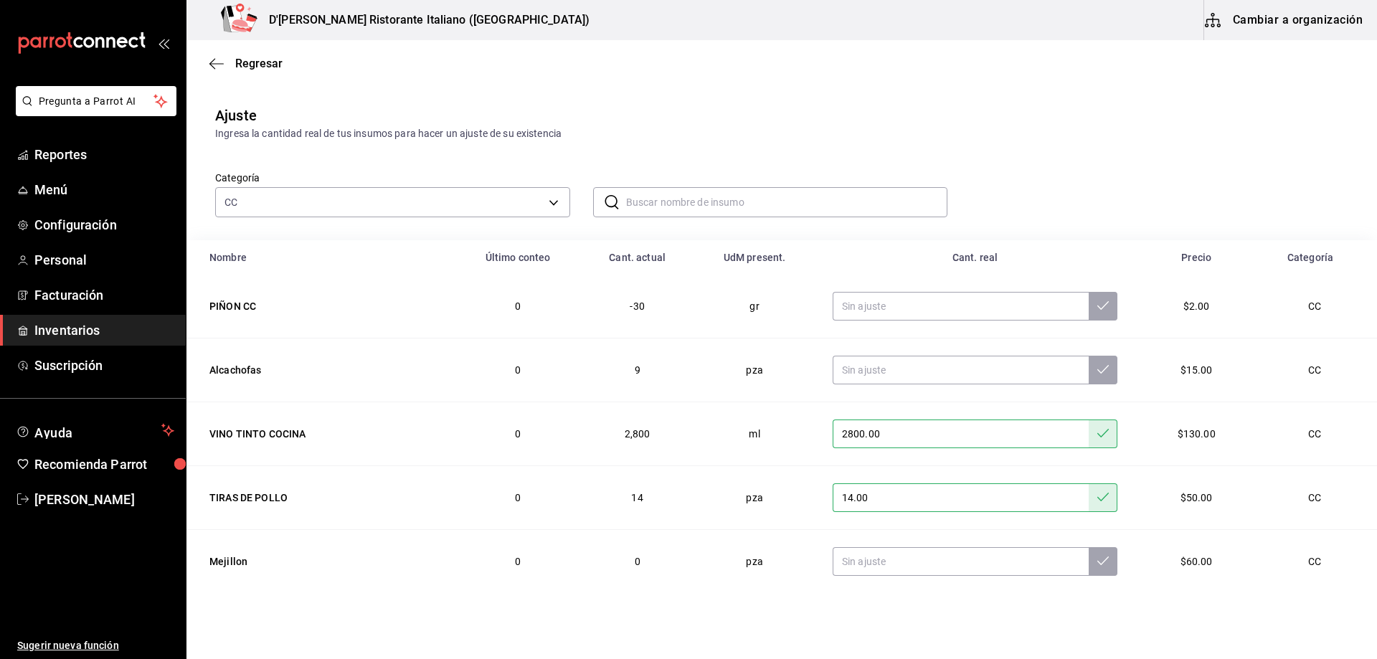
scroll to position [0, 0]
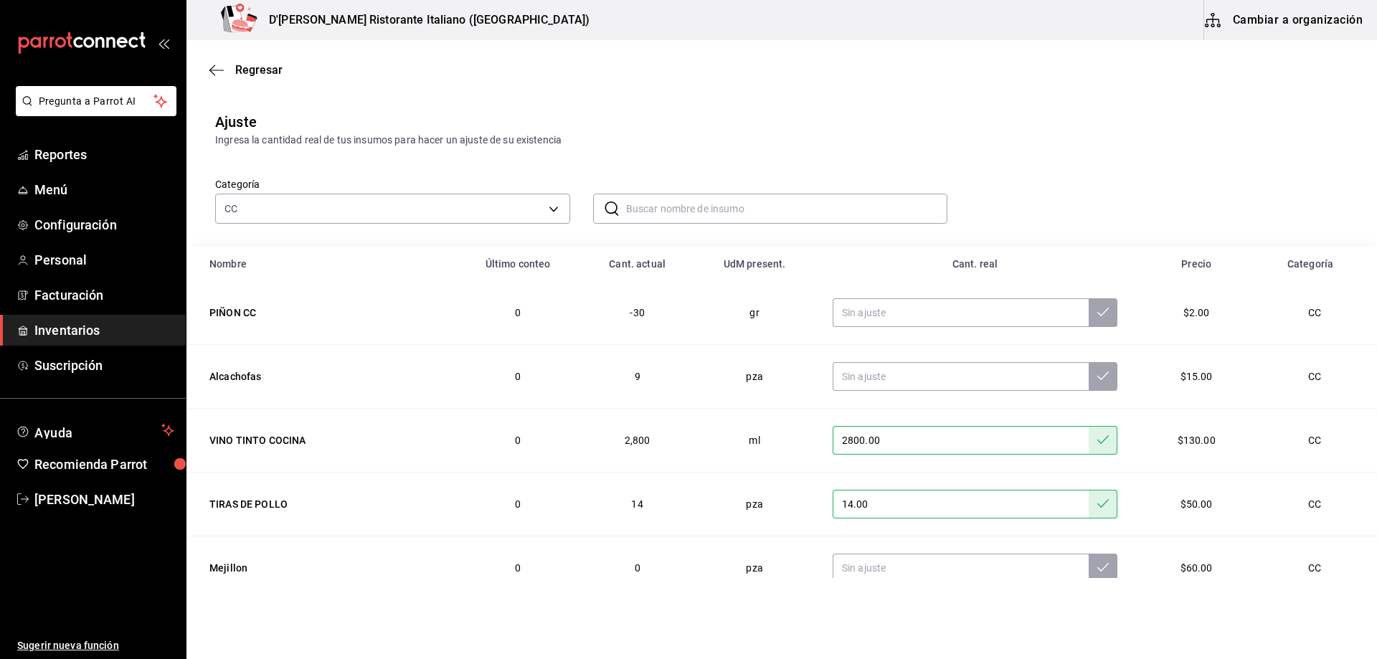
click at [710, 212] on input "text" at bounding box center [787, 208] width 322 height 29
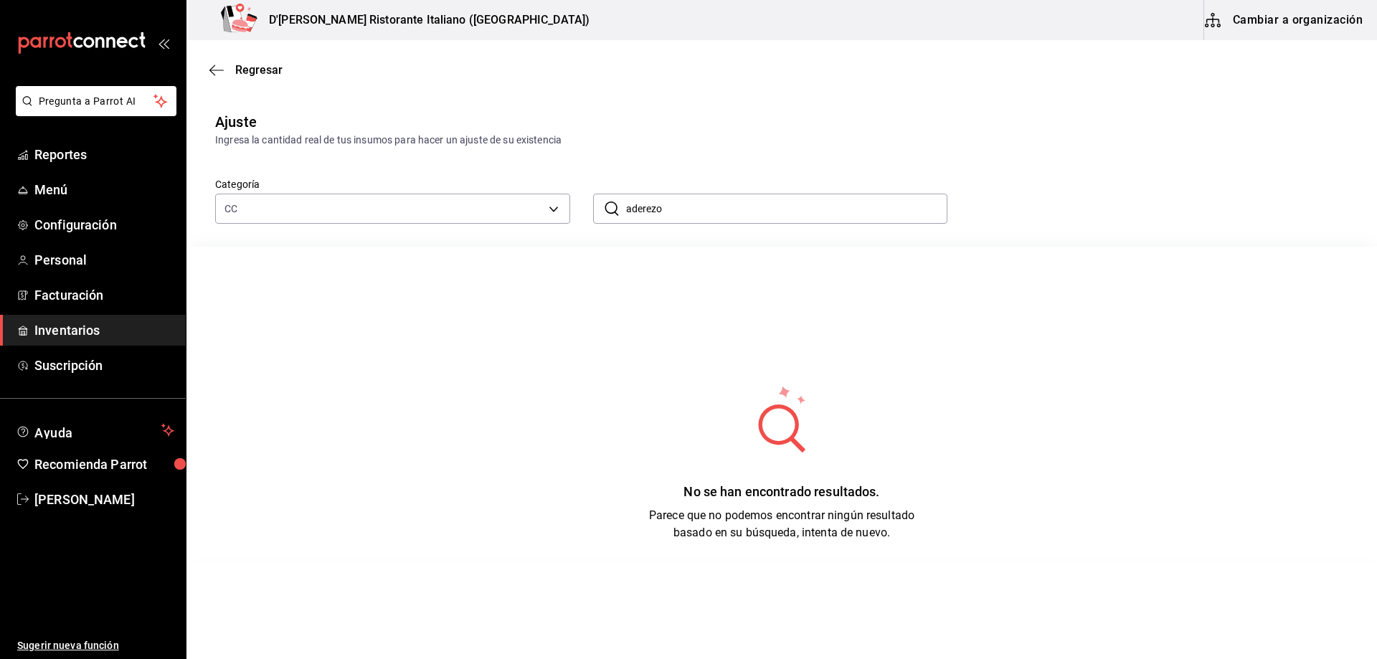
click at [696, 203] on input "aderezo" at bounding box center [787, 208] width 322 height 29
click at [681, 202] on input "aderezo" at bounding box center [787, 208] width 322 height 29
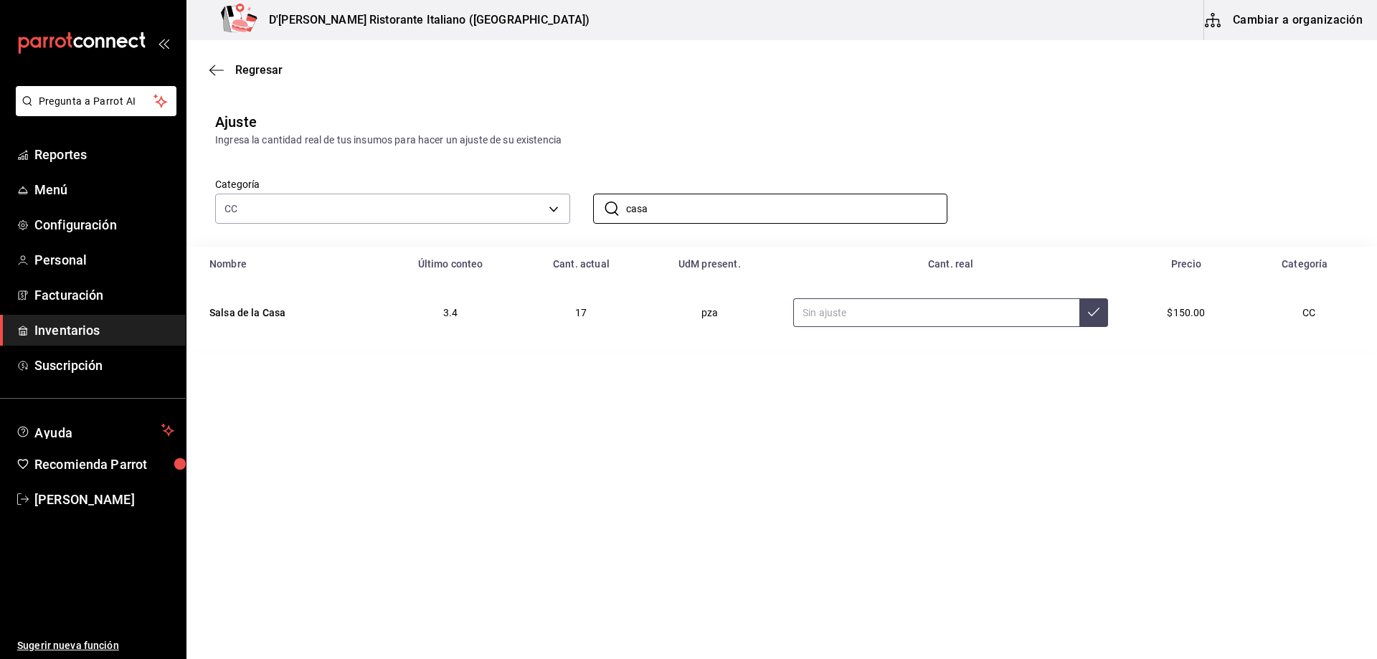
type input "casa"
click at [843, 315] on input "text" at bounding box center [936, 312] width 286 height 29
click at [554, 207] on body "Pregunta a Parrot AI Reportes Menú Configuración Personal Facturación Inventari…" at bounding box center [688, 289] width 1377 height 578
click at [356, 260] on span "Ver todo" at bounding box center [407, 260] width 300 height 15
type input "a767d614-044e-4282-96a7-b6725af30640,e73509e5-2594-4467-97f6-0b1d389f9514,b0413…"
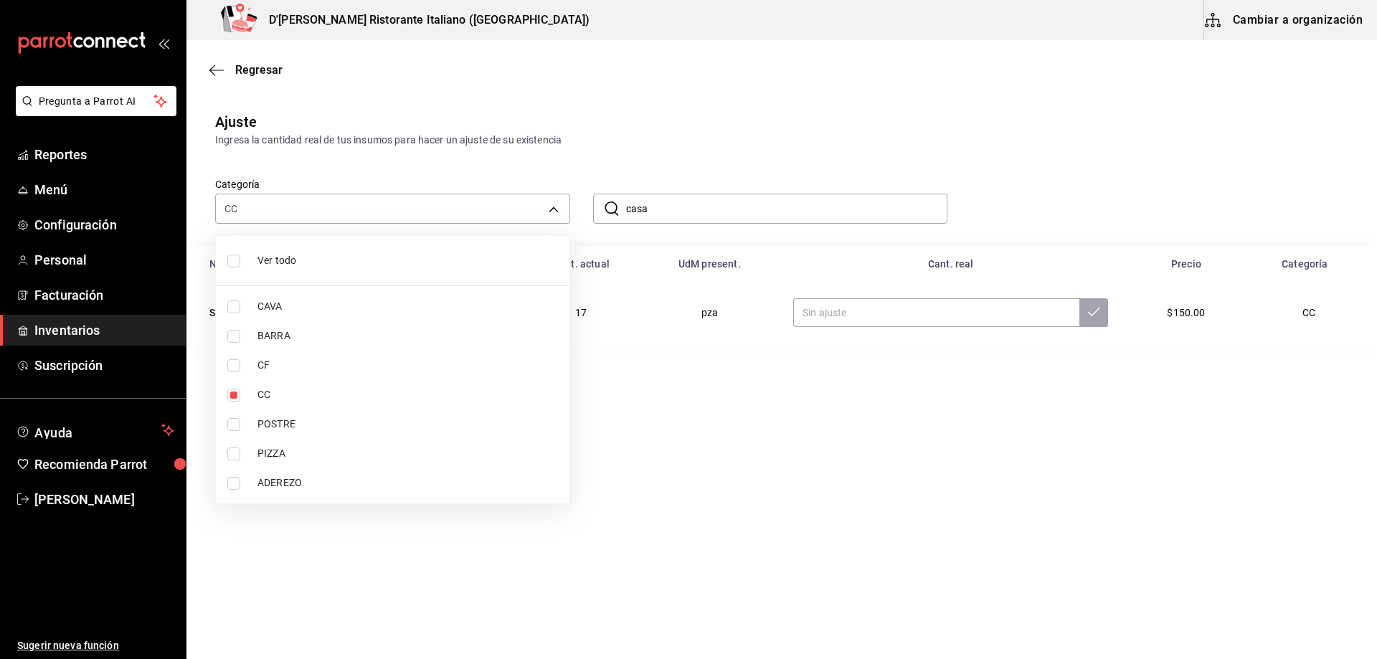
checkbox input "true"
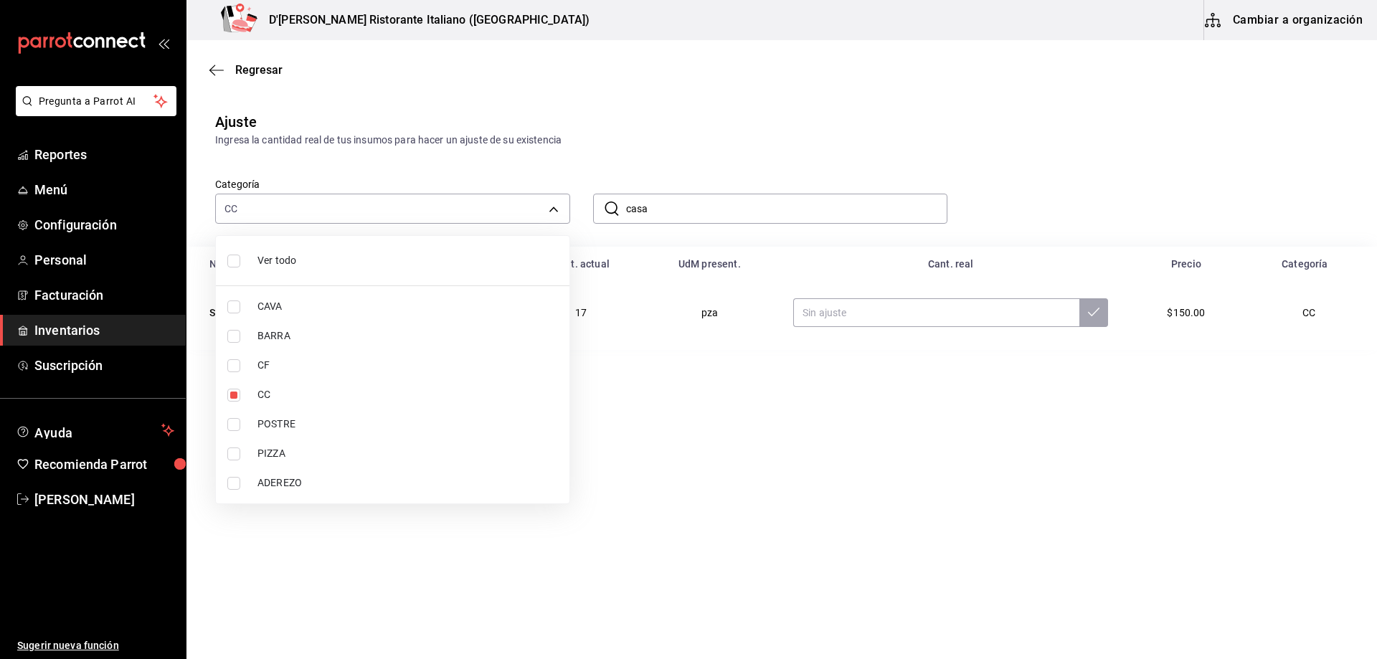
checkbox input "true"
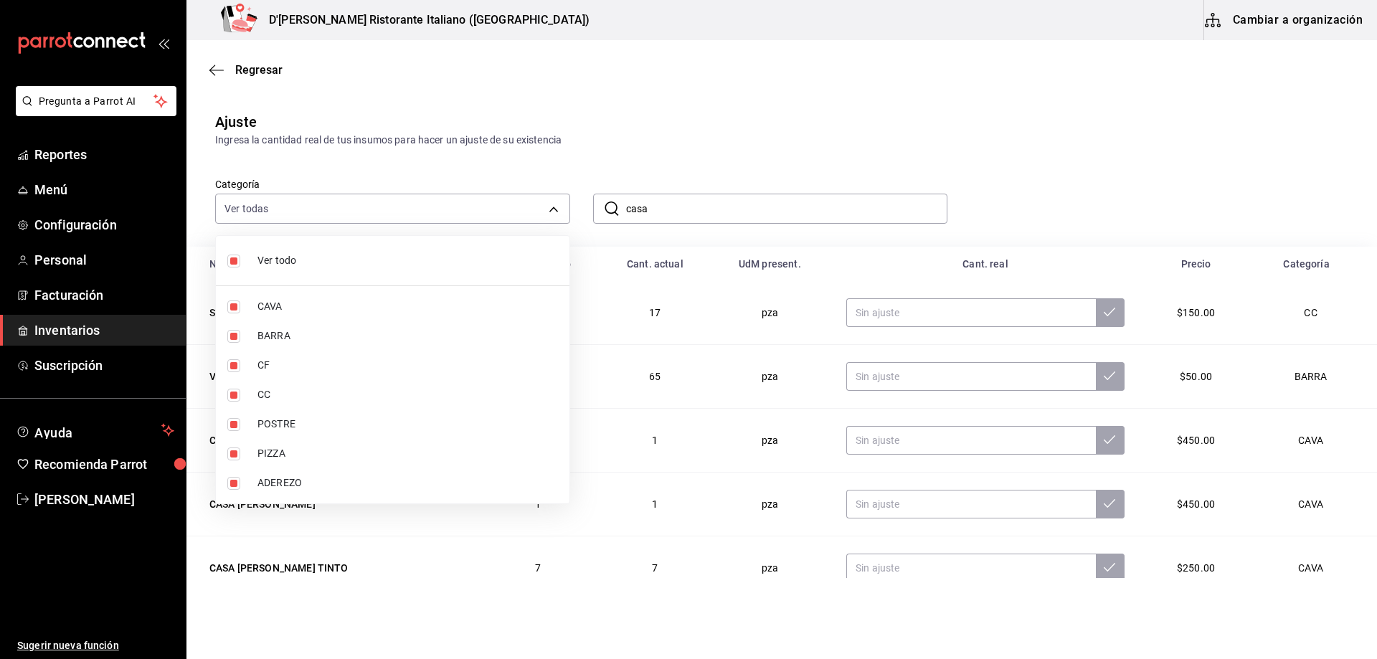
click at [721, 156] on div at bounding box center [688, 329] width 1377 height 659
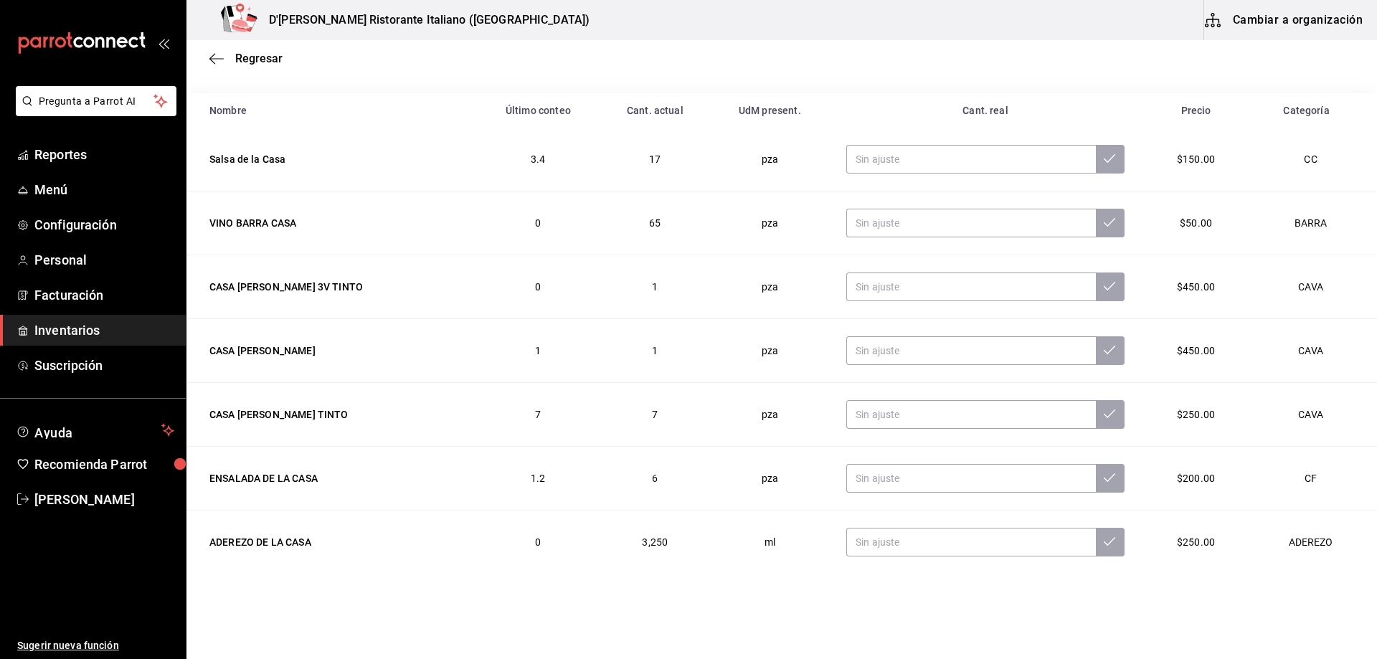
scroll to position [156, 0]
click at [897, 546] on input "text" at bounding box center [971, 540] width 250 height 29
type input "3000.00"
click at [1104, 542] on icon at bounding box center [1109, 539] width 11 height 11
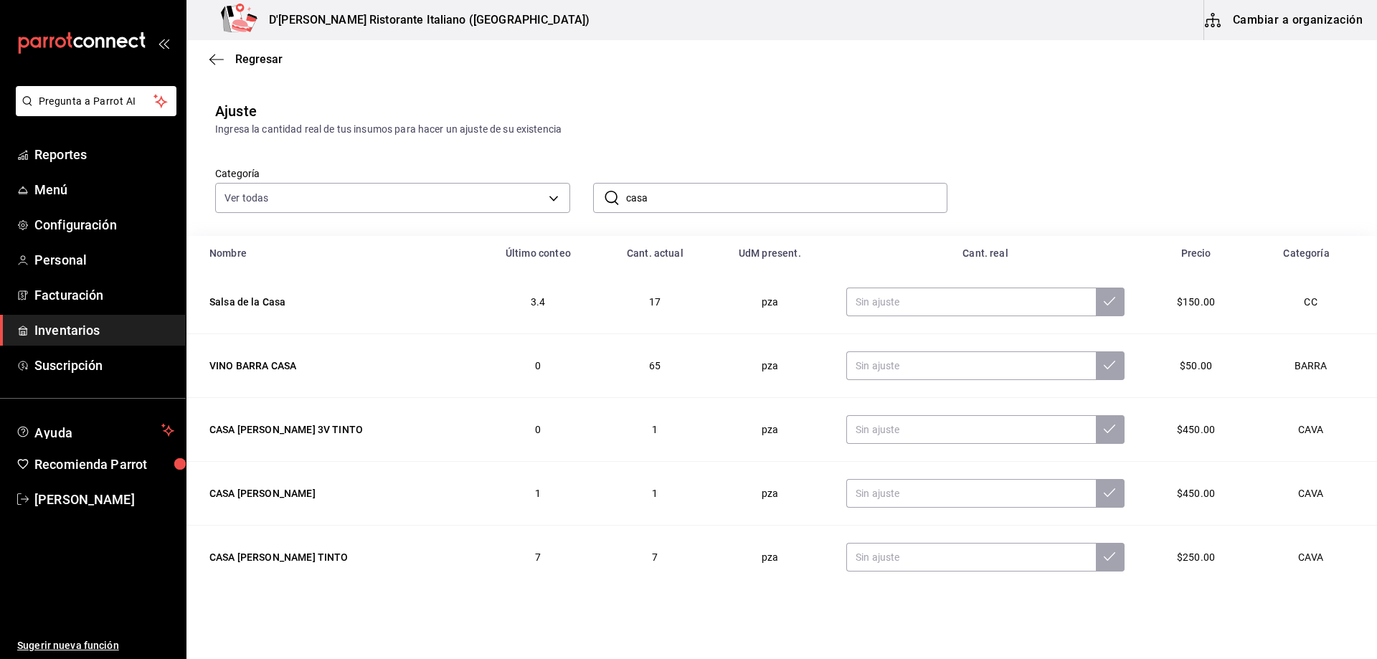
scroll to position [0, 0]
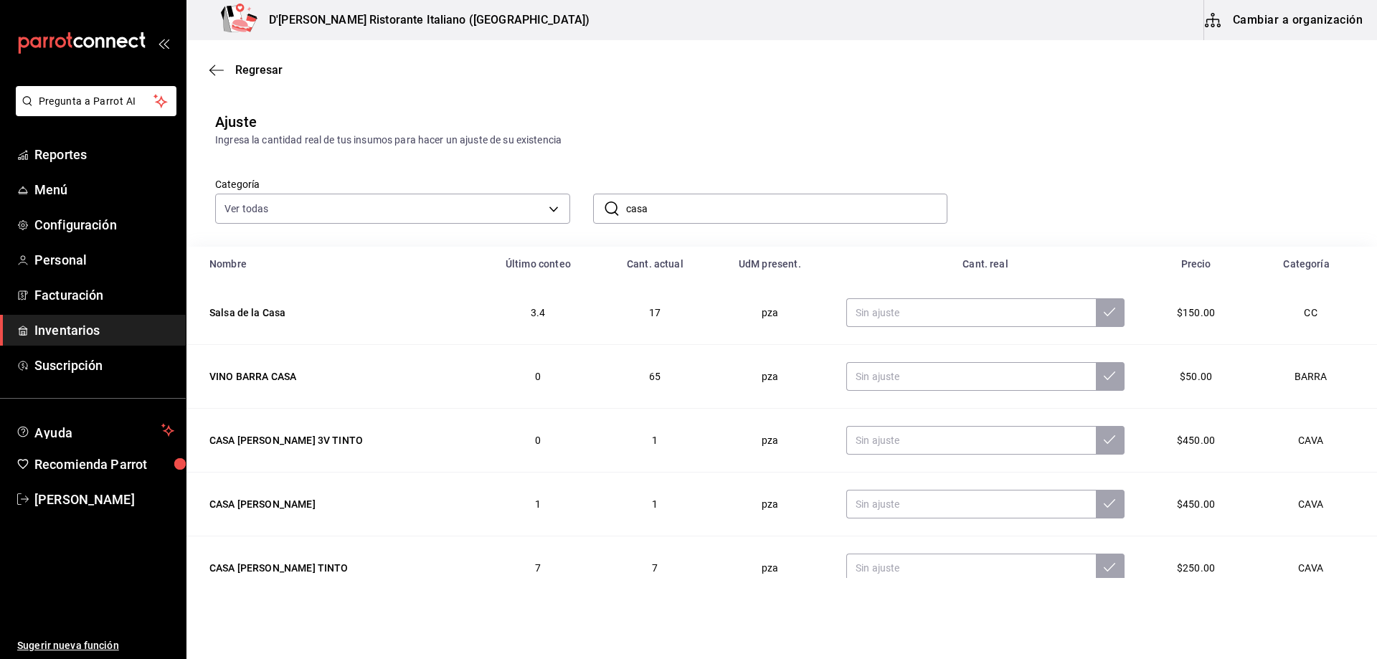
click at [668, 209] on input "casa" at bounding box center [787, 208] width 322 height 29
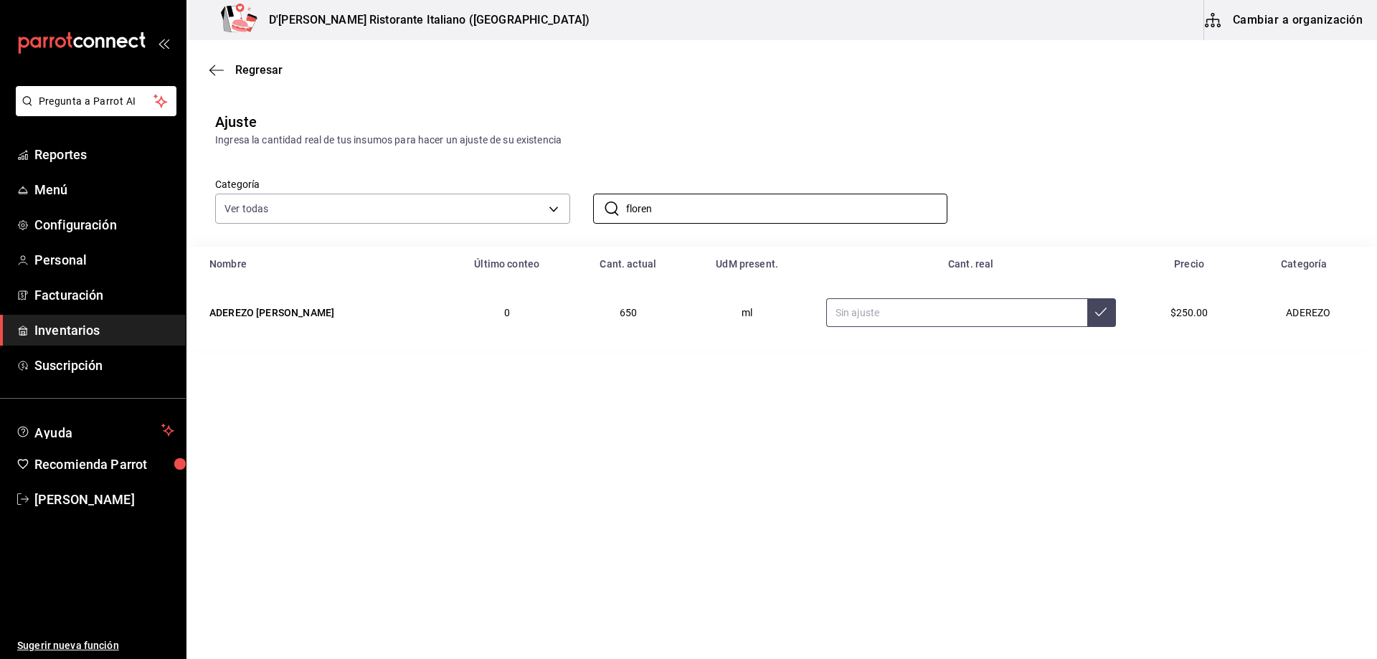
type input "floren"
click at [861, 308] on input "text" at bounding box center [956, 312] width 261 height 29
type input "600.00"
click at [1095, 316] on icon at bounding box center [1100, 311] width 11 height 11
click at [737, 206] on input "floren" at bounding box center [787, 208] width 322 height 29
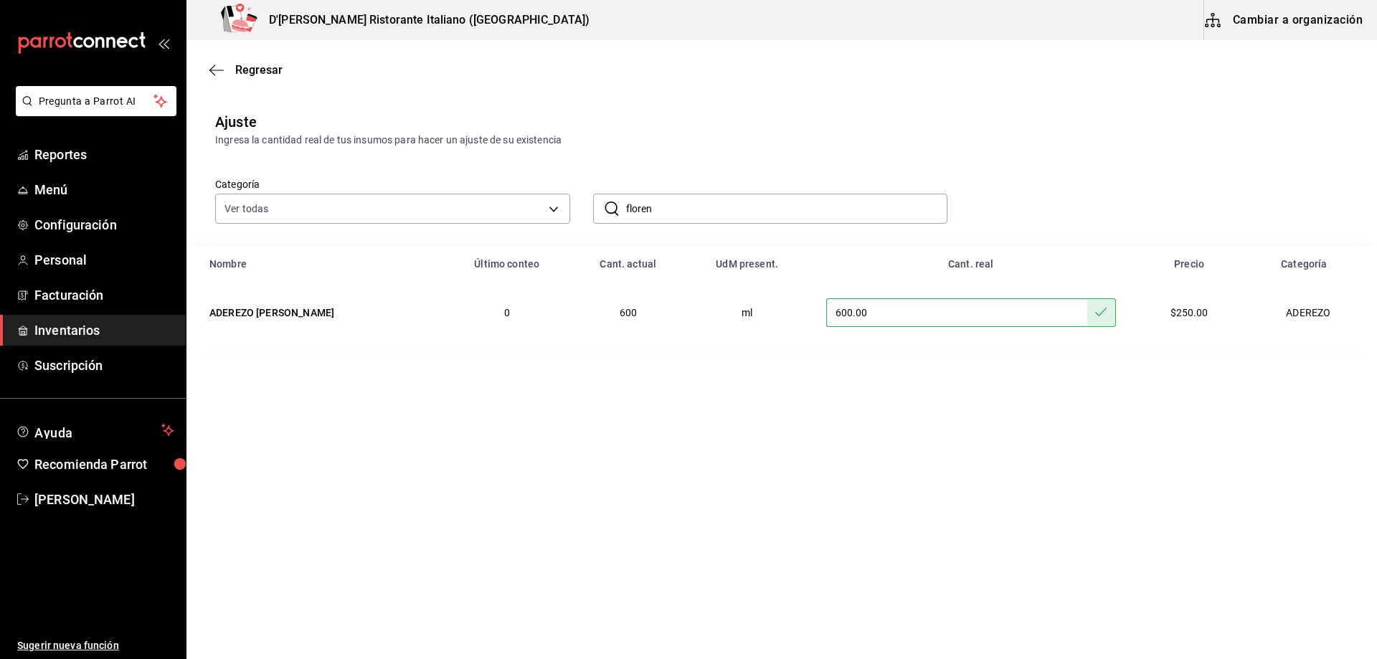
click at [737, 206] on input "floren" at bounding box center [787, 208] width 322 height 29
type input "cesar"
click at [866, 313] on input "text" at bounding box center [936, 312] width 285 height 29
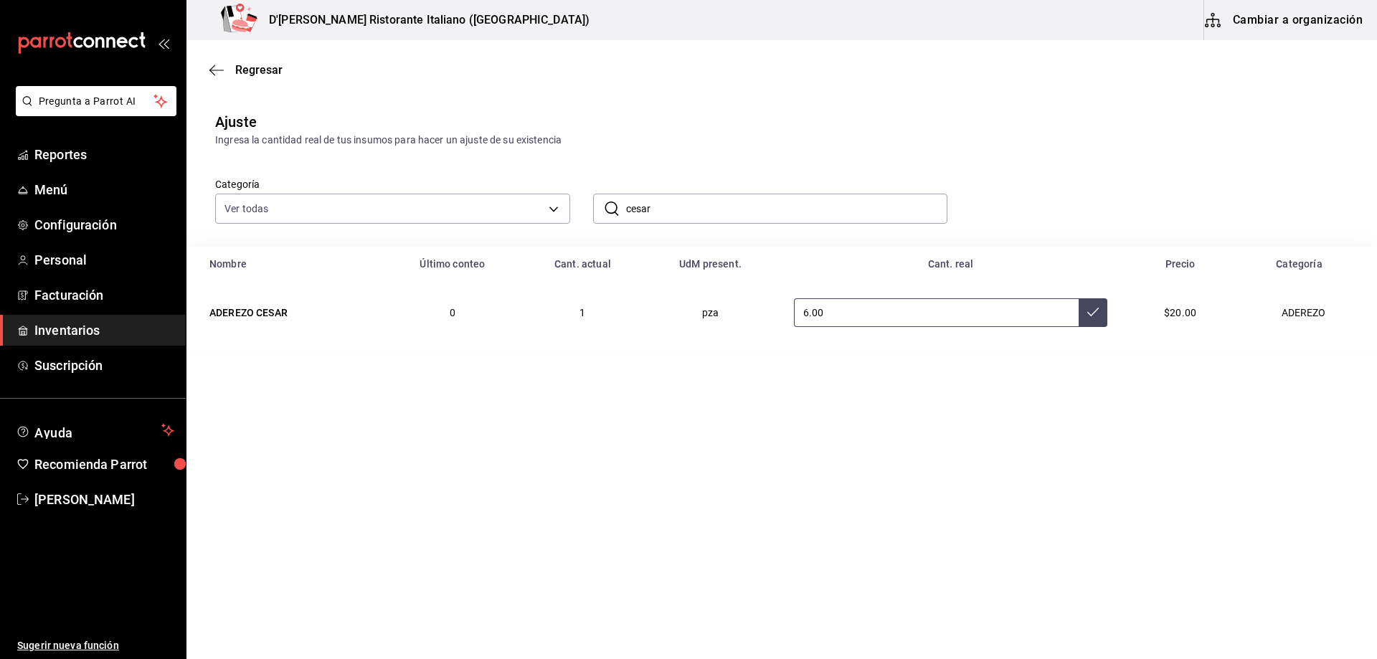
type input "6.00"
click at [1087, 316] on icon at bounding box center [1092, 311] width 11 height 11
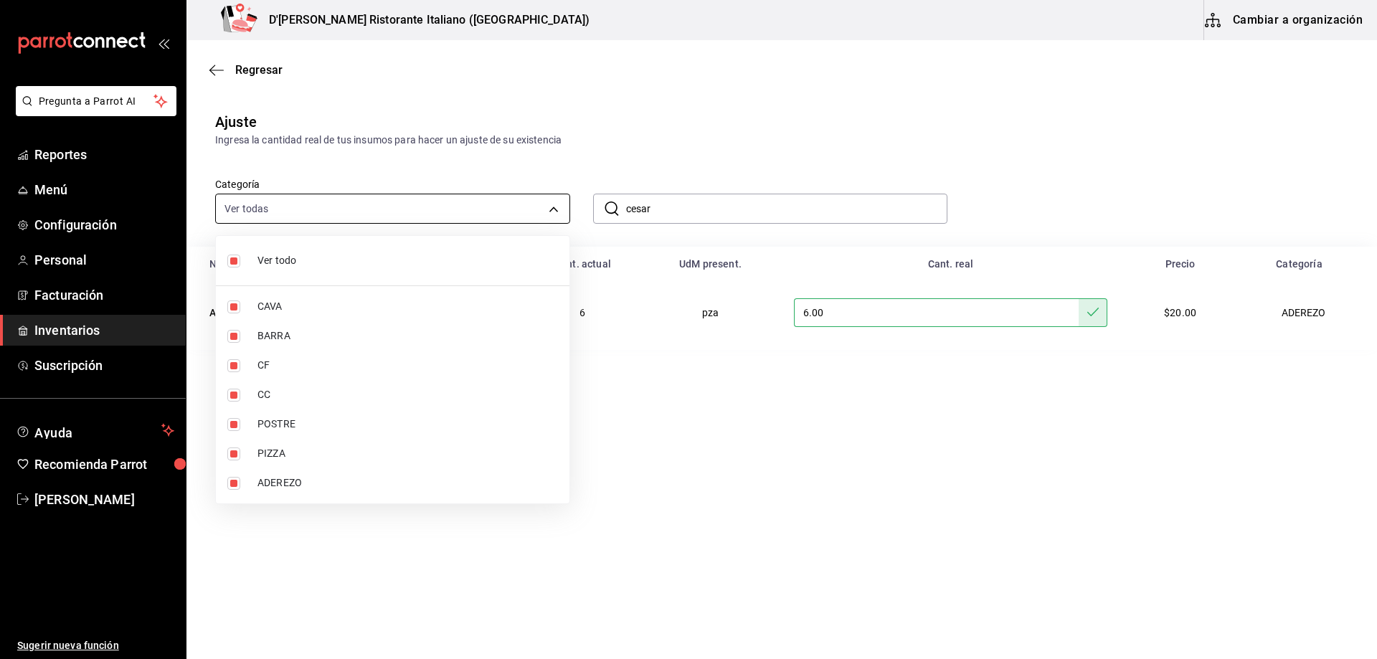
click at [551, 204] on body "Pregunta a Parrot AI Reportes Menú Configuración Personal Facturación Inventari…" at bounding box center [688, 289] width 1377 height 578
click at [313, 250] on li "Ver todo" at bounding box center [393, 261] width 354 height 38
checkbox input "false"
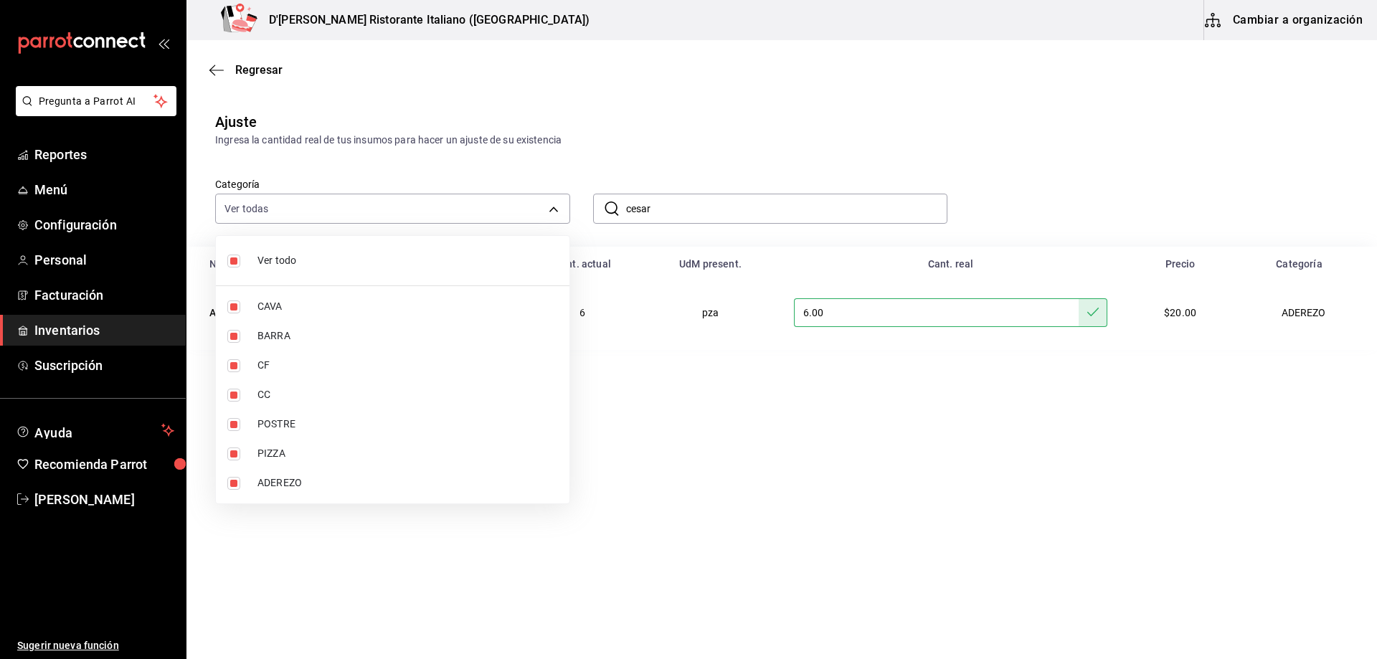
checkbox input "false"
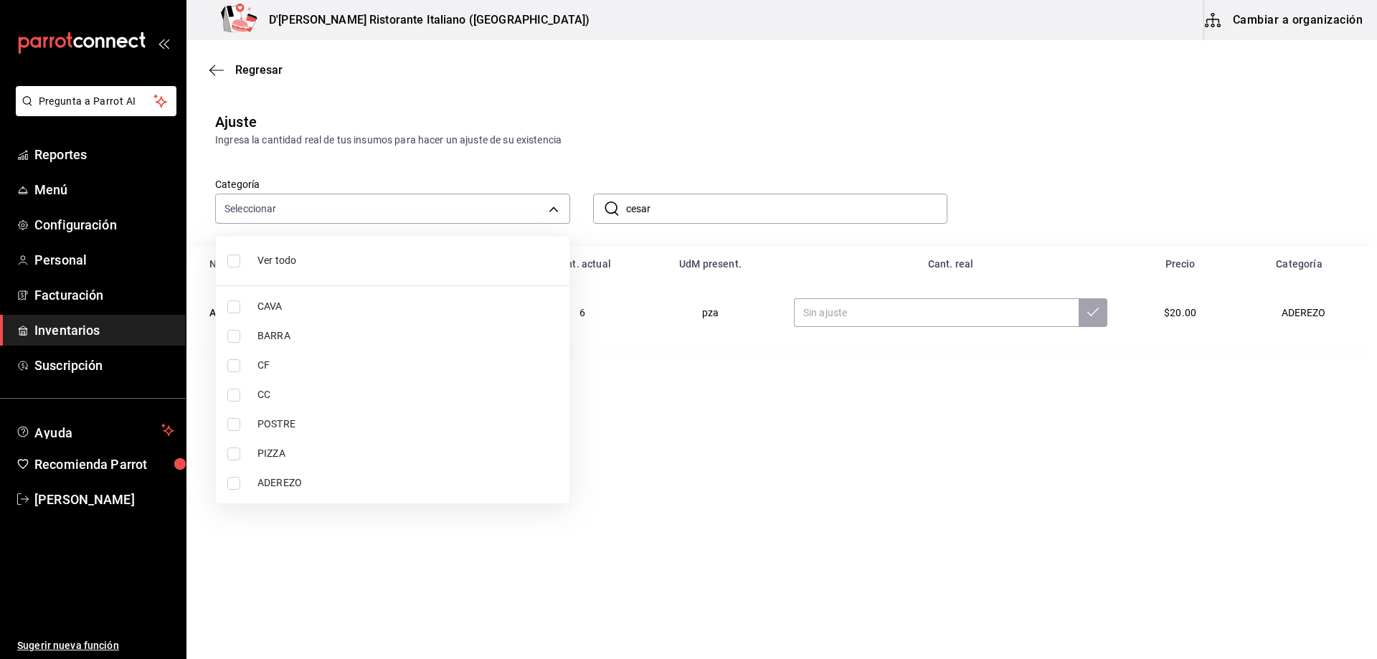
click at [240, 306] on label at bounding box center [236, 306] width 19 height 13
click at [240, 306] on input "checkbox" at bounding box center [233, 306] width 13 height 13
checkbox input "false"
click at [712, 212] on div at bounding box center [688, 329] width 1377 height 659
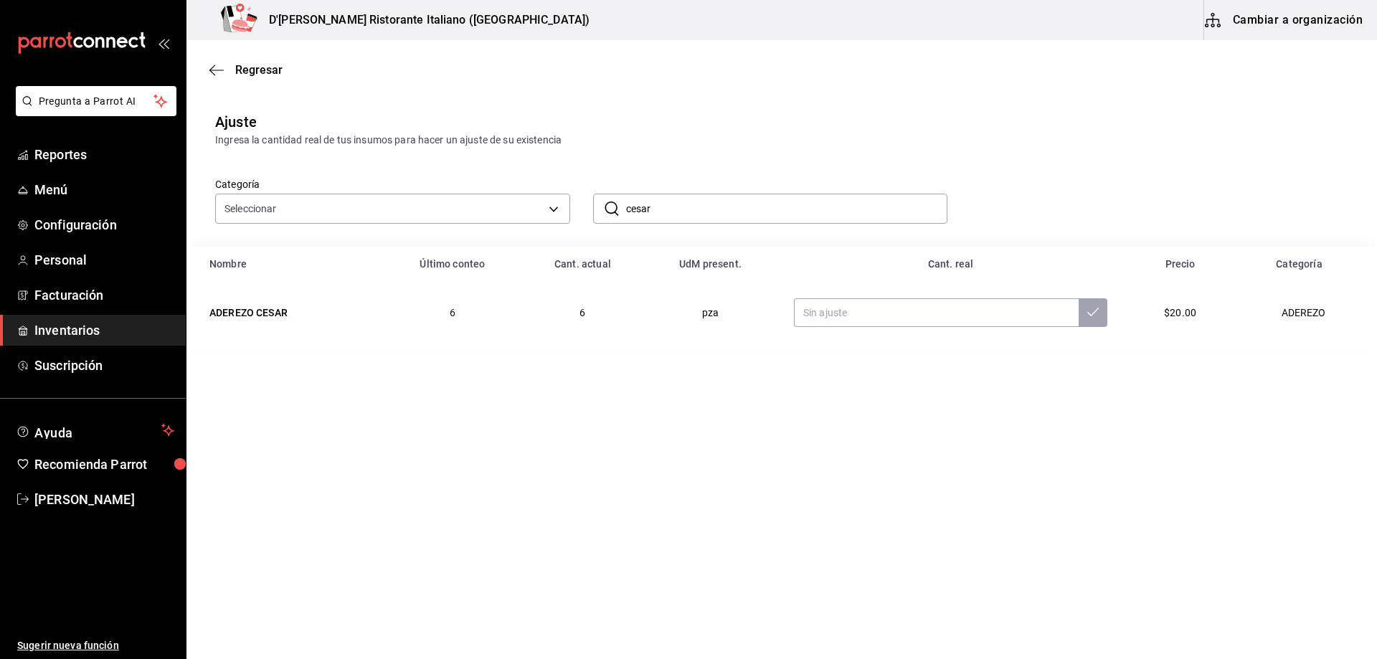
click at [737, 209] on input "cesar" at bounding box center [787, 208] width 322 height 29
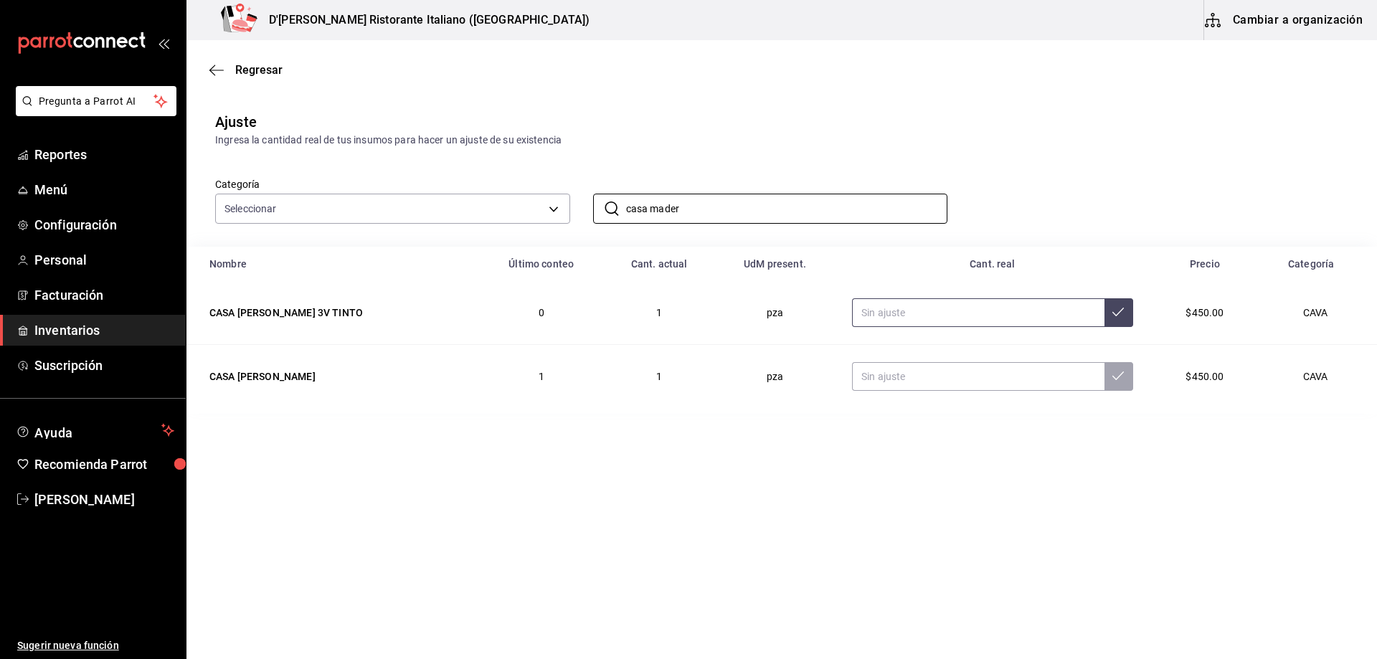
type input "casa mader"
click at [896, 313] on input "text" at bounding box center [978, 312] width 252 height 29
type input "5.00"
click at [1117, 305] on button at bounding box center [1118, 312] width 29 height 29
click at [796, 208] on input "casa mader" at bounding box center [787, 208] width 322 height 29
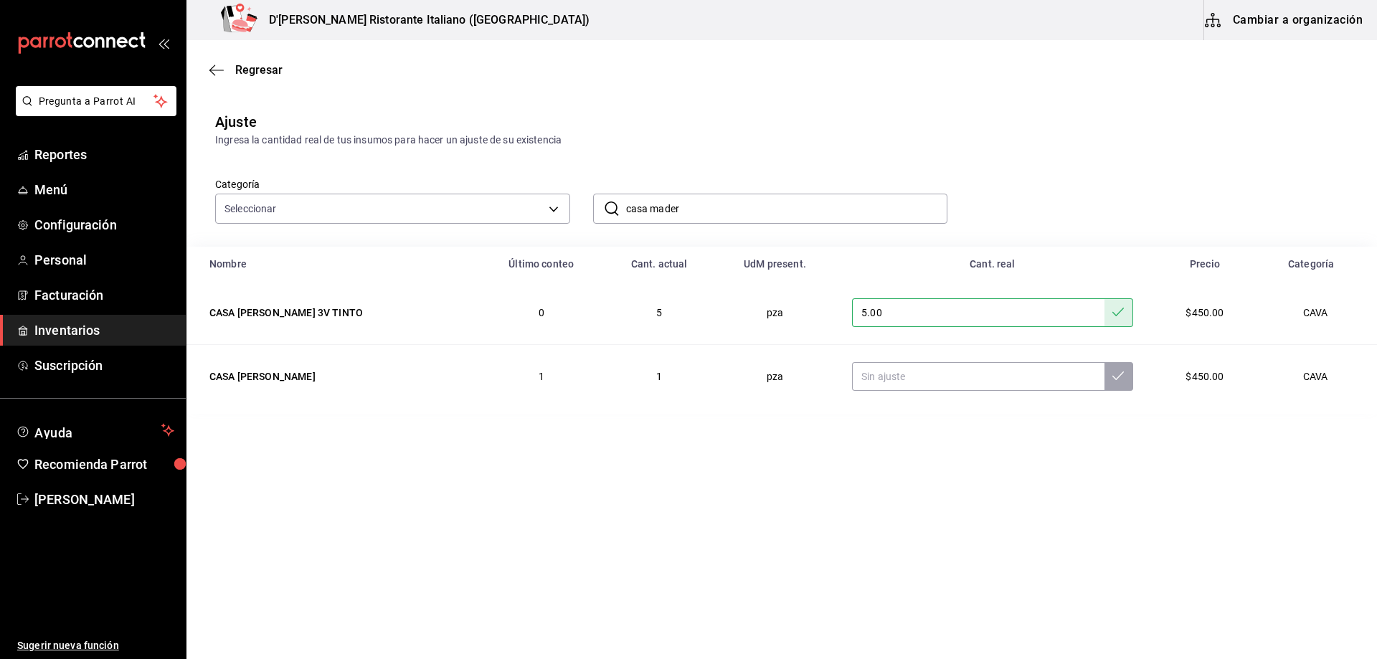
click at [796, 208] on input "casa mader" at bounding box center [787, 208] width 322 height 29
type input "c"
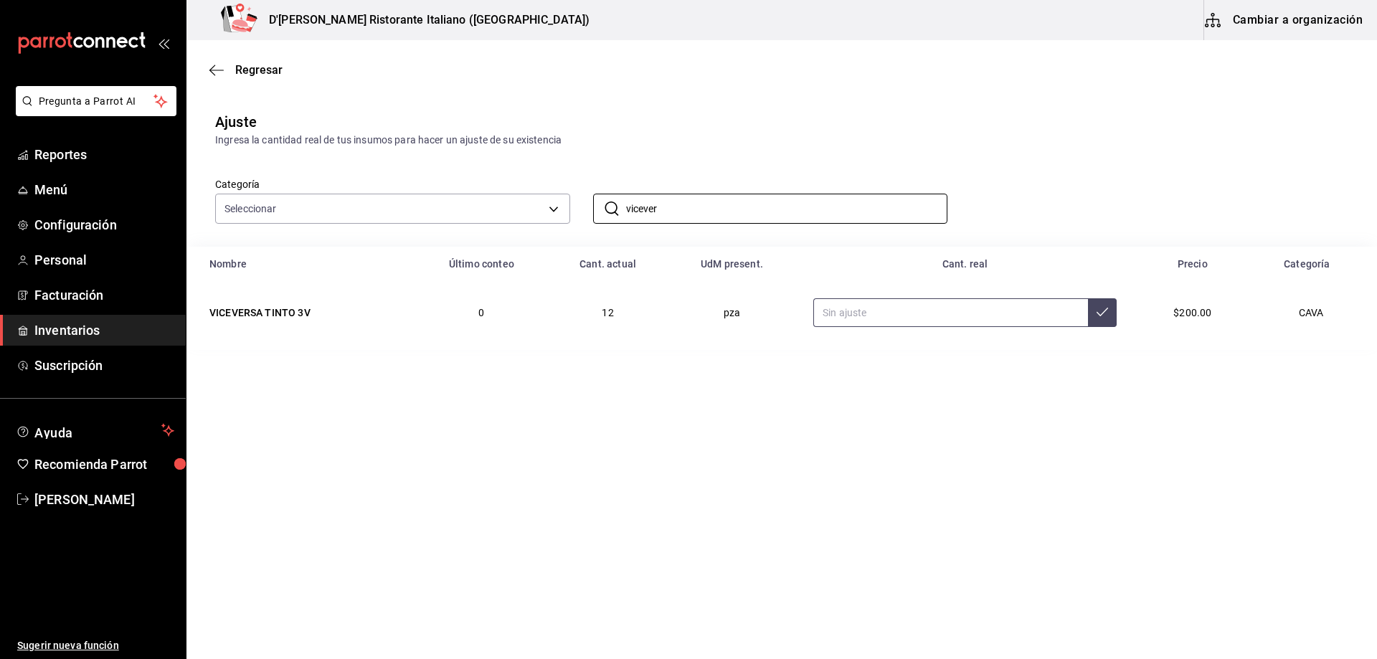
type input "vicever"
click at [856, 313] on input "text" at bounding box center [950, 312] width 275 height 29
type input "8.00"
click at [1091, 303] on button at bounding box center [1102, 312] width 29 height 29
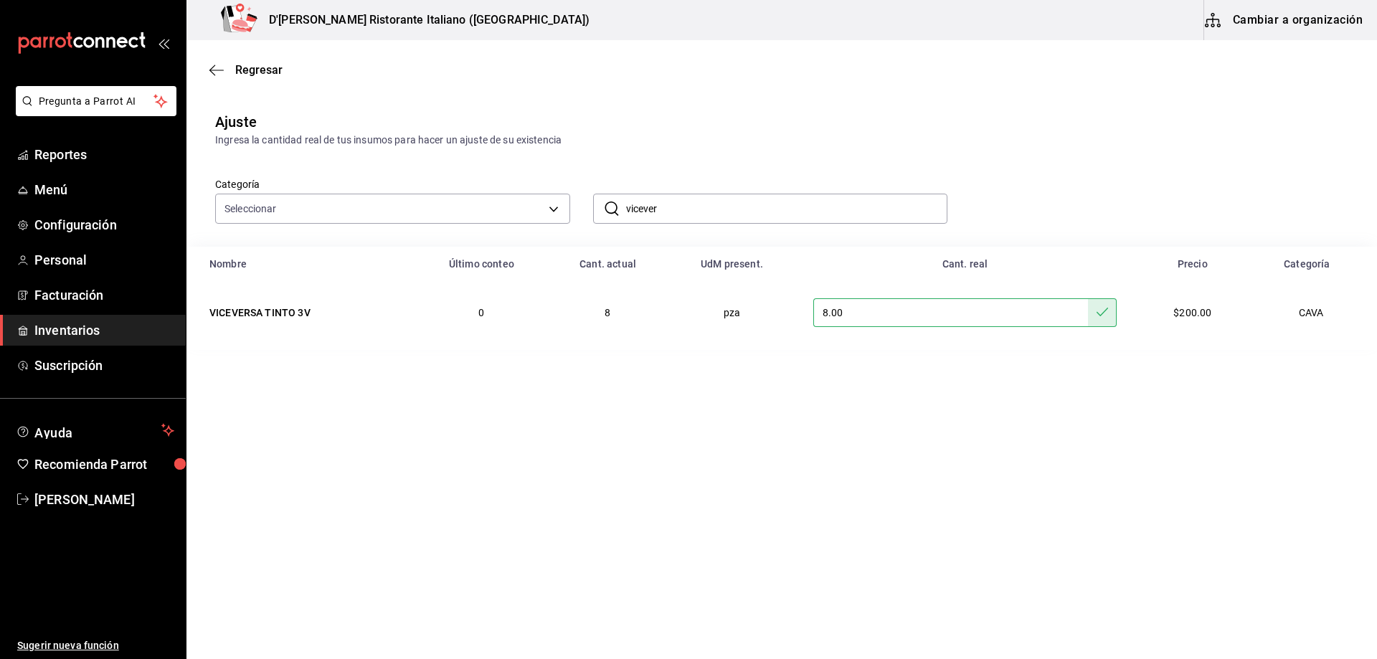
click at [1036, 131] on div "Ajuste Ingresa la cantidad real de tus insumos para hacer un ajuste de su exist…" at bounding box center [781, 129] width 1190 height 37
click at [250, 70] on span "Regresar" at bounding box center [258, 70] width 47 height 14
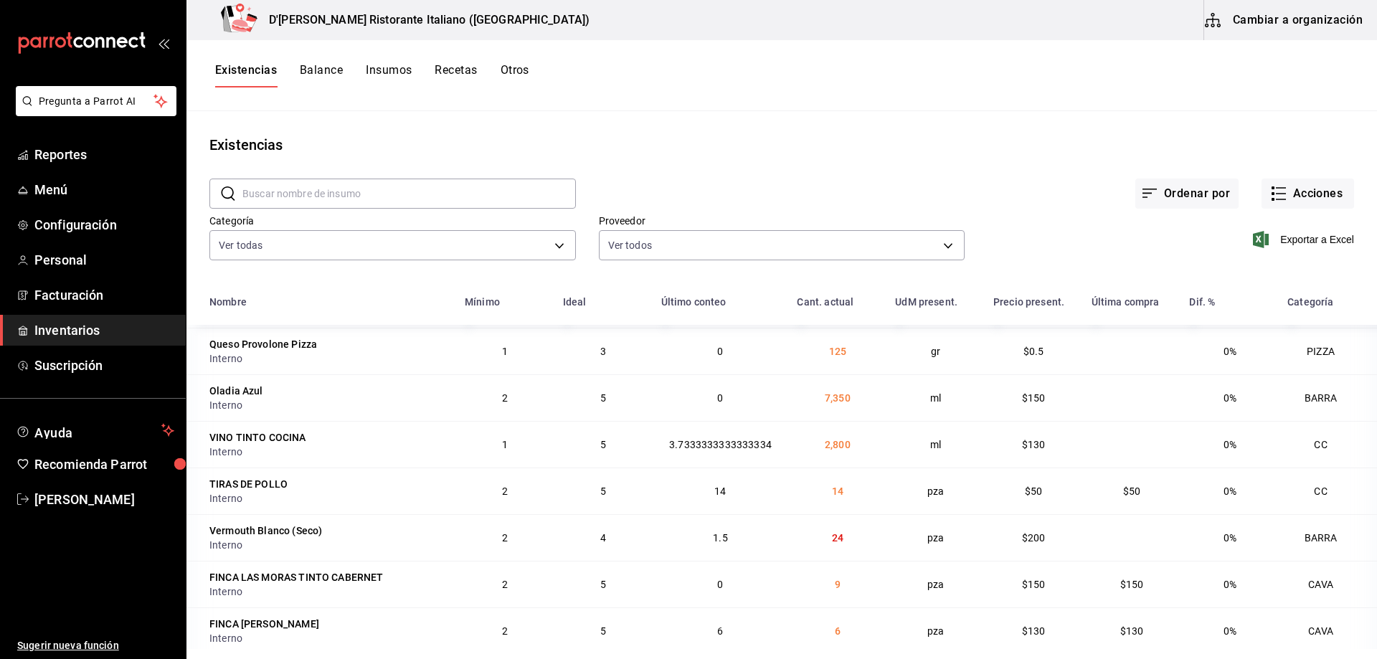
scroll to position [287, 0]
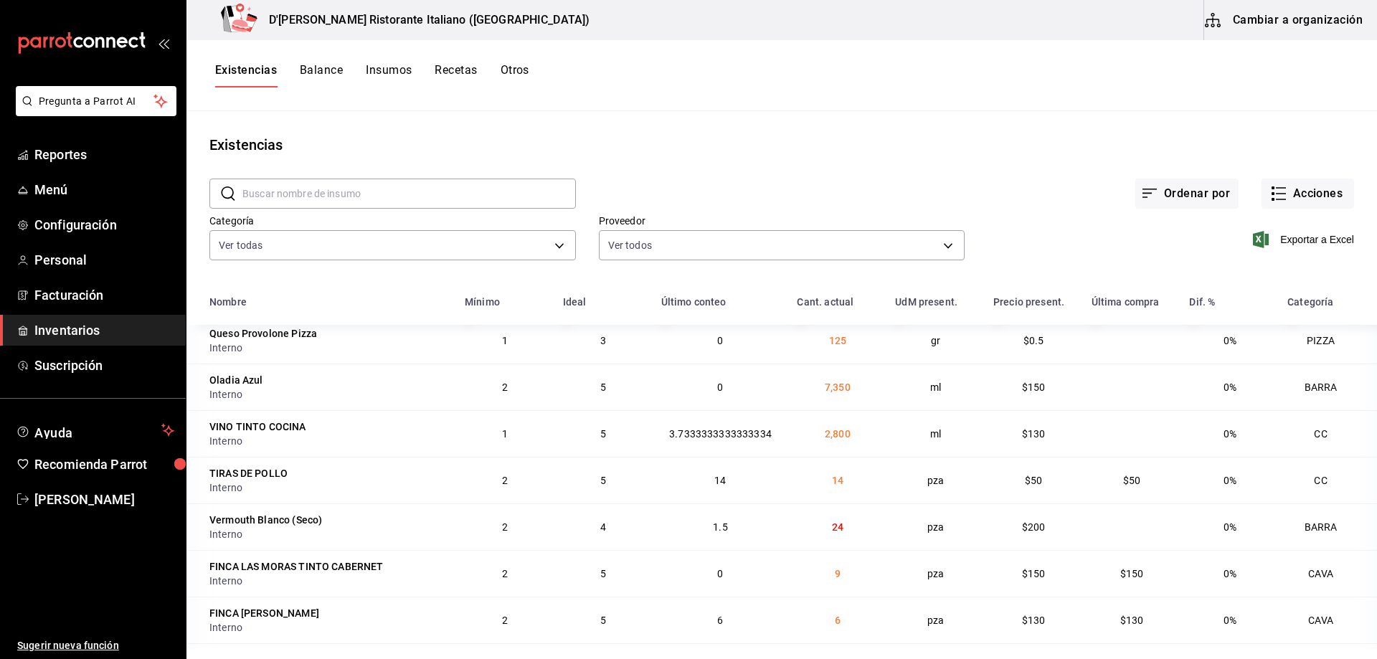
click at [445, 196] on input "text" at bounding box center [408, 193] width 333 height 29
type input "camaron"
click at [634, 198] on div "Proveedor Ver todos b97900d1-c381-441d-adf0-1aa0f58ac97b,76896213-7f1b-4aba-885…" at bounding box center [770, 227] width 389 height 73
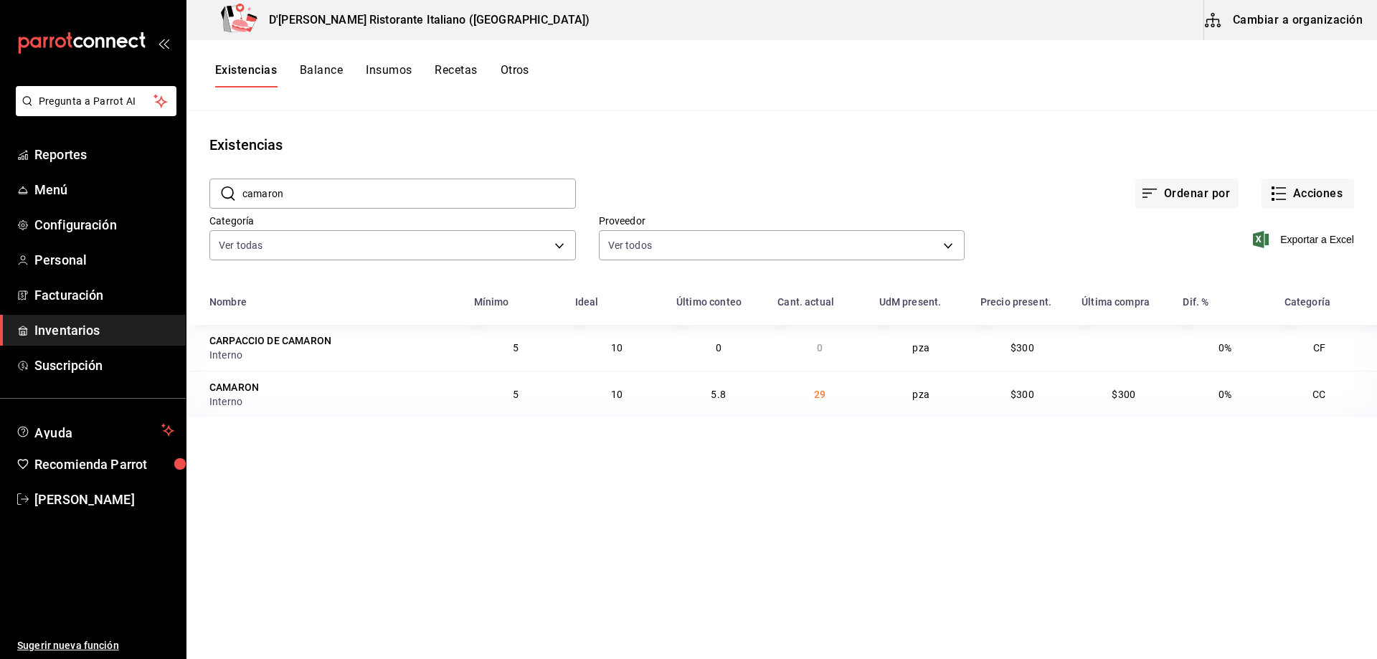
scroll to position [0, 0]
click at [1281, 198] on icon "button" at bounding box center [1278, 193] width 17 height 17
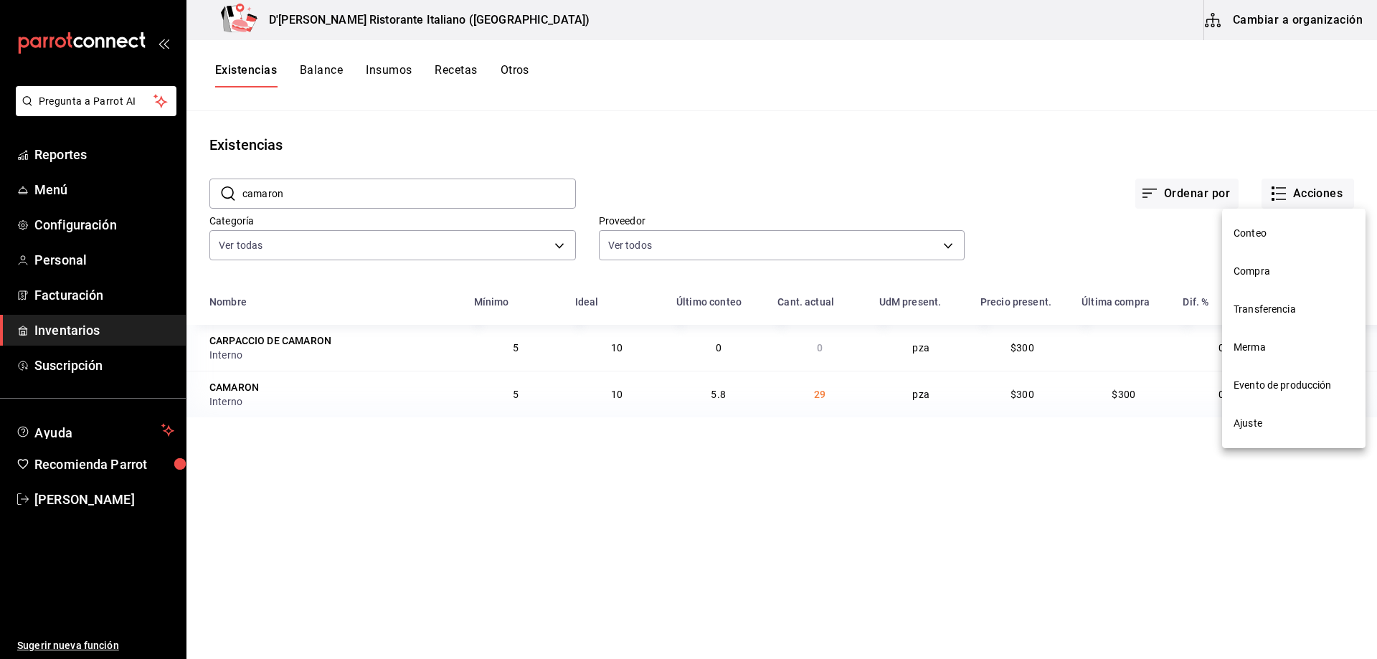
click at [1259, 430] on span "Ajuste" at bounding box center [1293, 423] width 120 height 15
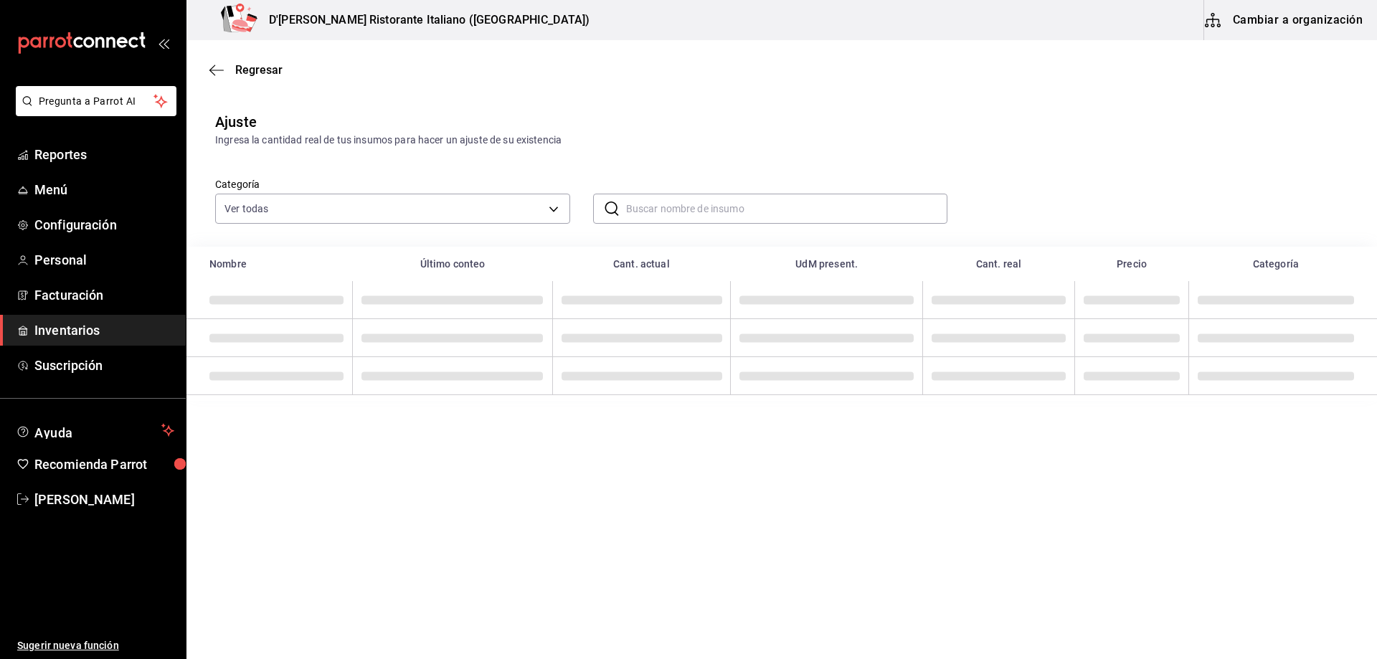
click at [713, 206] on input "text" at bounding box center [787, 208] width 322 height 29
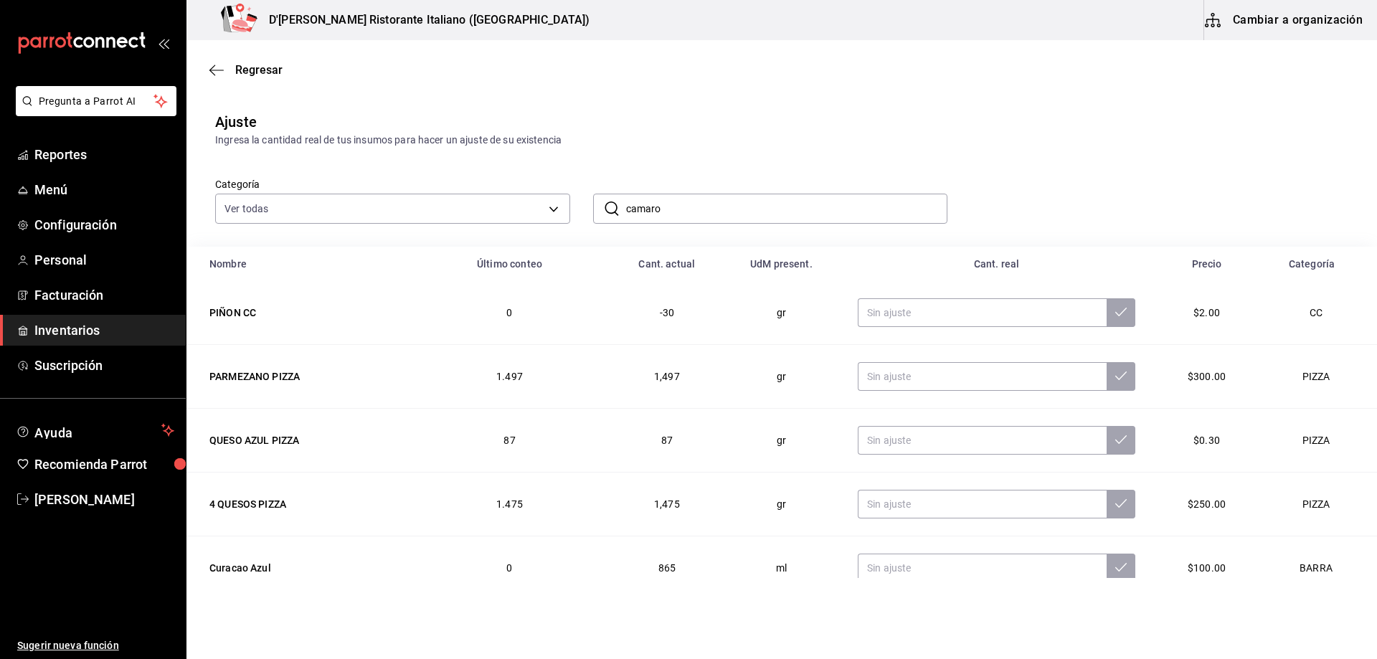
type input "camaron"
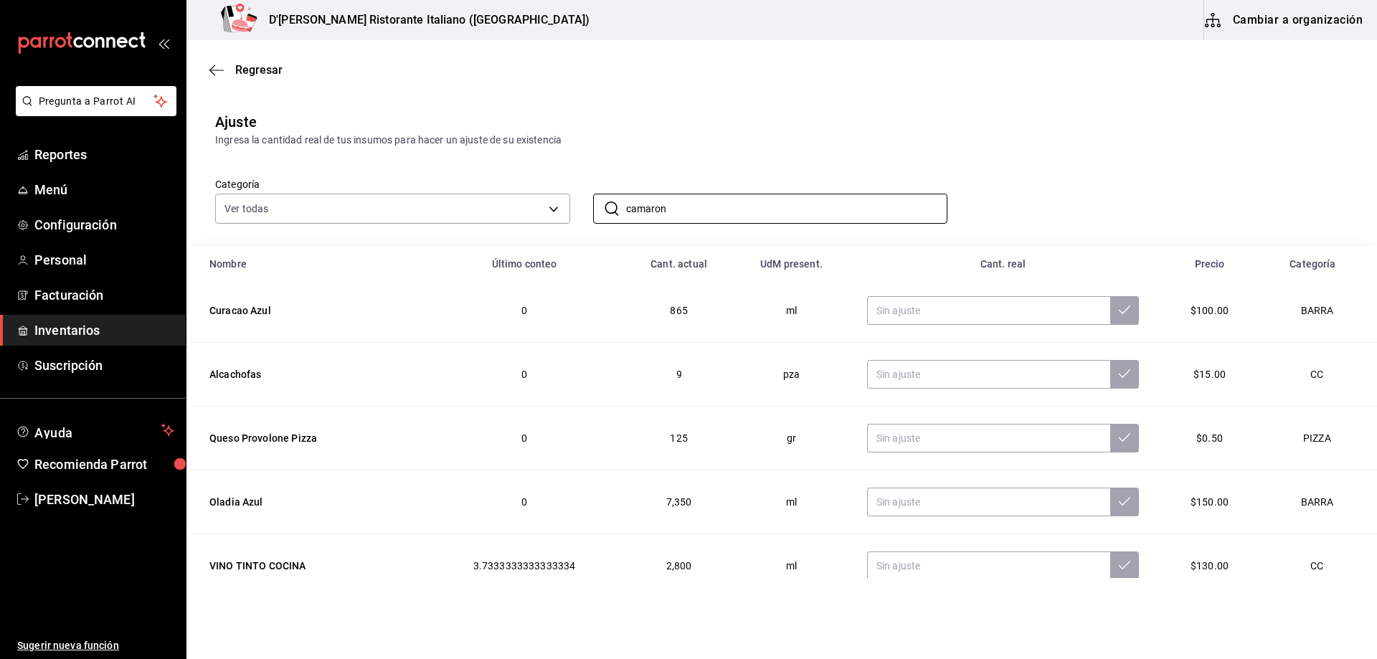
scroll to position [287, 0]
click at [715, 211] on input "camaron" at bounding box center [787, 208] width 322 height 29
click at [984, 204] on div "Categoría Ver todas a767d614-044e-4282-96a7-b6725af30640,e73509e5-2594-4467-97f…" at bounding box center [758, 186] width 1133 height 76
click at [721, 207] on input "camaron" at bounding box center [787, 208] width 322 height 29
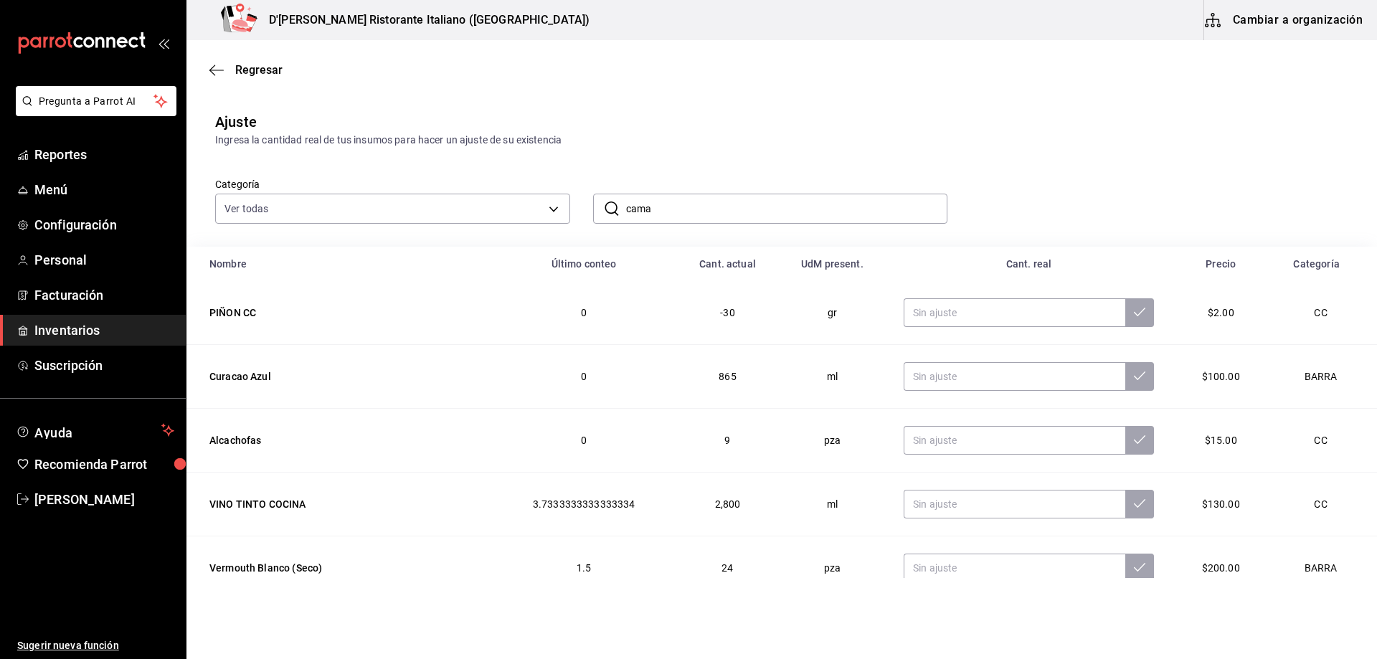
click at [681, 207] on input "cama" at bounding box center [787, 208] width 322 height 29
click at [672, 211] on input "CAMAR" at bounding box center [787, 208] width 322 height 29
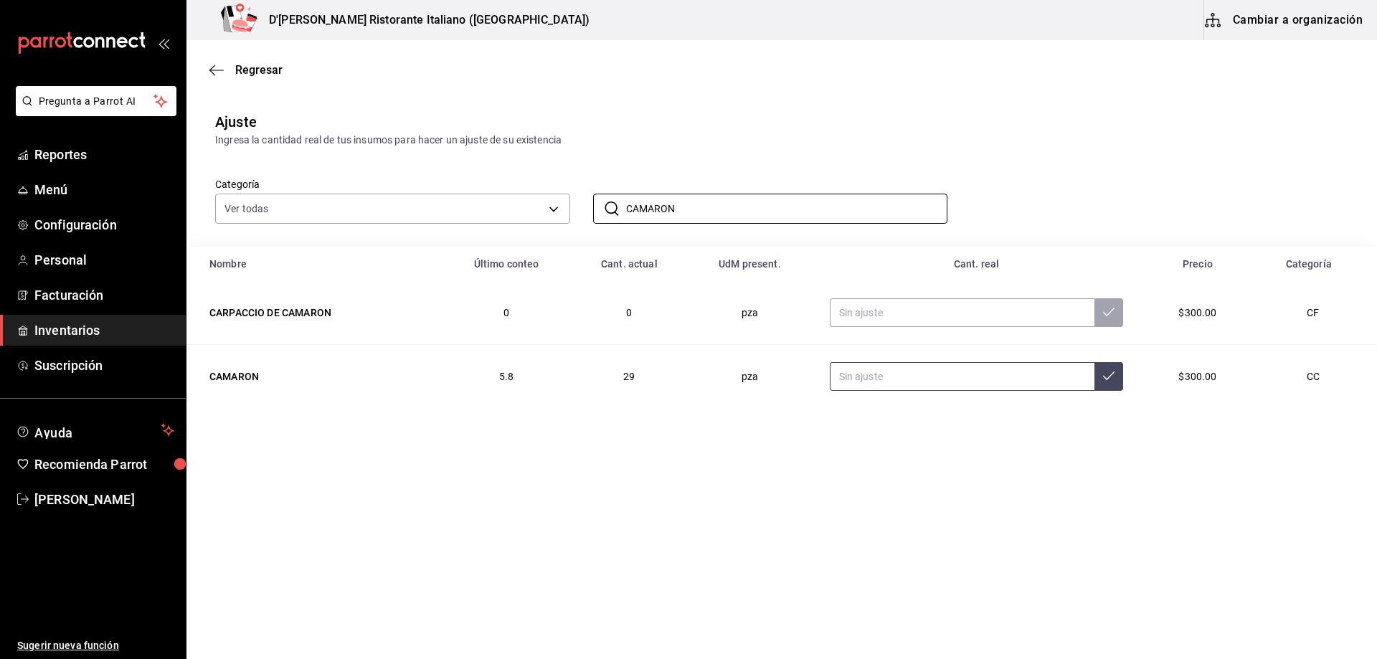
type input "CAMARON"
click at [894, 383] on input "text" at bounding box center [962, 376] width 265 height 29
type input "30.00"
click at [1109, 374] on icon at bounding box center [1108, 375] width 11 height 11
click at [255, 71] on span "Regresar" at bounding box center [258, 70] width 47 height 14
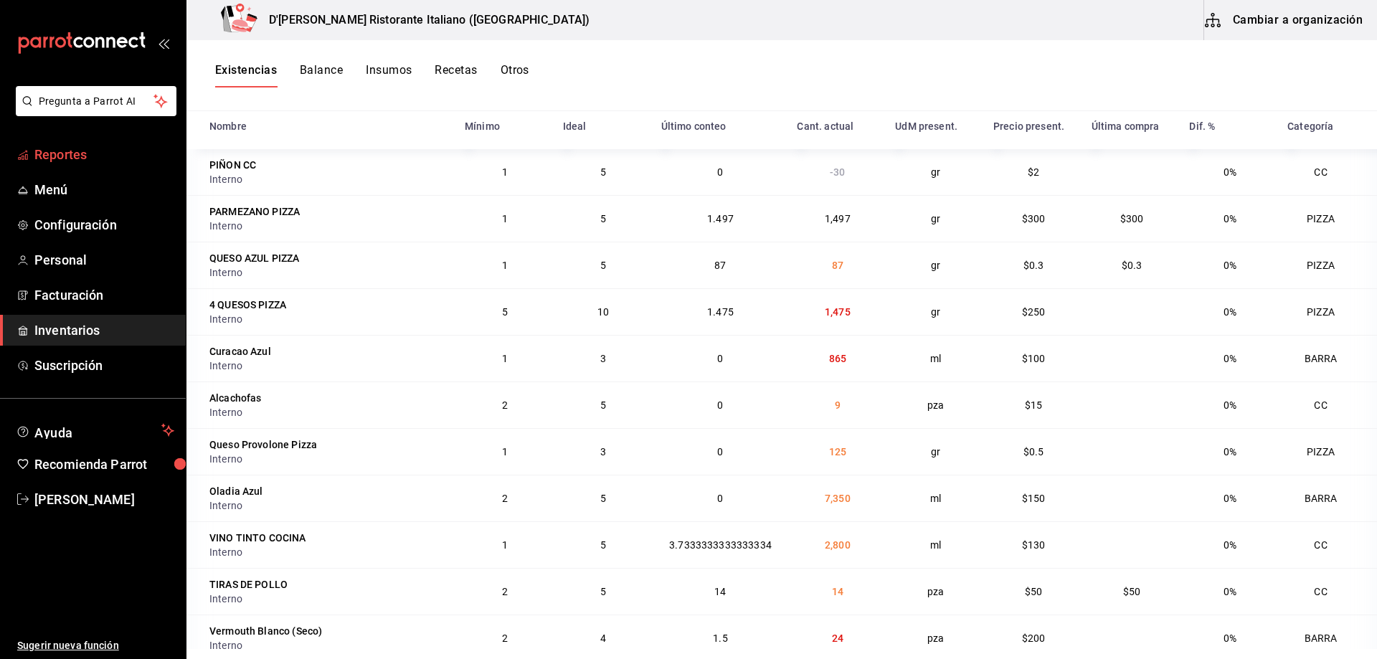
click at [75, 157] on span "Reportes" at bounding box center [104, 154] width 140 height 19
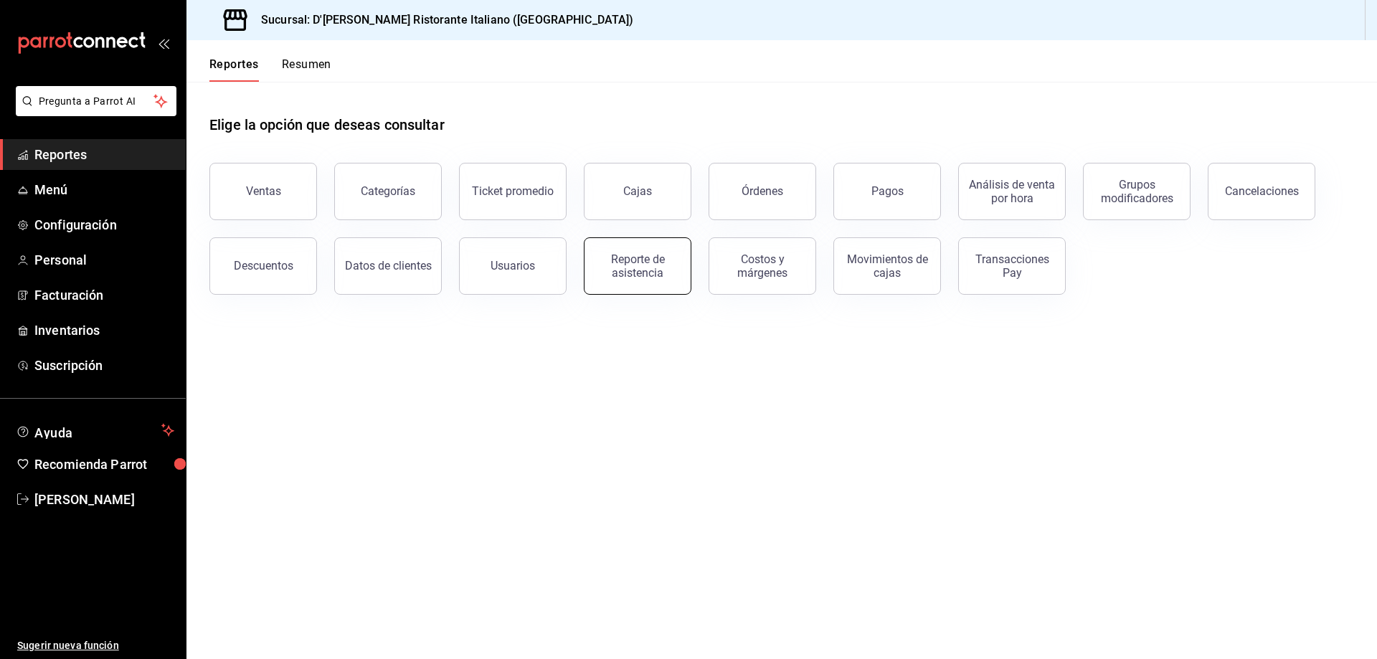
click at [648, 263] on div "Reporte de asistencia" at bounding box center [637, 265] width 89 height 27
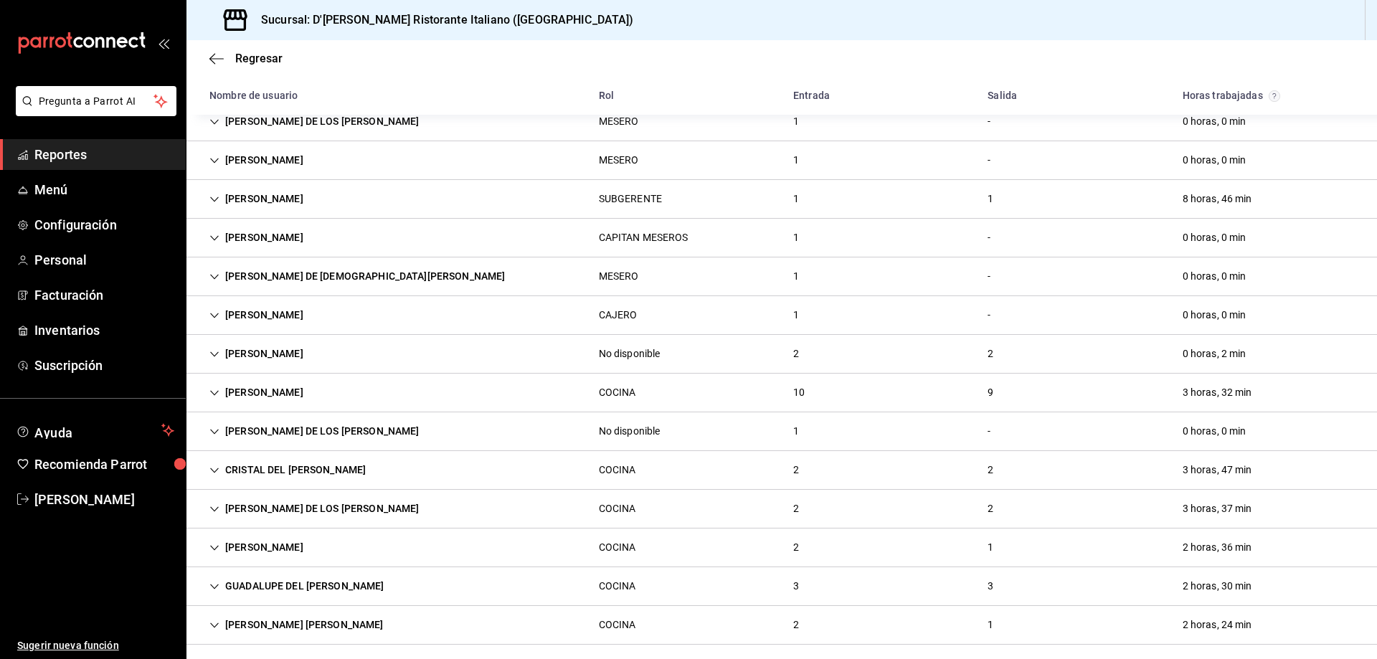
scroll to position [215, 0]
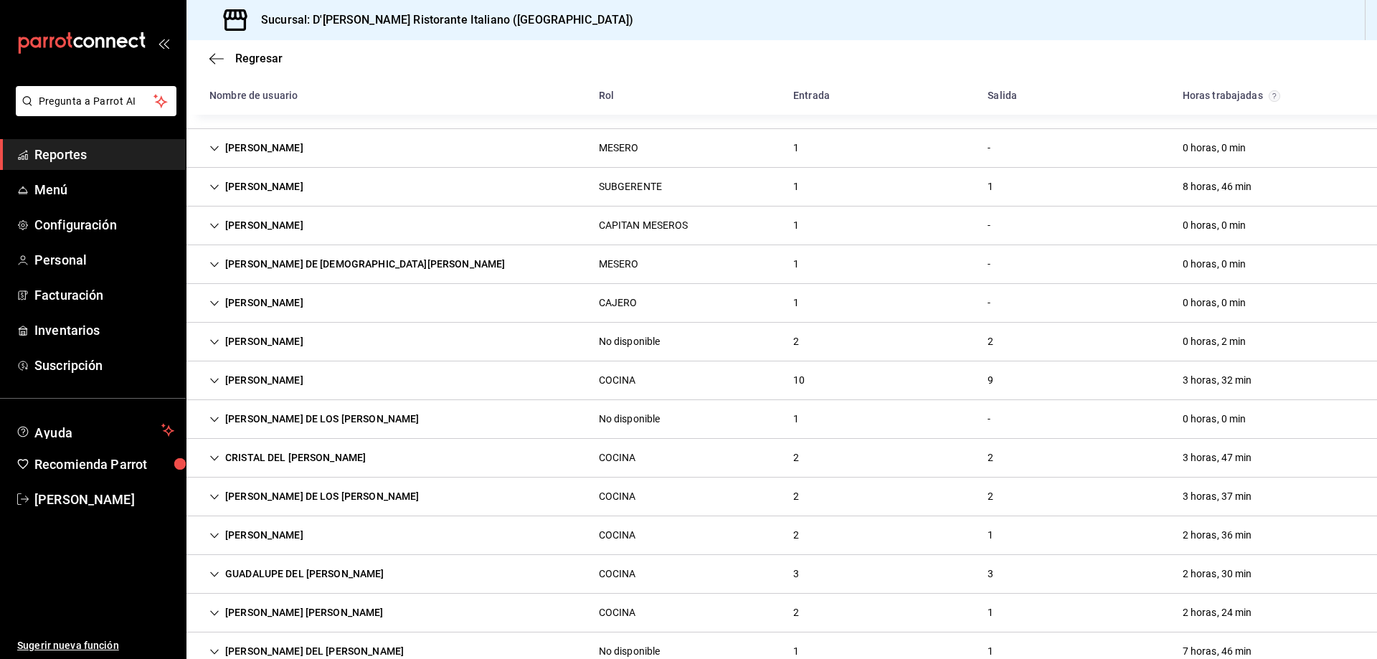
click at [315, 382] on div "[PERSON_NAME]" at bounding box center [256, 380] width 117 height 27
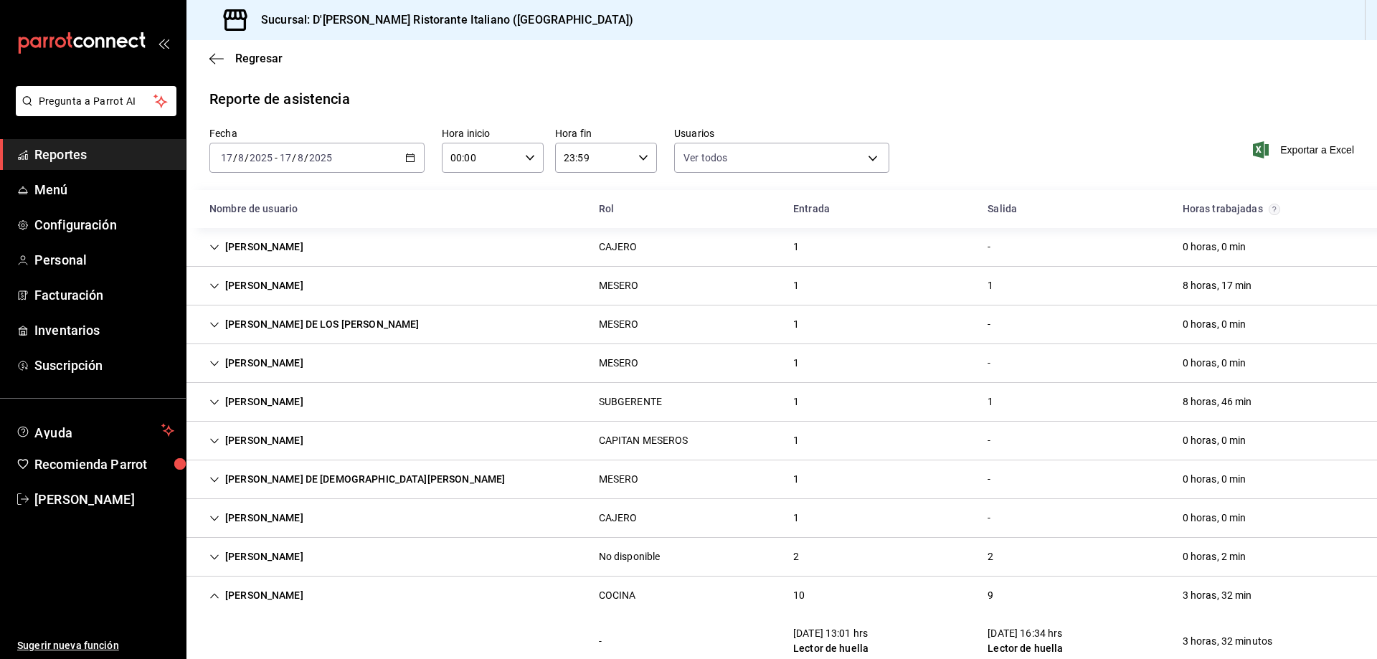
scroll to position [143, 0]
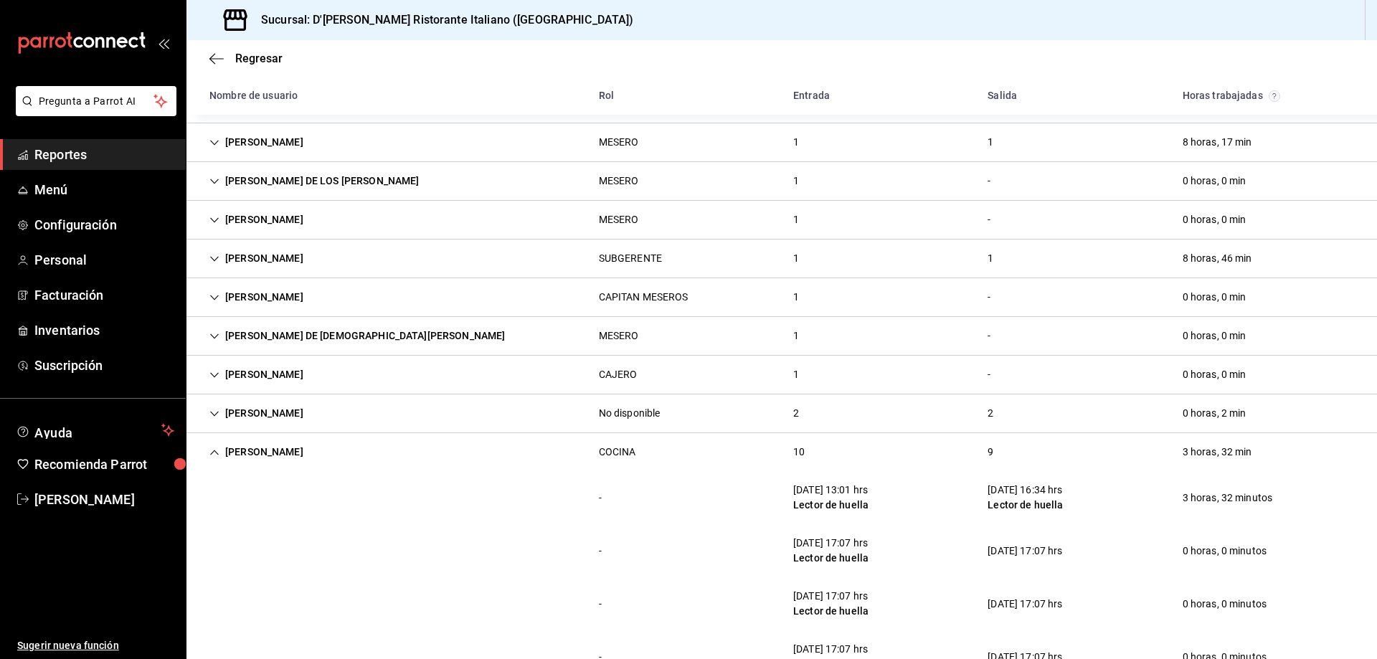
click at [212, 453] on icon "Cell" at bounding box center [214, 452] width 9 height 5
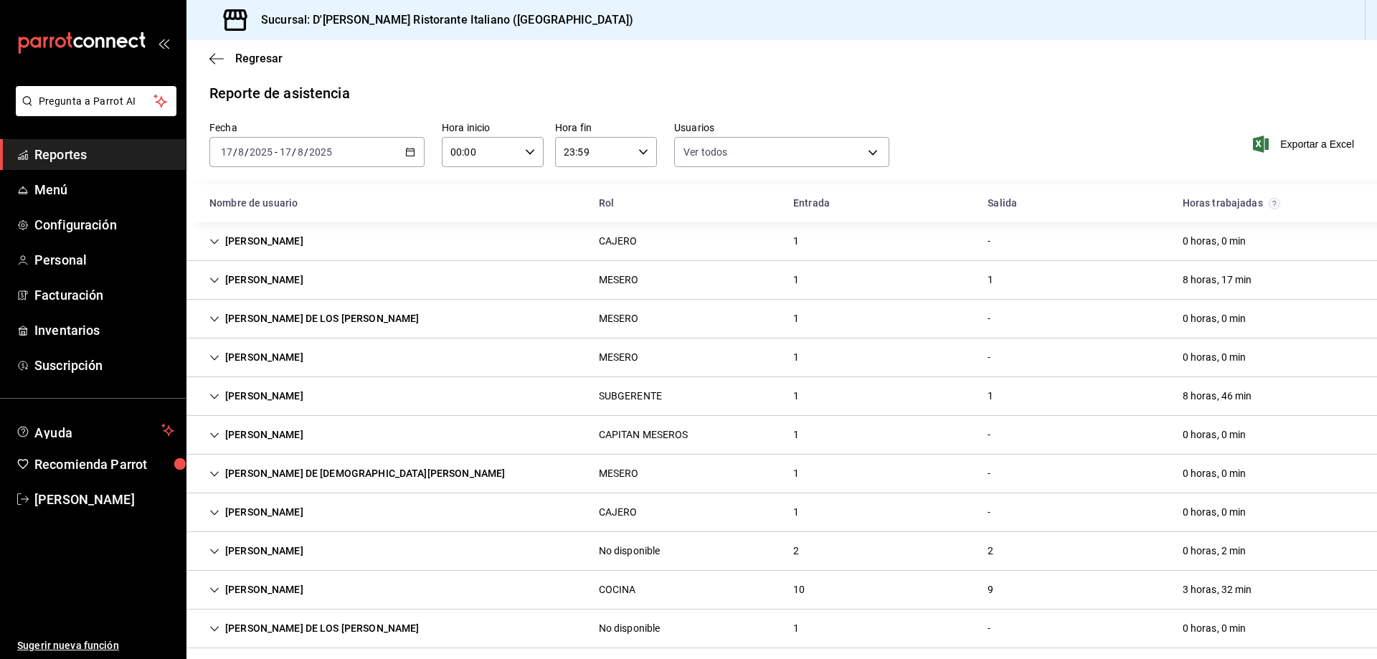
scroll to position [0, 0]
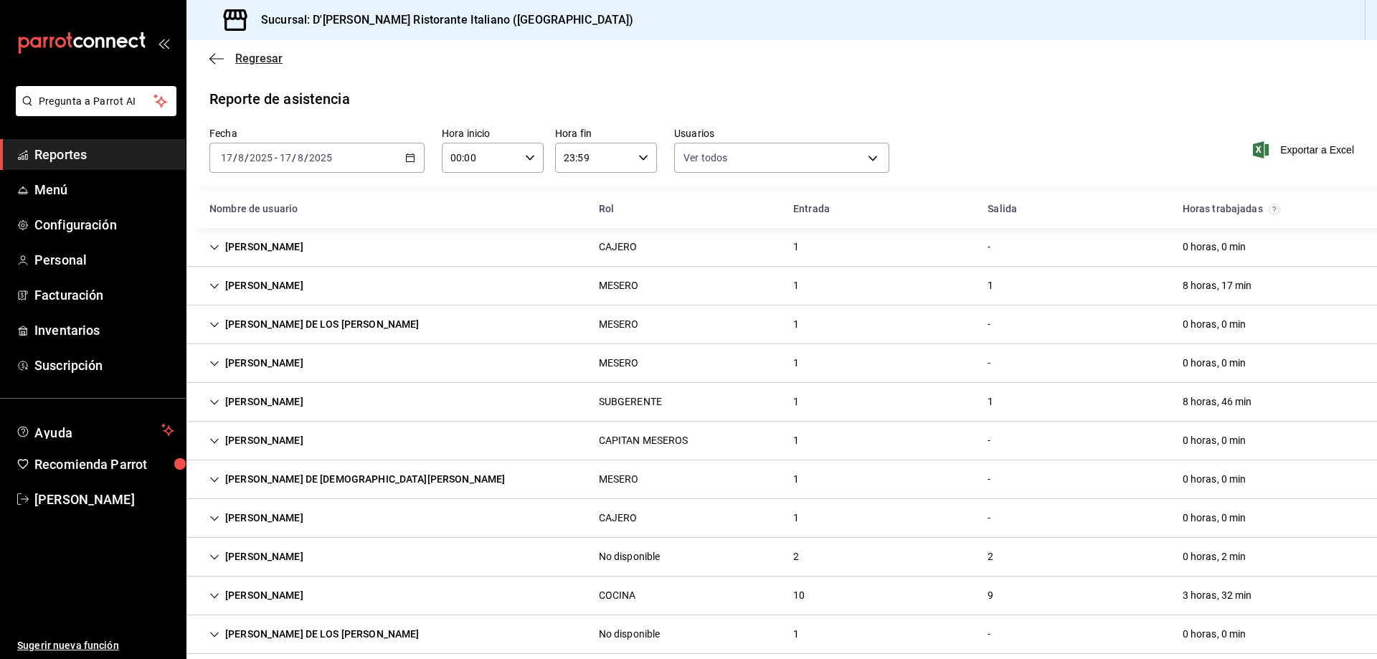
click at [257, 59] on span "Regresar" at bounding box center [258, 59] width 47 height 14
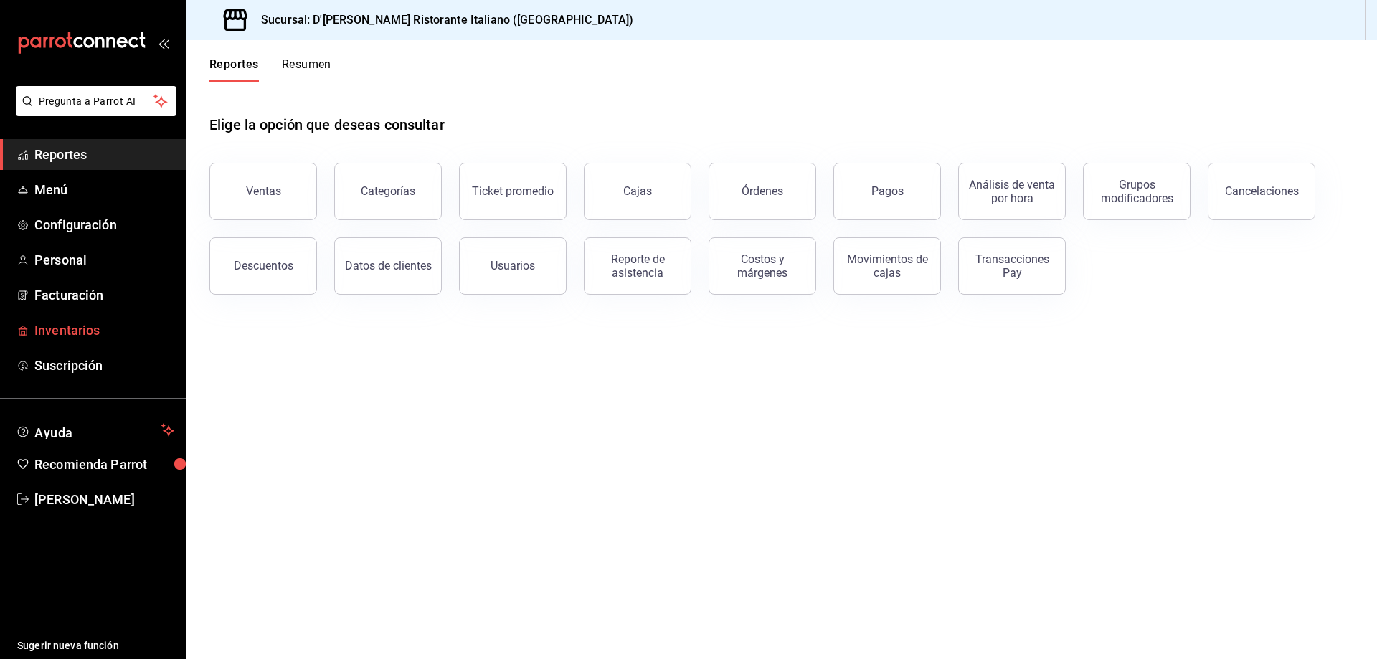
click at [82, 331] on span "Inventarios" at bounding box center [104, 330] width 140 height 19
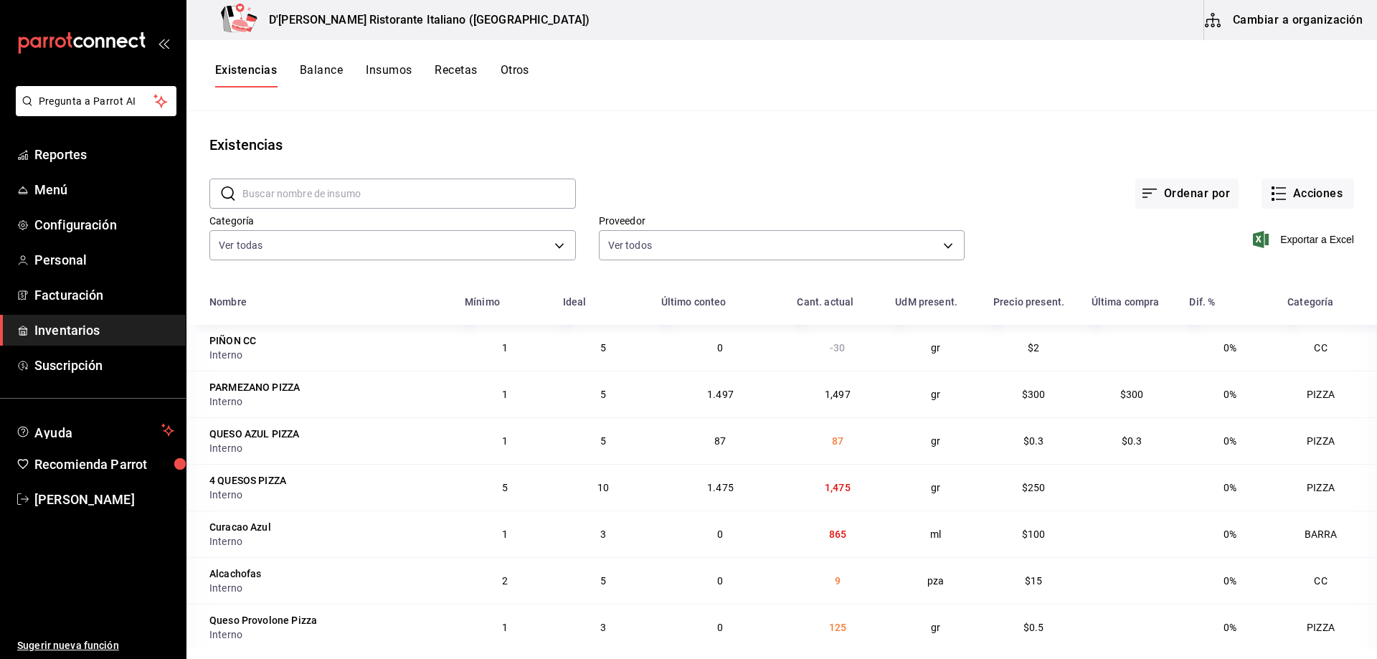
click at [1270, 16] on button "Cambiar a organización" at bounding box center [1284, 20] width 161 height 40
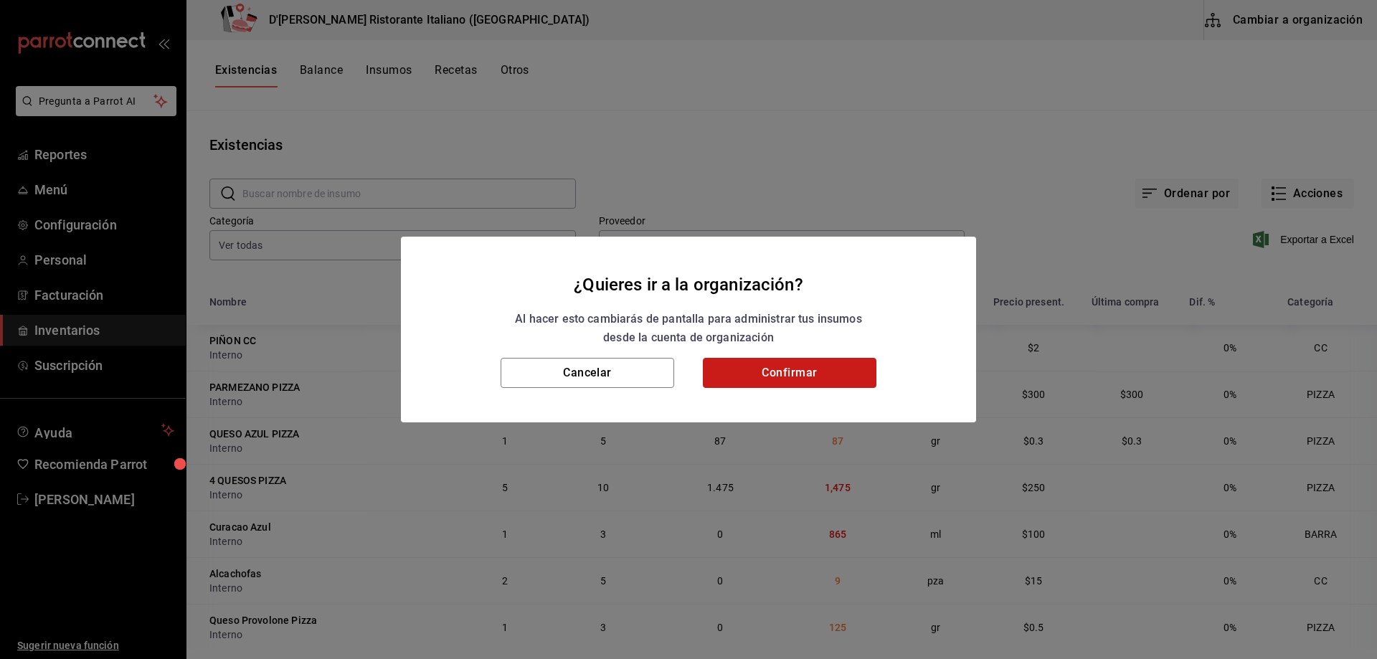
click at [750, 372] on button "Confirmar" at bounding box center [790, 373] width 174 height 30
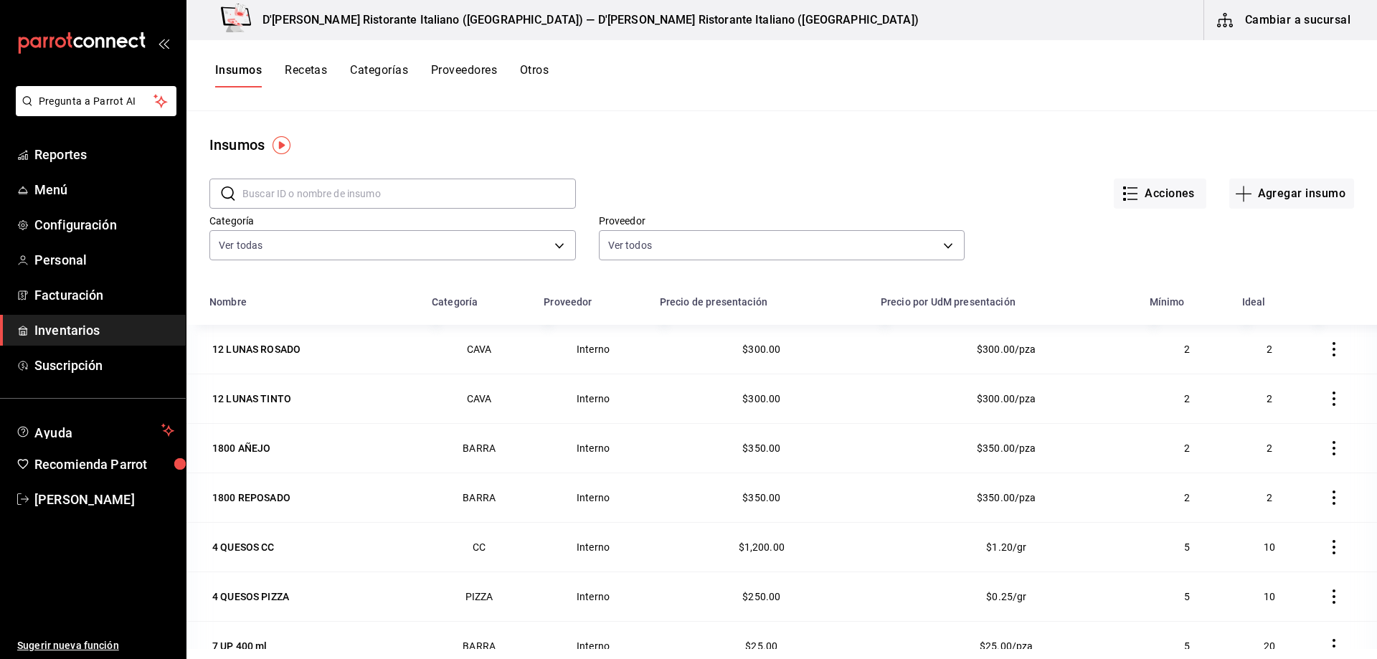
click at [407, 191] on input "text" at bounding box center [408, 193] width 333 height 29
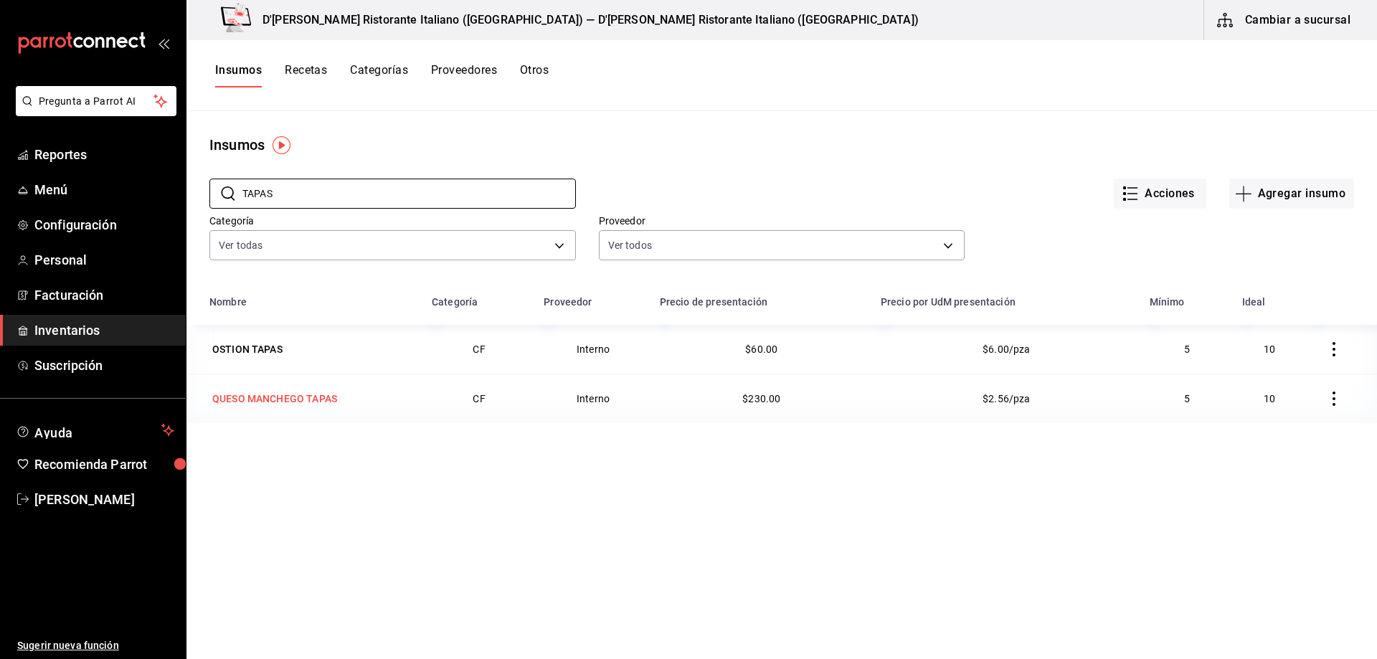
type input "TAPAS"
click at [318, 400] on div "QUESO MANCHEGO TAPAS" at bounding box center [274, 399] width 125 height 14
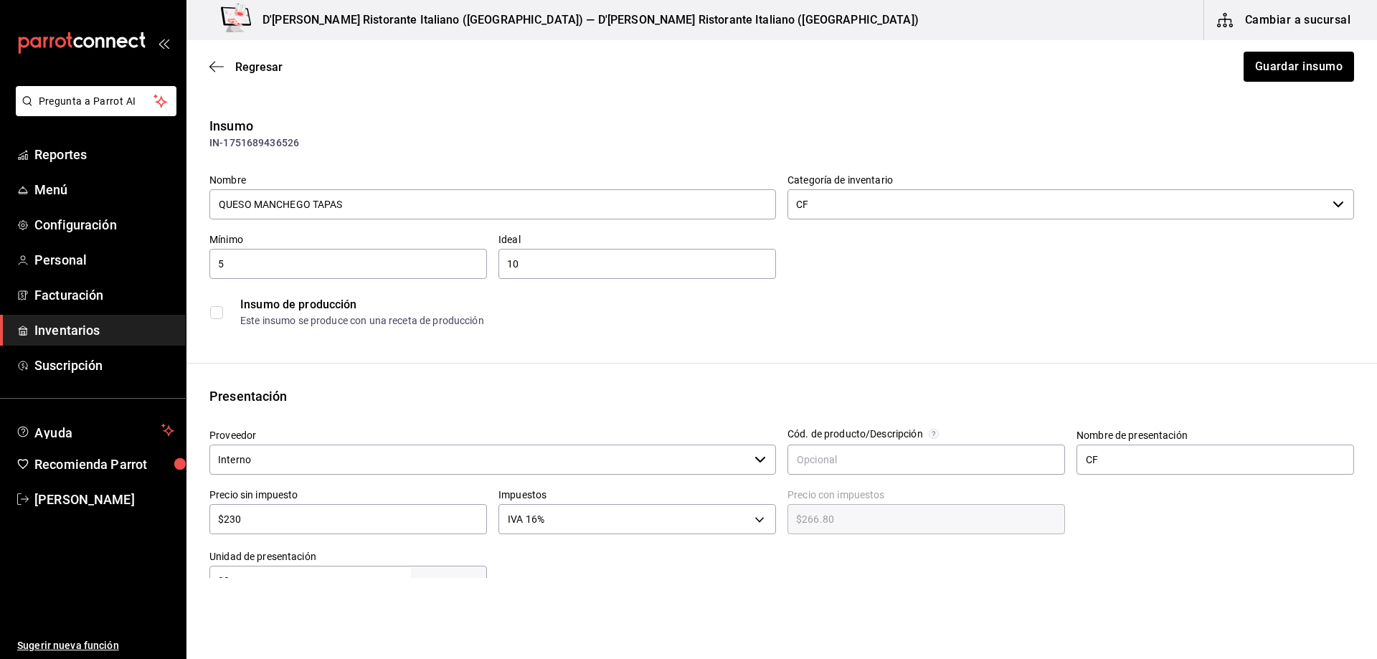
type input "$266.80"
click at [255, 64] on span "Regresar" at bounding box center [258, 67] width 47 height 14
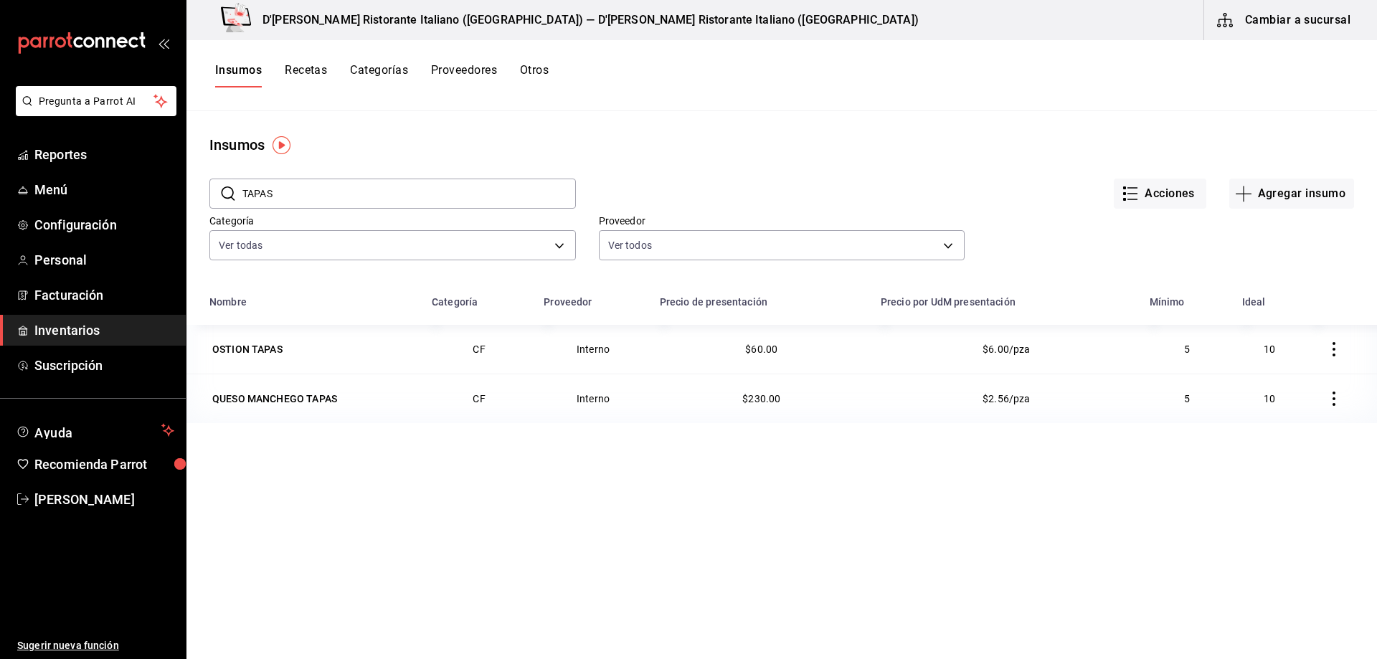
click at [316, 73] on button "Recetas" at bounding box center [306, 75] width 42 height 24
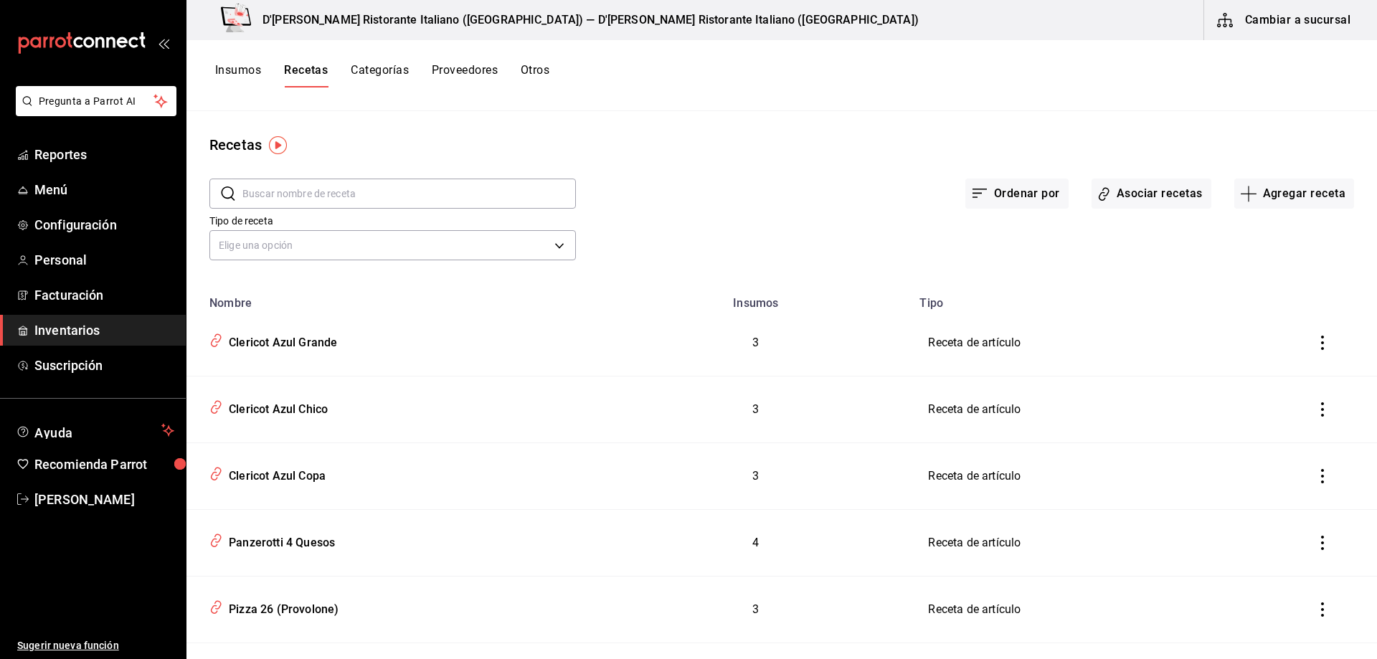
click at [392, 194] on input "text" at bounding box center [408, 193] width 333 height 29
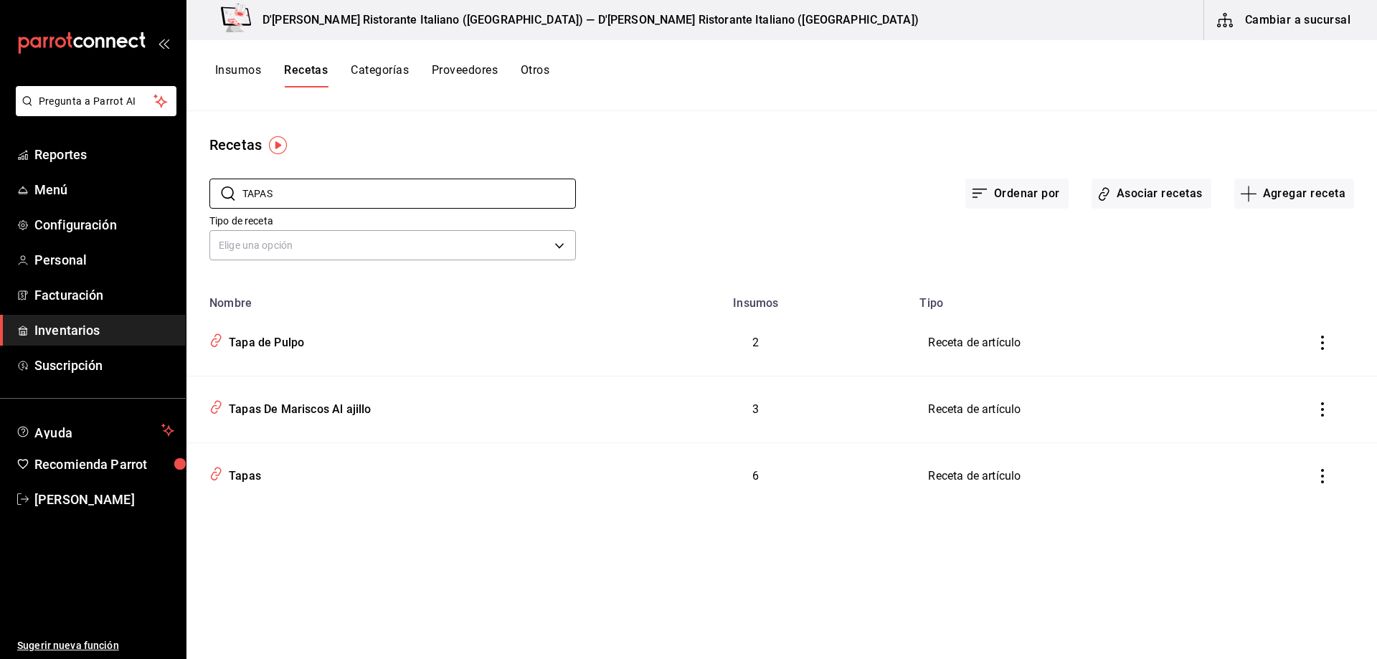
type input "TAPAS"
click at [549, 304] on th "Nombre" at bounding box center [393, 299] width 414 height 22
click at [245, 474] on div "Tapas" at bounding box center [242, 474] width 38 height 22
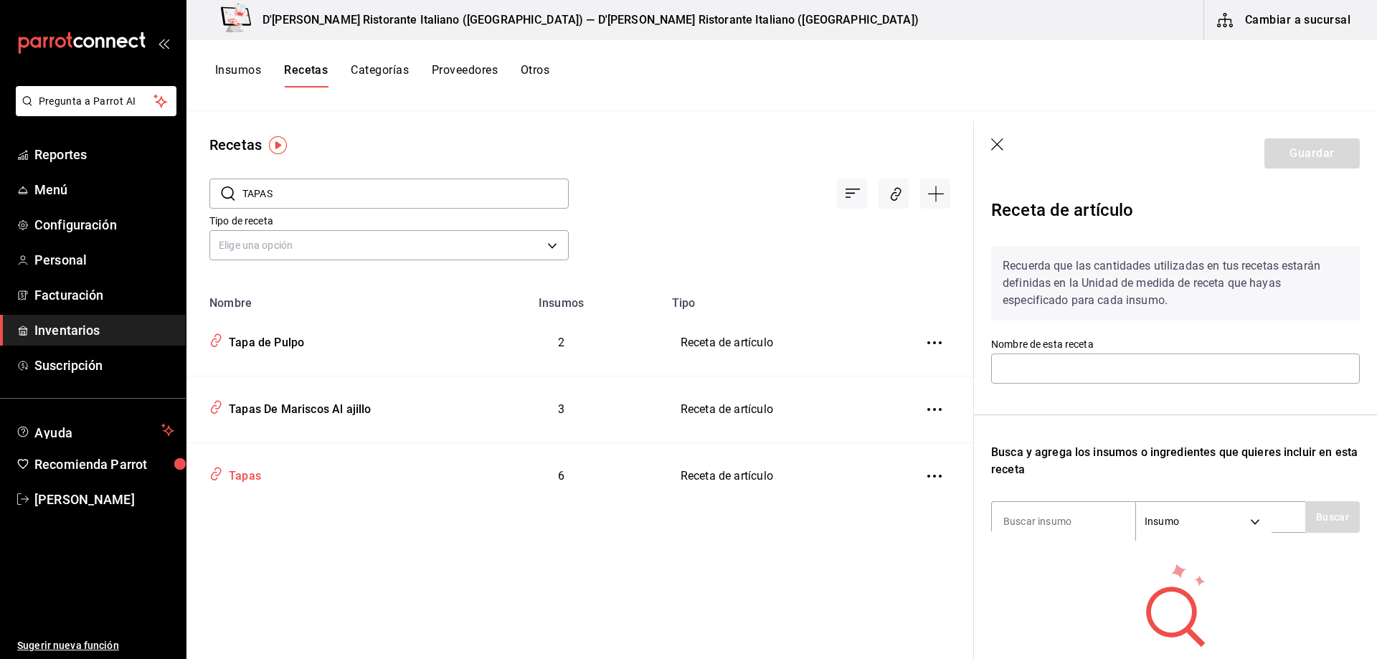
type input "Tapas"
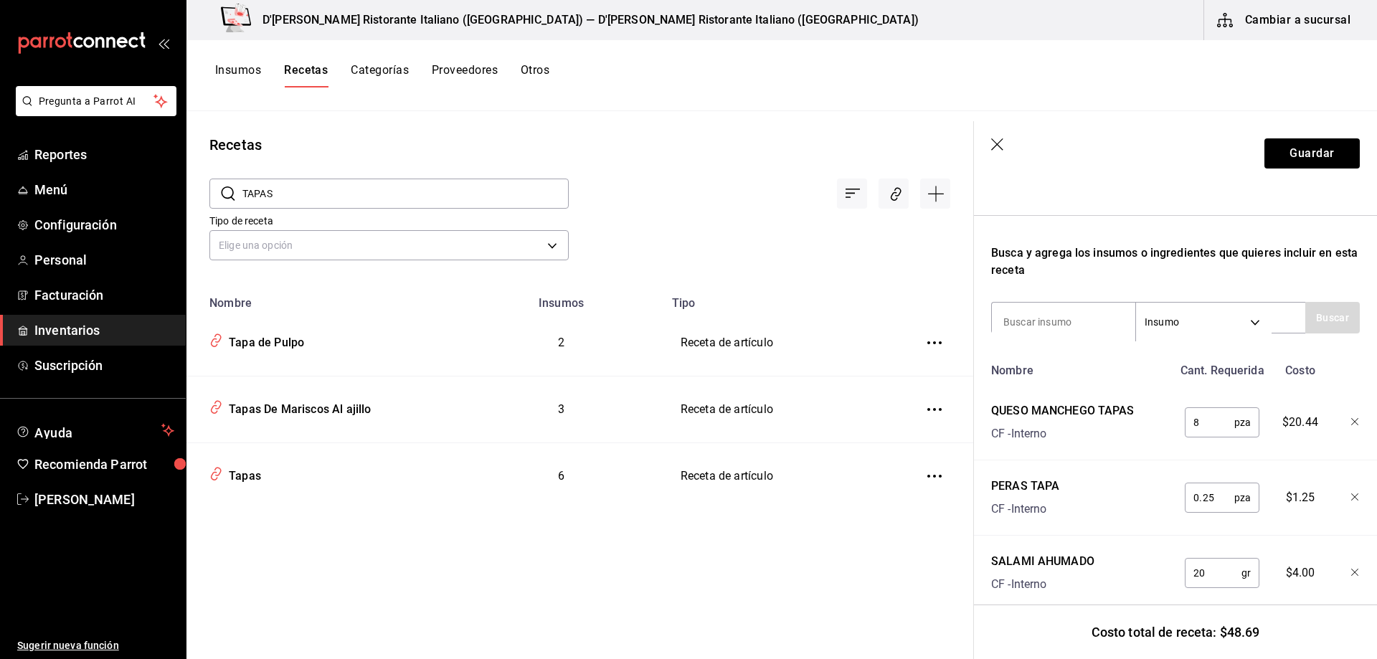
scroll to position [215, 0]
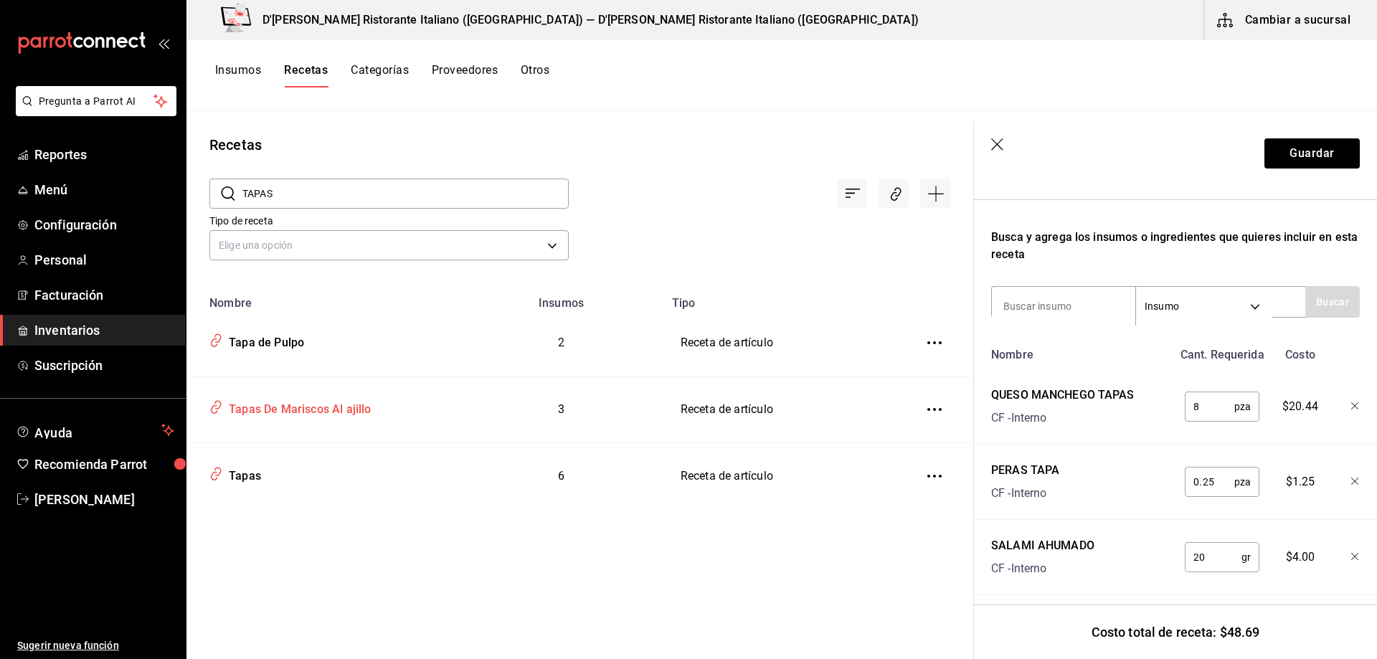
click at [337, 409] on div "Tapas De Mariscos Al ajillo" at bounding box center [297, 407] width 148 height 22
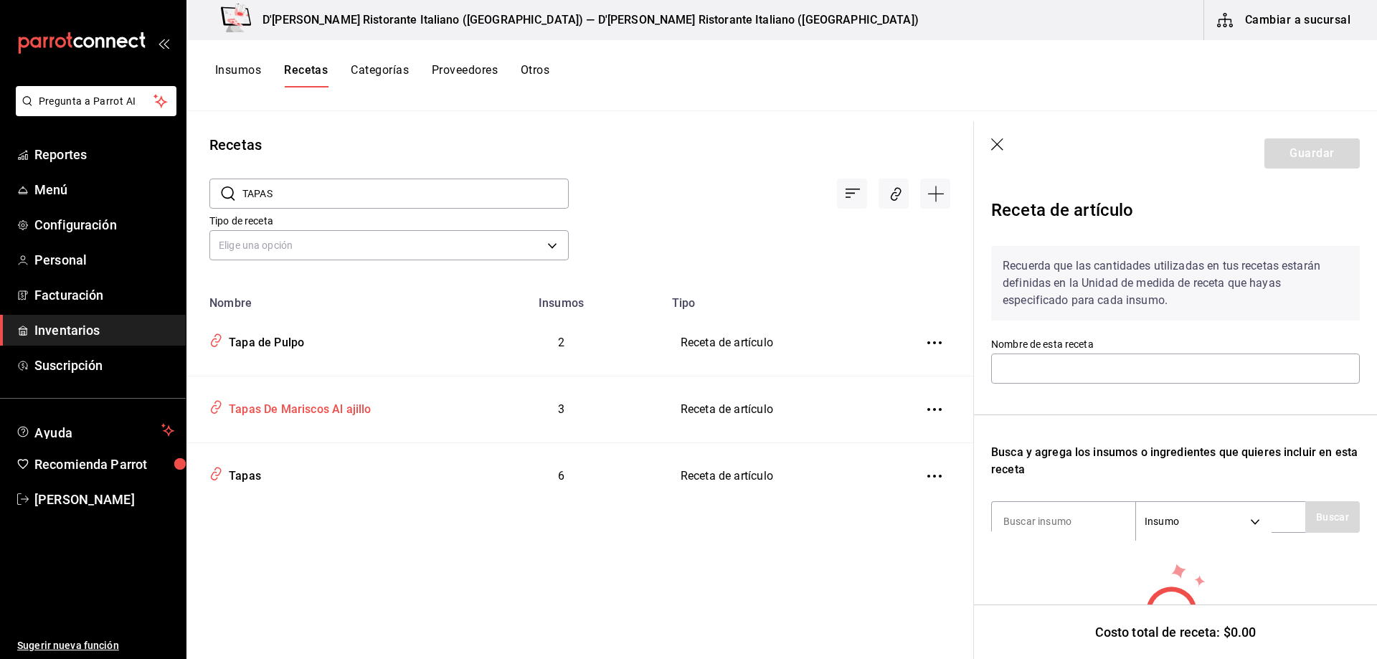
type input "Tapas De Mariscos Al ajillo"
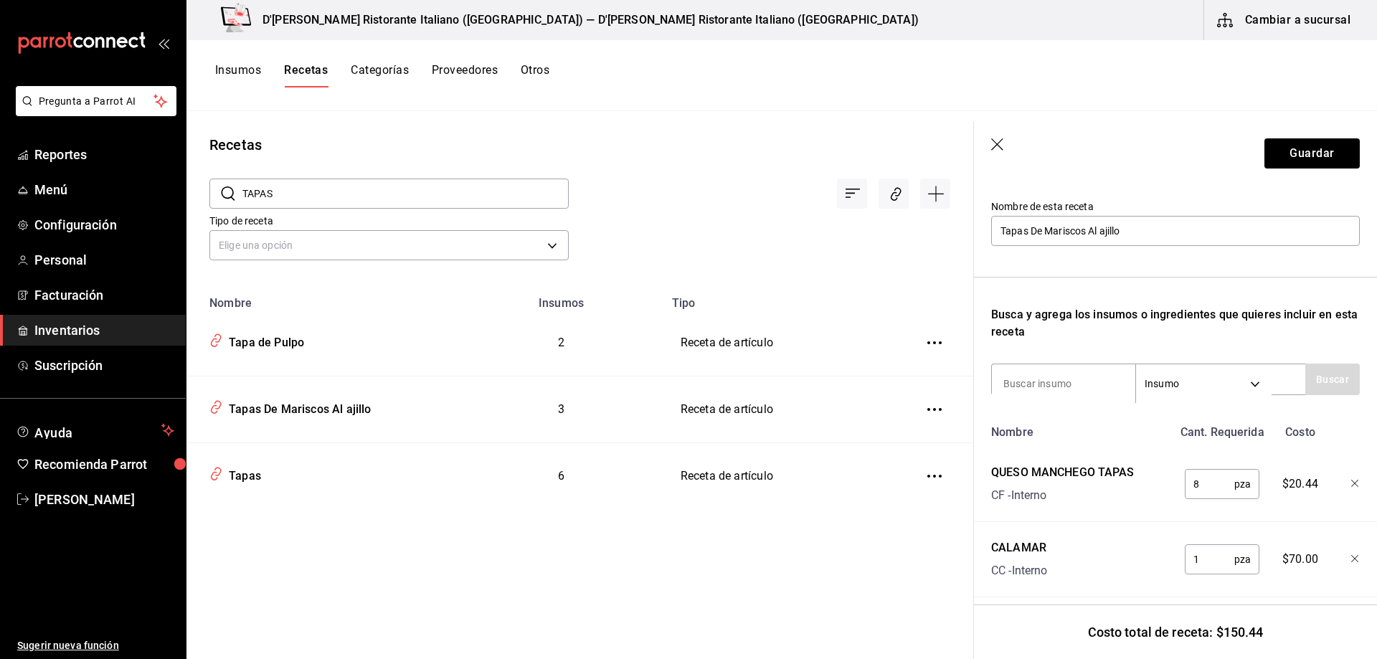
scroll to position [143, 0]
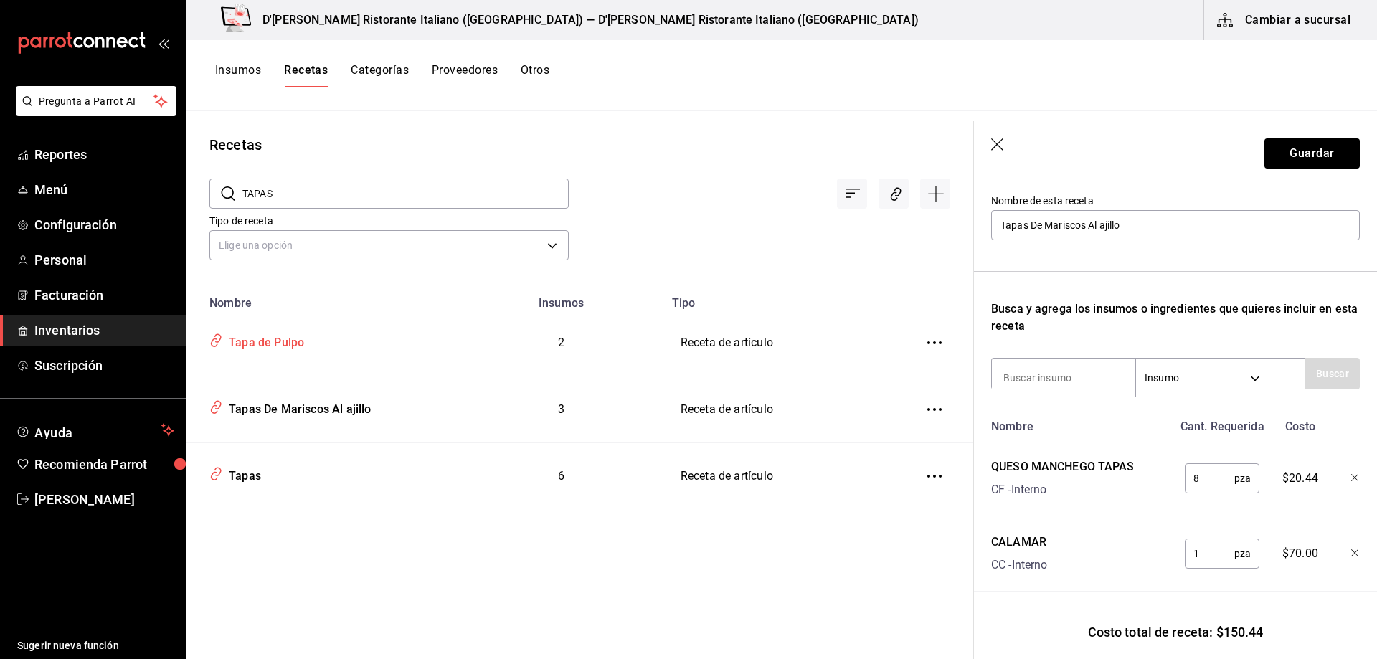
click at [280, 345] on div "Tapa de Pulpo" at bounding box center [263, 340] width 81 height 22
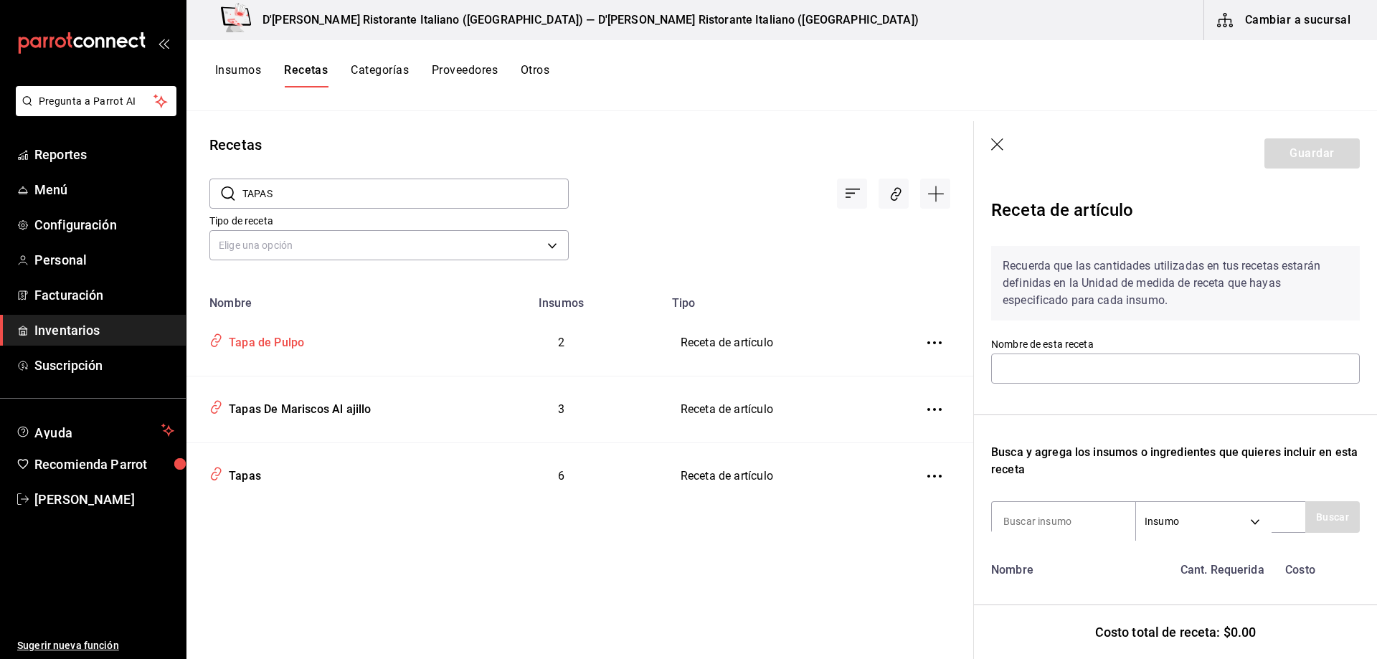
type input "Tapa de Pulpo"
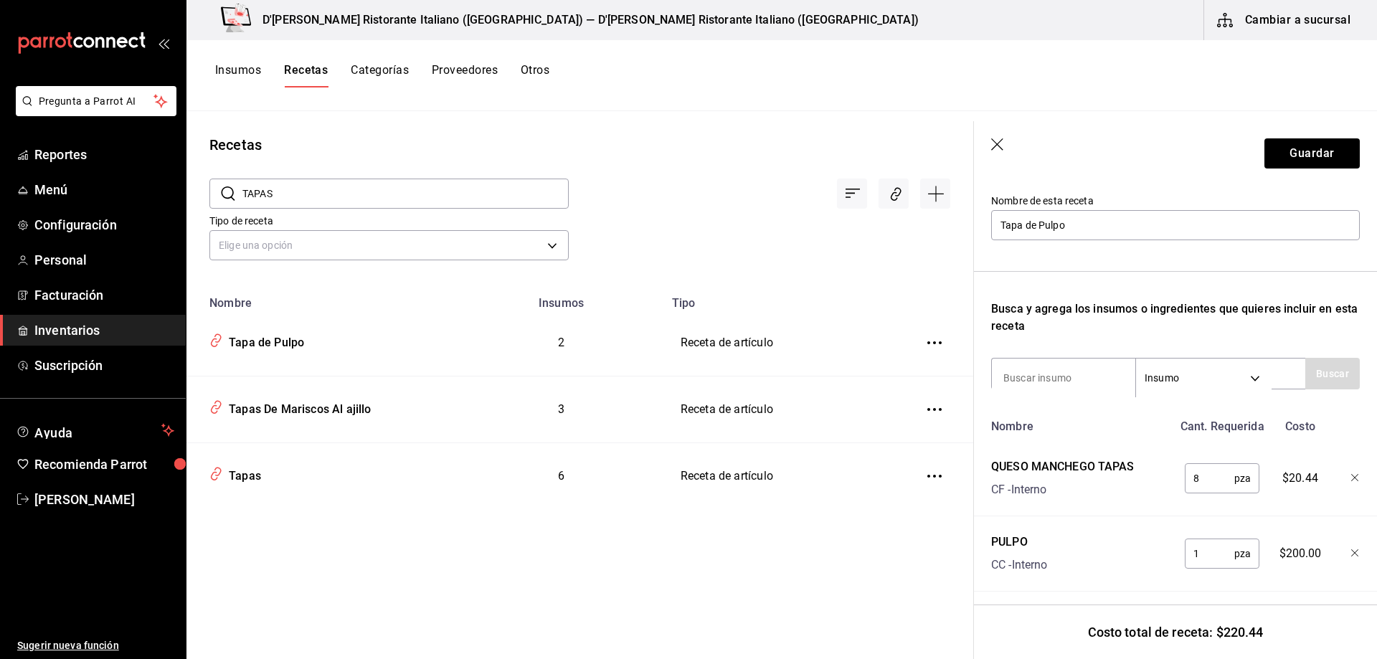
scroll to position [161, 0]
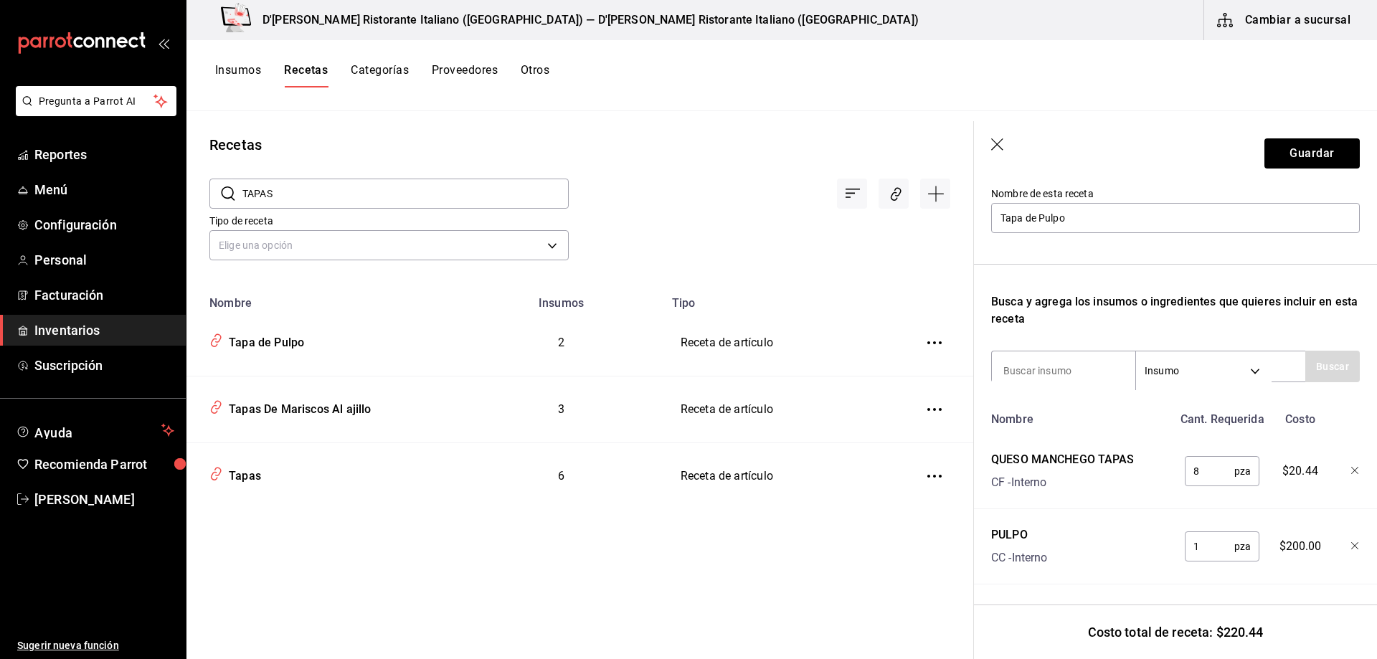
click at [449, 192] on input "TAPAS" at bounding box center [405, 193] width 326 height 29
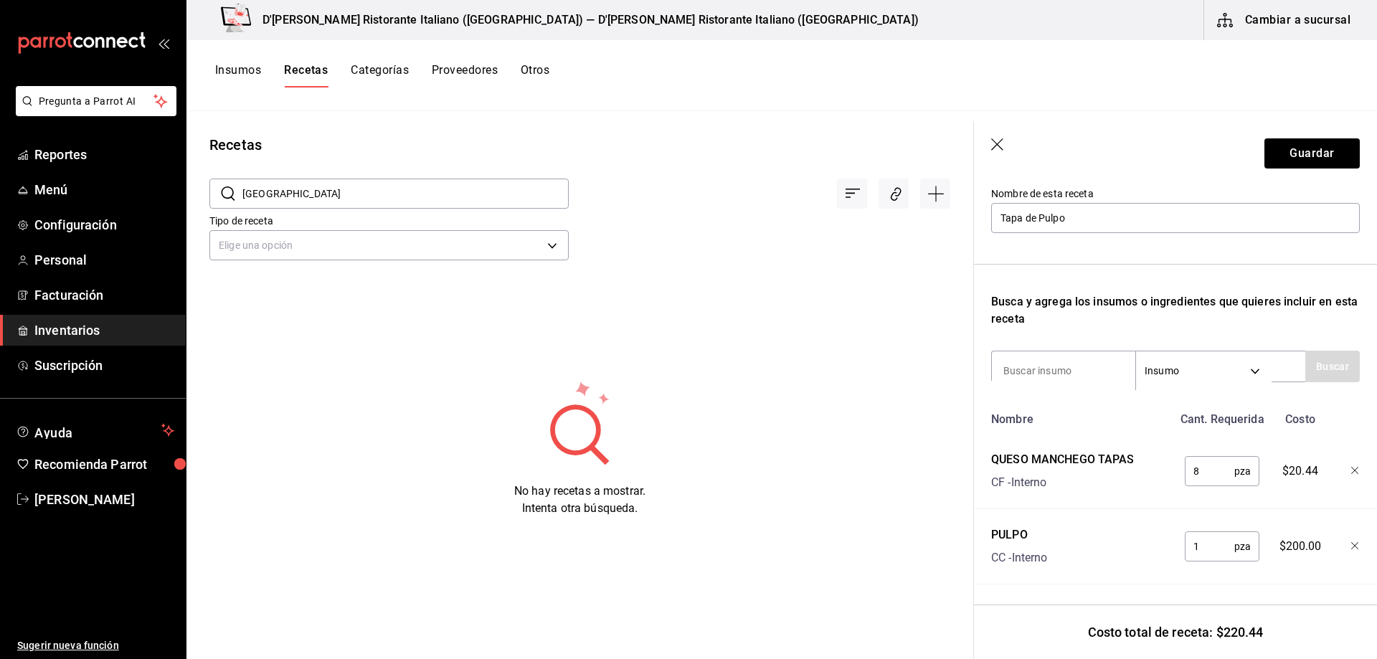
click at [1001, 140] on icon "button" at bounding box center [997, 144] width 12 height 12
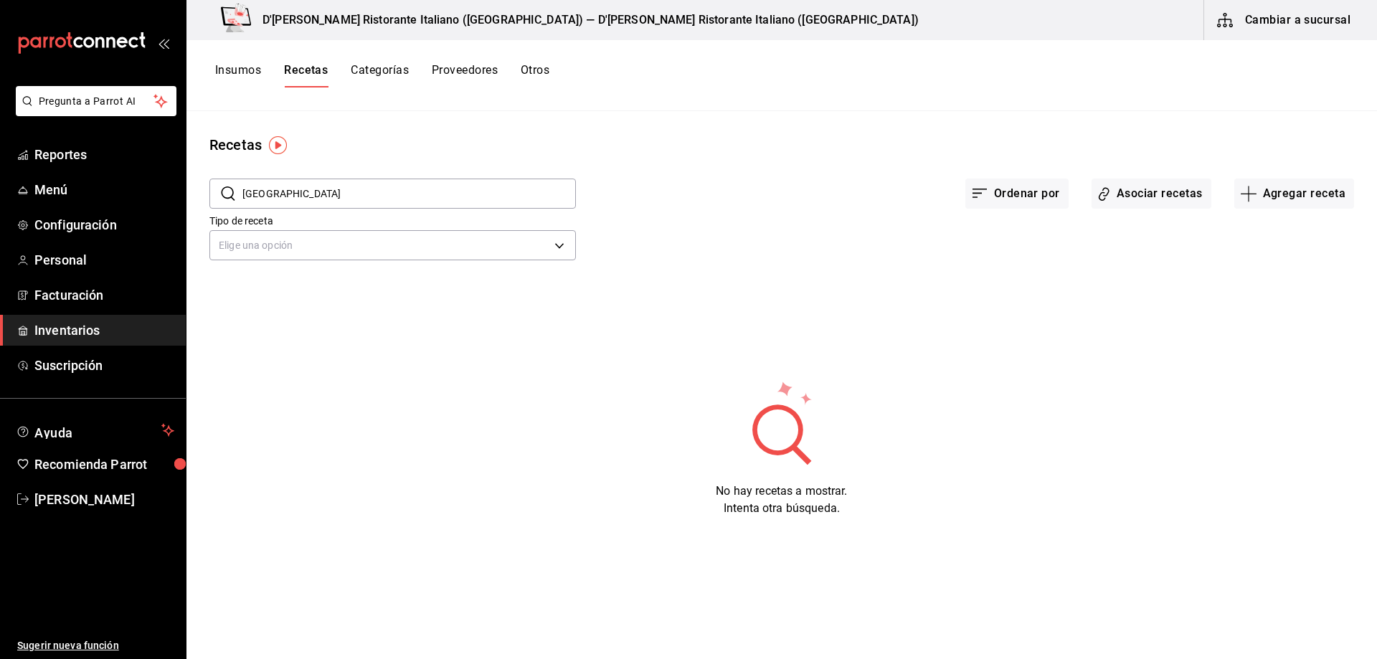
click at [372, 189] on input "PORTO" at bounding box center [408, 193] width 333 height 29
click at [326, 188] on input "PORTOBE" at bounding box center [408, 193] width 333 height 29
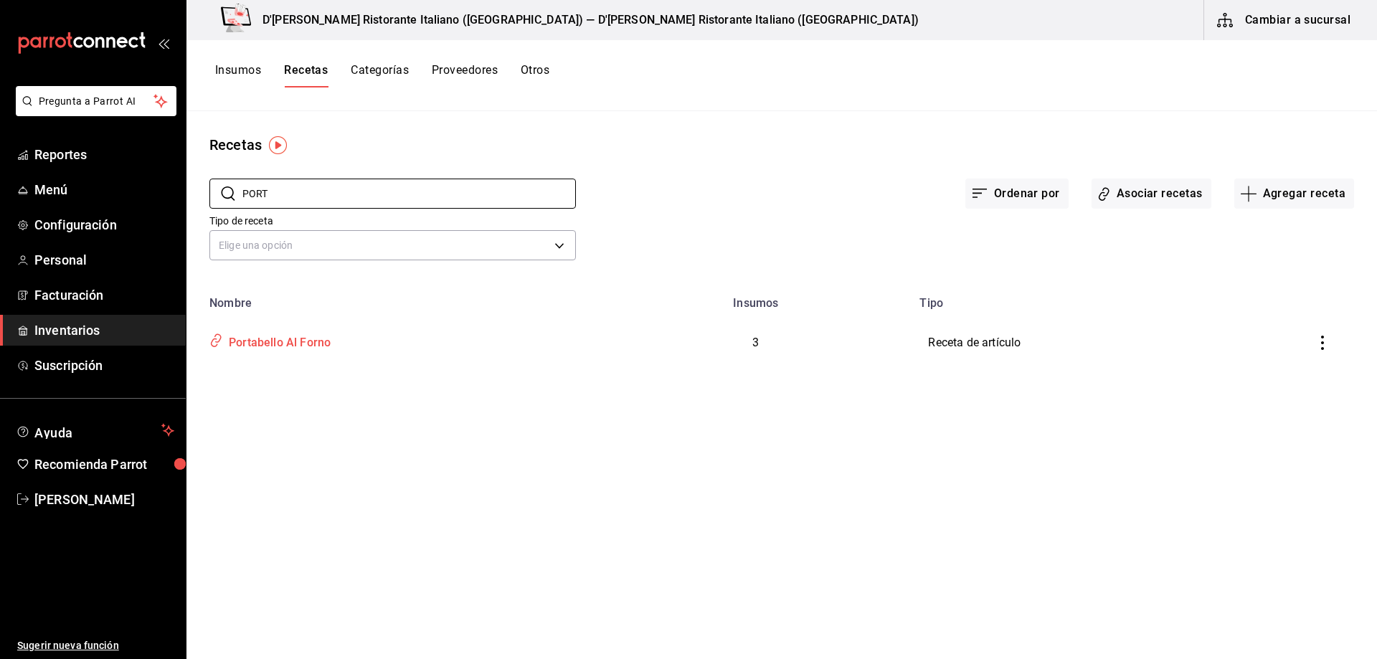
type input "PORT"
click at [310, 341] on div "Portabello Al Forno" at bounding box center [277, 340] width 108 height 22
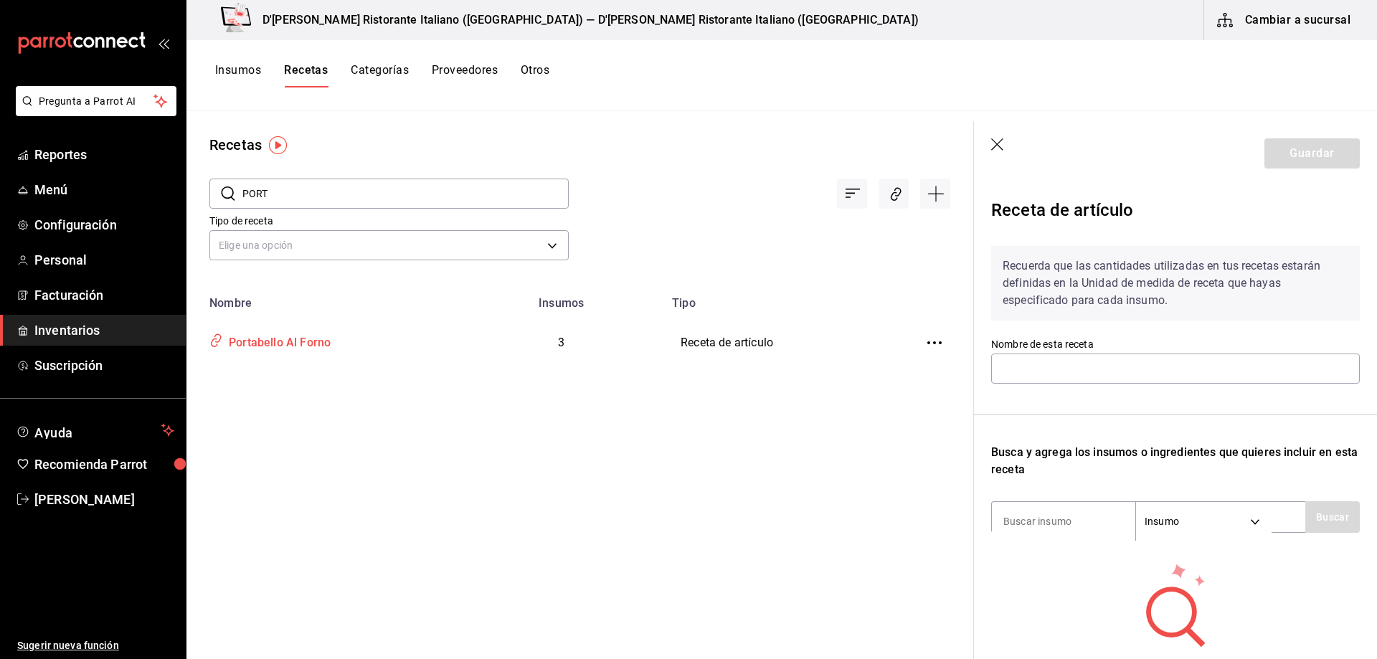
type input "Portabello Al Forno"
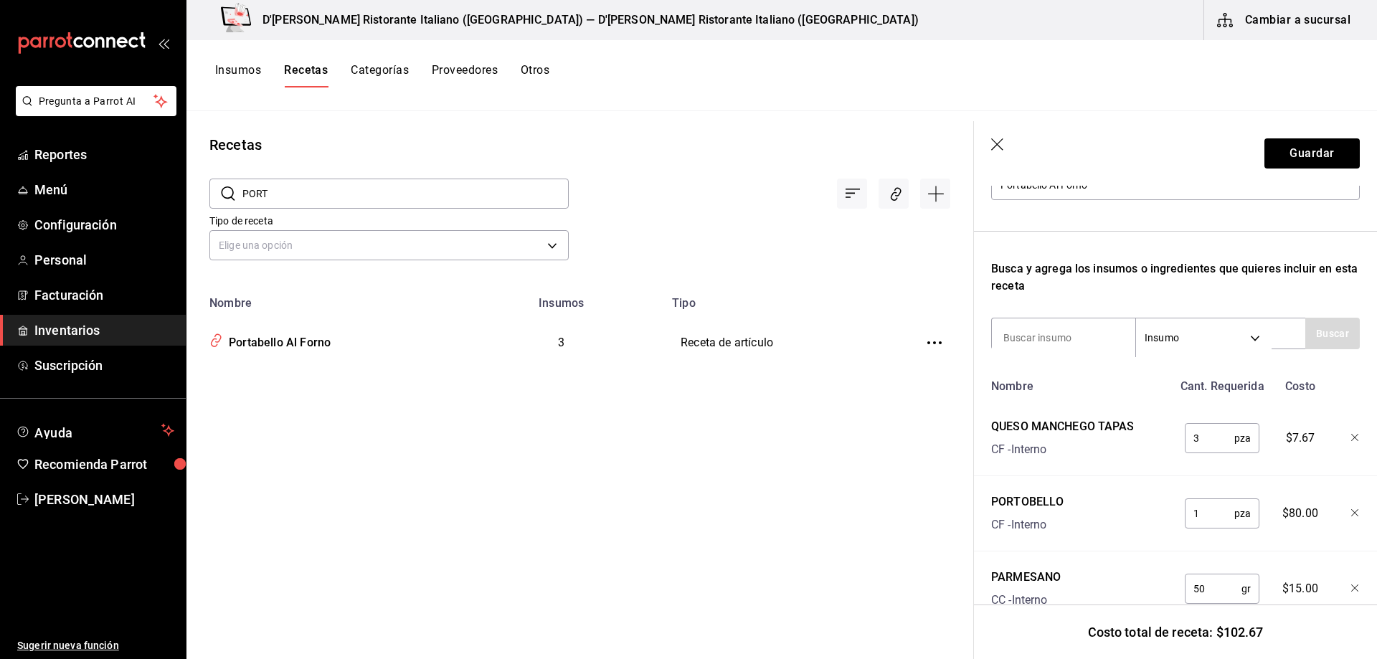
scroll to position [215, 0]
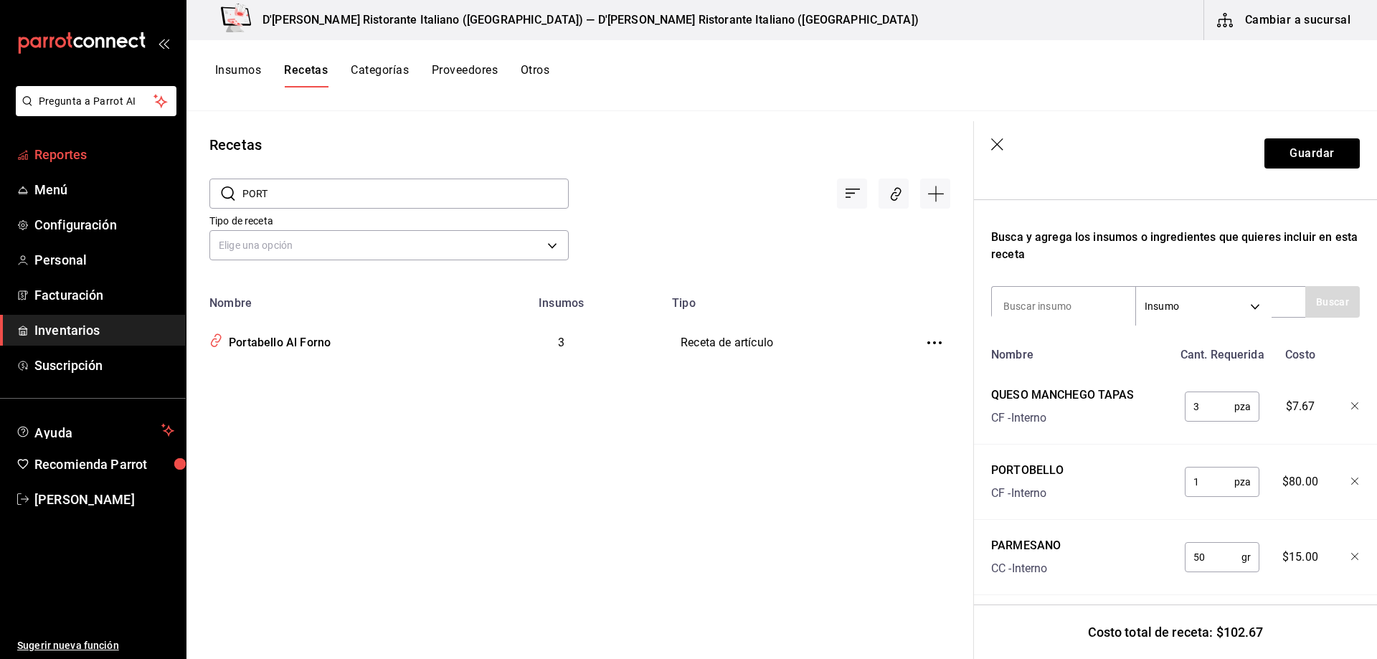
click at [76, 149] on span "Reportes" at bounding box center [104, 154] width 140 height 19
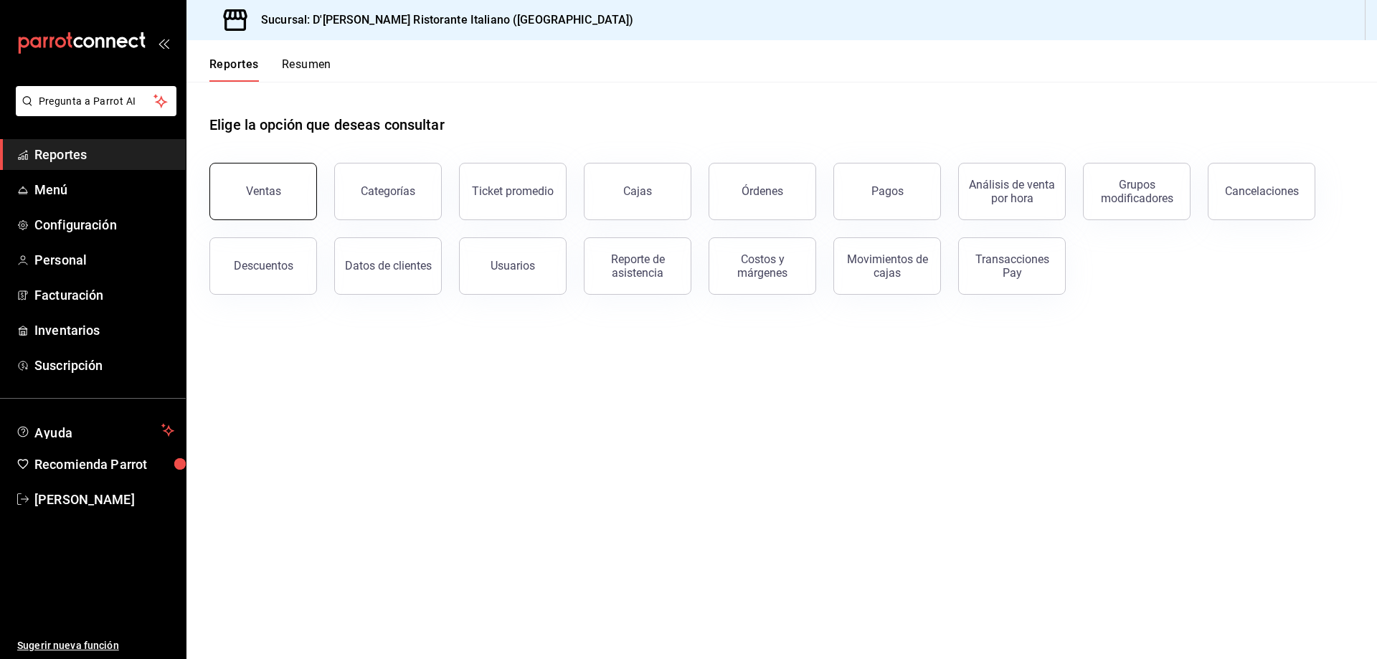
click at [275, 198] on button "Ventas" at bounding box center [263, 191] width 108 height 57
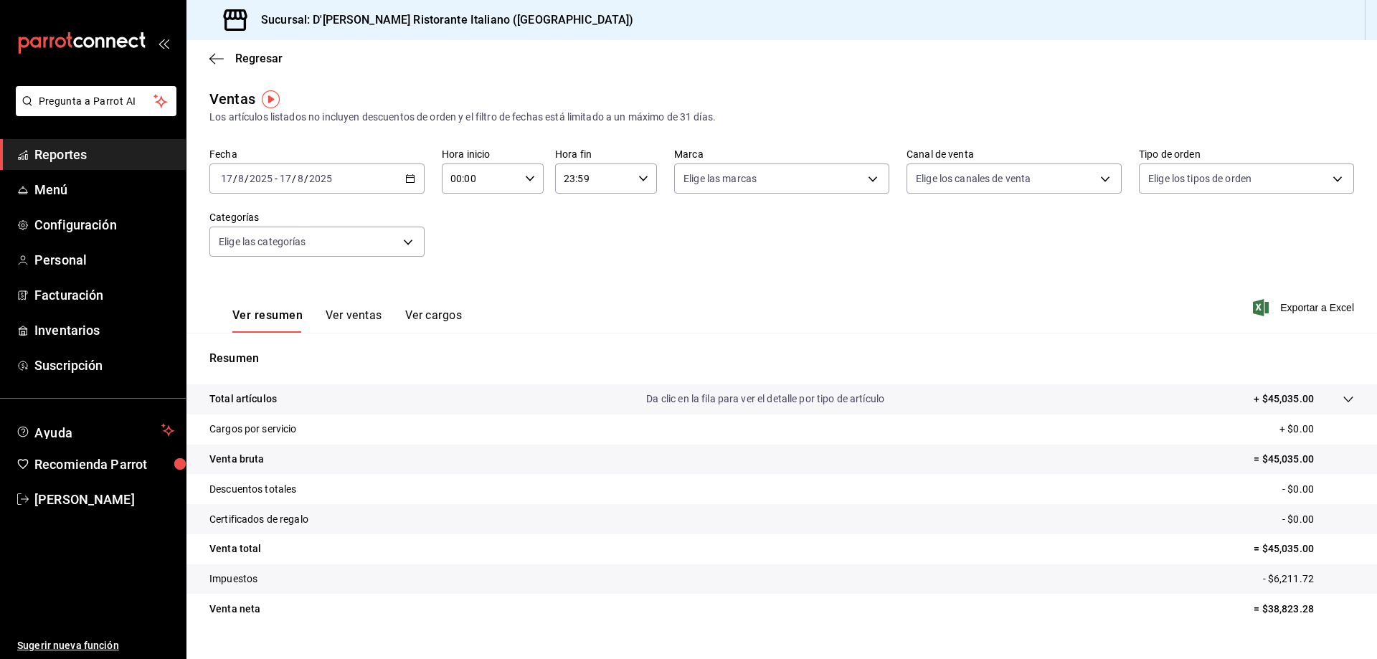
click at [405, 174] on icon "button" at bounding box center [410, 179] width 10 height 10
click at [290, 281] on span "Semana actual" at bounding box center [277, 286] width 111 height 15
click at [369, 319] on button "Ver ventas" at bounding box center [354, 320] width 57 height 24
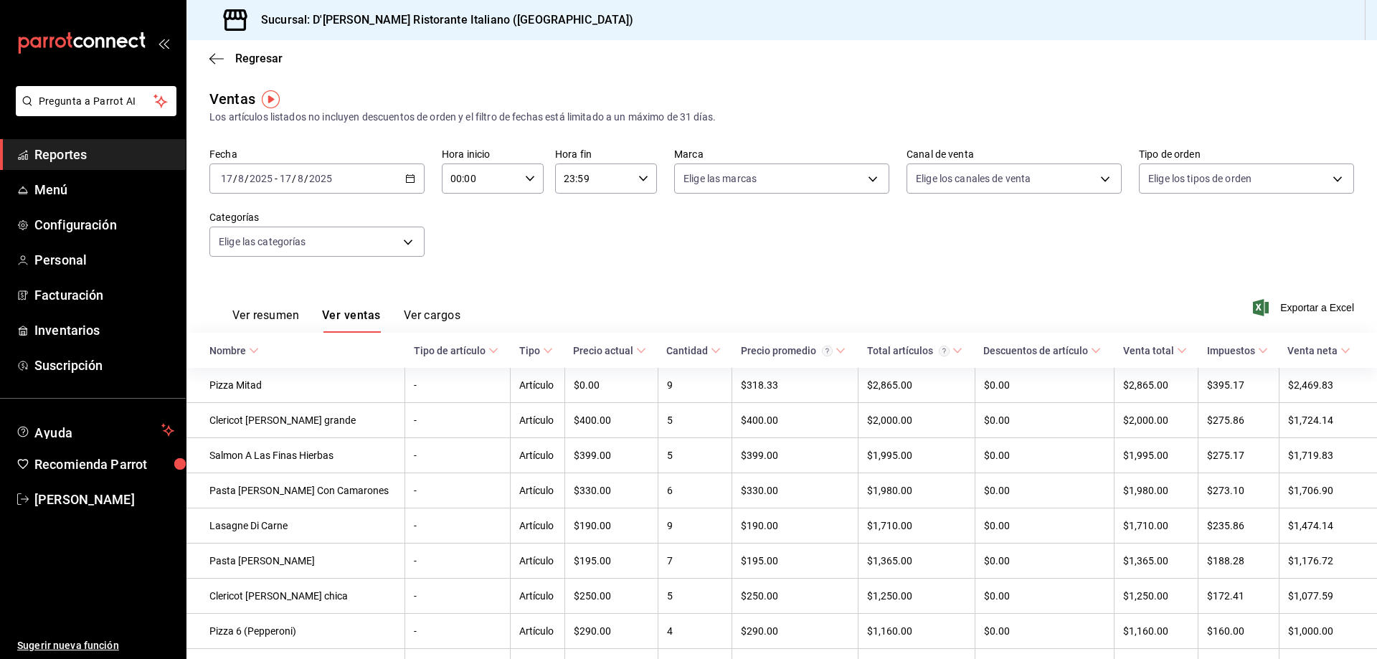
click at [411, 179] on icon "button" at bounding box center [410, 179] width 10 height 10
click at [263, 321] on span "Mes actual" at bounding box center [277, 318] width 111 height 15
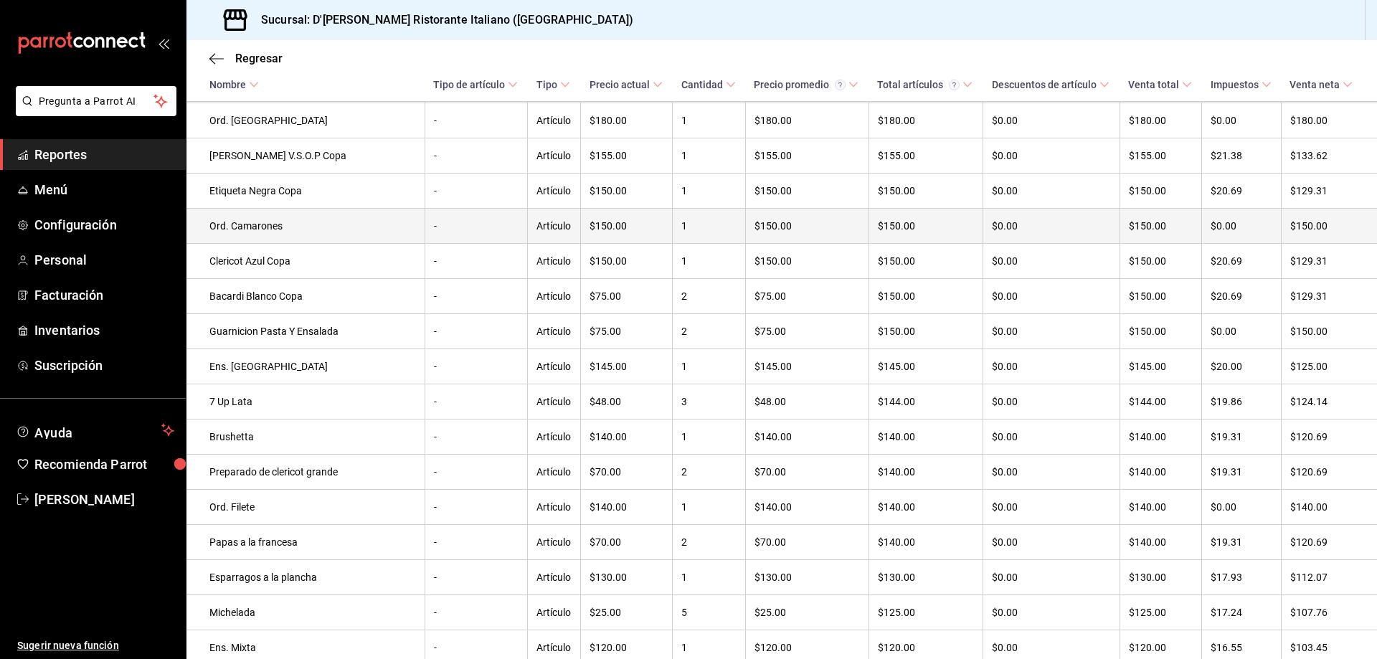
scroll to position [8058, 0]
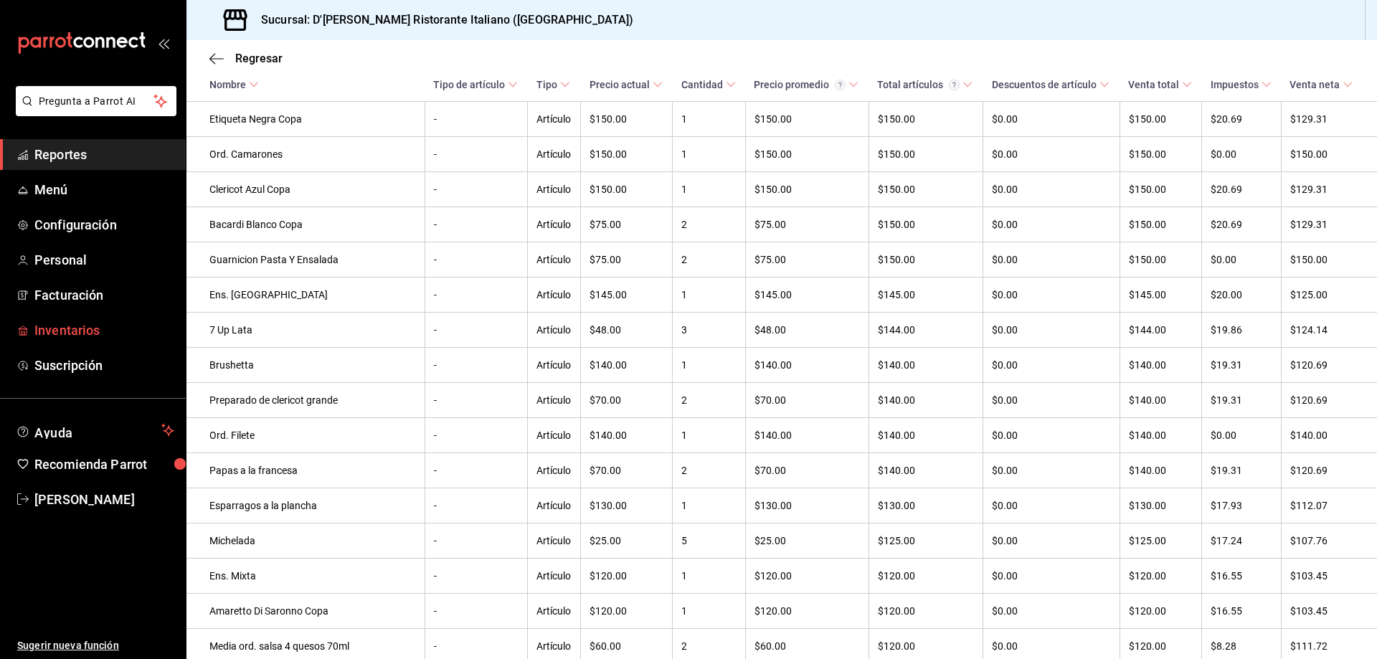
click at [69, 334] on span "Inventarios" at bounding box center [104, 330] width 140 height 19
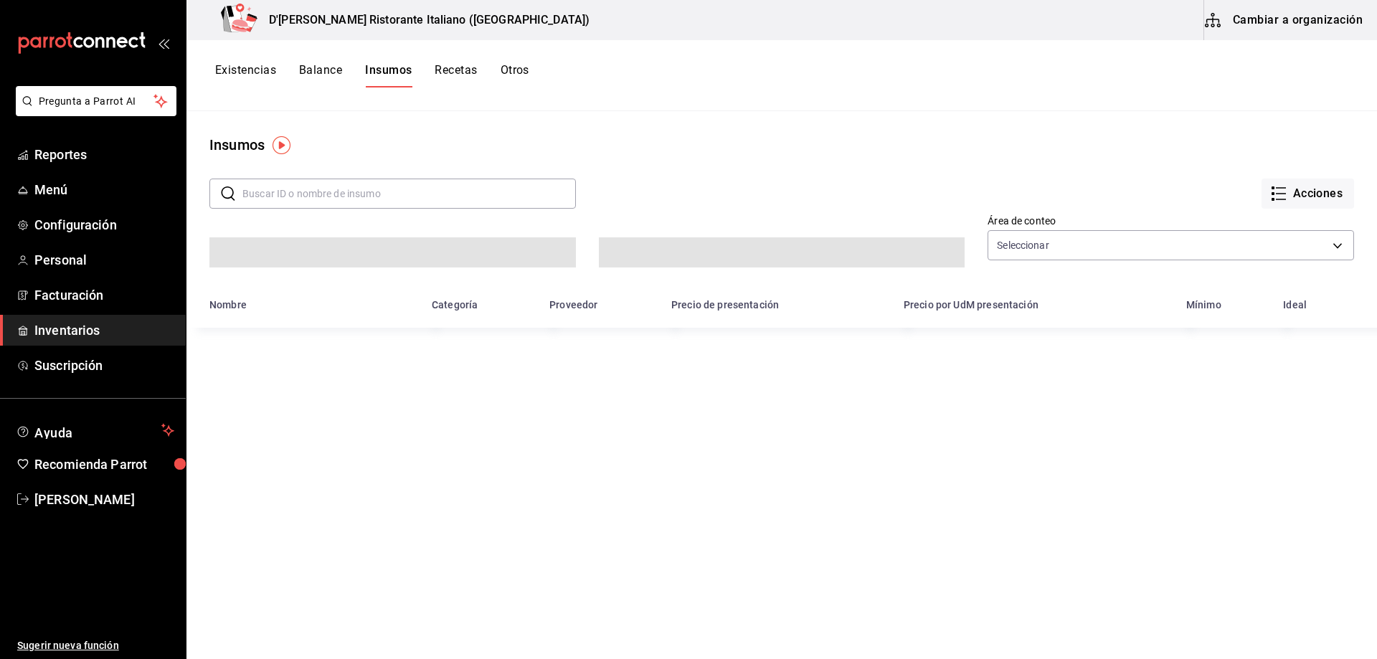
type input "b5192ea5-a1c5-41aa-abe1-a402924c239f,2763dc78-c986-44b1-b5e7-f26573252f2c"
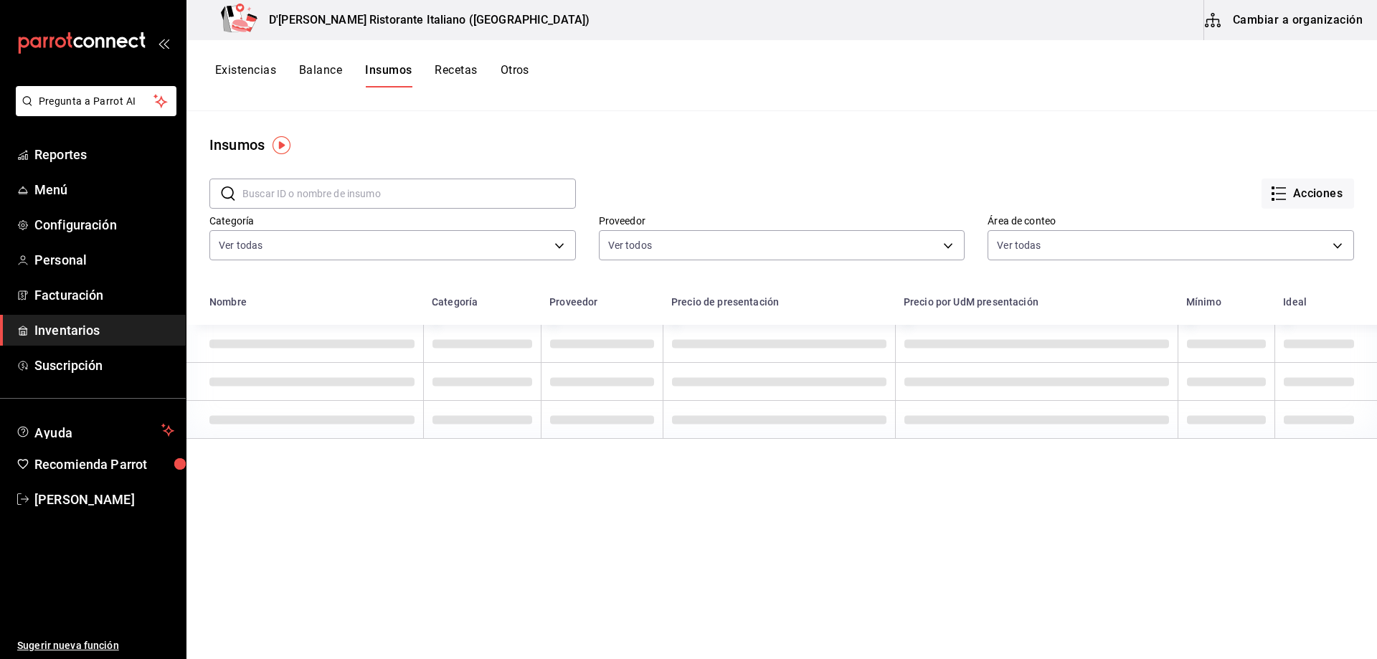
click at [387, 190] on input "text" at bounding box center [408, 193] width 333 height 29
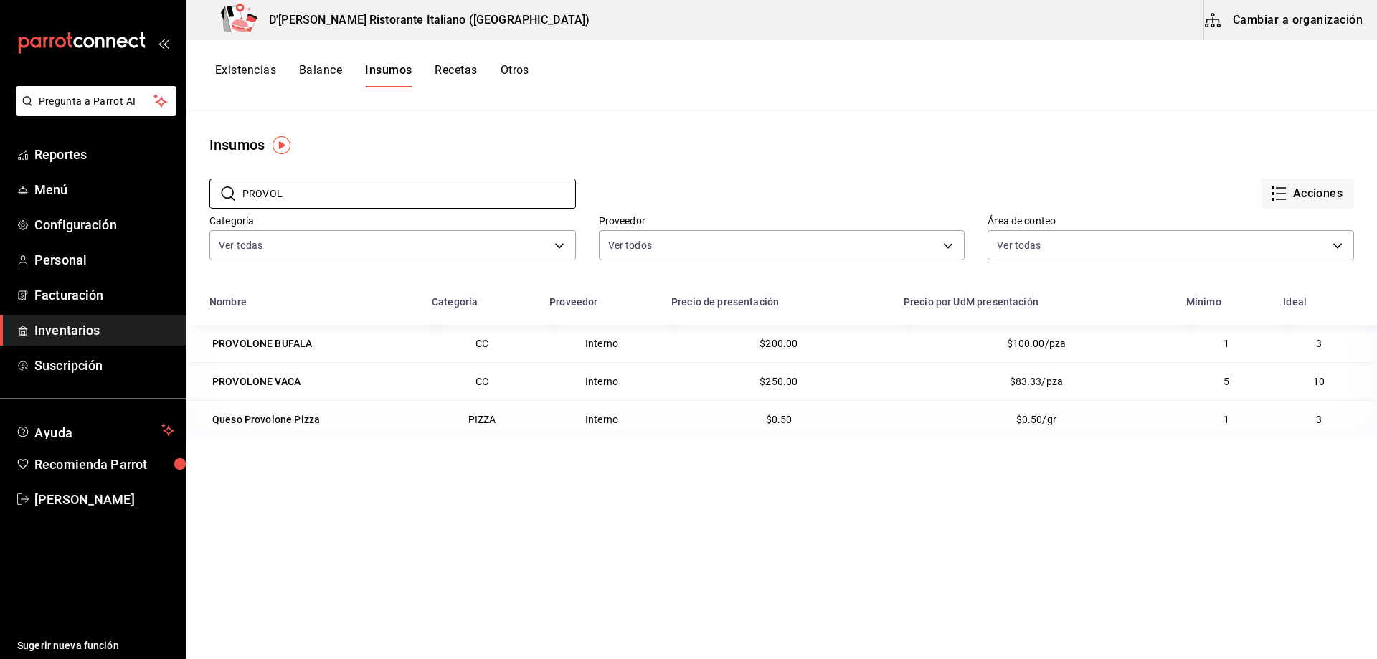
type input "PROVOL"
click at [244, 70] on button "Existencias" at bounding box center [245, 75] width 61 height 24
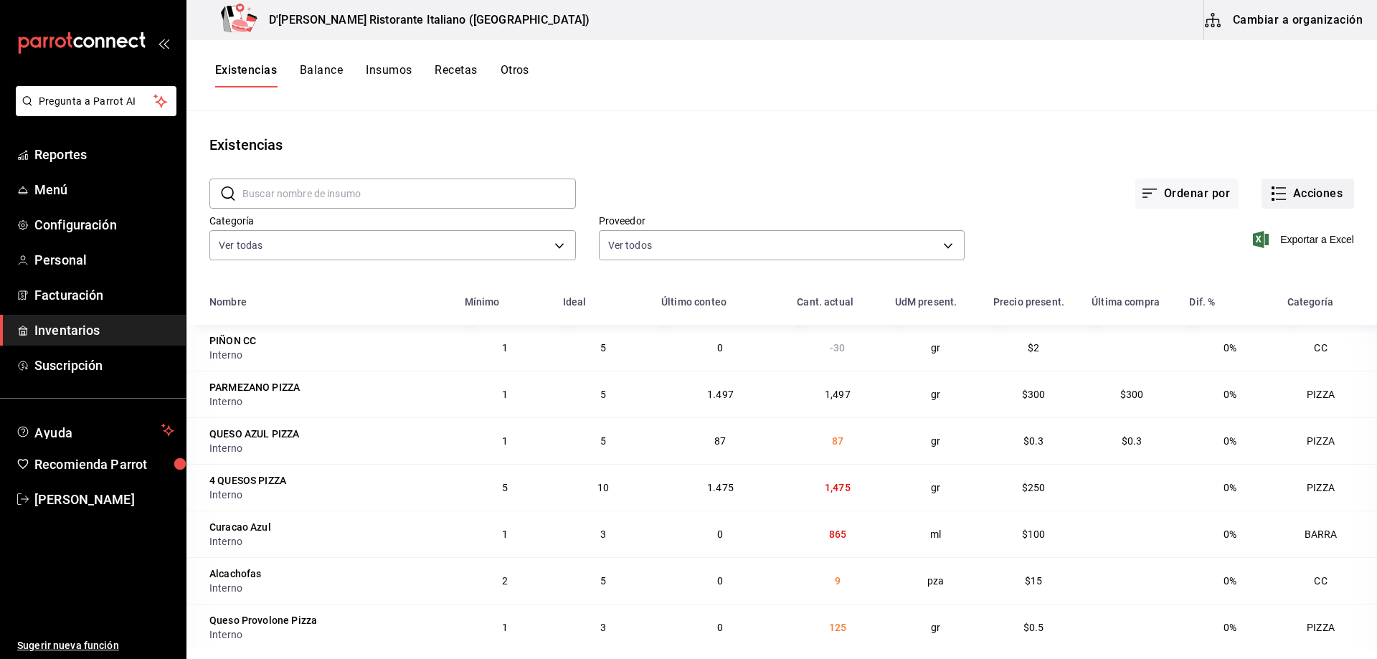
click at [1280, 191] on button "Acciones" at bounding box center [1307, 194] width 93 height 30
click at [1259, 426] on span "Ajuste" at bounding box center [1293, 423] width 120 height 15
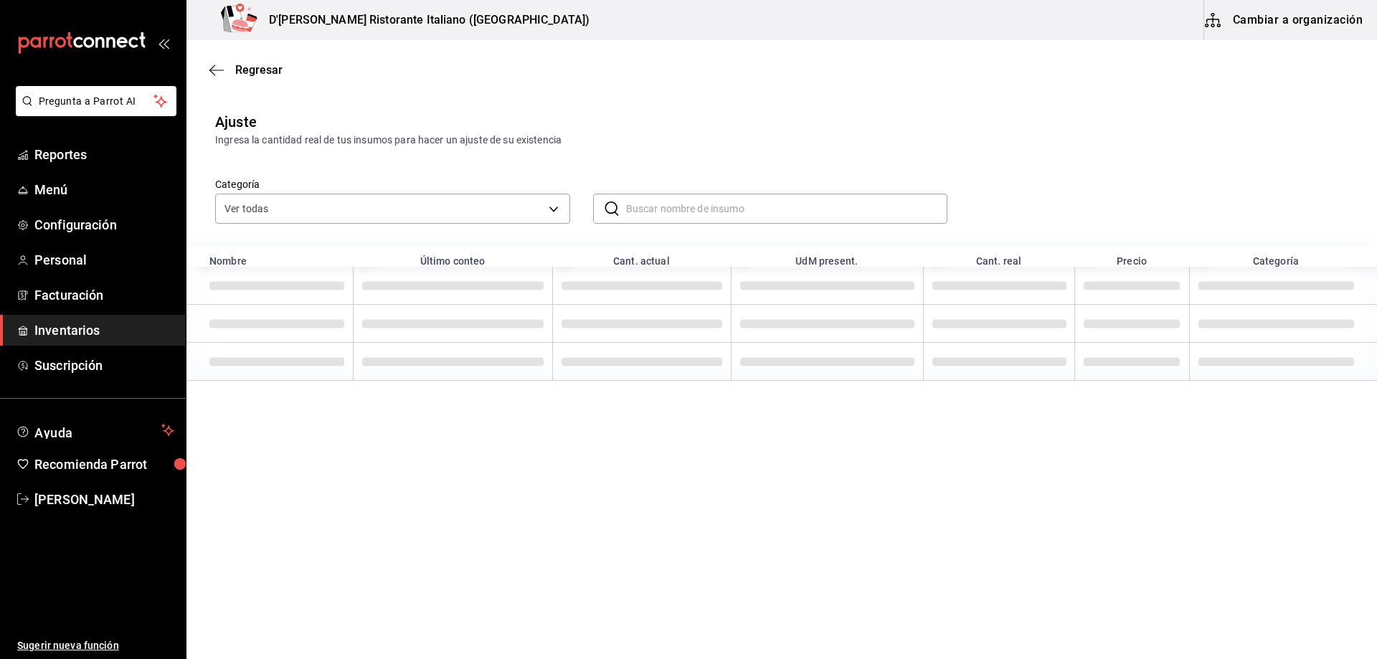
click at [797, 207] on input "text" at bounding box center [787, 208] width 322 height 29
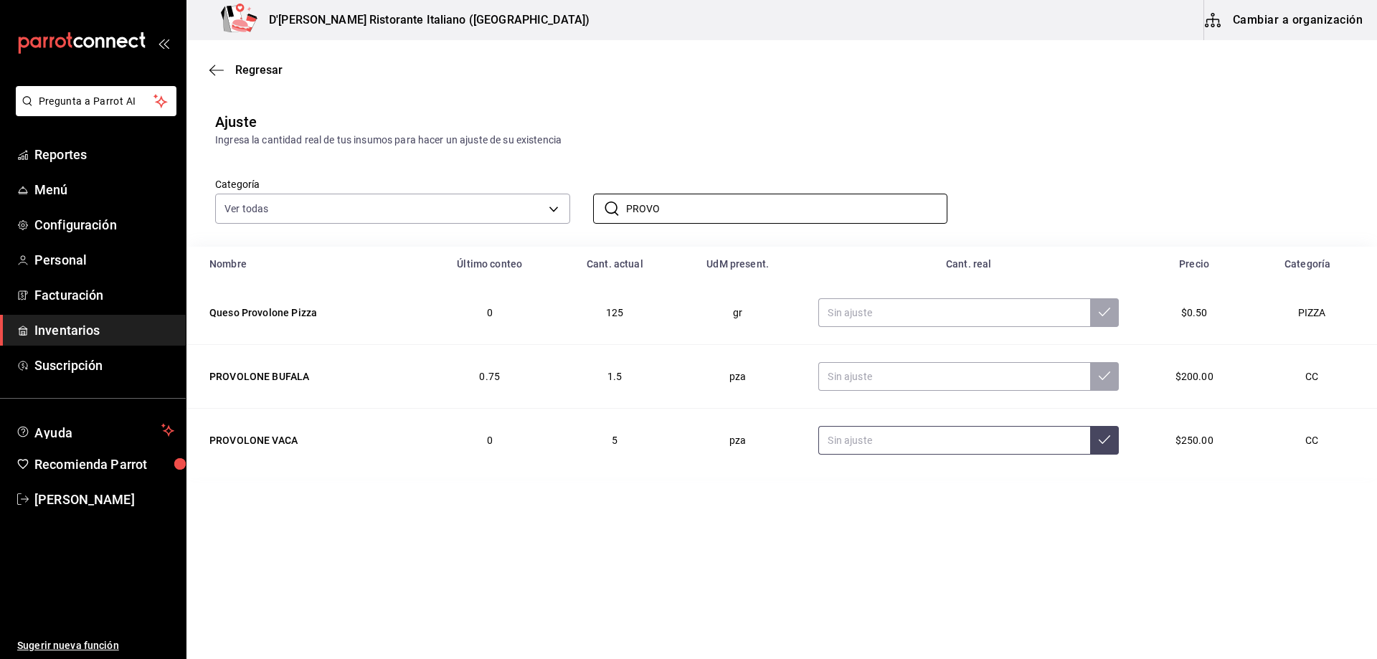
type input "PROVO"
click at [865, 439] on input "text" at bounding box center [954, 440] width 272 height 29
click at [669, 498] on main "Regresar Ajuste Ingresa la cantidad real de tus insumos para hacer un ajuste de…" at bounding box center [781, 309] width 1190 height 538
click at [881, 444] on input "10.00" at bounding box center [954, 440] width 272 height 29
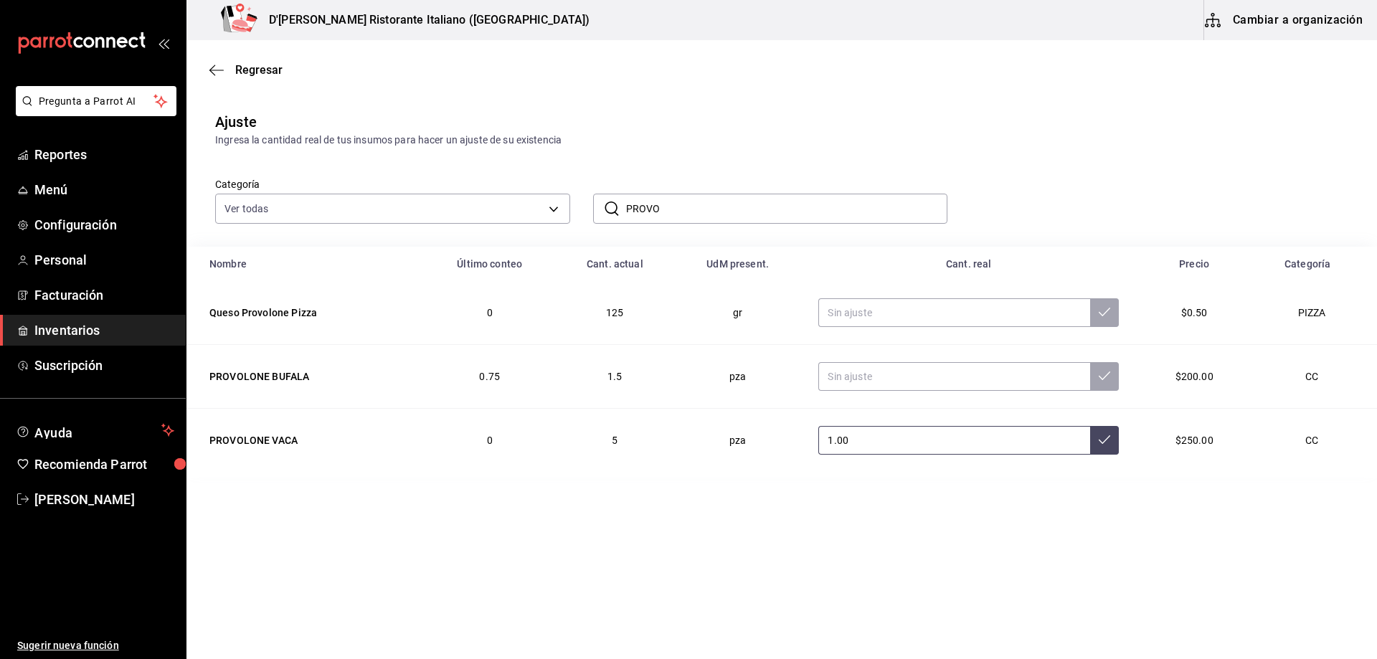
type input "10.00"
click at [1101, 438] on icon at bounding box center [1104, 439] width 11 height 11
click at [580, 95] on main "Regresar Ajuste Ingresa la cantidad real de tus insumos para hacer un ajuste de…" at bounding box center [781, 258] width 1190 height 437
click at [252, 69] on span "Regresar" at bounding box center [258, 70] width 47 height 14
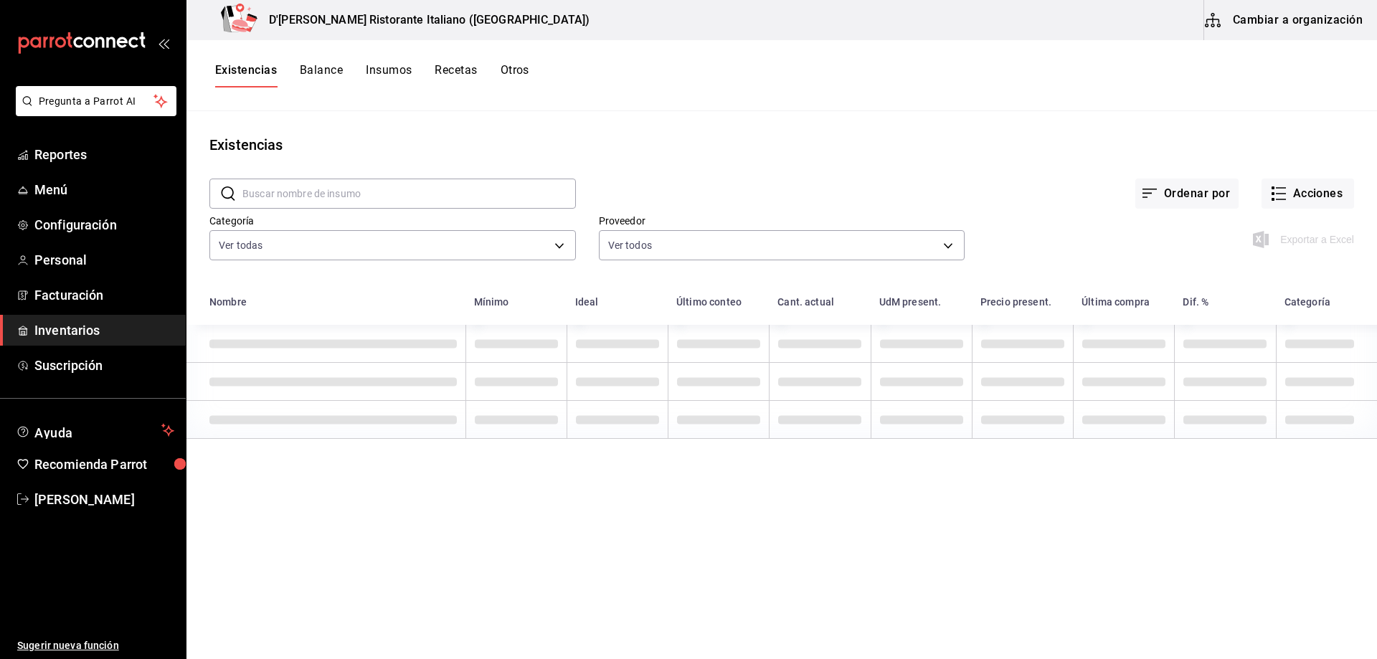
click at [1279, 21] on button "Cambiar a organización" at bounding box center [1284, 20] width 161 height 40
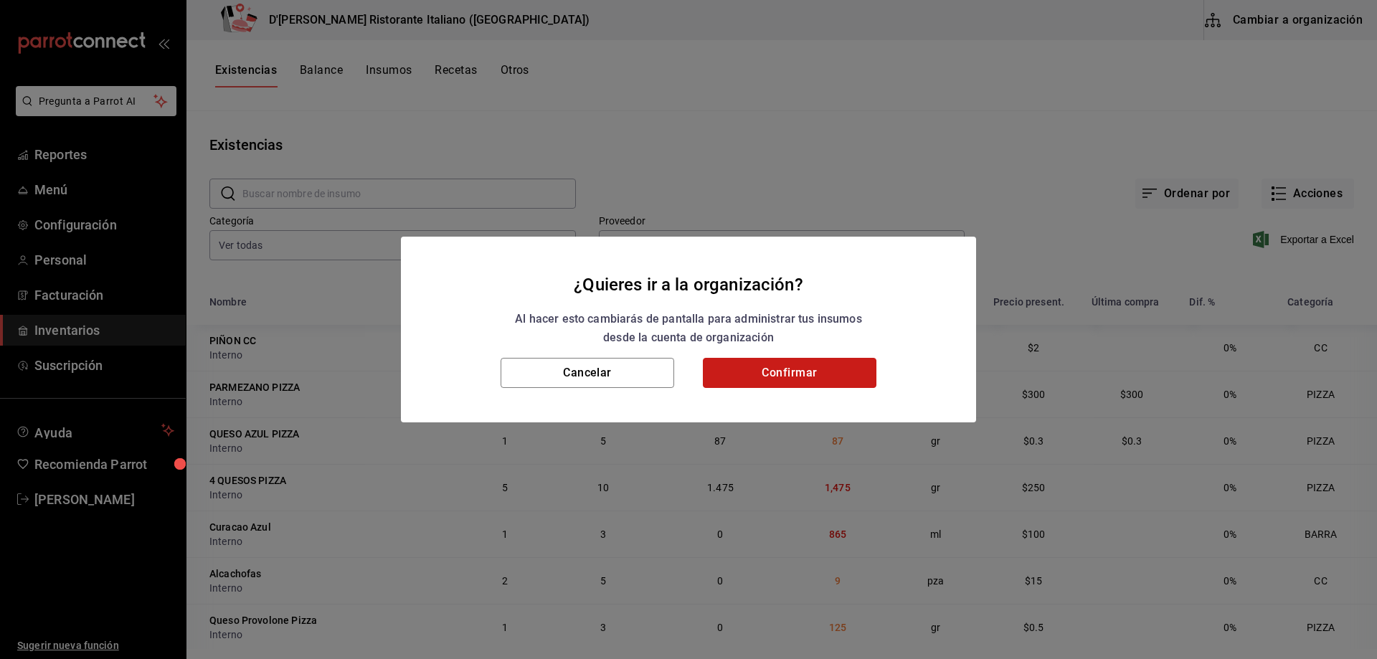
click at [759, 371] on button "Confirmar" at bounding box center [790, 373] width 174 height 30
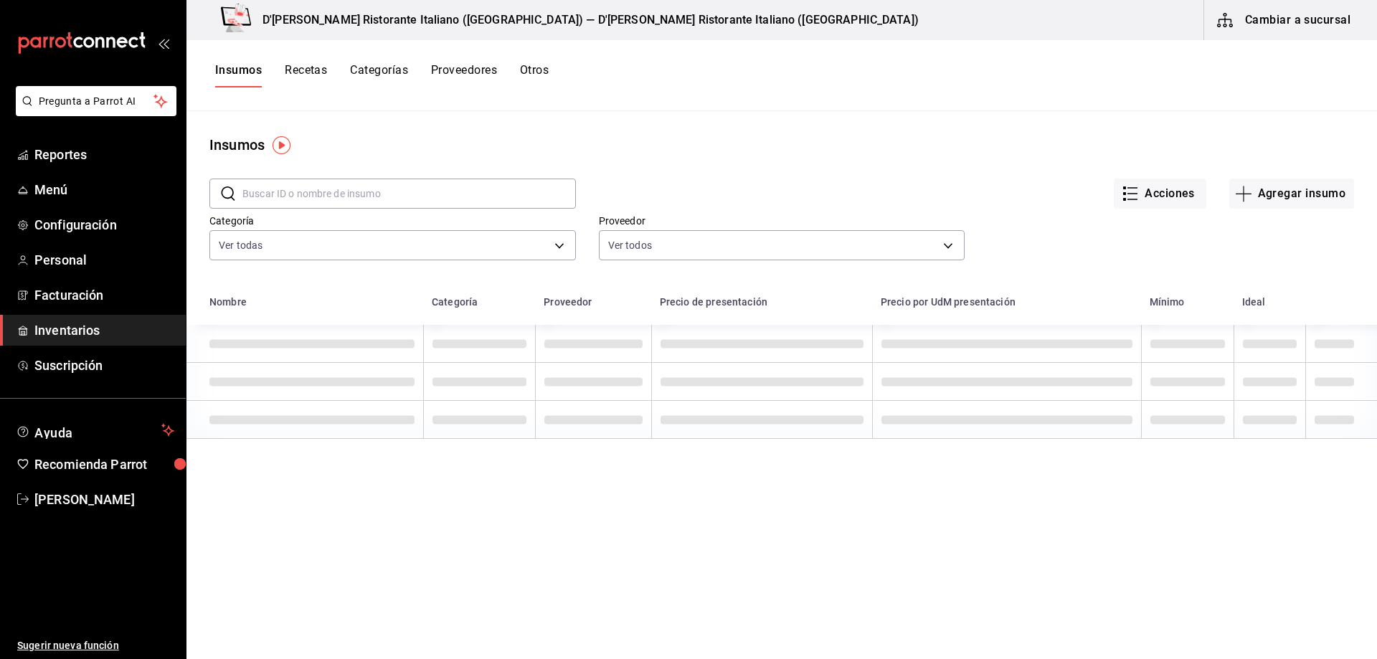
click at [308, 70] on button "Recetas" at bounding box center [306, 75] width 42 height 24
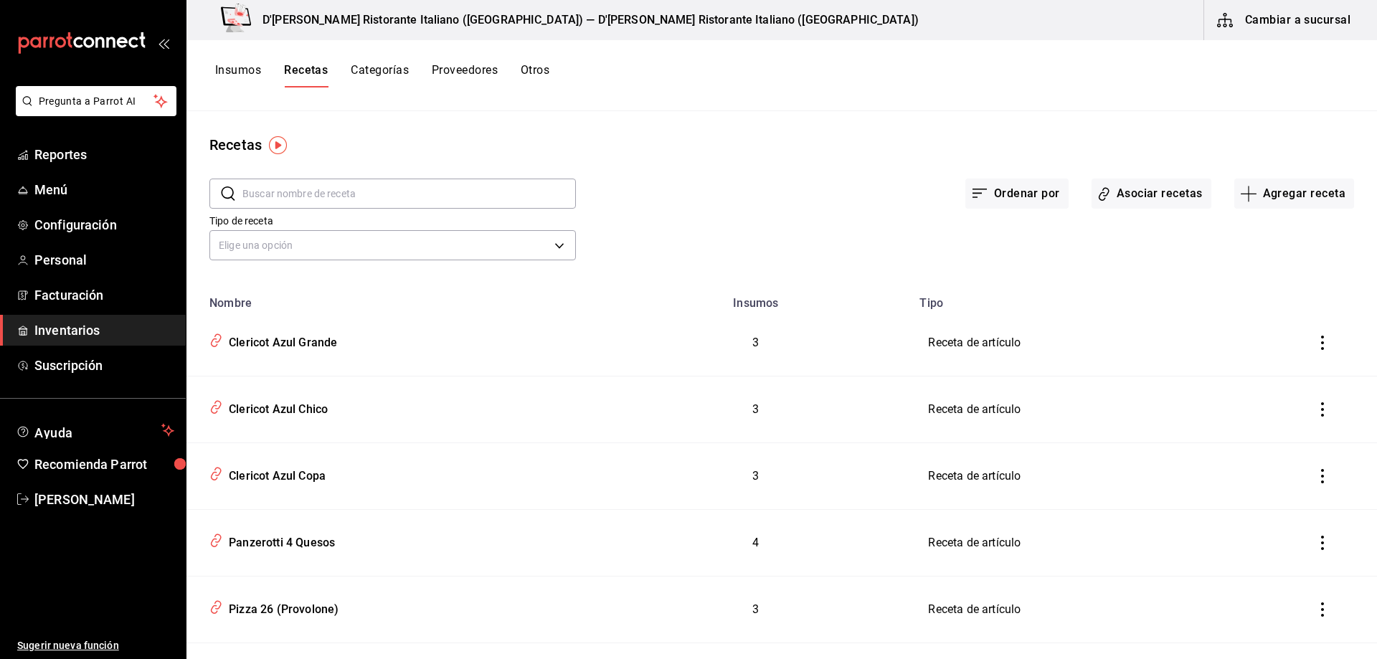
drag, startPoint x: 308, startPoint y: 70, endPoint x: 385, endPoint y: 190, distance: 142.2
click at [385, 190] on input "text" at bounding box center [408, 193] width 333 height 29
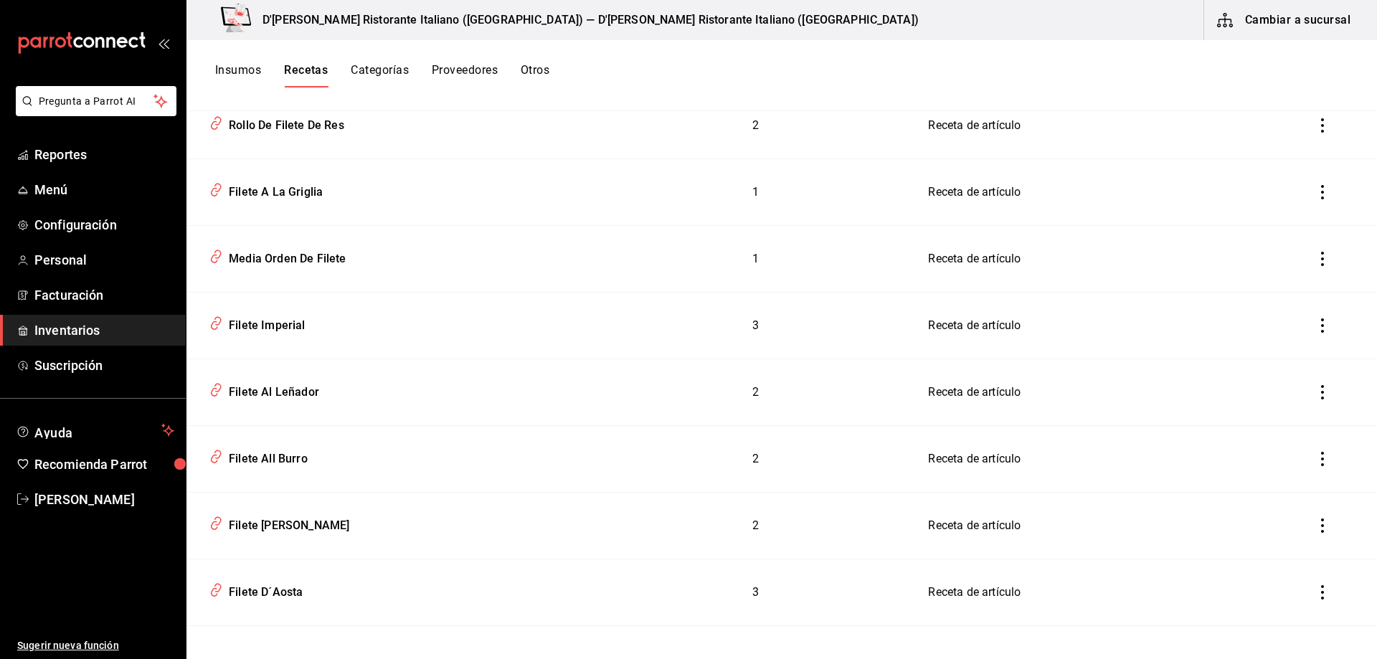
scroll to position [422, 0]
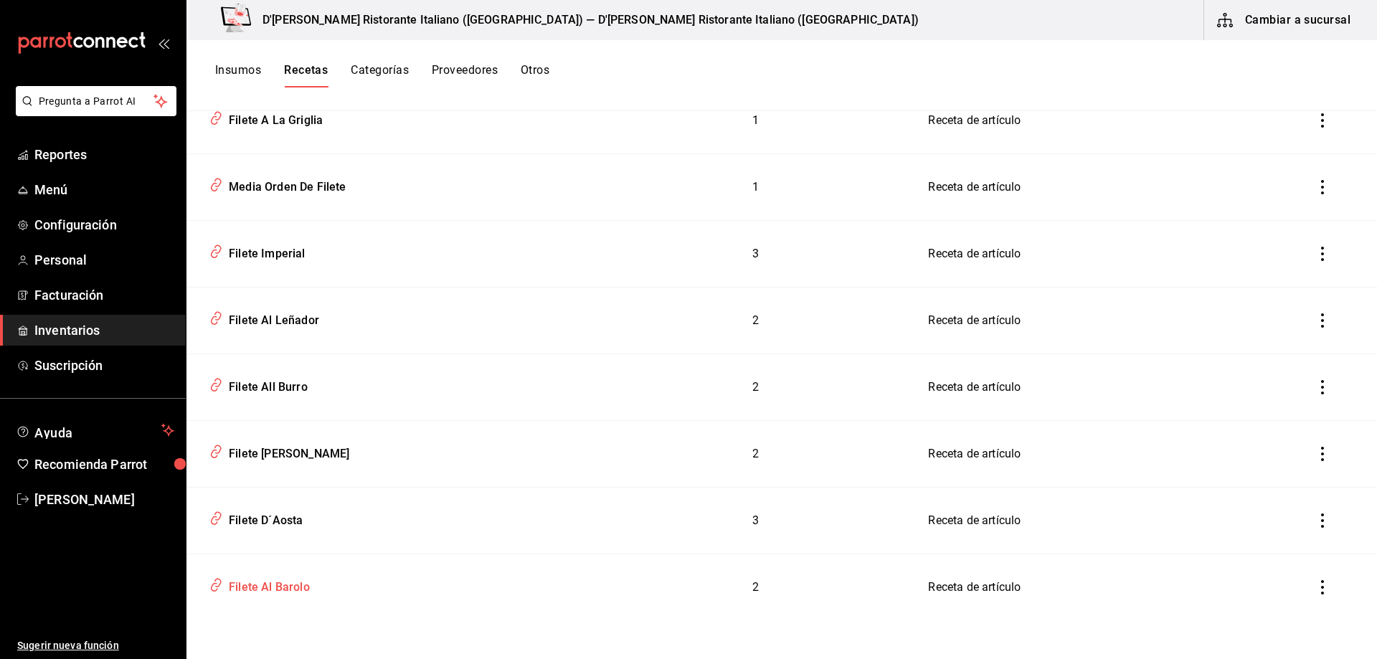
type input "FILETE"
click at [275, 590] on div "Filete Al Barolo" at bounding box center [266, 585] width 87 height 22
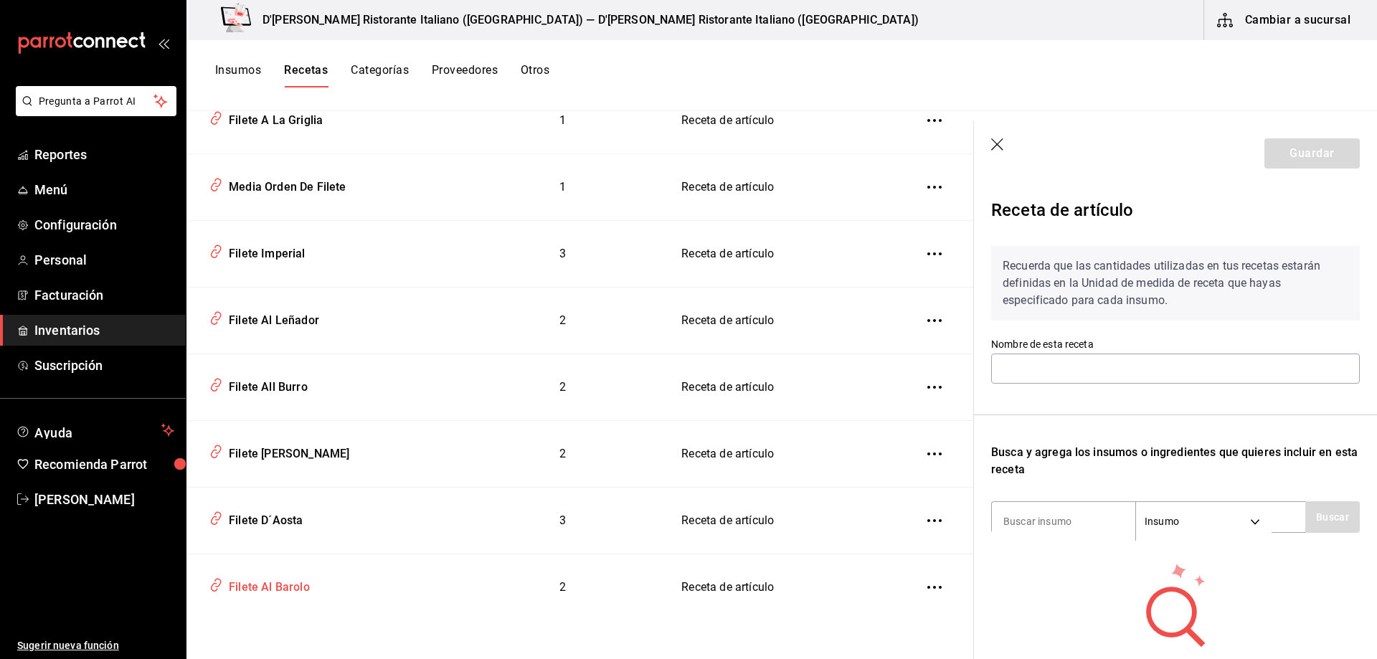
type input "Filete Al Barolo"
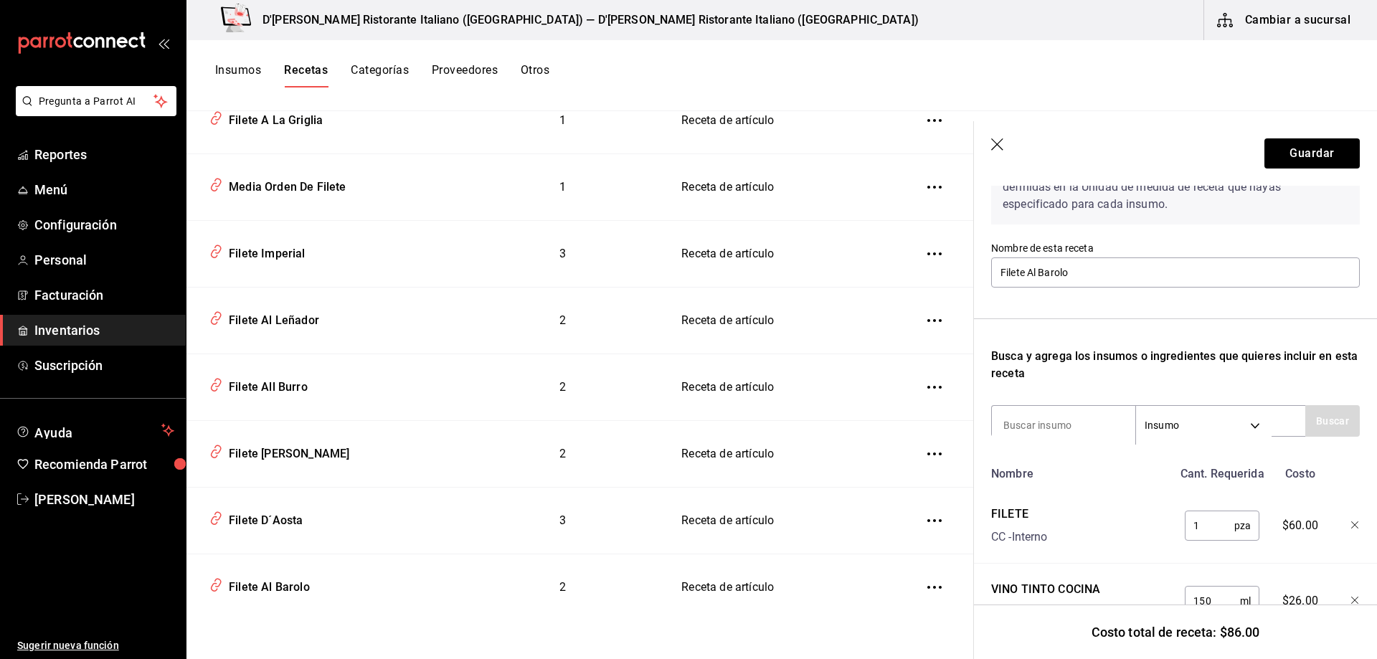
scroll to position [161, 0]
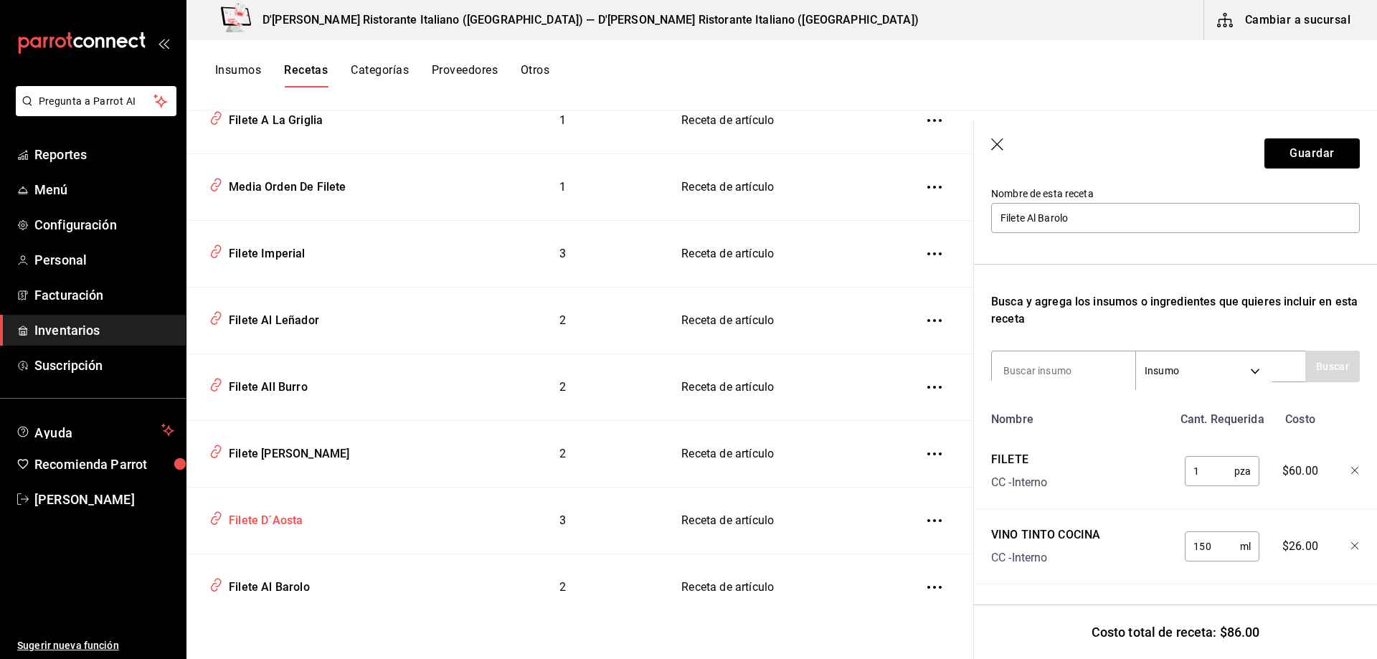
click at [270, 517] on div "Filete D´Aosta" at bounding box center [263, 518] width 80 height 22
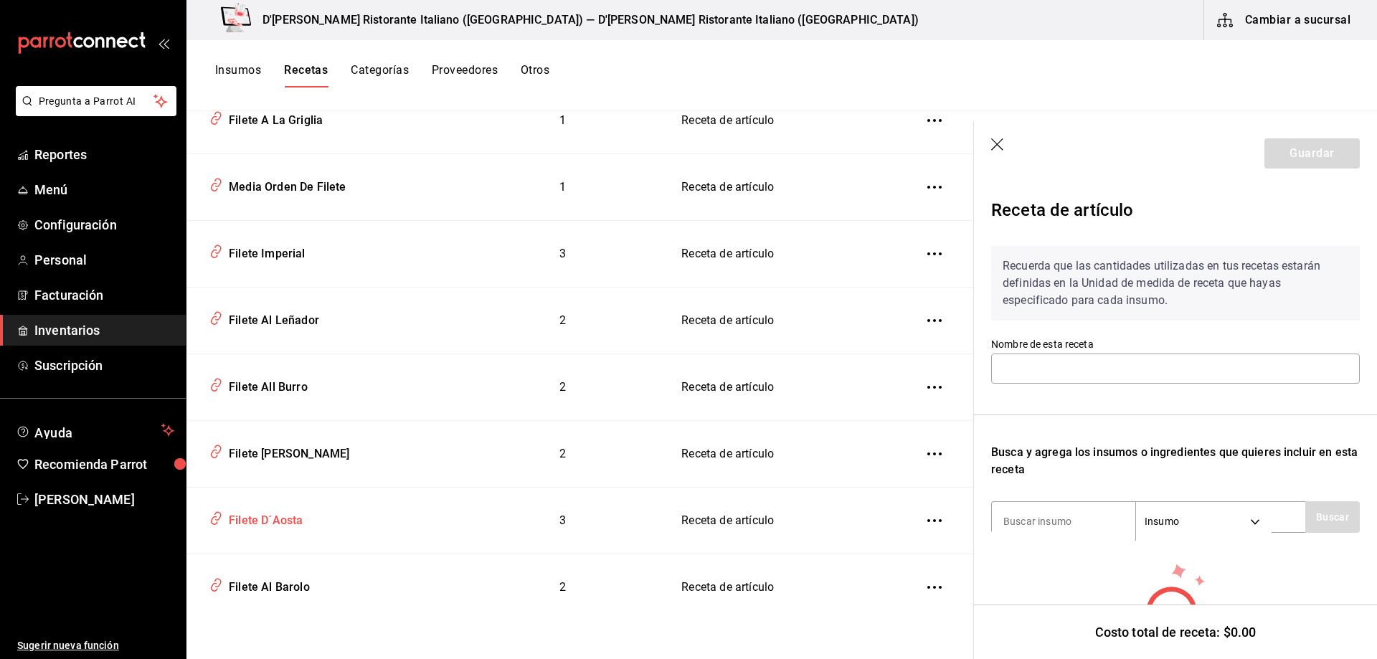
type input "Filete D´Aosta"
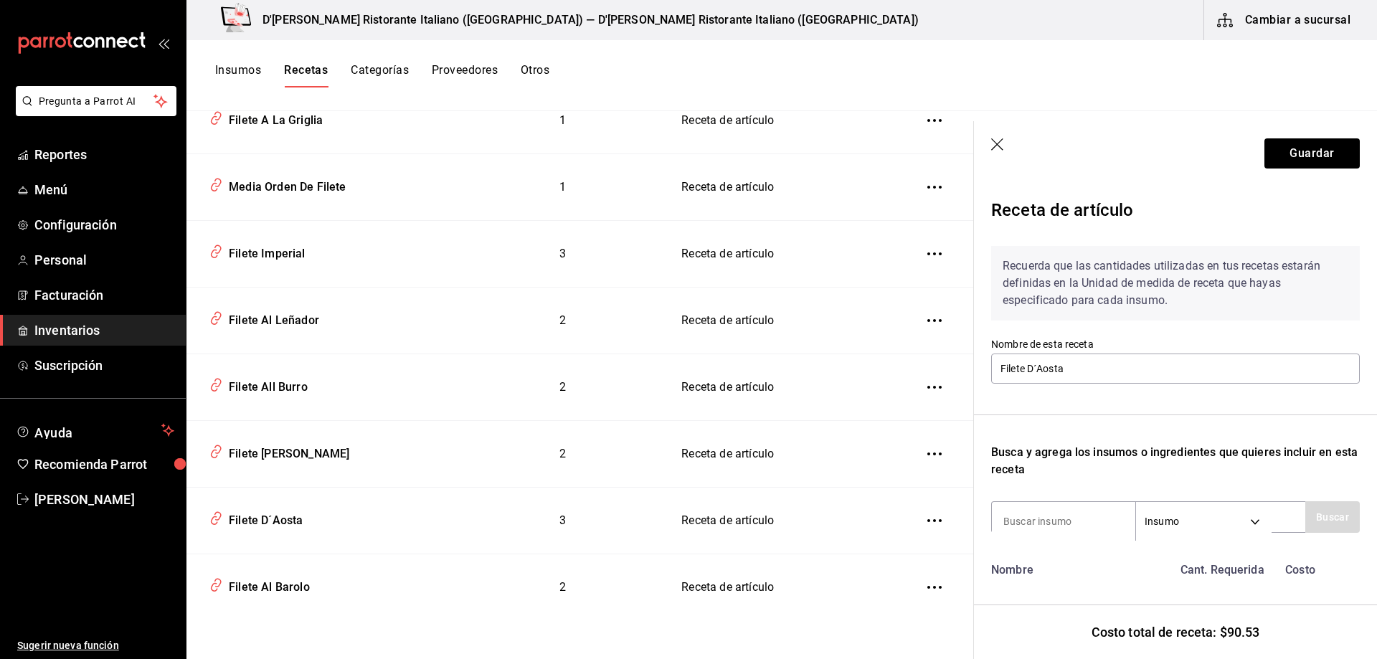
scroll to position [237, 0]
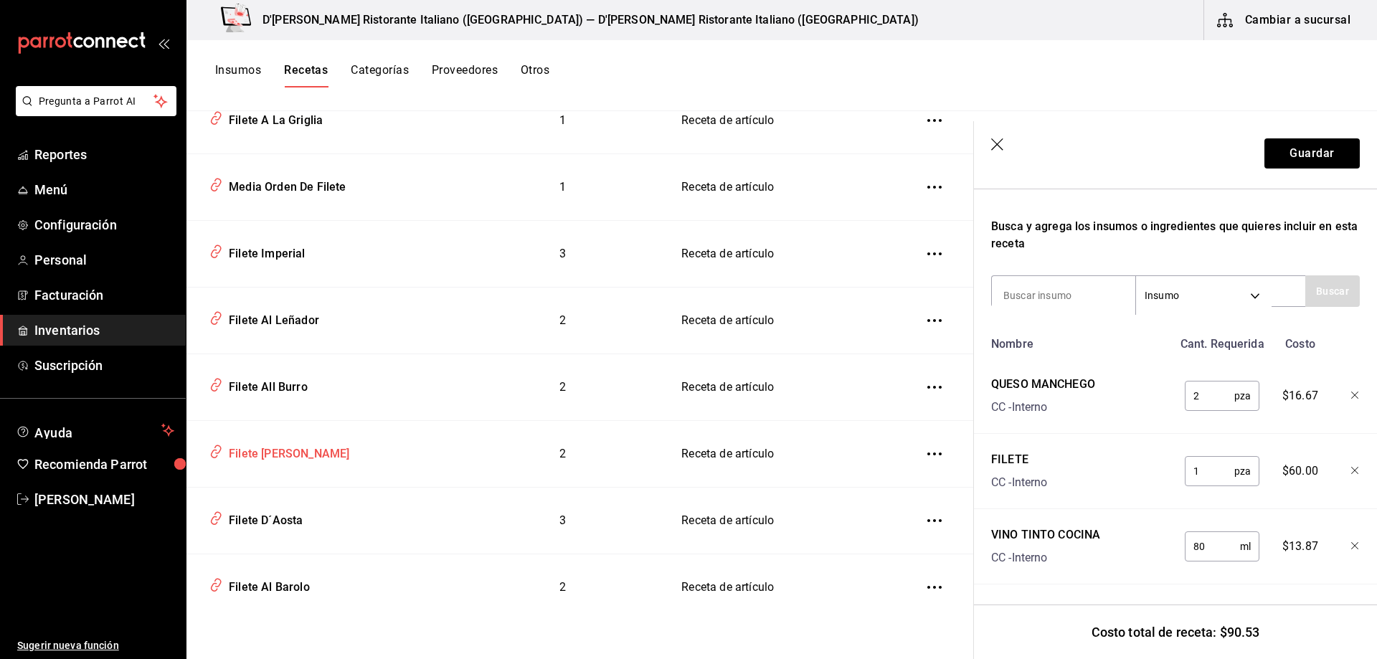
click at [260, 452] on div "Filete Al Pepe" at bounding box center [286, 451] width 126 height 22
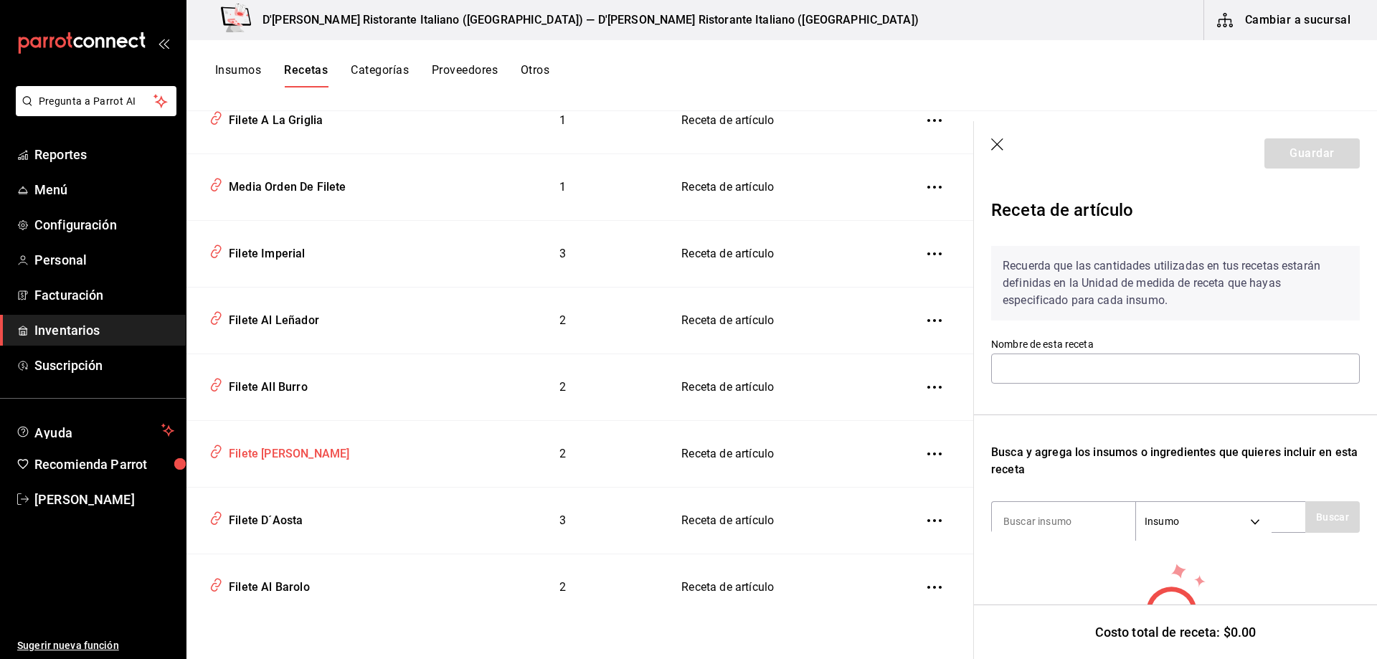
type input "Filete Al Pepe"
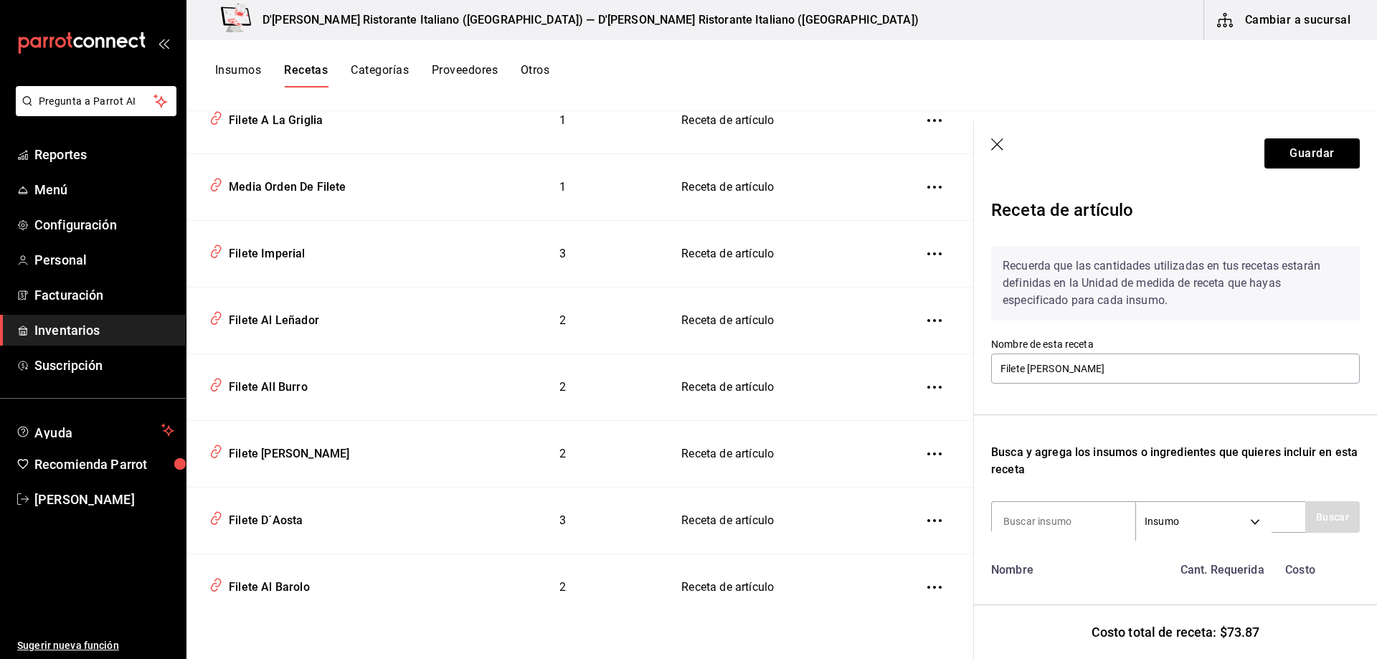
scroll to position [161, 0]
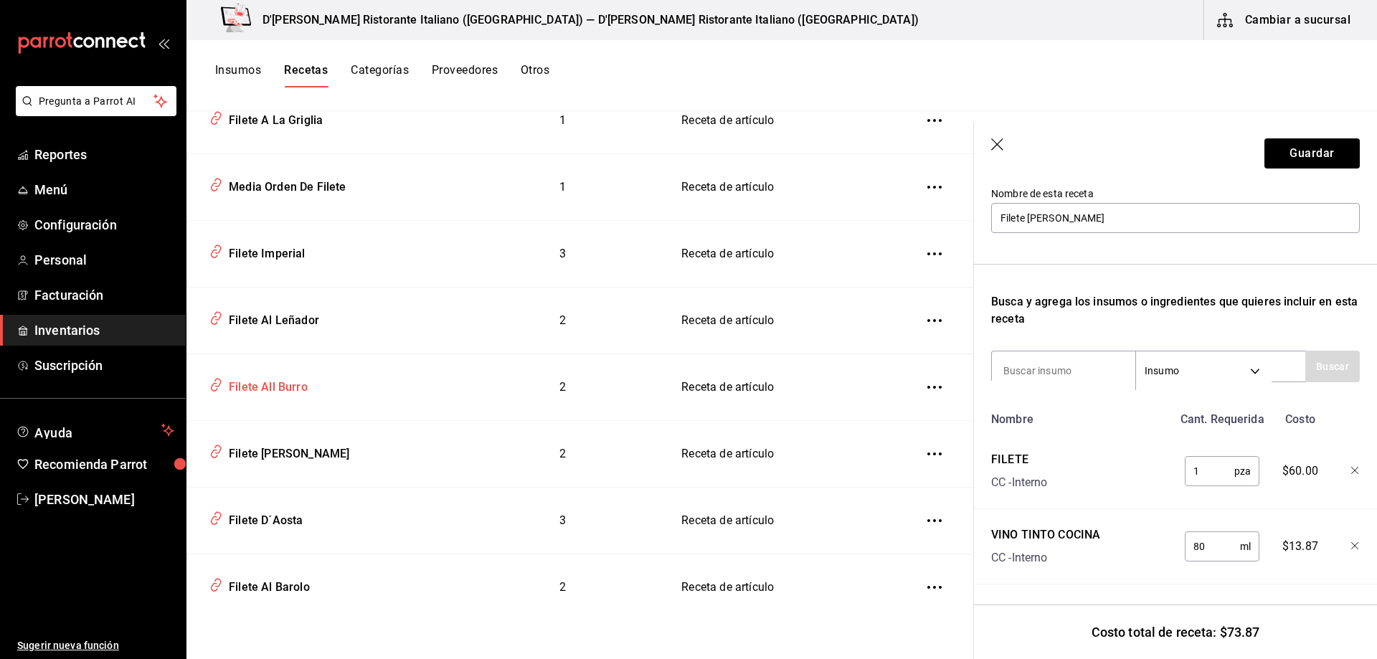
click at [273, 385] on div "Filete All Burro" at bounding box center [265, 385] width 85 height 22
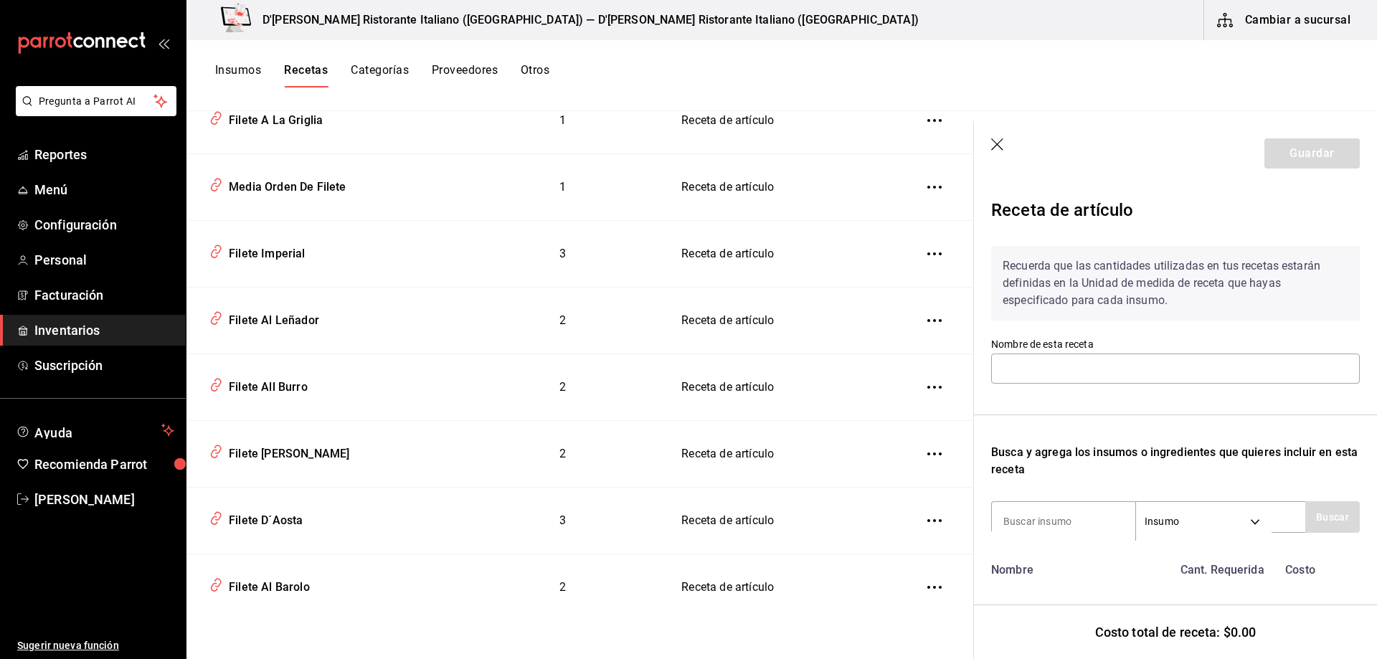
type input "Filete All Burro"
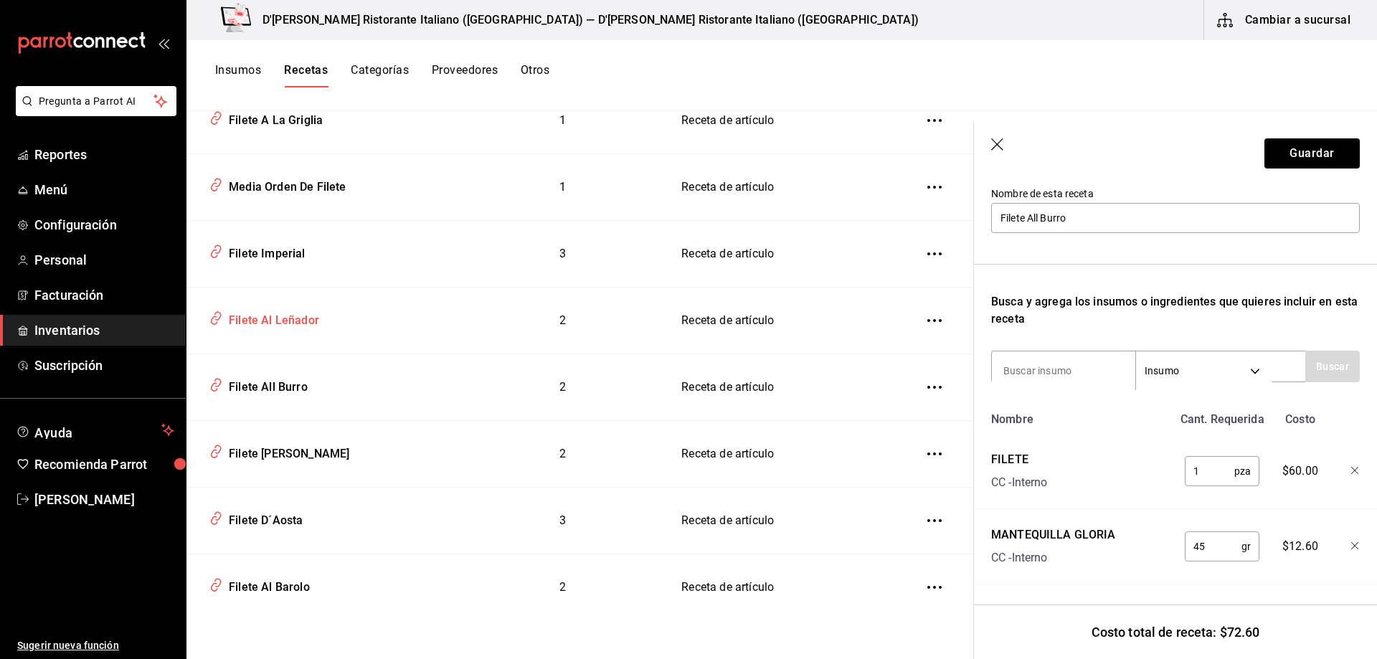
click at [273, 318] on div "Filete Al Leñador" at bounding box center [271, 318] width 96 height 22
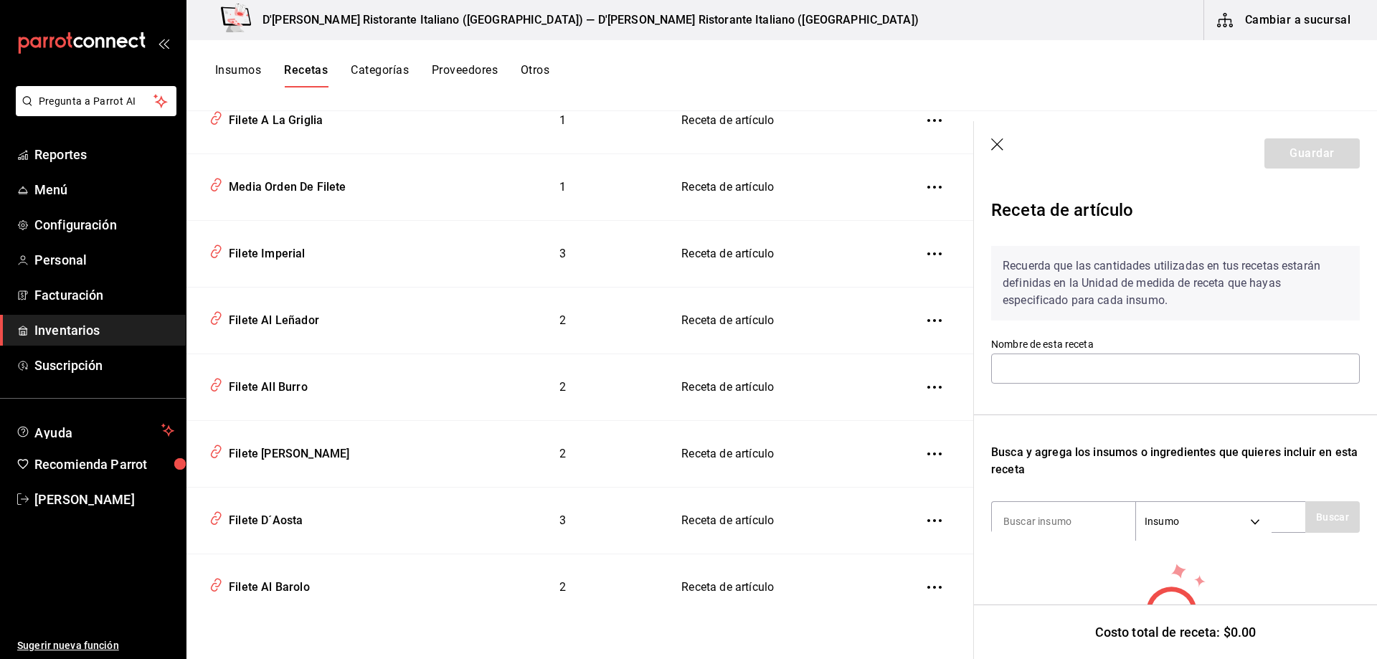
type input "Filete Al Leñador"
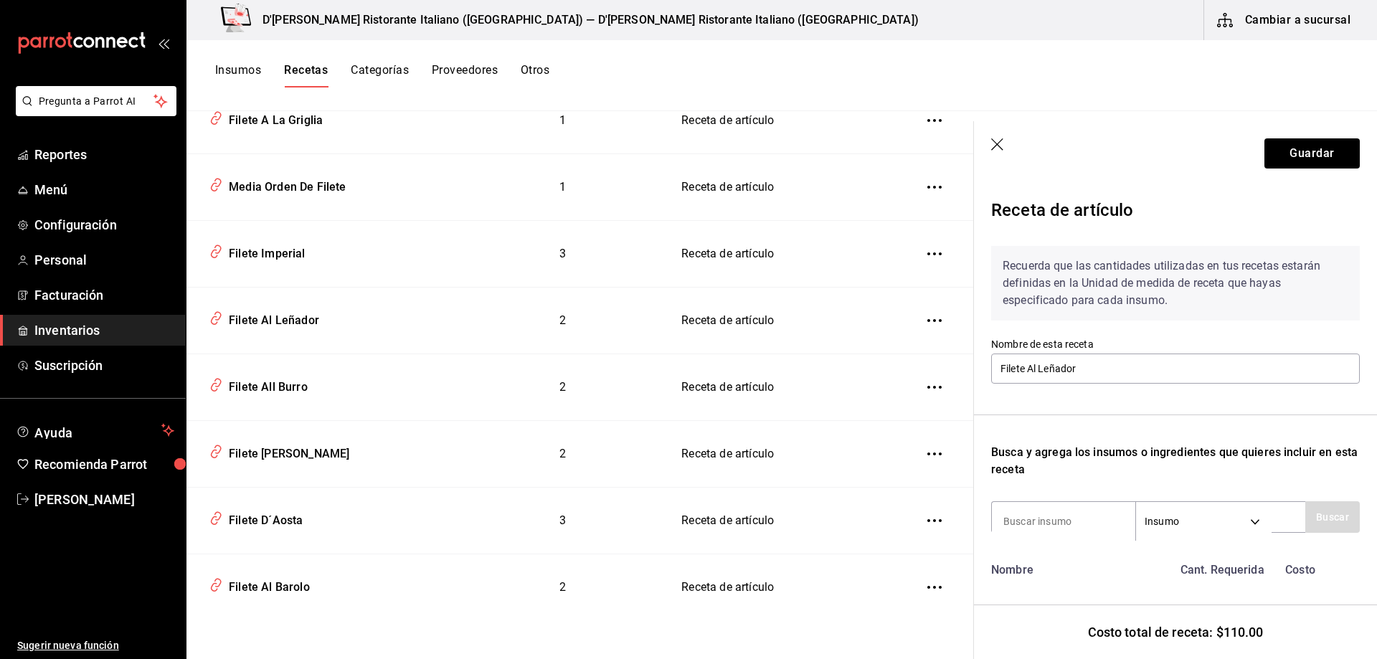
scroll to position [161, 0]
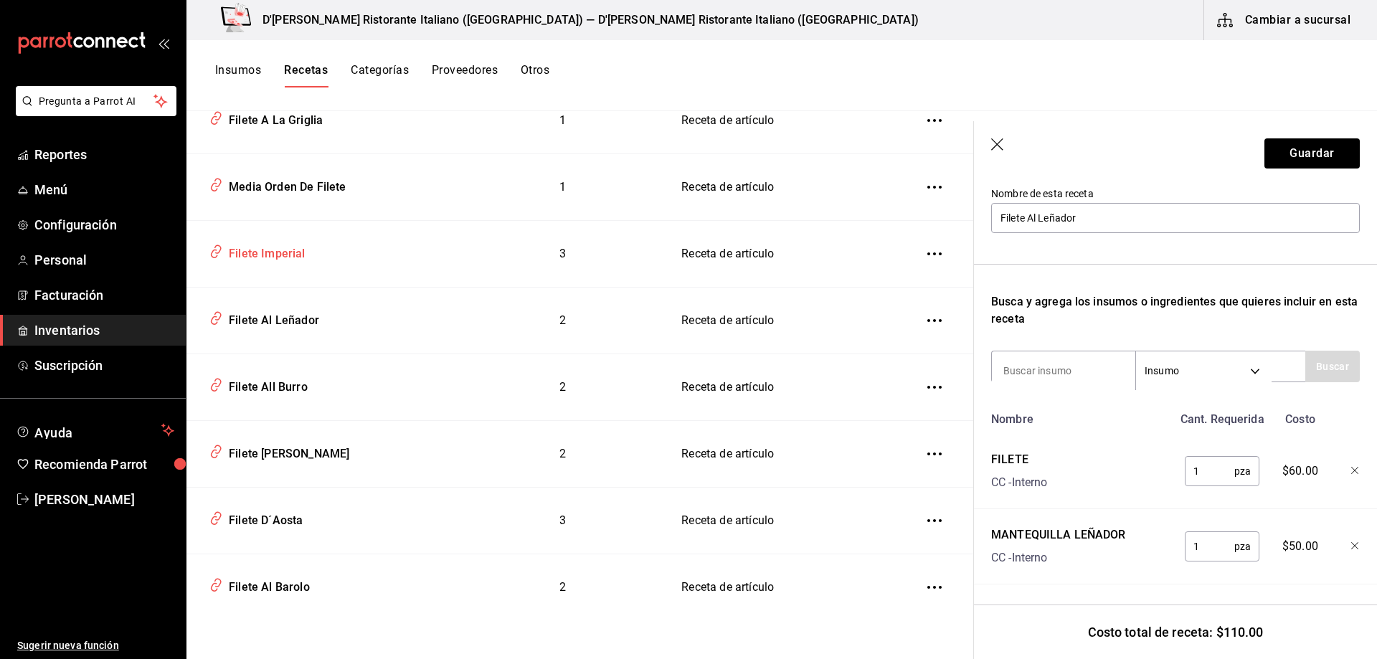
click at [244, 253] on div "Filete Imperial" at bounding box center [264, 251] width 82 height 22
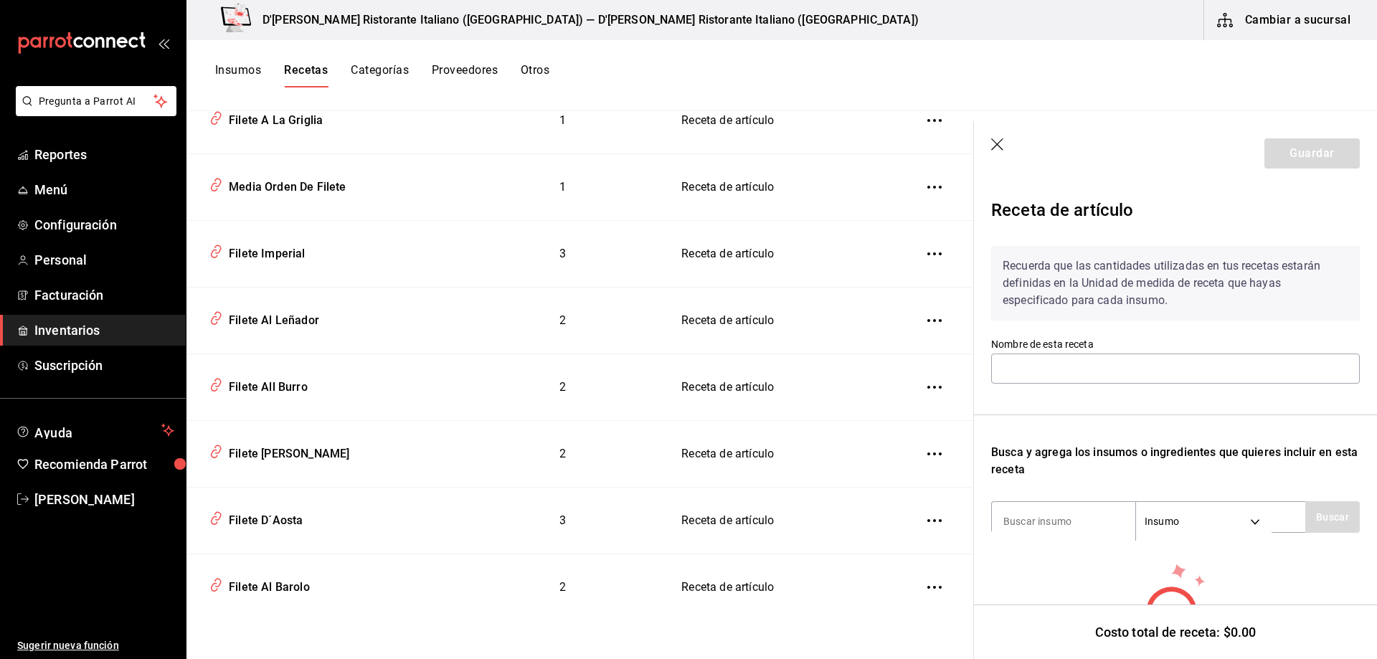
type input "Filete Imperial"
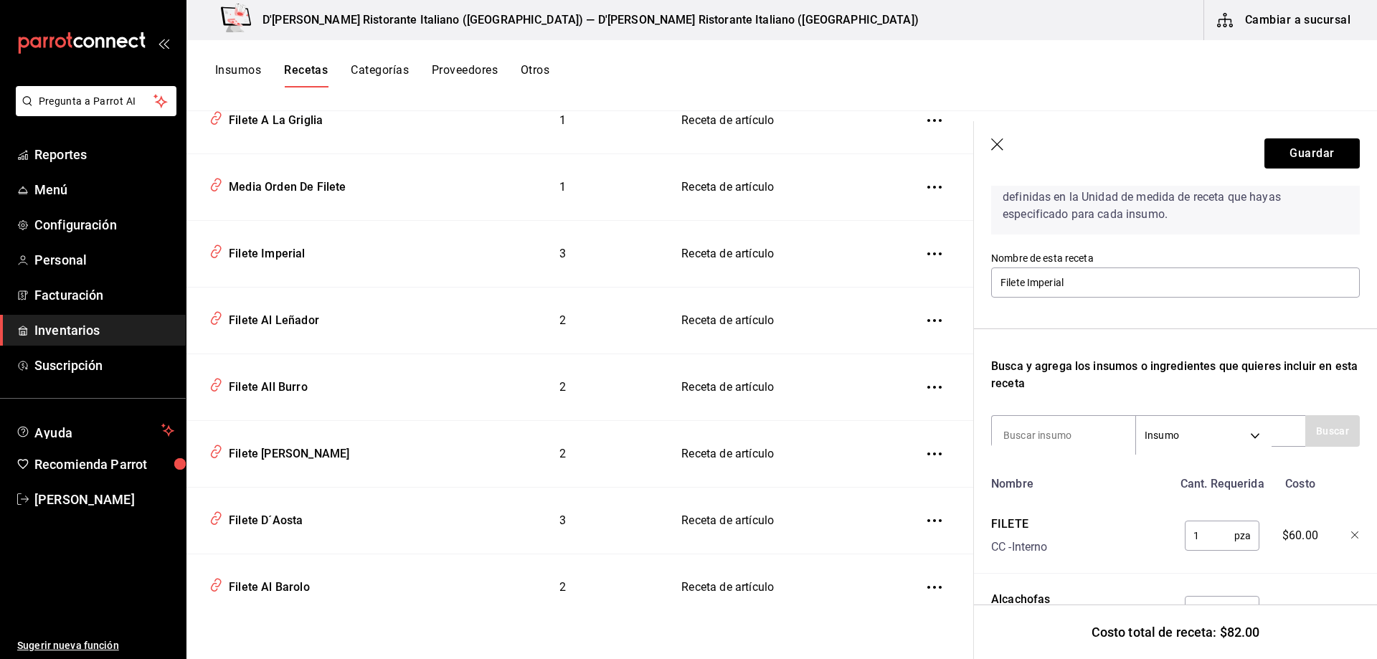
scroll to position [237, 0]
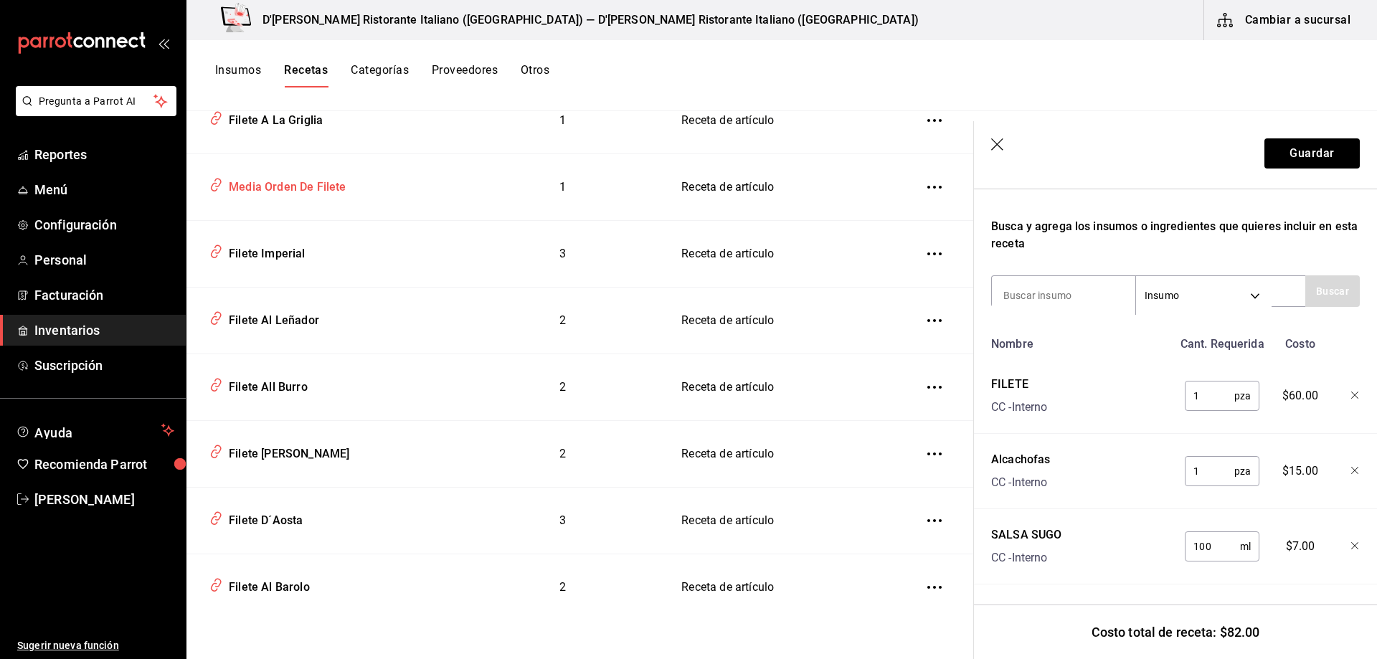
click at [280, 184] on div "Media Orden De Filete" at bounding box center [284, 185] width 123 height 22
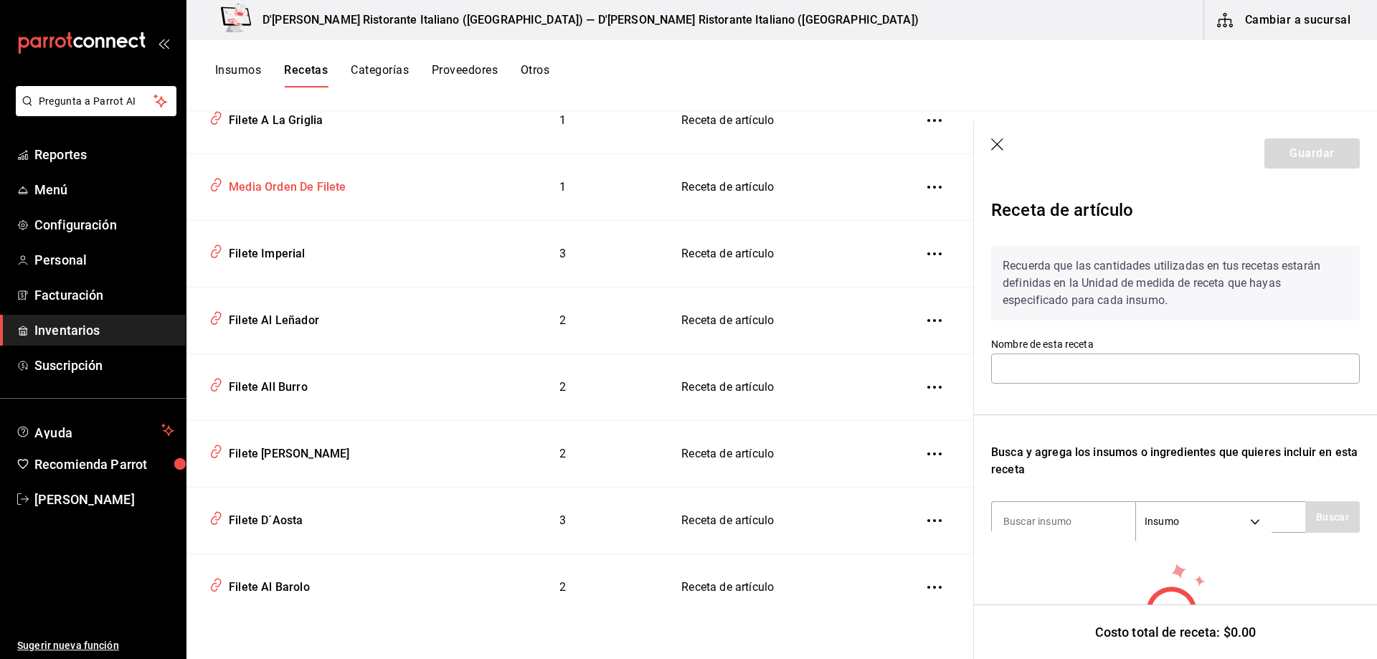
type input "Media Orden De Filete"
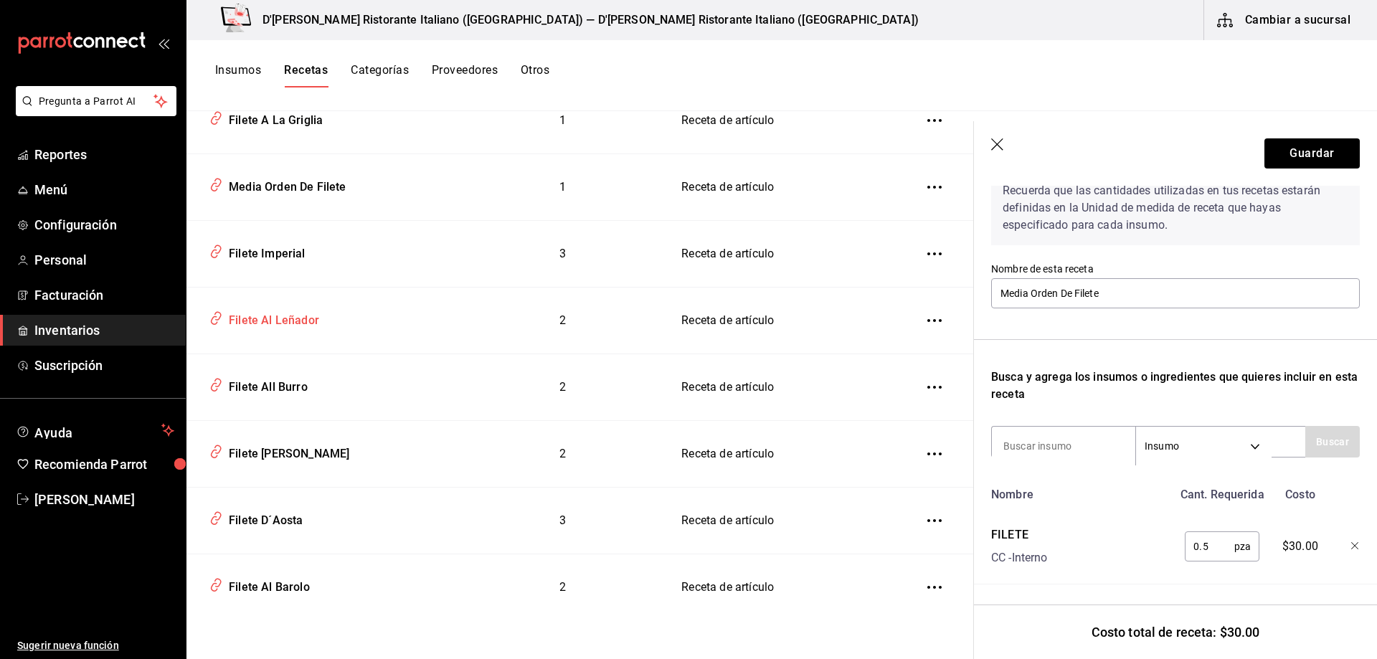
scroll to position [351, 0]
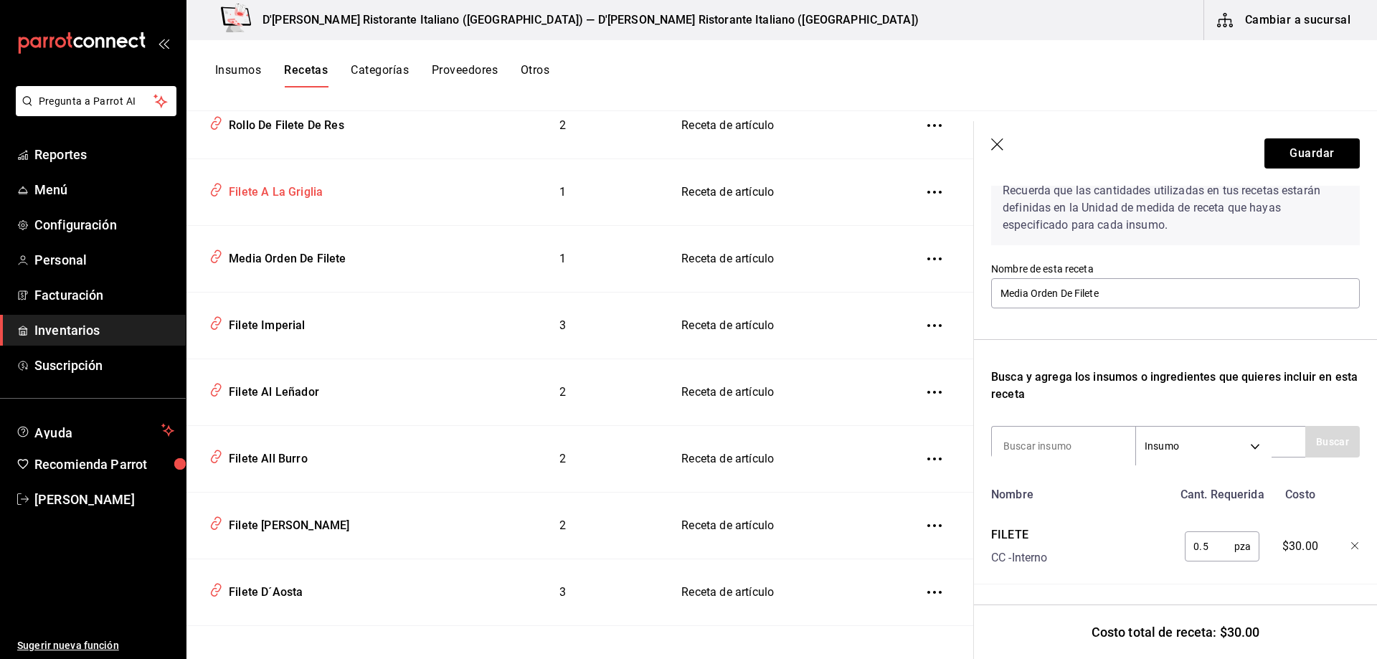
click at [285, 195] on div "Filete A La Griglia" at bounding box center [273, 190] width 100 height 22
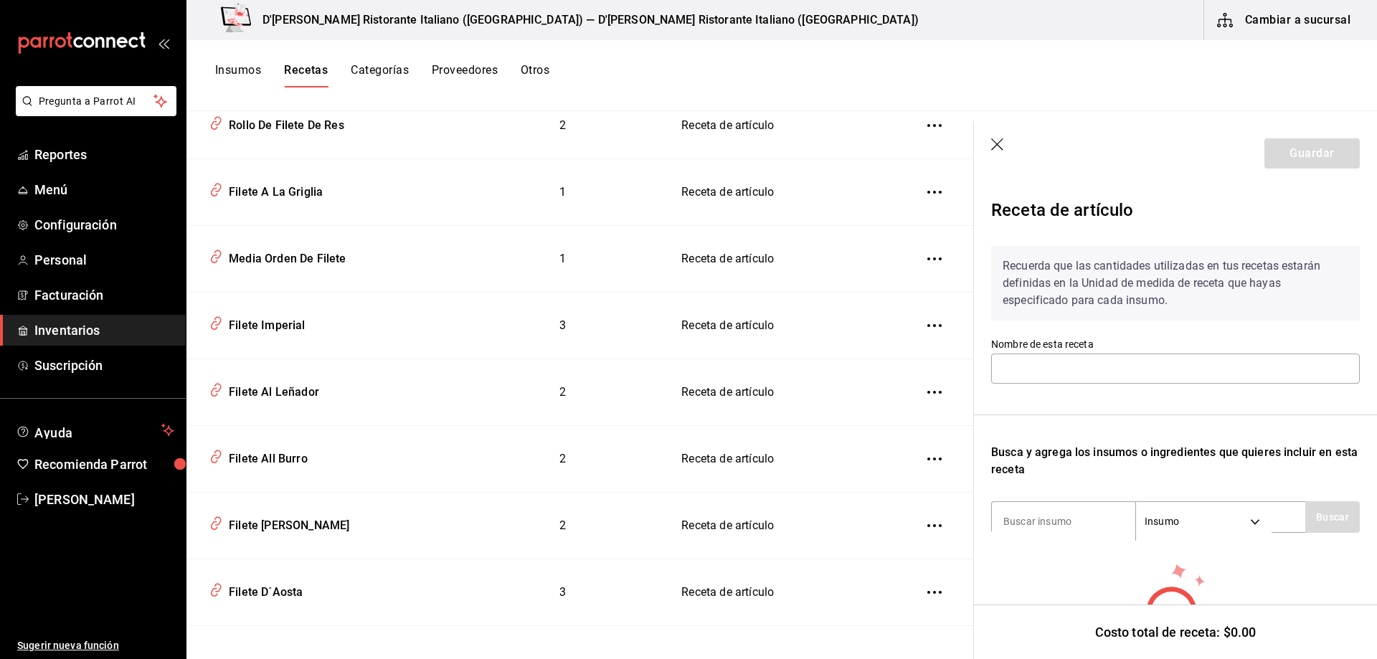
type input "Filete A La Griglia"
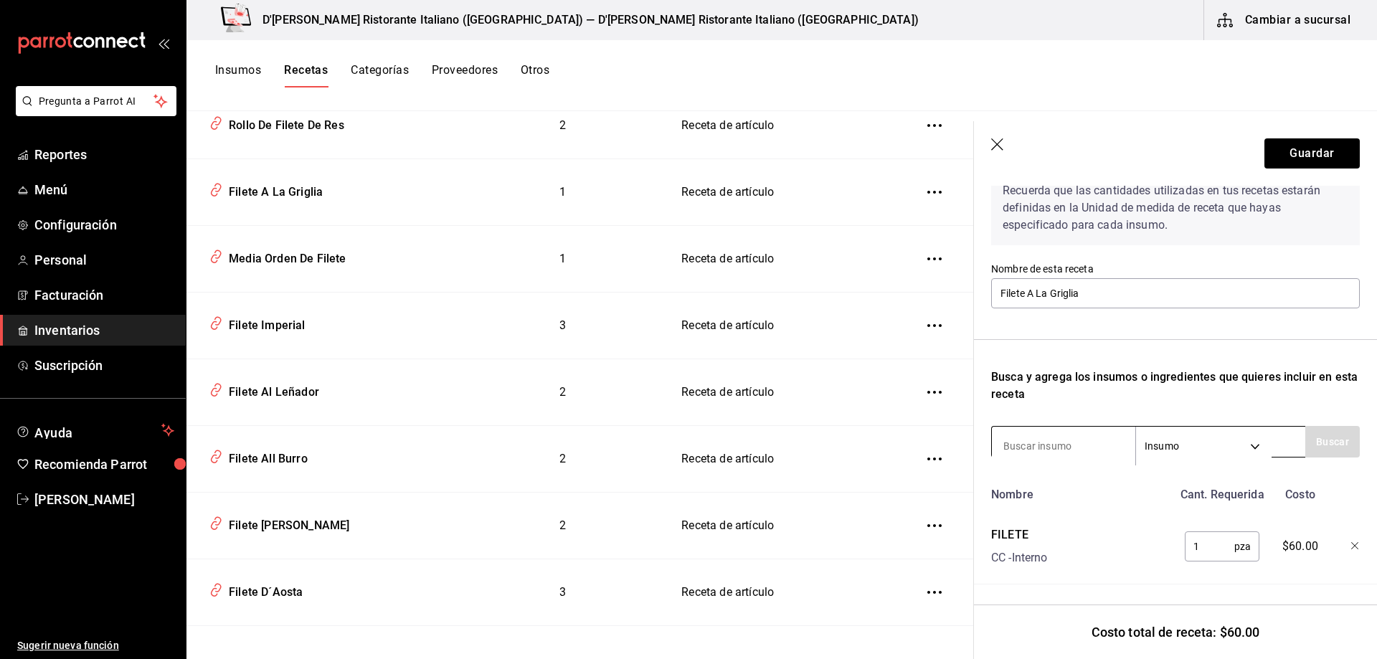
scroll to position [86, 0]
click at [297, 122] on div "Rollo De Filete De Res" at bounding box center [283, 123] width 121 height 22
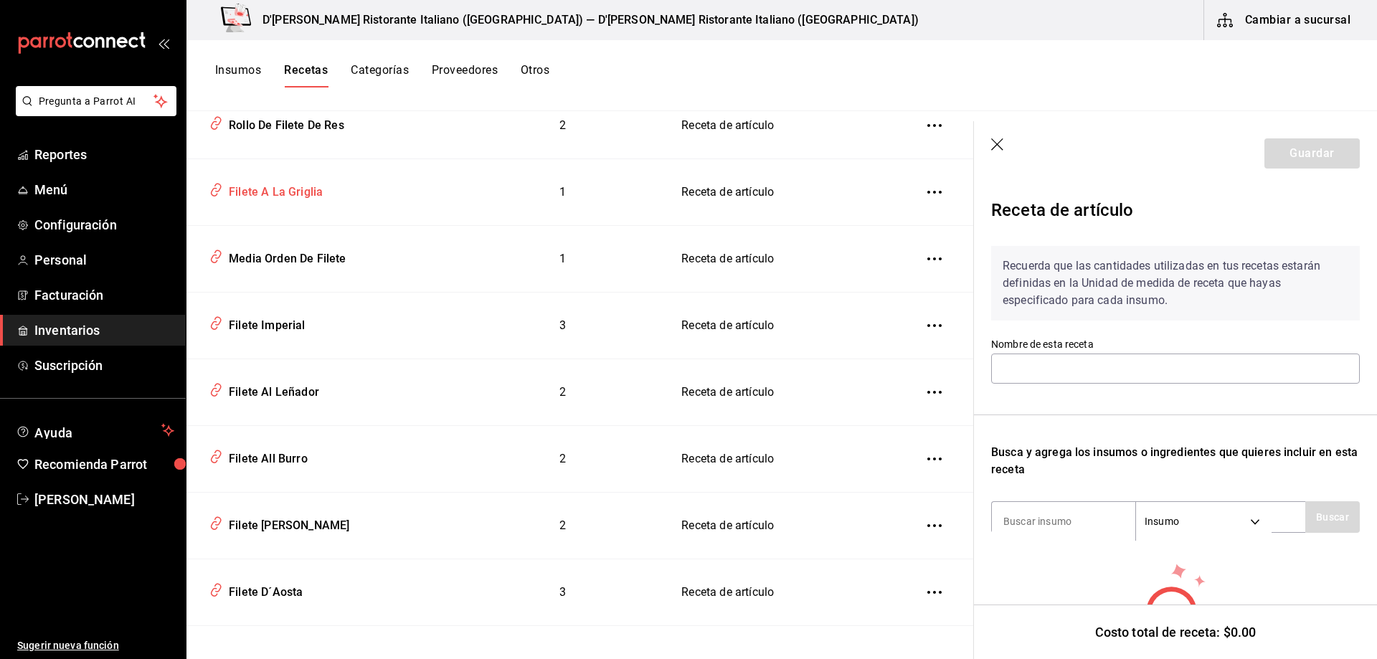
type input "Rollo De Filete De Res"
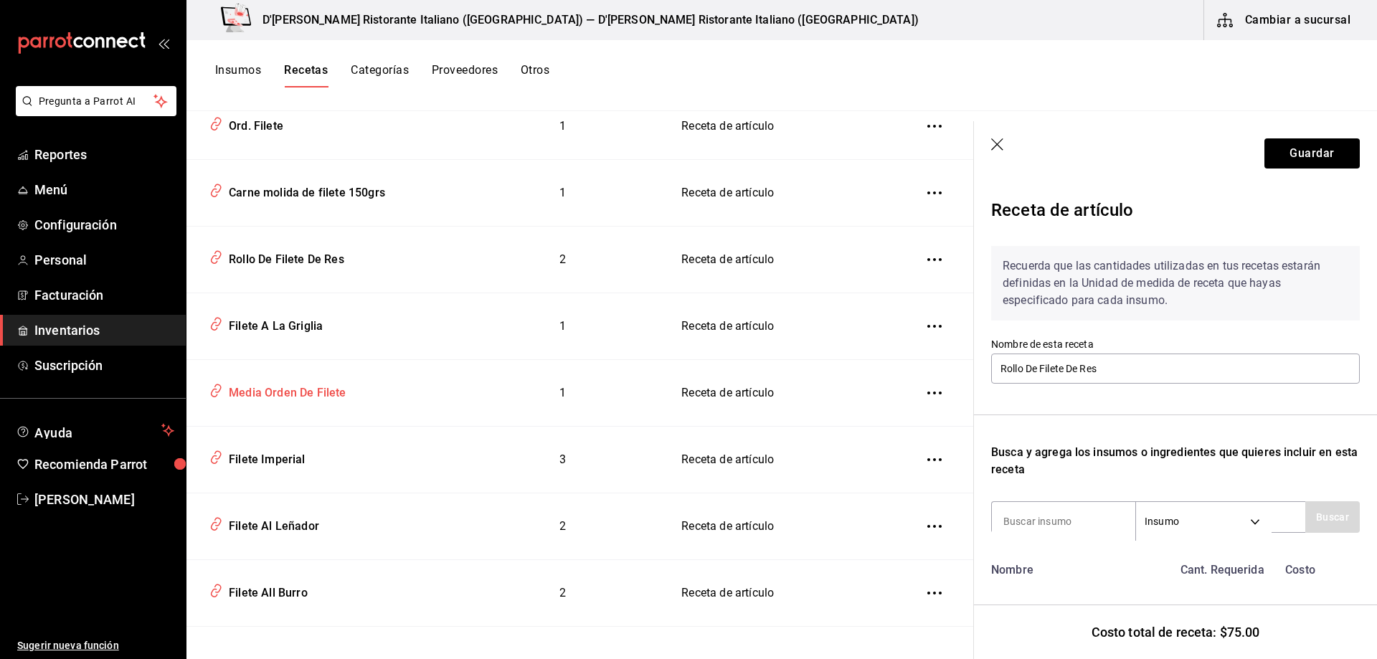
scroll to position [207, 0]
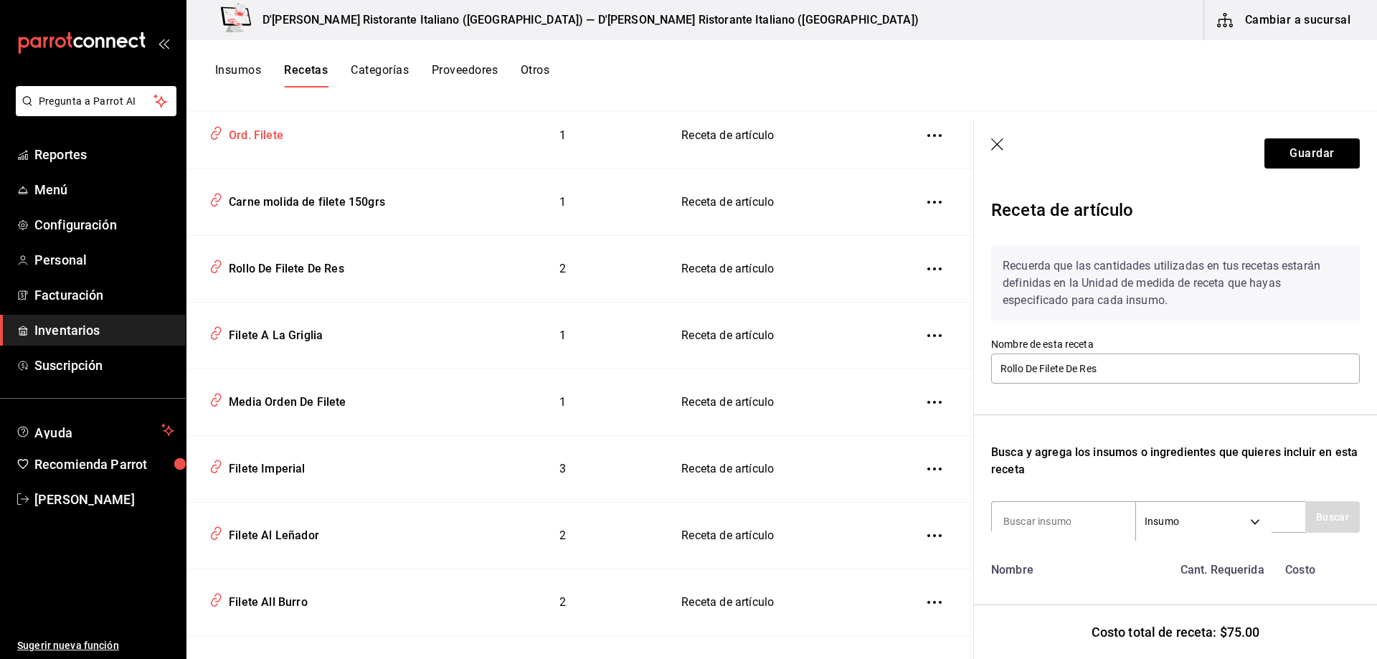
click at [274, 130] on div "Ord. Filete" at bounding box center [253, 133] width 60 height 22
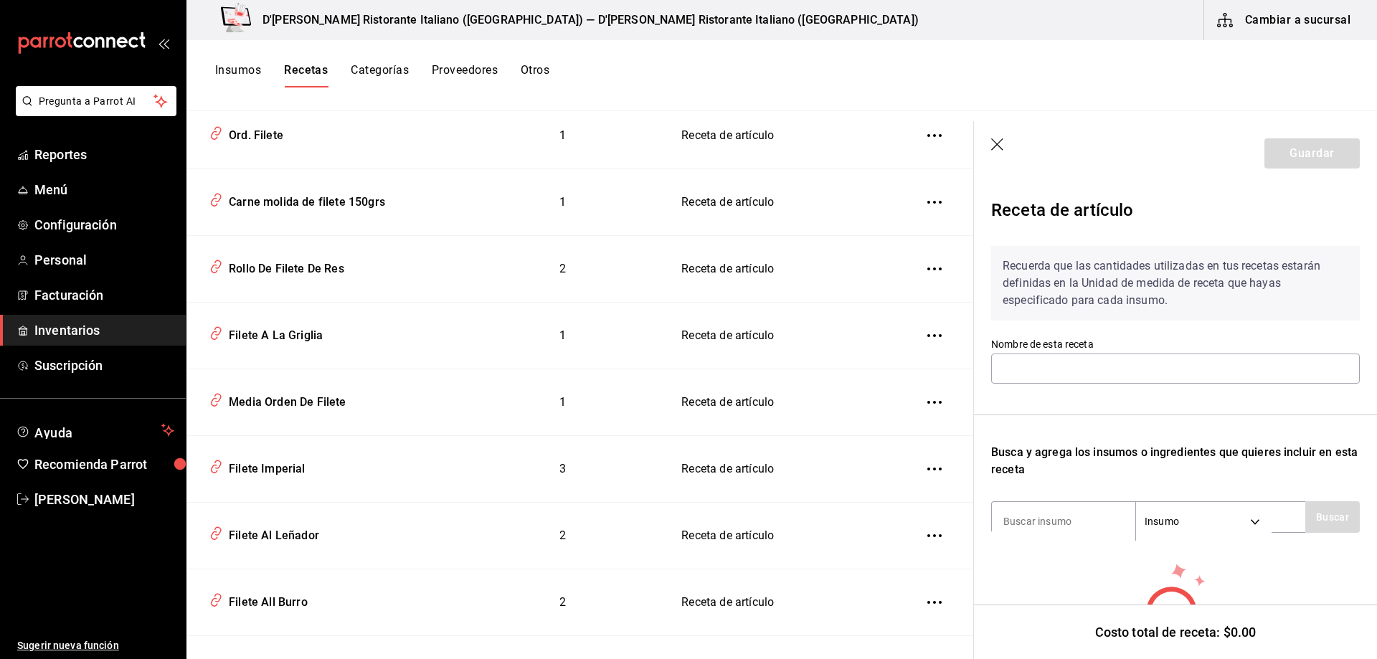
type input "Ord. Filete"
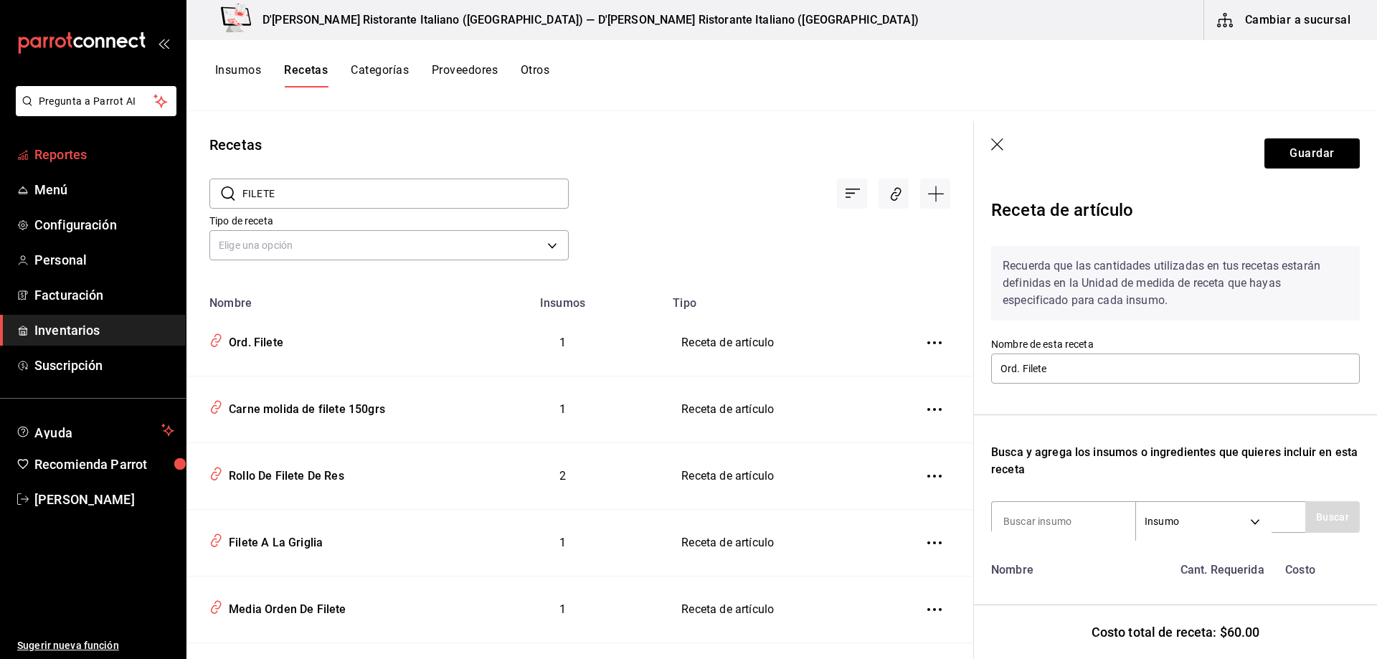
click at [66, 158] on span "Reportes" at bounding box center [104, 154] width 140 height 19
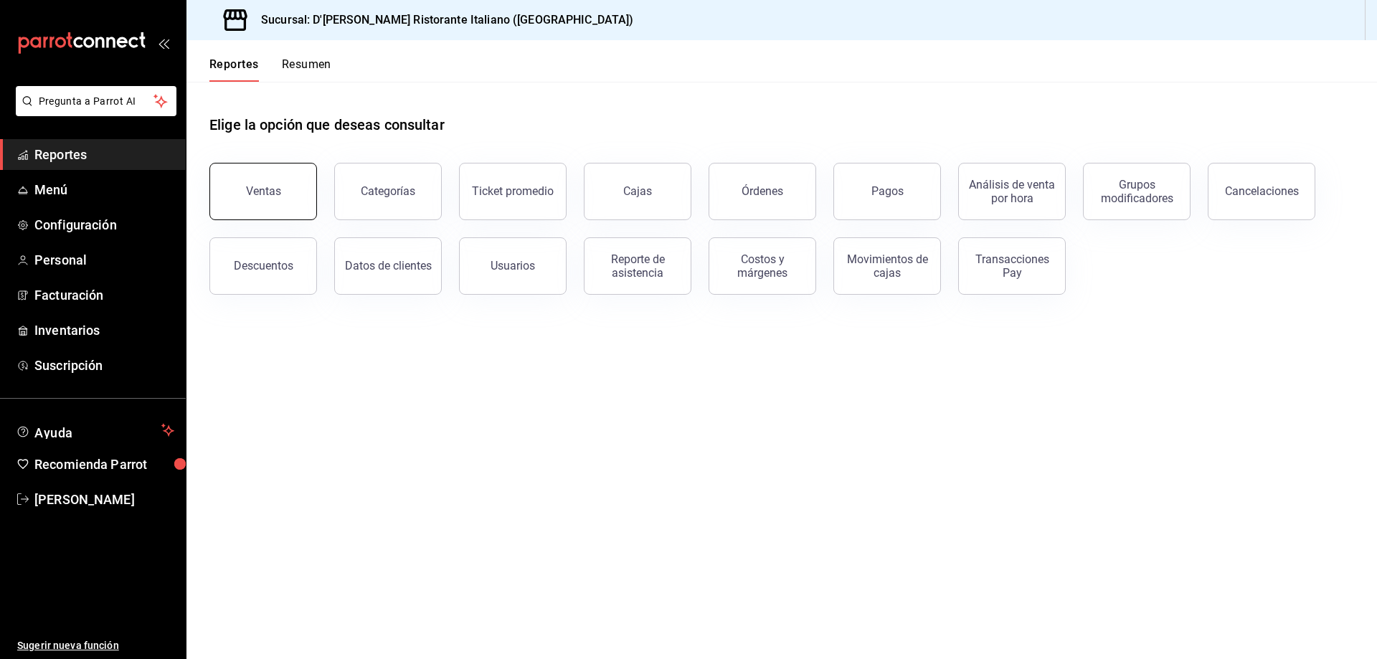
click at [283, 198] on button "Ventas" at bounding box center [263, 191] width 108 height 57
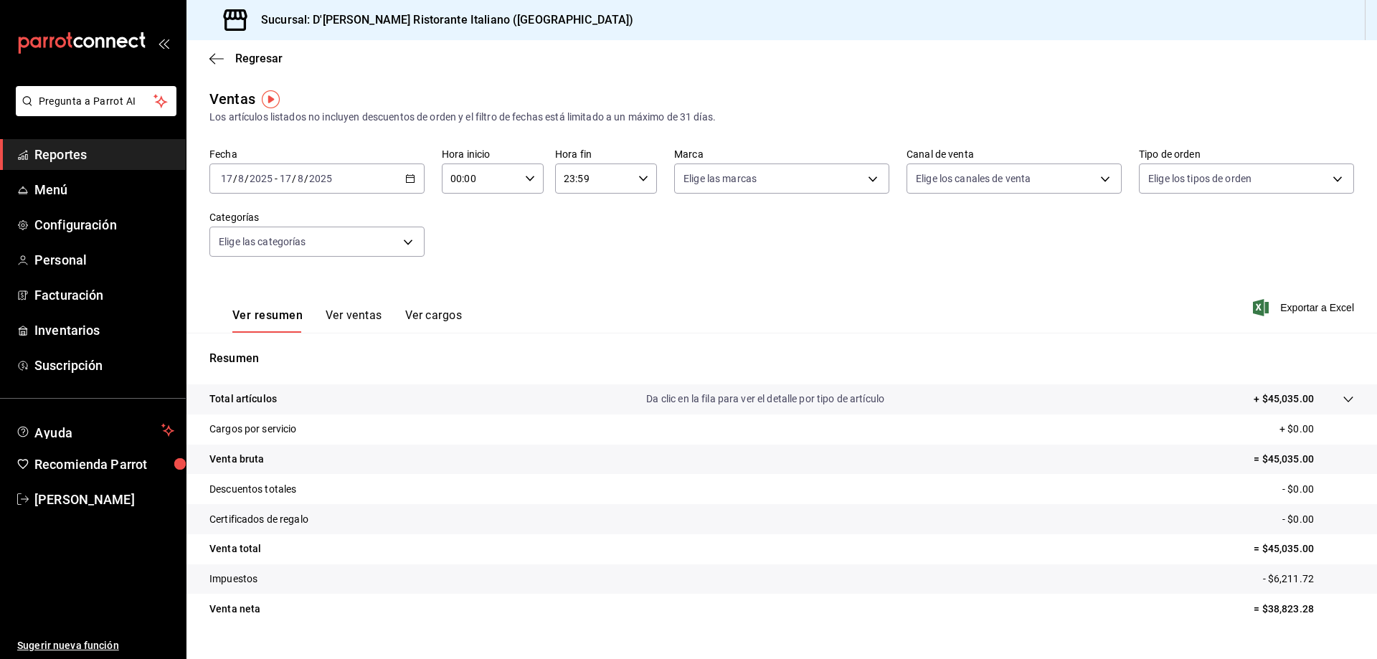
click at [412, 176] on \(Stroke\) "button" at bounding box center [410, 179] width 9 height 8
click at [273, 323] on span "Mes actual" at bounding box center [277, 318] width 111 height 15
click at [364, 315] on button "Ver ventas" at bounding box center [354, 320] width 57 height 24
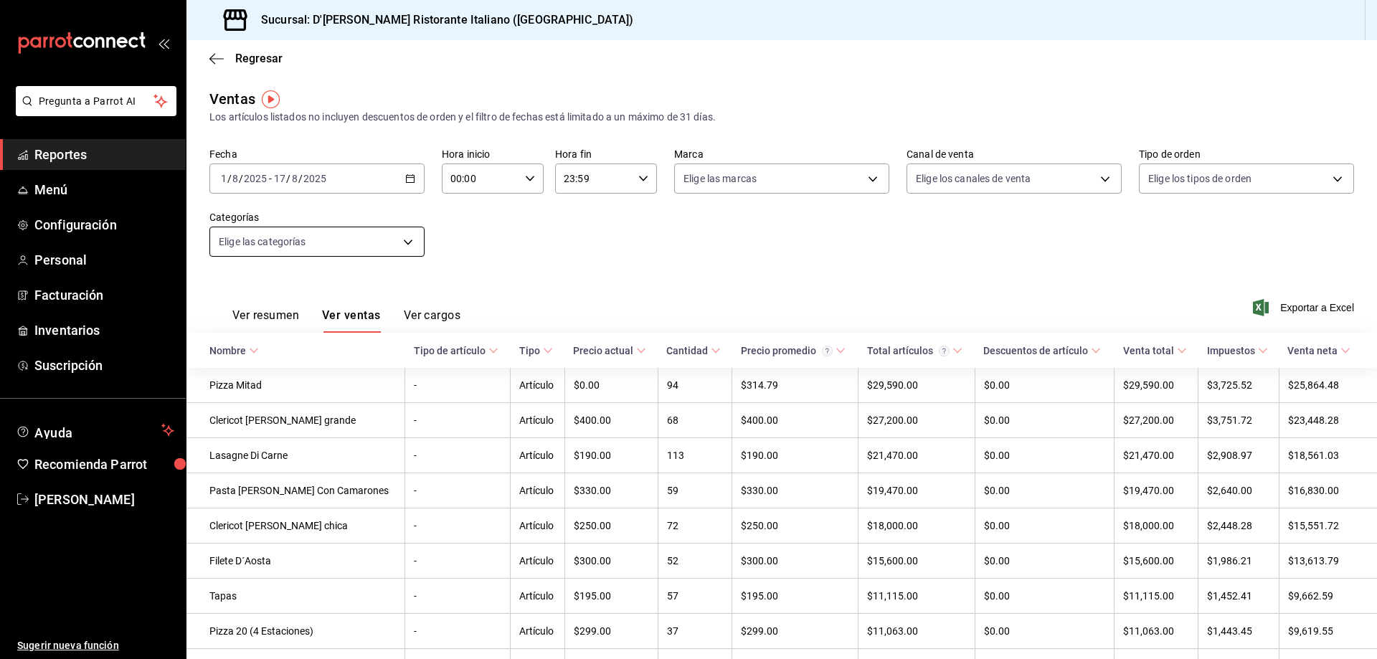
click at [404, 244] on body "Pregunta a Parrot AI Reportes Menú Configuración Personal Facturación Inventari…" at bounding box center [688, 329] width 1377 height 659
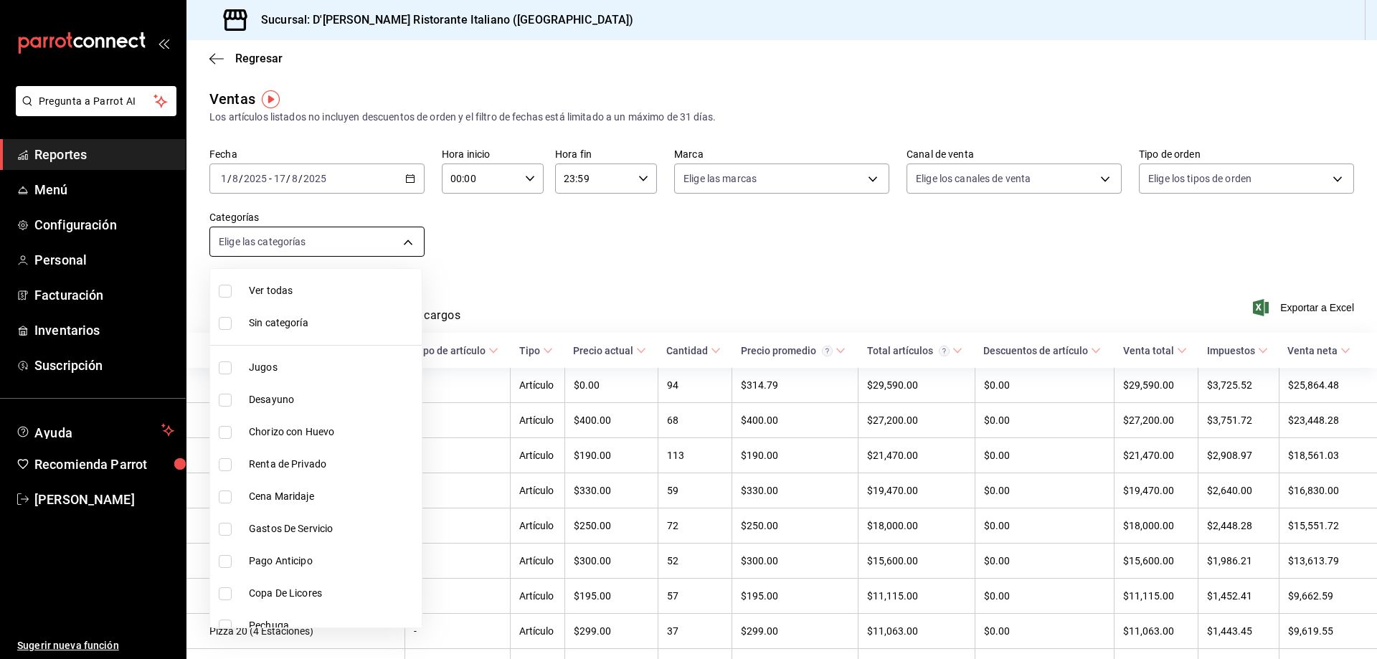
click at [404, 244] on div at bounding box center [688, 329] width 1377 height 659
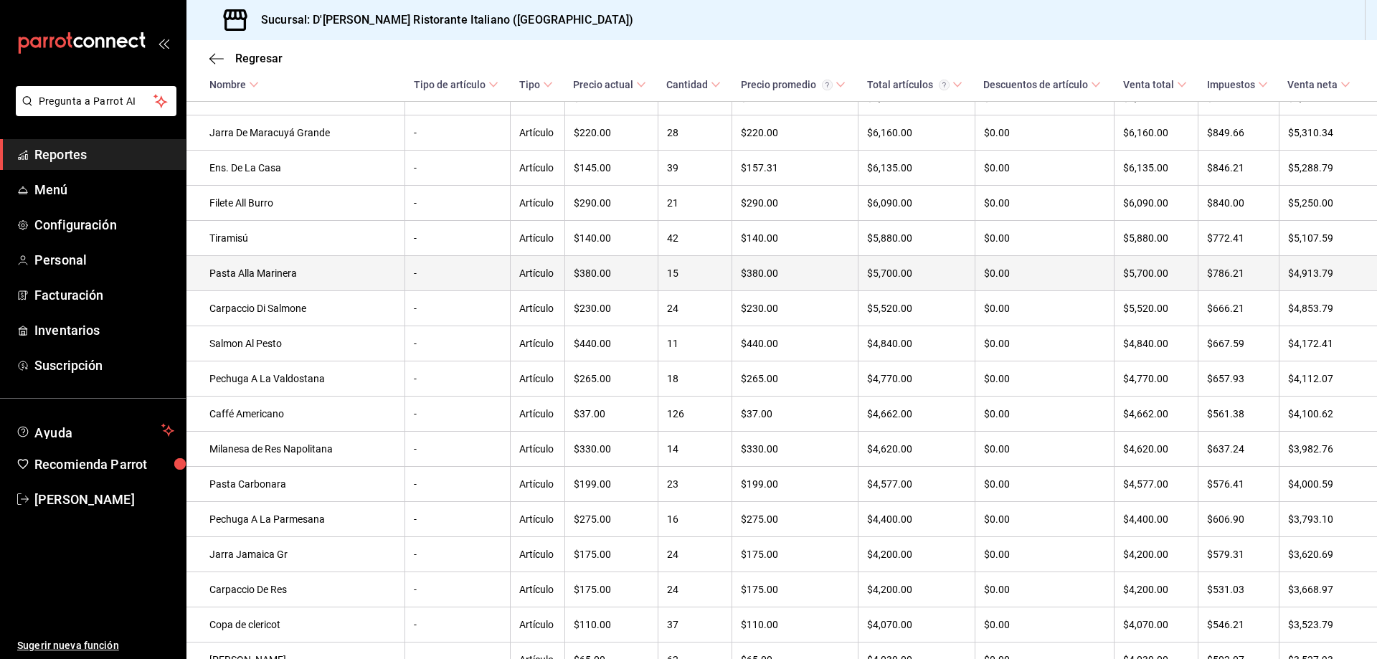
scroll to position [1150, 0]
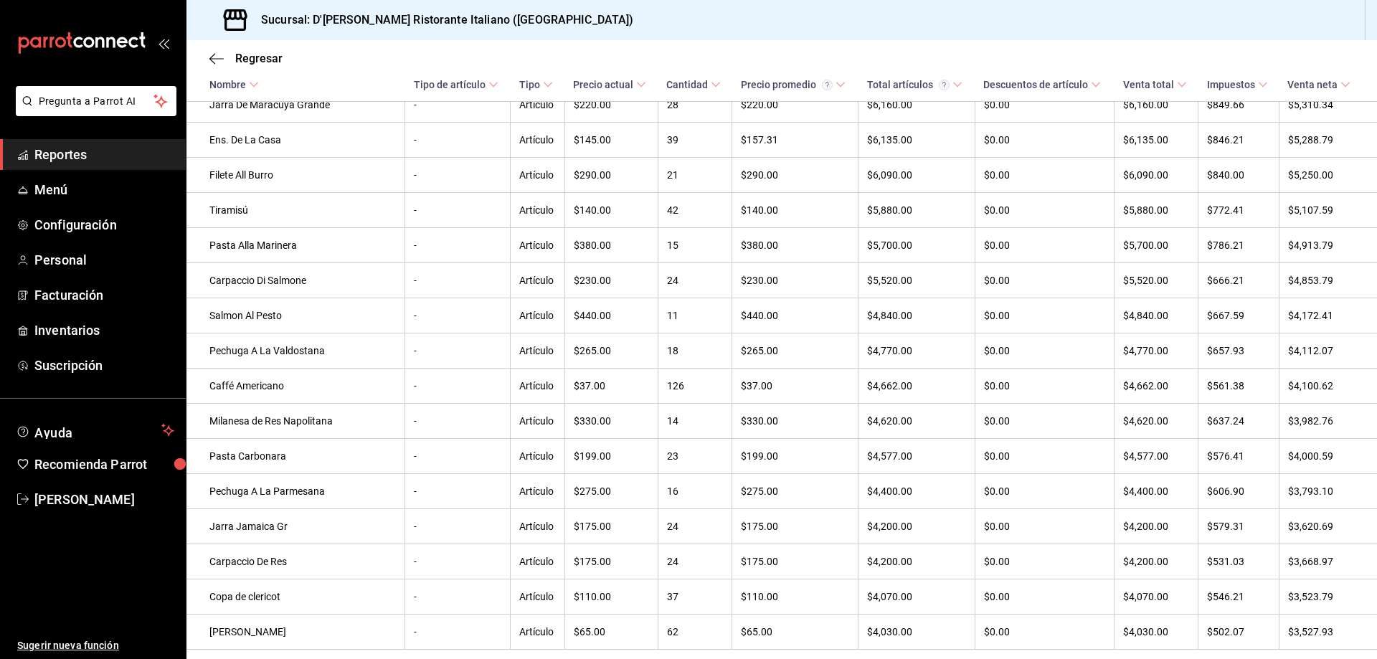
click at [69, 155] on span "Reportes" at bounding box center [104, 154] width 140 height 19
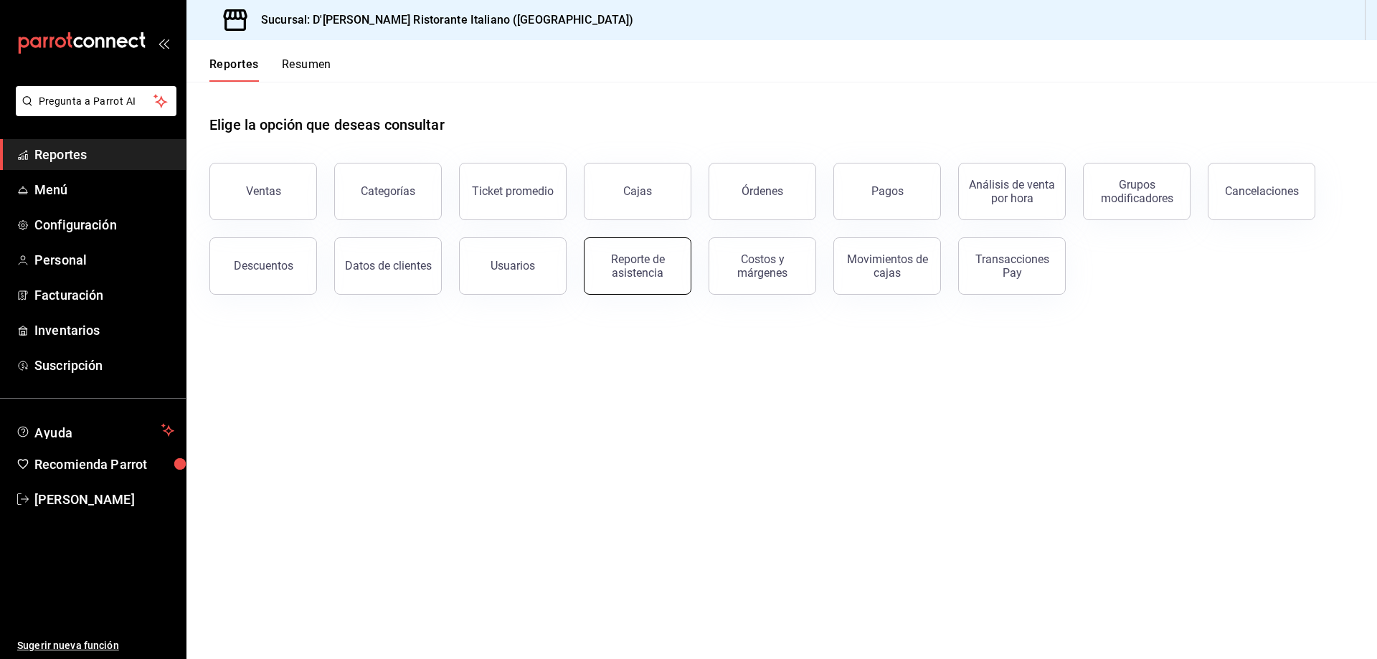
click at [621, 267] on div "Reporte de asistencia" at bounding box center [637, 265] width 89 height 27
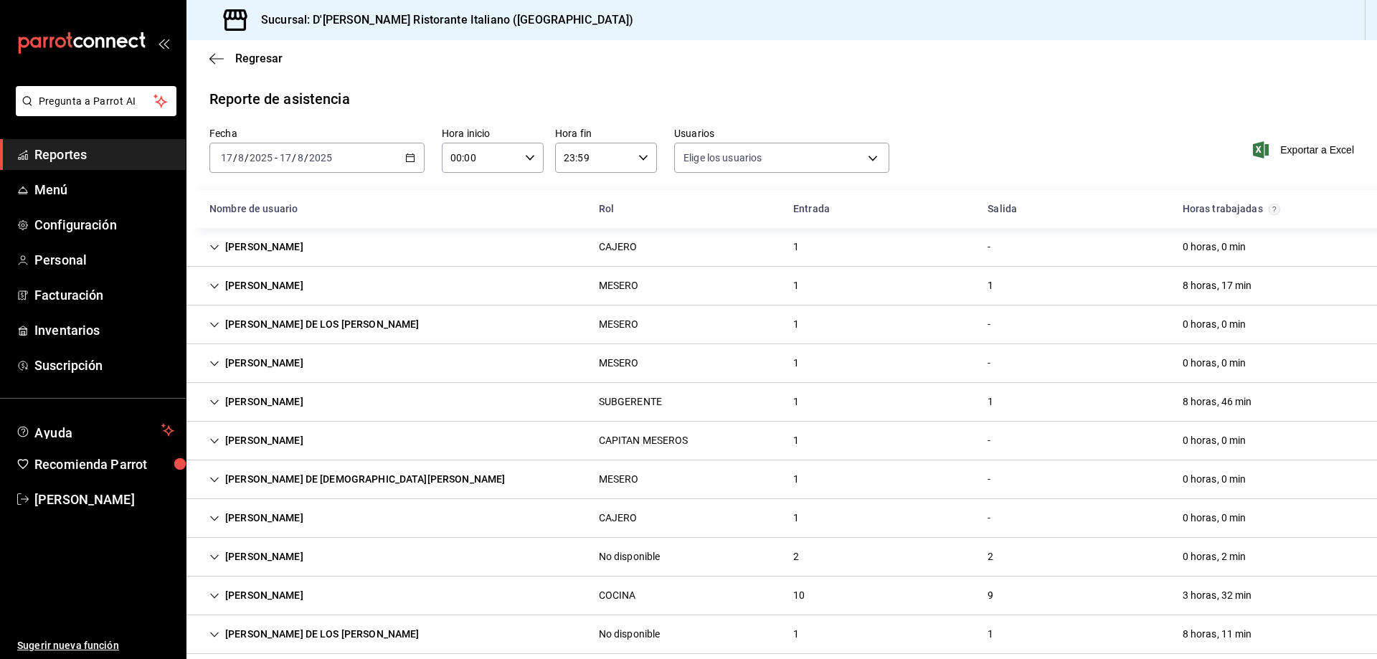
type input "fbaa1dcd-9b1b-42d3-8417-c392ee4ac69c,c847f7ff-4ec8-4711-b402-dbc889304ff0,82cd9…"
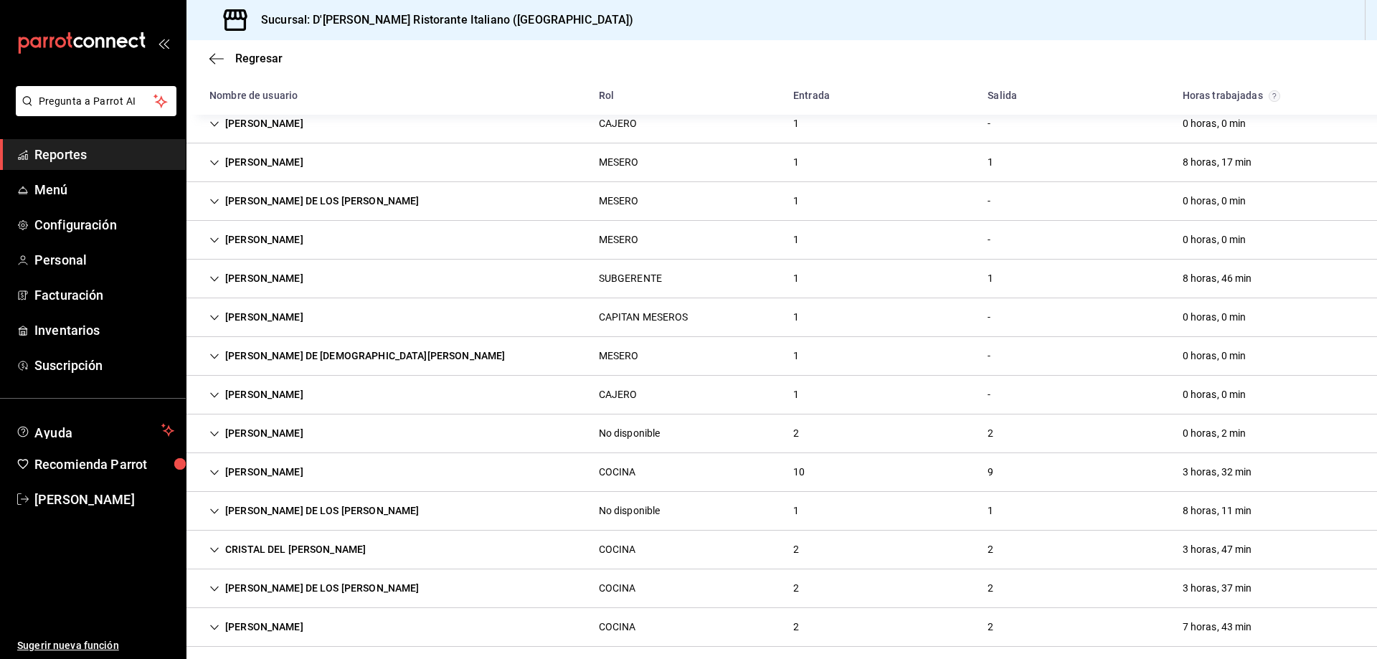
scroll to position [52, 0]
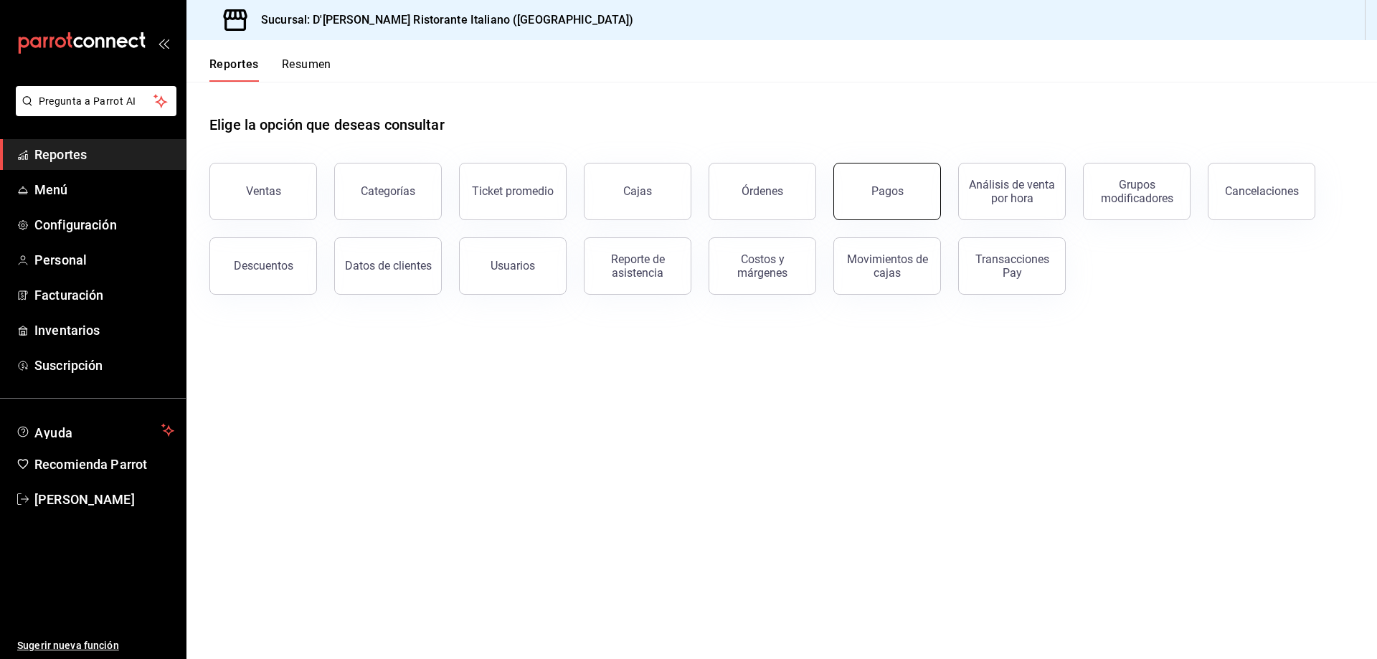
click at [863, 182] on button "Pagos" at bounding box center [887, 191] width 108 height 57
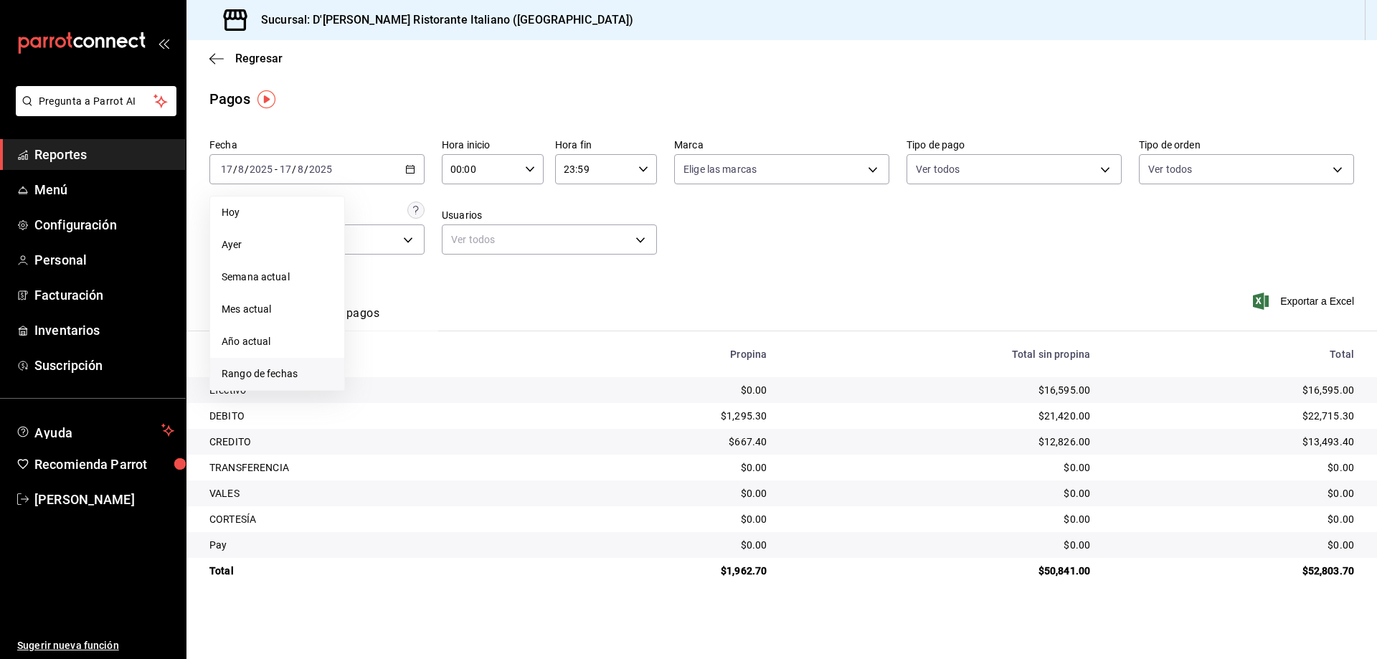
click at [298, 373] on span "Rango de fechas" at bounding box center [277, 373] width 111 height 15
click at [498, 327] on abbr "16" at bounding box center [501, 328] width 9 height 10
click at [529, 295] on abbr "10" at bounding box center [527, 296] width 9 height 10
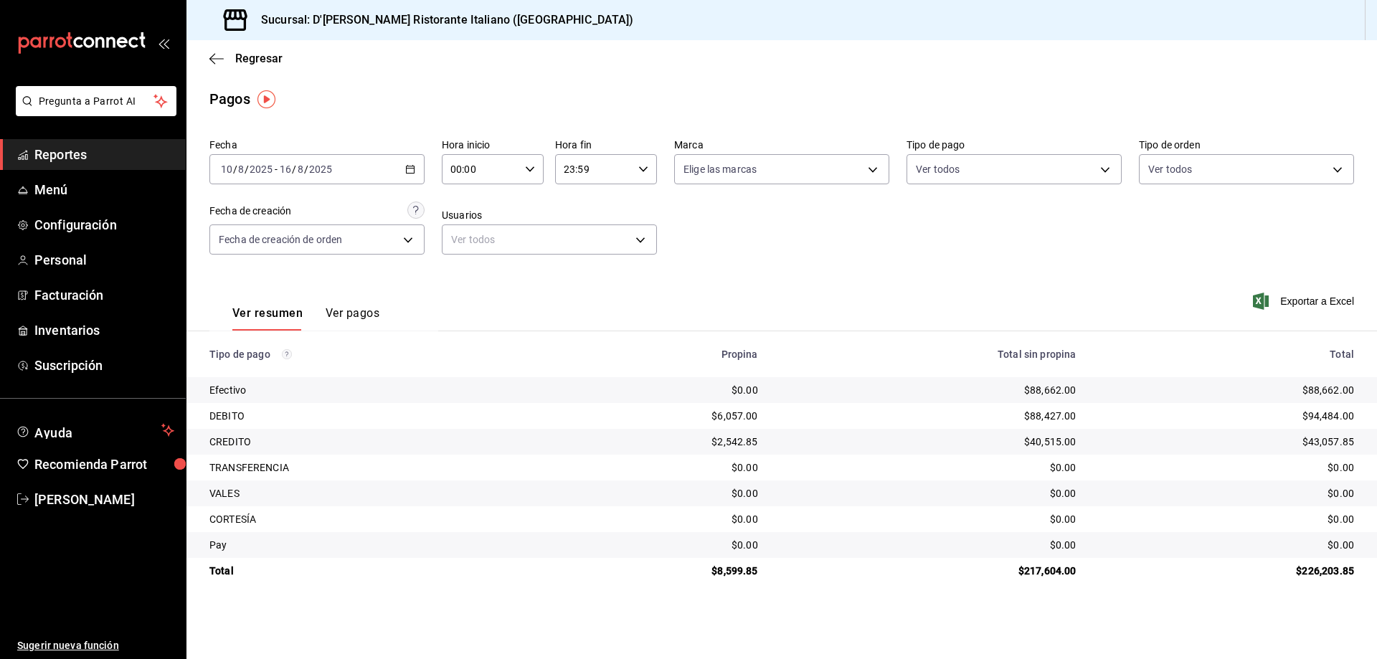
click at [409, 168] on icon "button" at bounding box center [410, 169] width 10 height 10
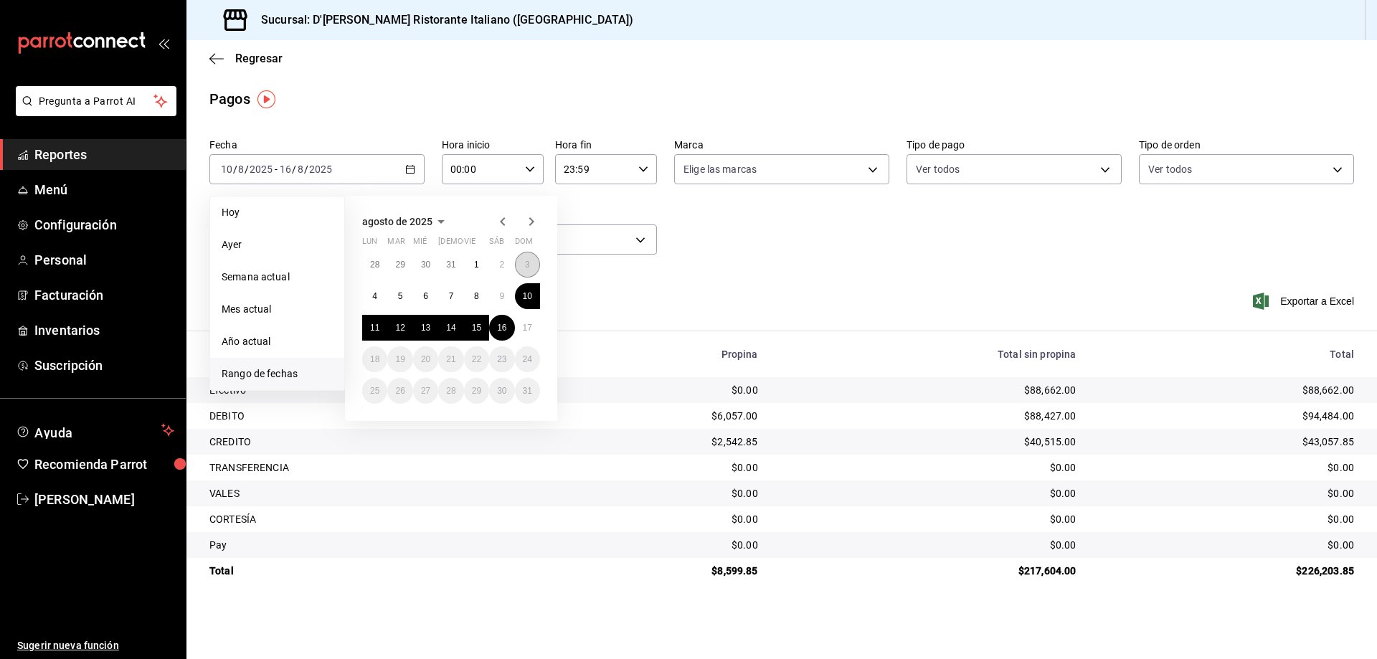
click at [523, 257] on button "3" at bounding box center [527, 265] width 25 height 26
click at [496, 296] on button "9" at bounding box center [501, 296] width 25 height 26
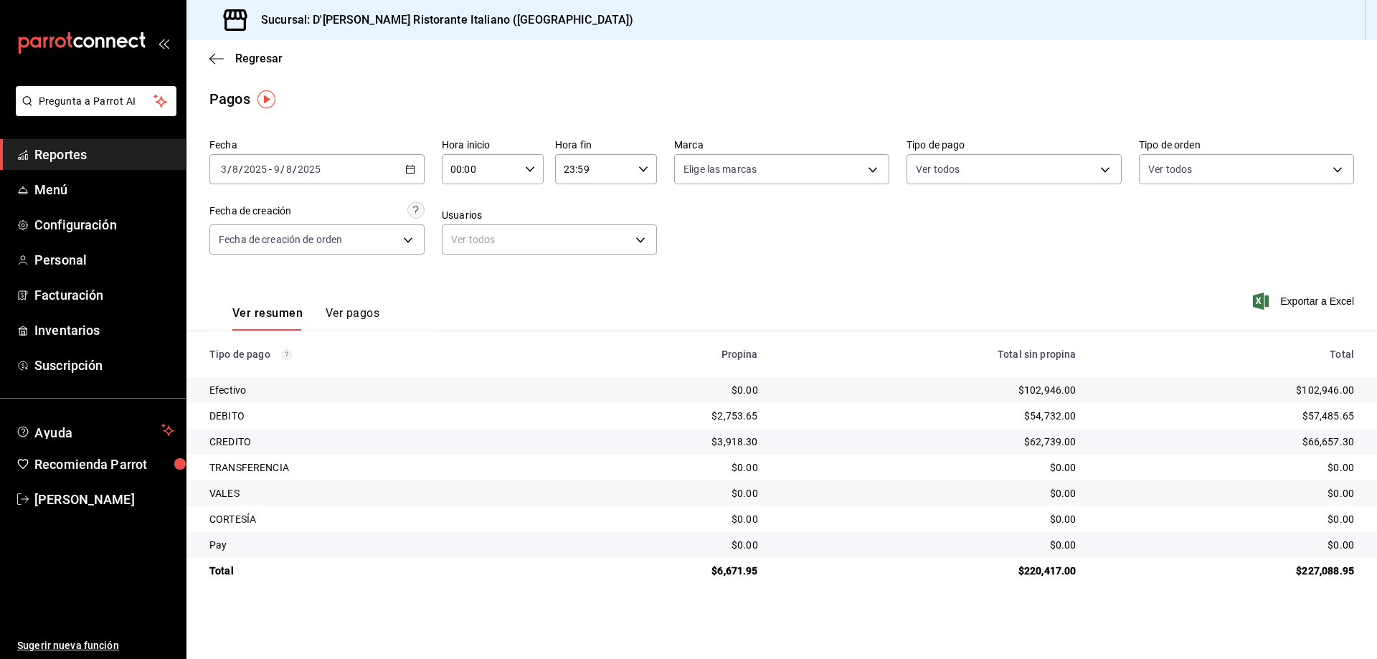
click at [412, 171] on icon "button" at bounding box center [410, 169] width 10 height 10
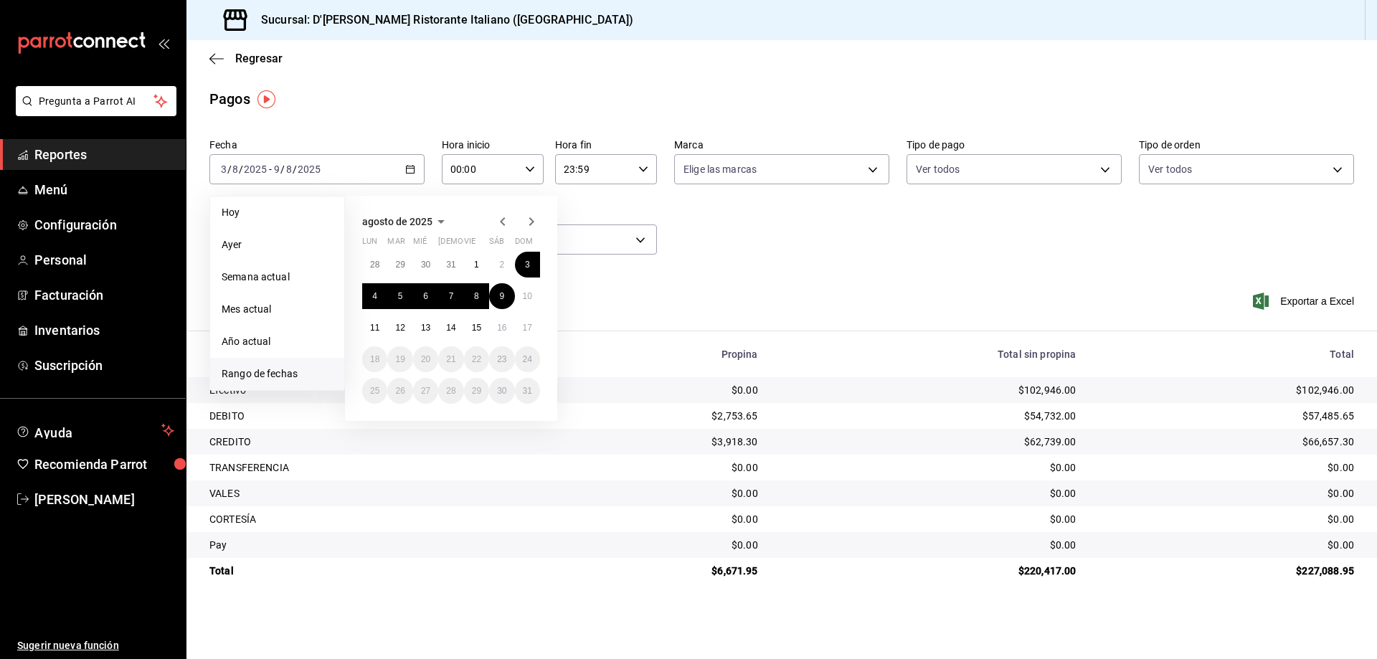
click at [500, 217] on icon "button" at bounding box center [502, 221] width 17 height 17
click at [526, 354] on abbr "27" at bounding box center [527, 359] width 9 height 10
click at [503, 385] on button "2" at bounding box center [501, 391] width 25 height 26
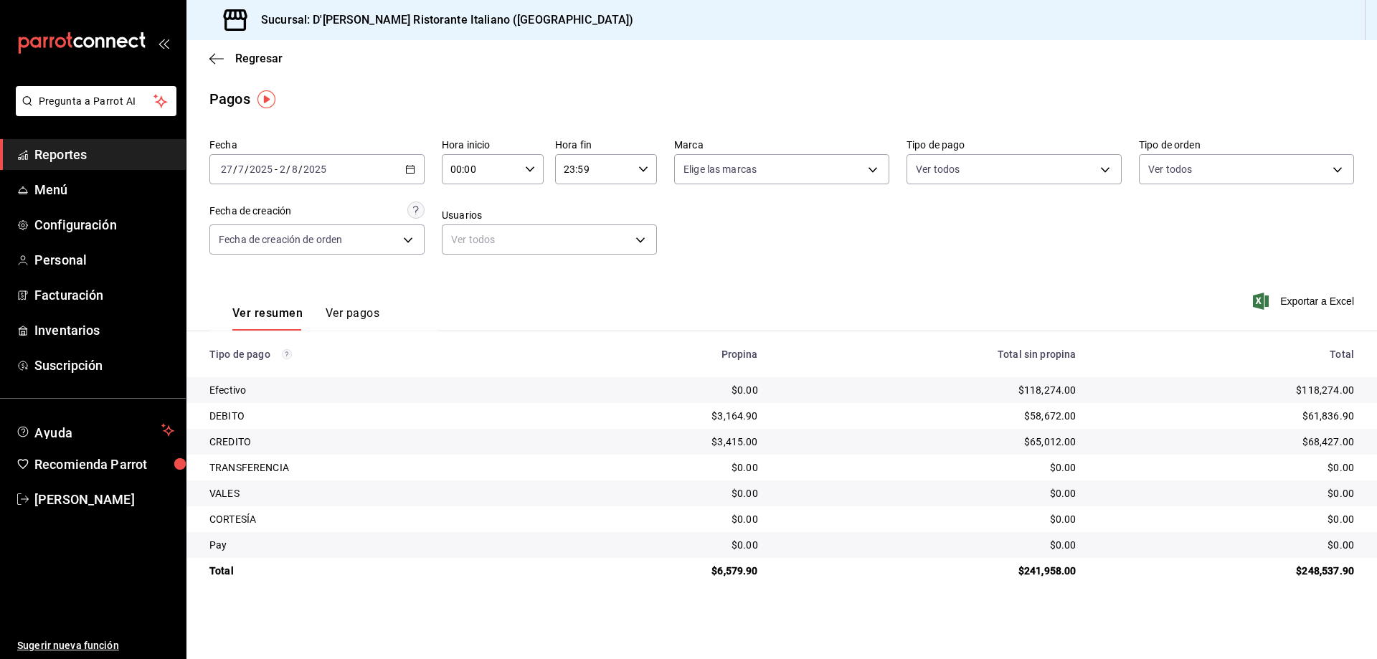
click at [415, 167] on div "2025-07-27 27 / 7 / 2025 - 2025-08-02 2 / 8 / 2025" at bounding box center [316, 169] width 215 height 30
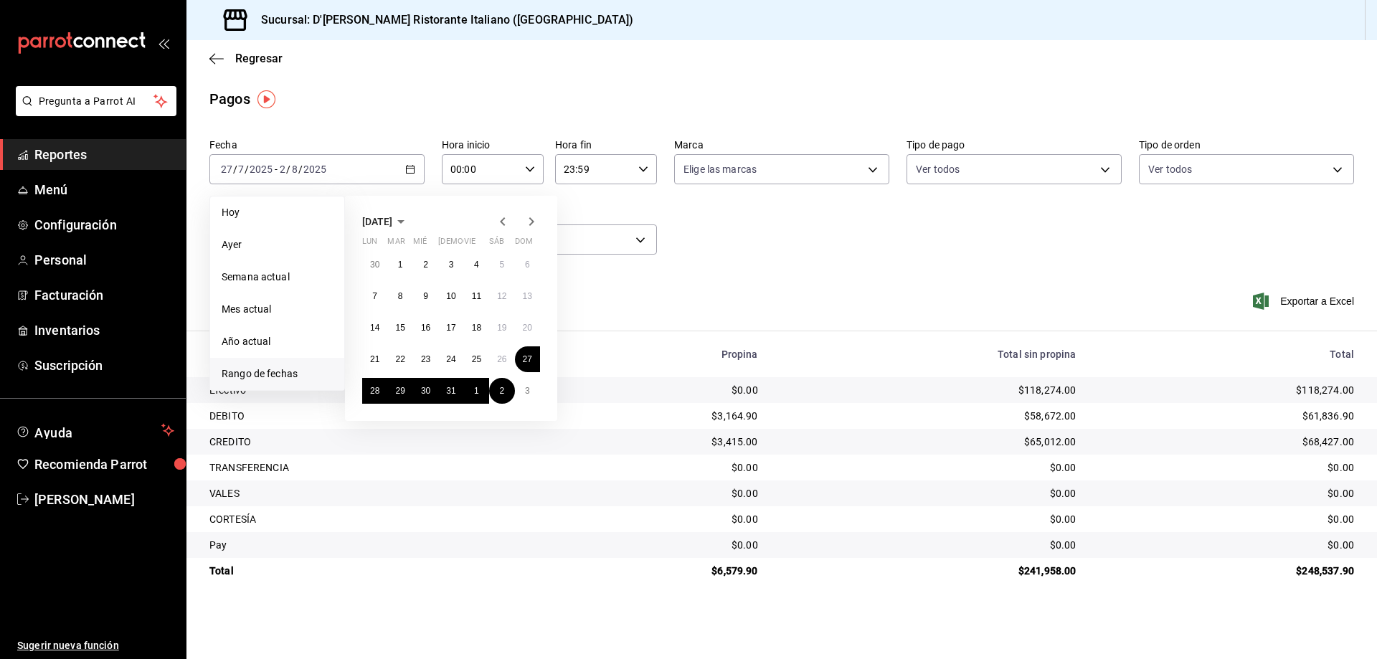
click at [534, 220] on icon "button" at bounding box center [531, 221] width 17 height 17
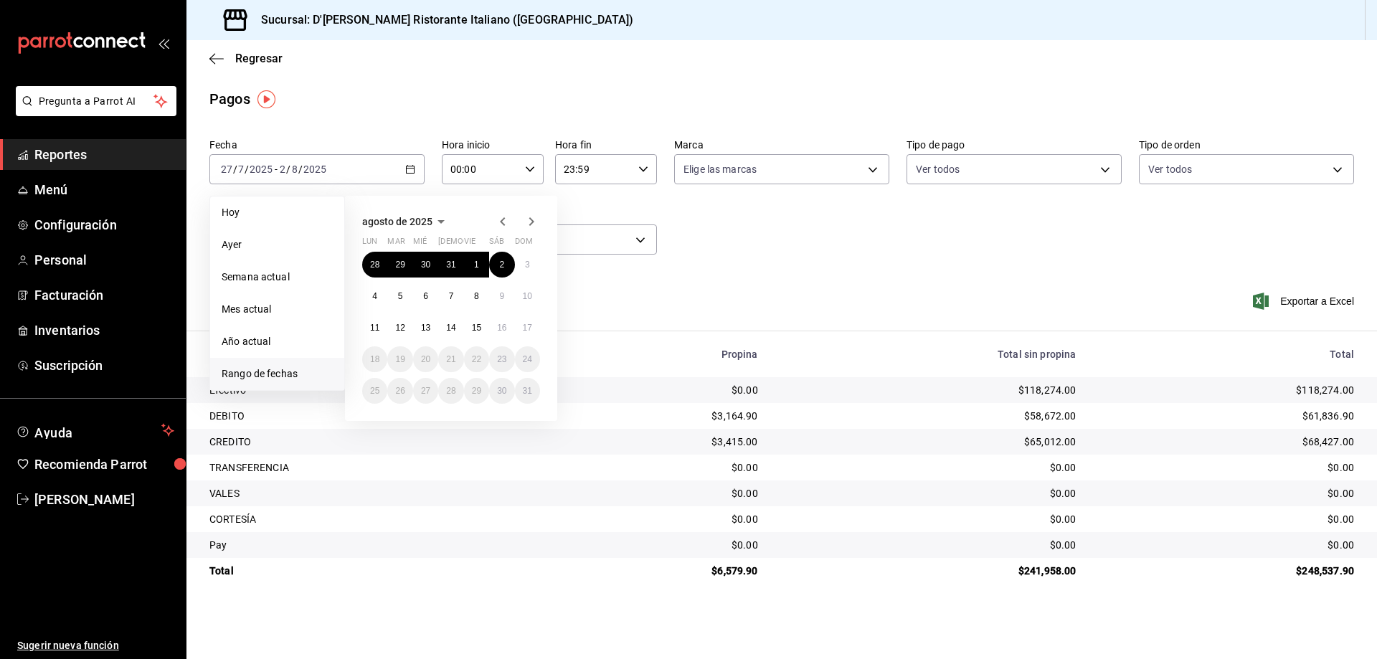
click at [503, 219] on icon "button" at bounding box center [502, 221] width 5 height 9
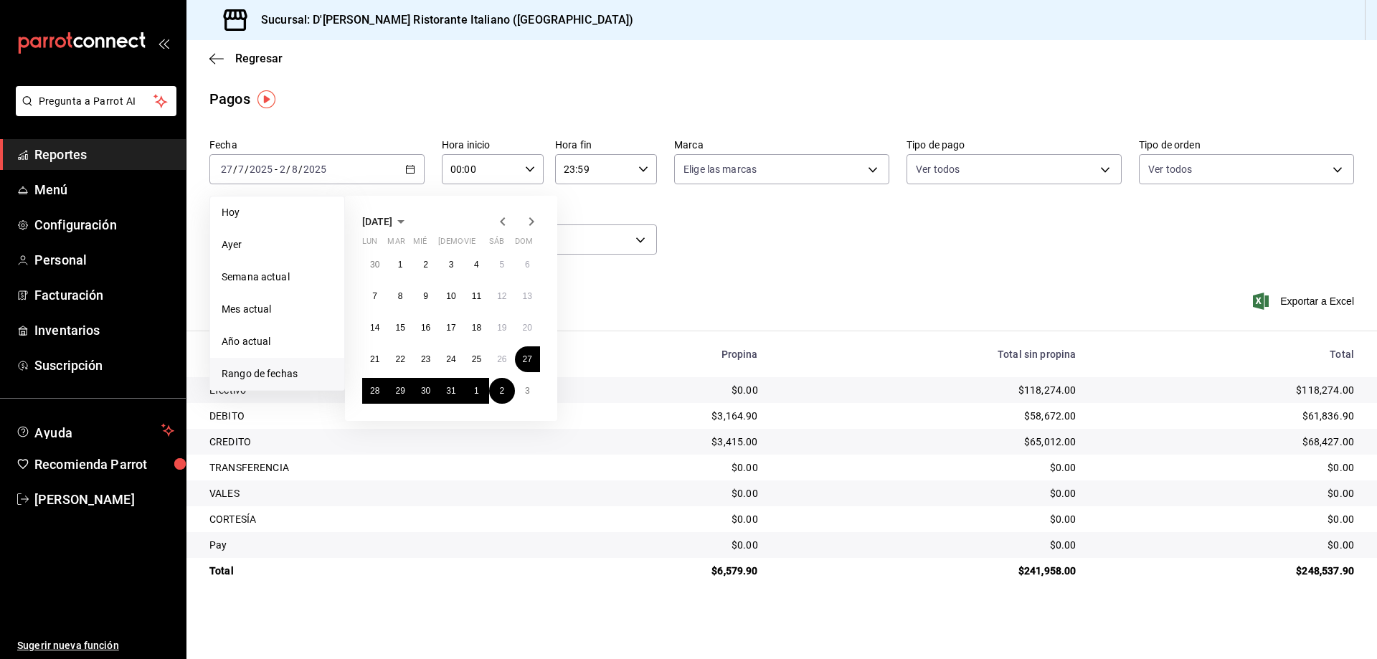
click at [534, 219] on icon "button" at bounding box center [531, 221] width 17 height 17
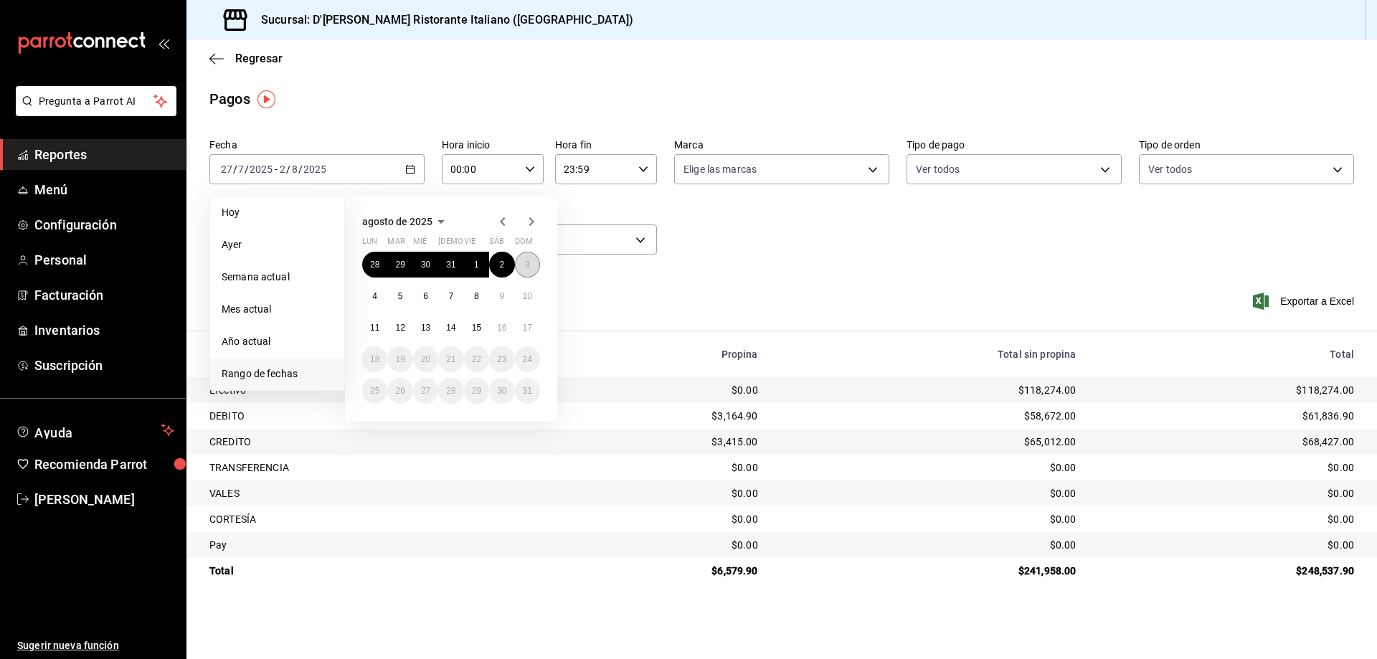
click at [527, 262] on abbr "3" at bounding box center [527, 265] width 5 height 10
click at [503, 296] on abbr "9" at bounding box center [501, 296] width 5 height 10
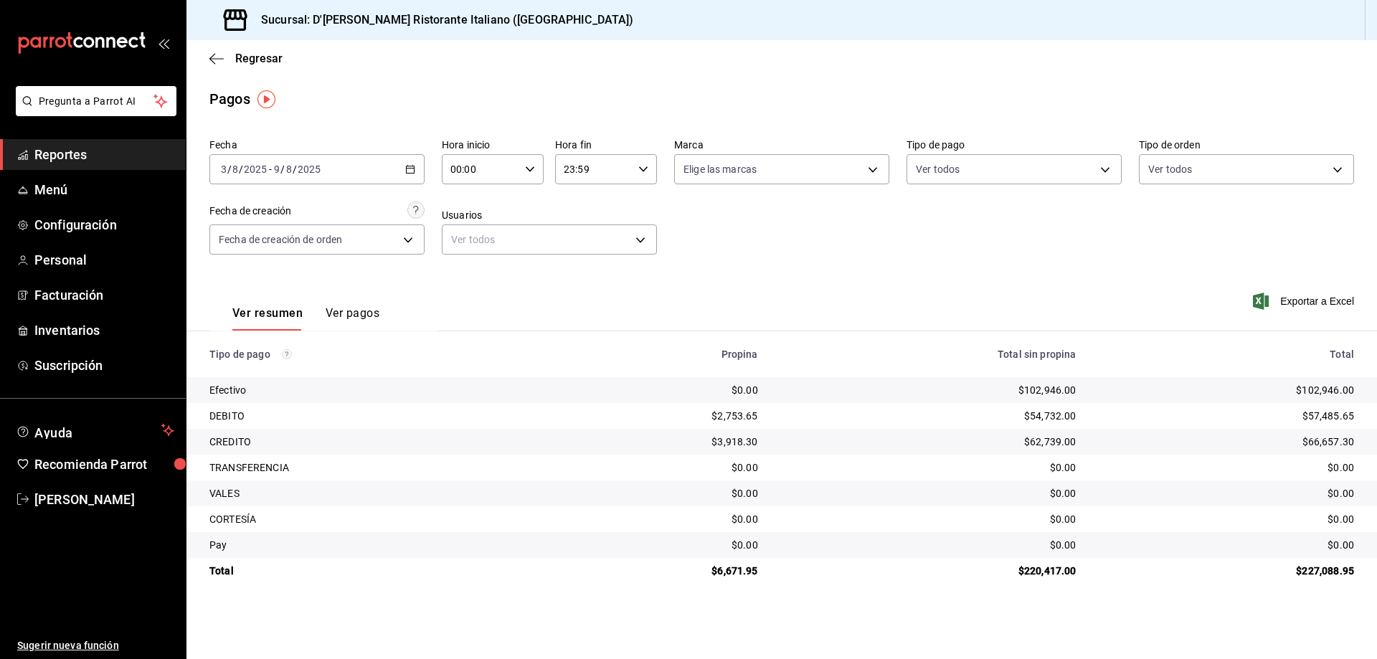
click at [413, 170] on icon "button" at bounding box center [410, 169] width 10 height 10
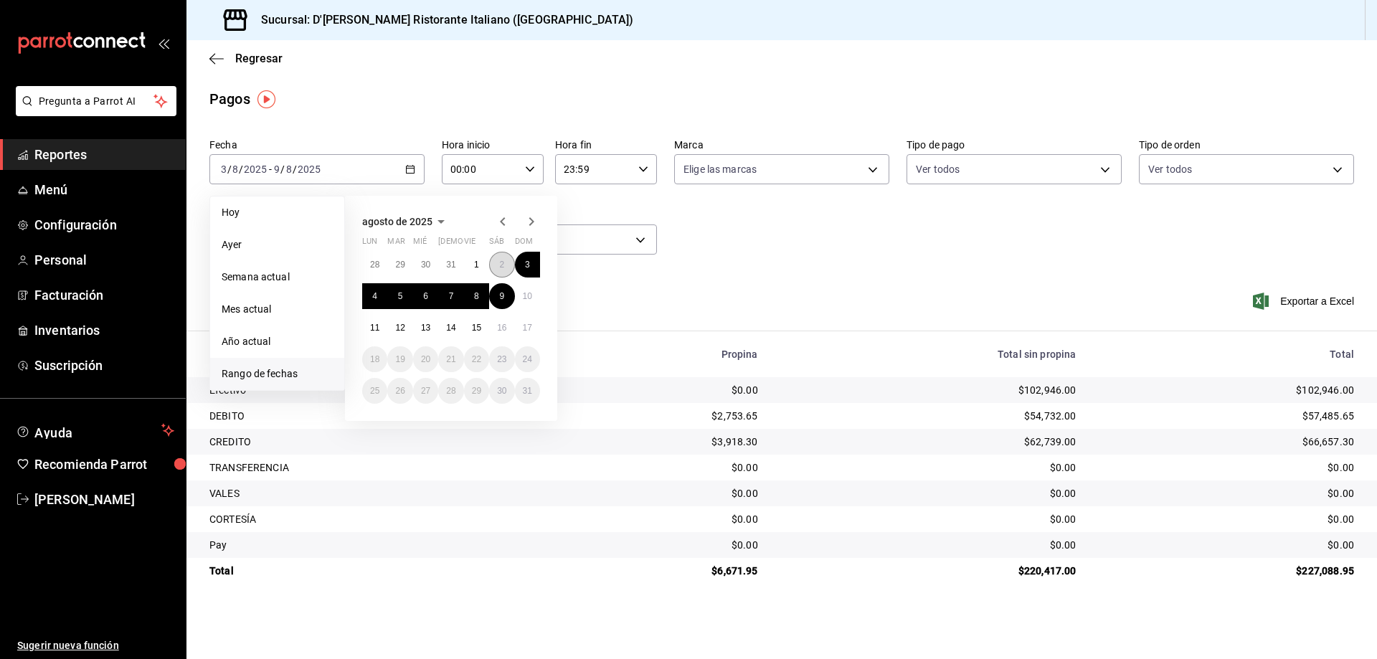
click at [501, 263] on abbr "2" at bounding box center [501, 265] width 5 height 10
click at [501, 220] on icon "button" at bounding box center [502, 221] width 17 height 17
click at [530, 352] on button "27" at bounding box center [527, 359] width 25 height 26
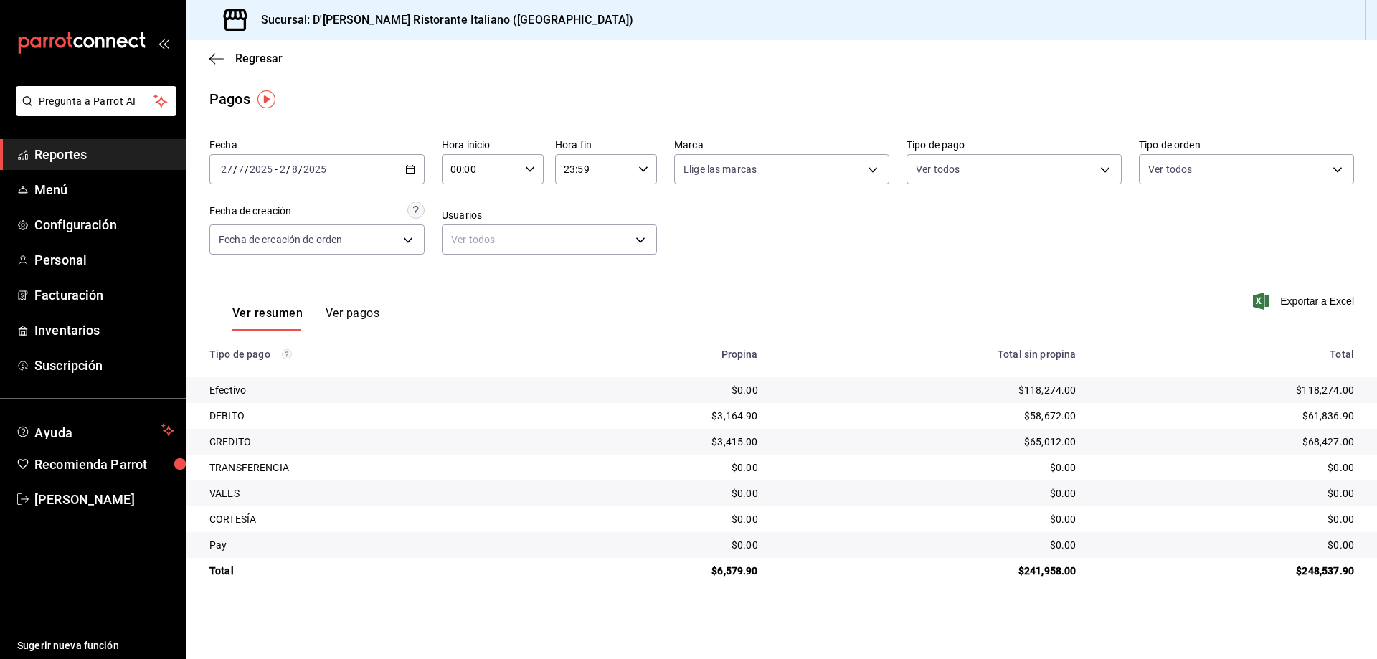
click at [411, 166] on \(Stroke\) "button" at bounding box center [410, 170] width 9 height 8
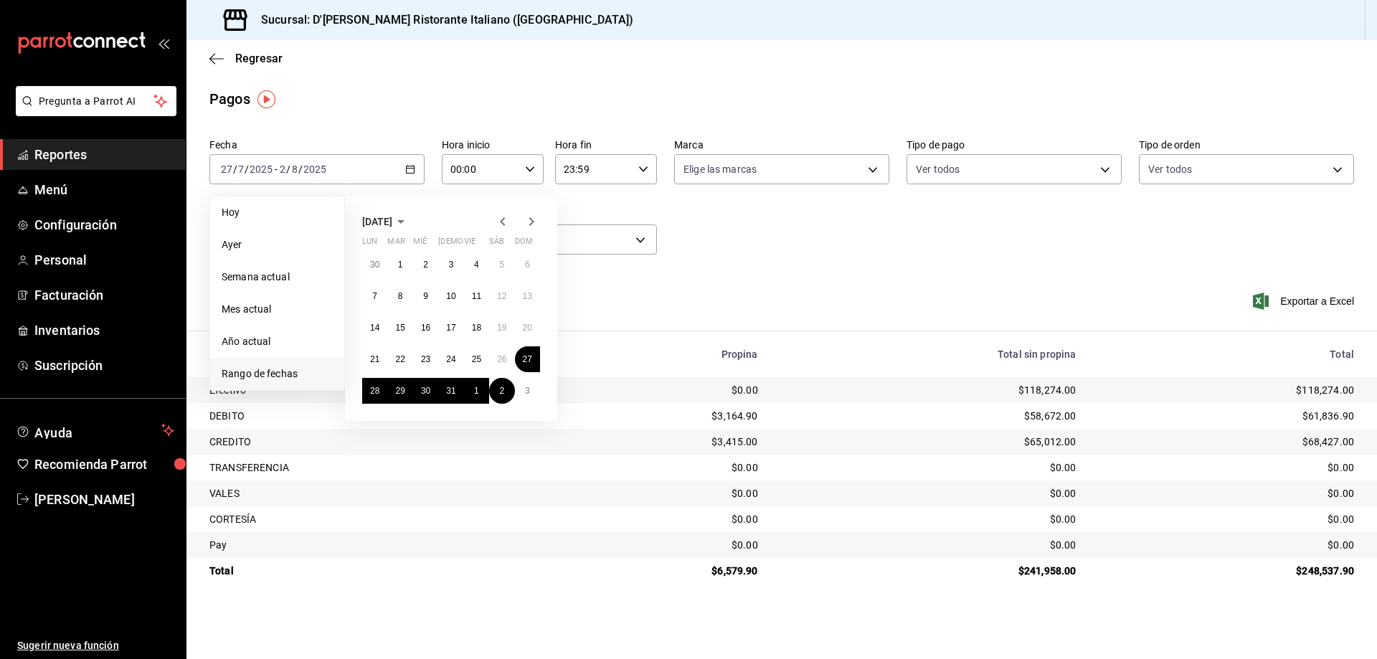
click at [533, 224] on icon "button" at bounding box center [531, 221] width 17 height 17
